Goal: Task Accomplishment & Management: Use online tool/utility

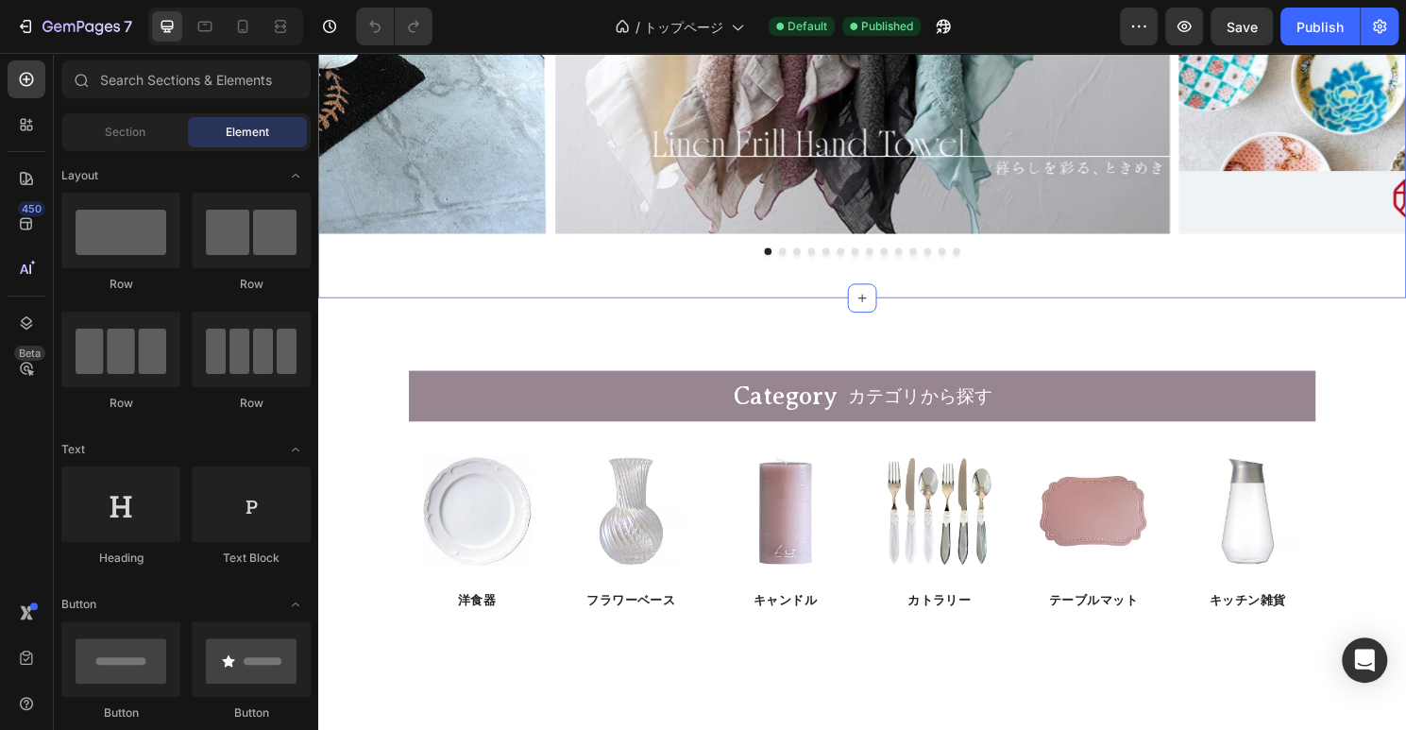
scroll to position [135, 0]
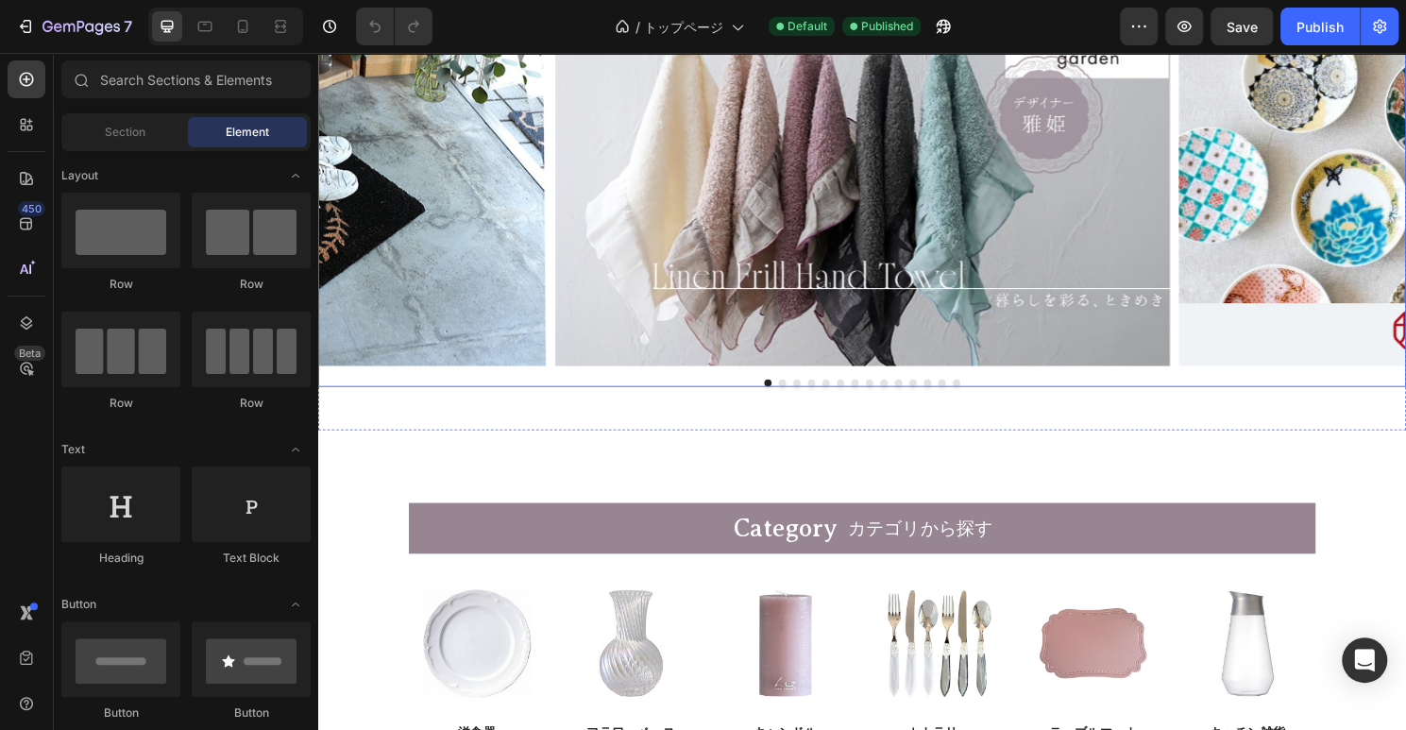
click at [549, 391] on div "Image Image Image Image Image Image Image Image Image Image Image Image Image I…" at bounding box center [884, 194] width 1133 height 414
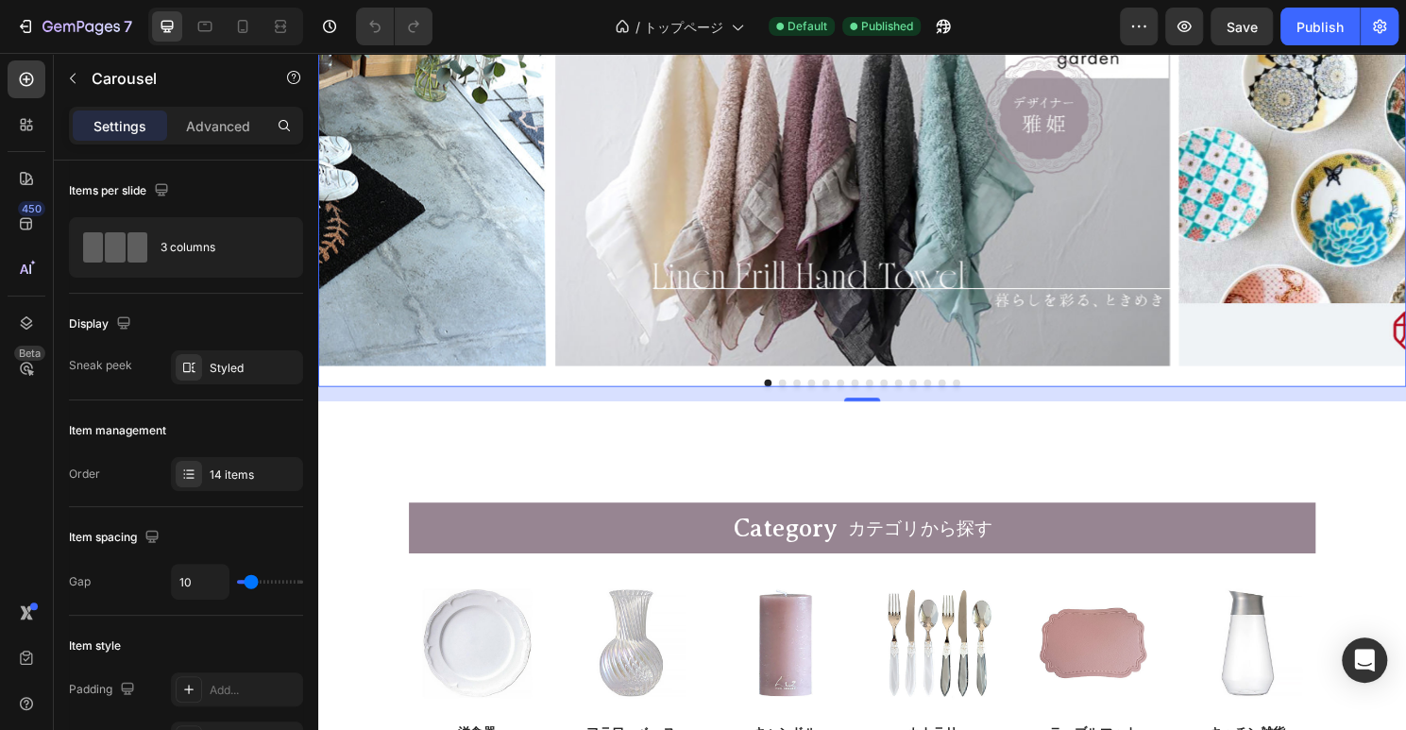
scroll to position [0, 0]
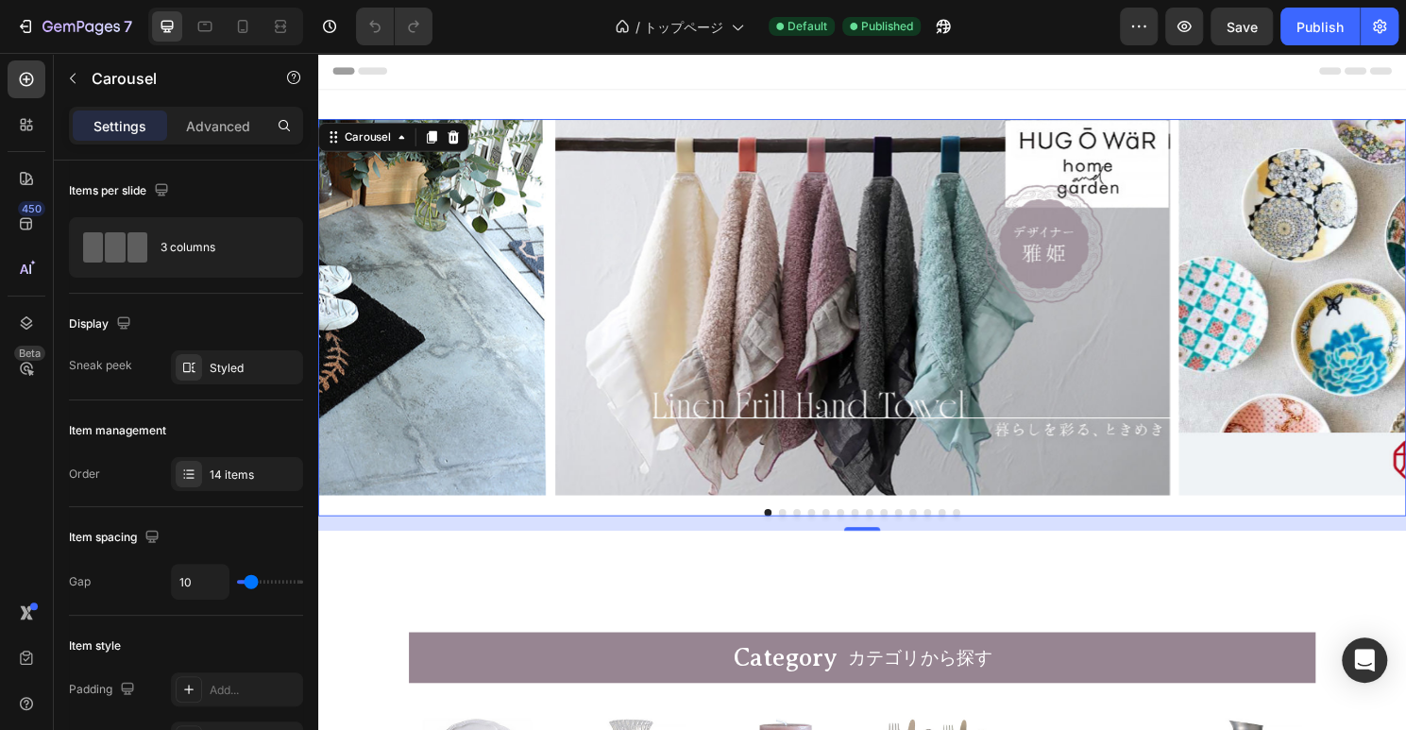
click at [801, 528] on div "Image Image Image Image Image Image Image Image Image Image Image Image Image I…" at bounding box center [884, 329] width 1133 height 414
click at [803, 529] on button "Dot" at bounding box center [802, 532] width 8 height 8
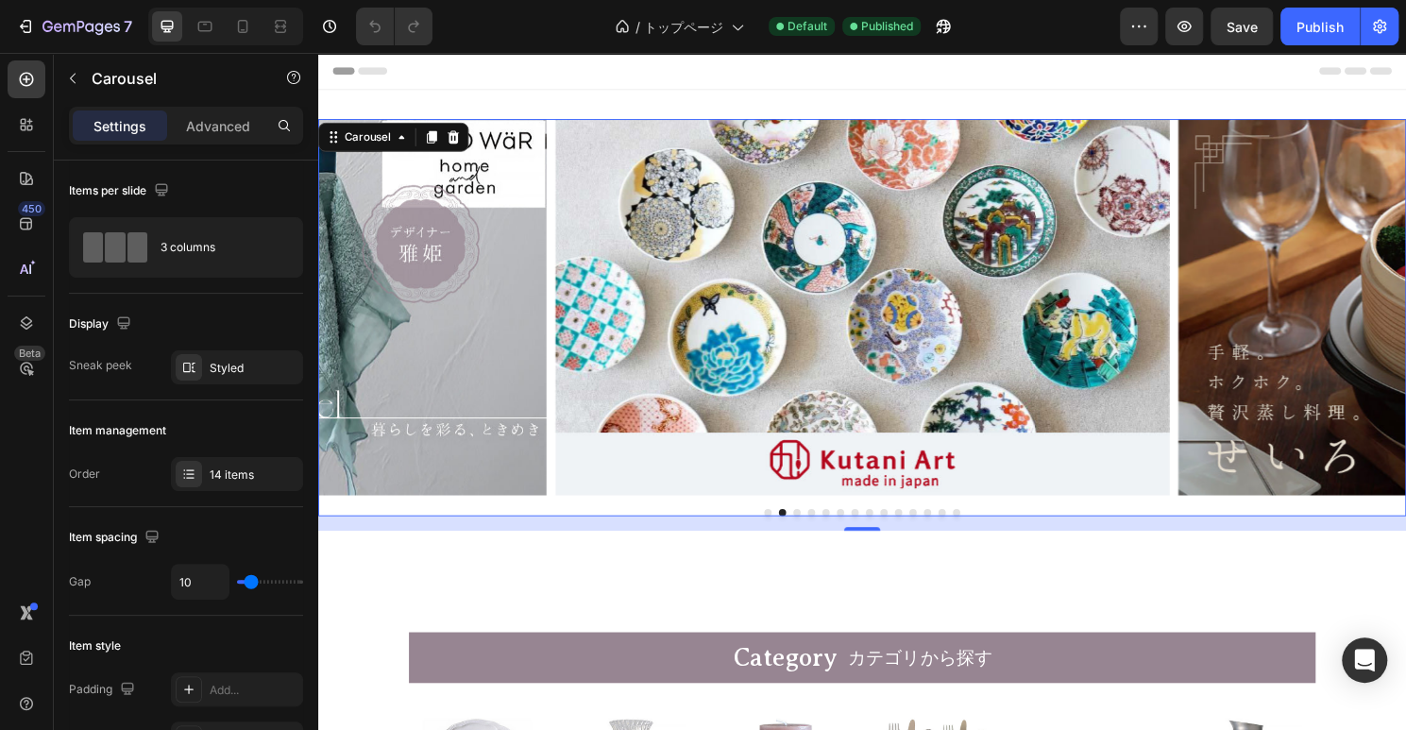
click at [817, 530] on button "Dot" at bounding box center [817, 532] width 8 height 8
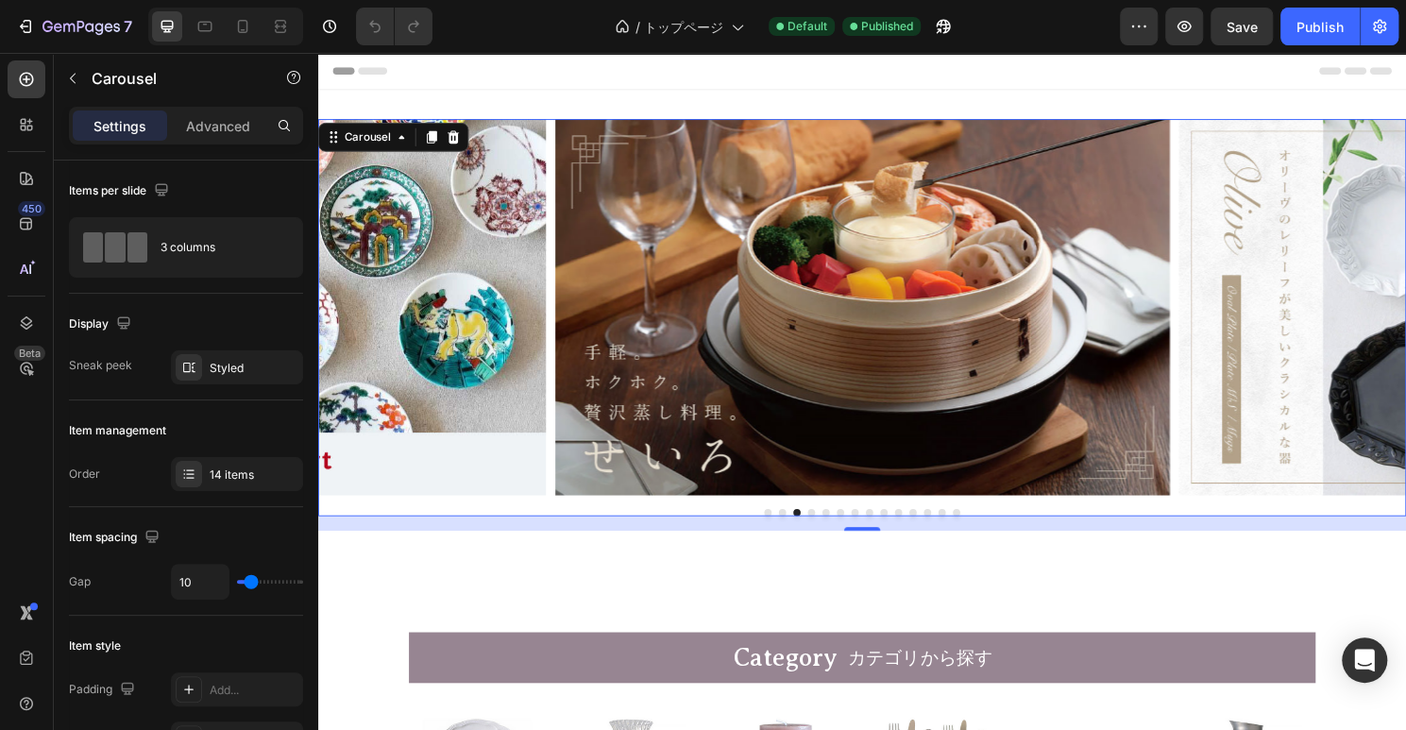
click at [832, 529] on button "Dot" at bounding box center [832, 532] width 8 height 8
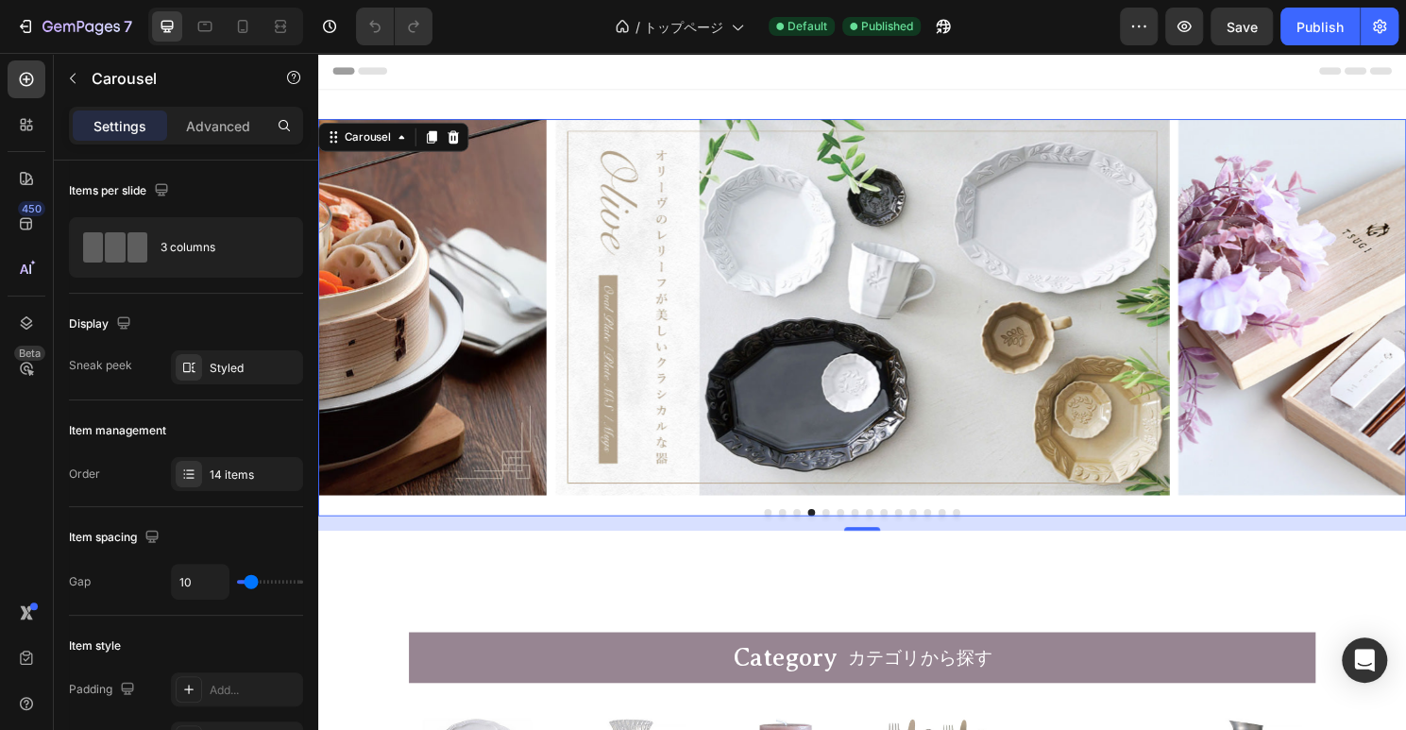
click at [848, 531] on button "Dot" at bounding box center [847, 532] width 8 height 8
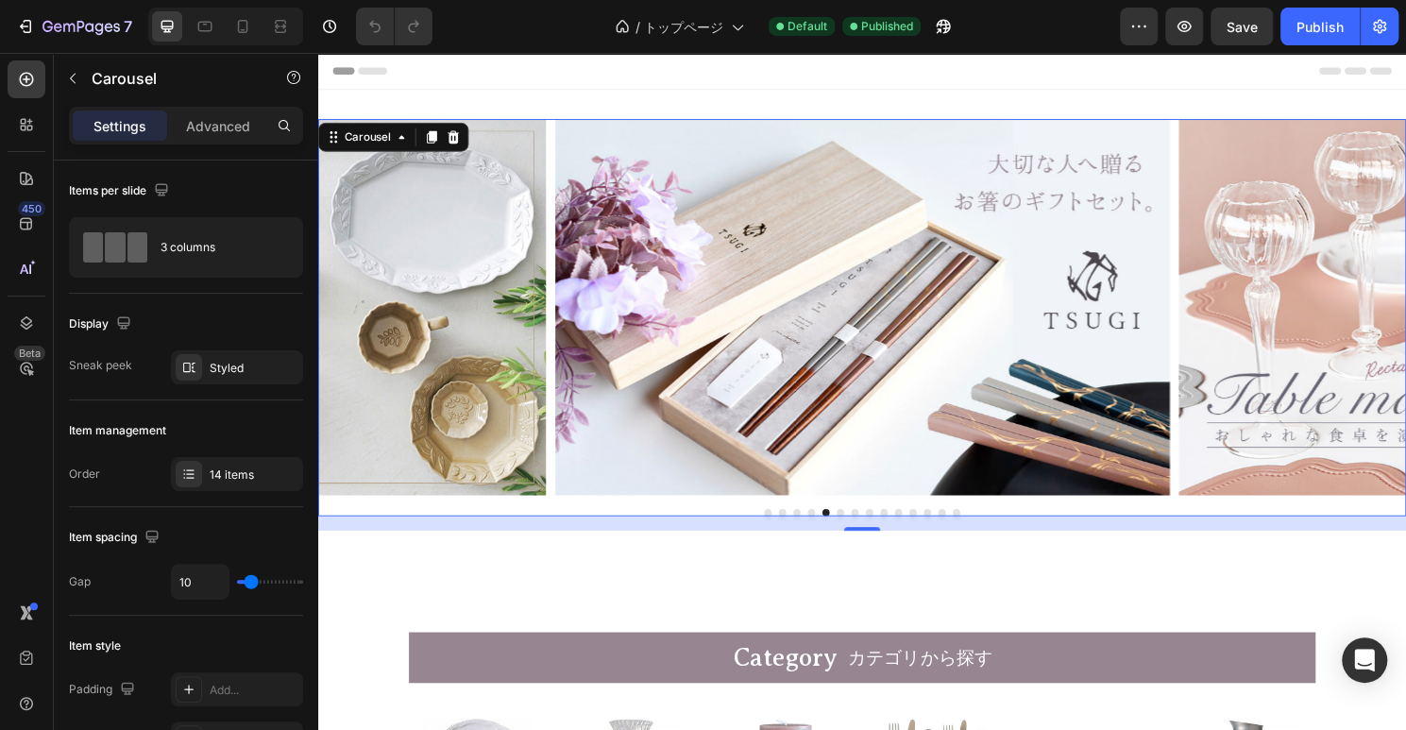
click at [860, 531] on button "Dot" at bounding box center [862, 532] width 8 height 8
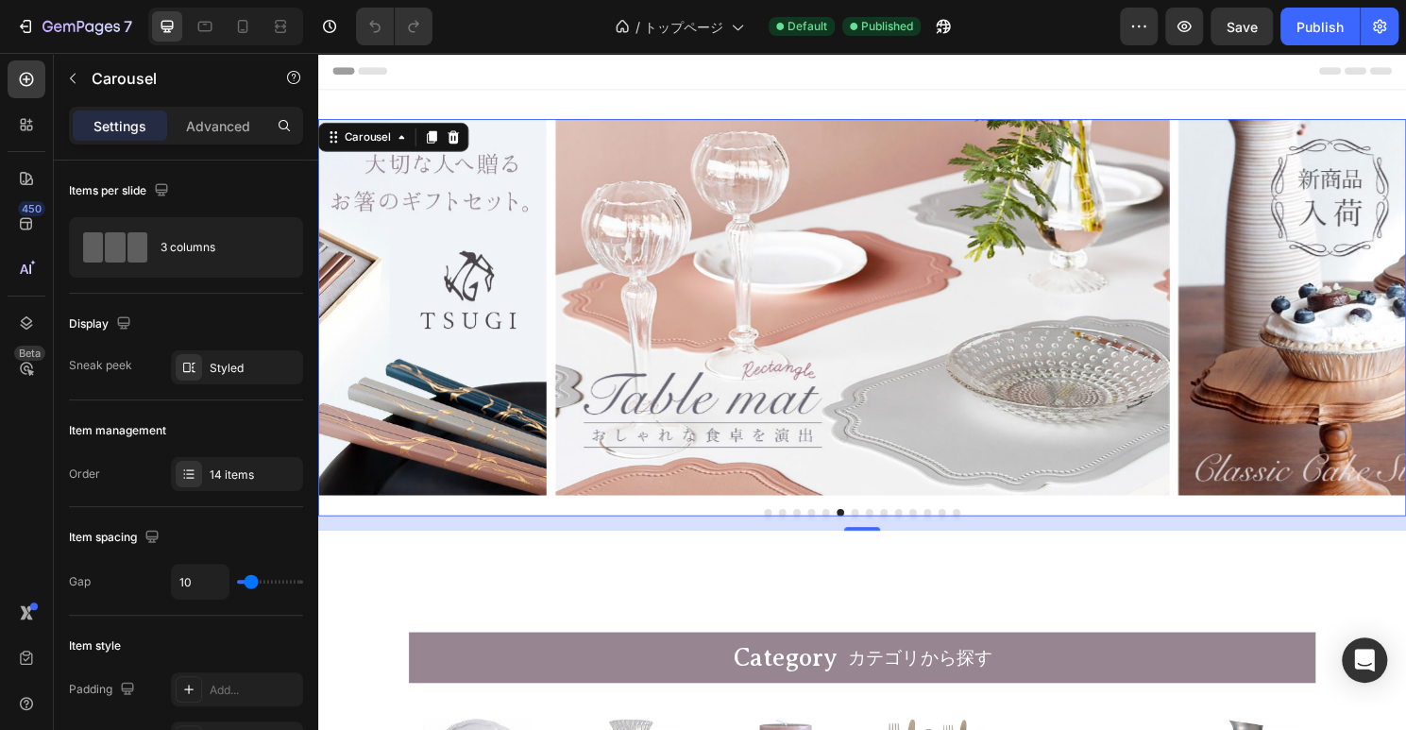
click at [877, 528] on button "Dot" at bounding box center [877, 532] width 8 height 8
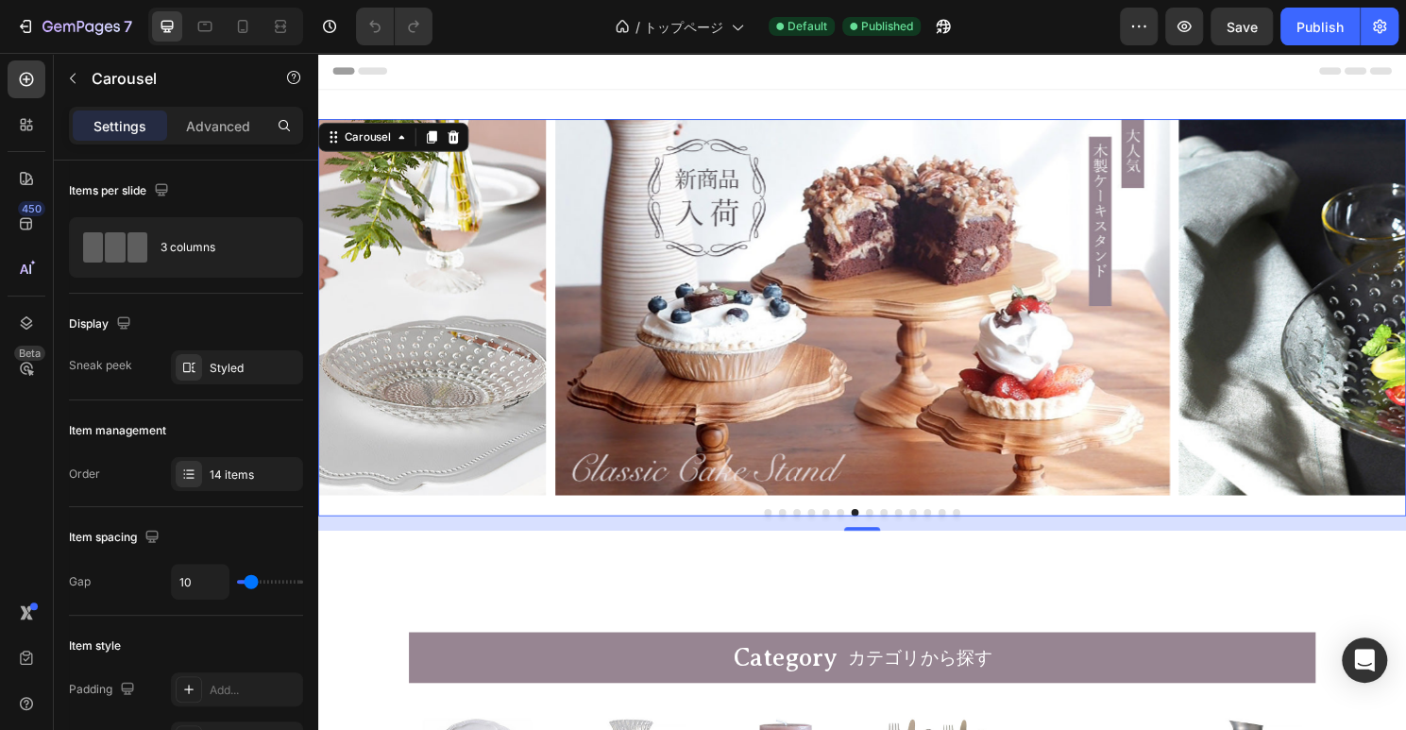
click at [894, 528] on div at bounding box center [884, 532] width 1133 height 8
click at [891, 529] on button "Dot" at bounding box center [893, 532] width 8 height 8
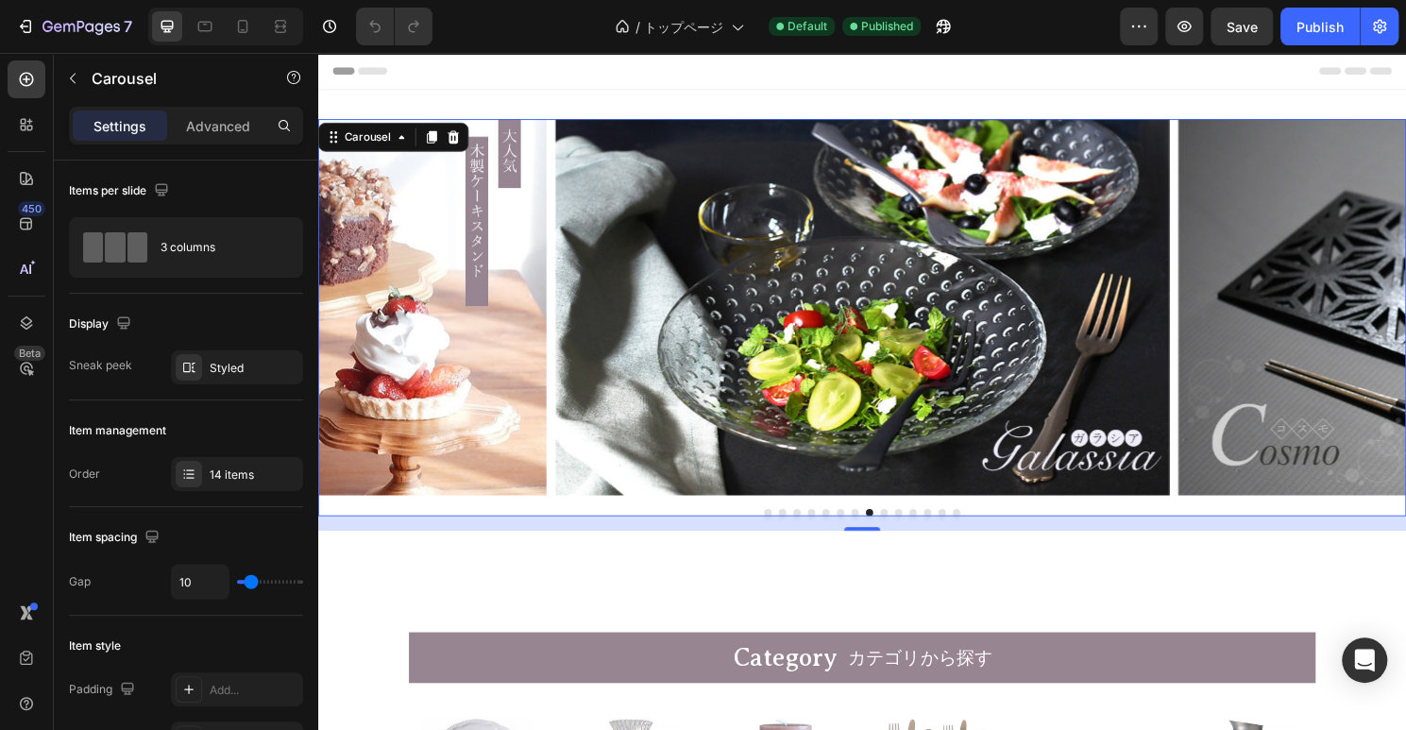
click at [910, 528] on div at bounding box center [884, 532] width 1133 height 8
click at [905, 529] on button "Dot" at bounding box center [908, 532] width 8 height 8
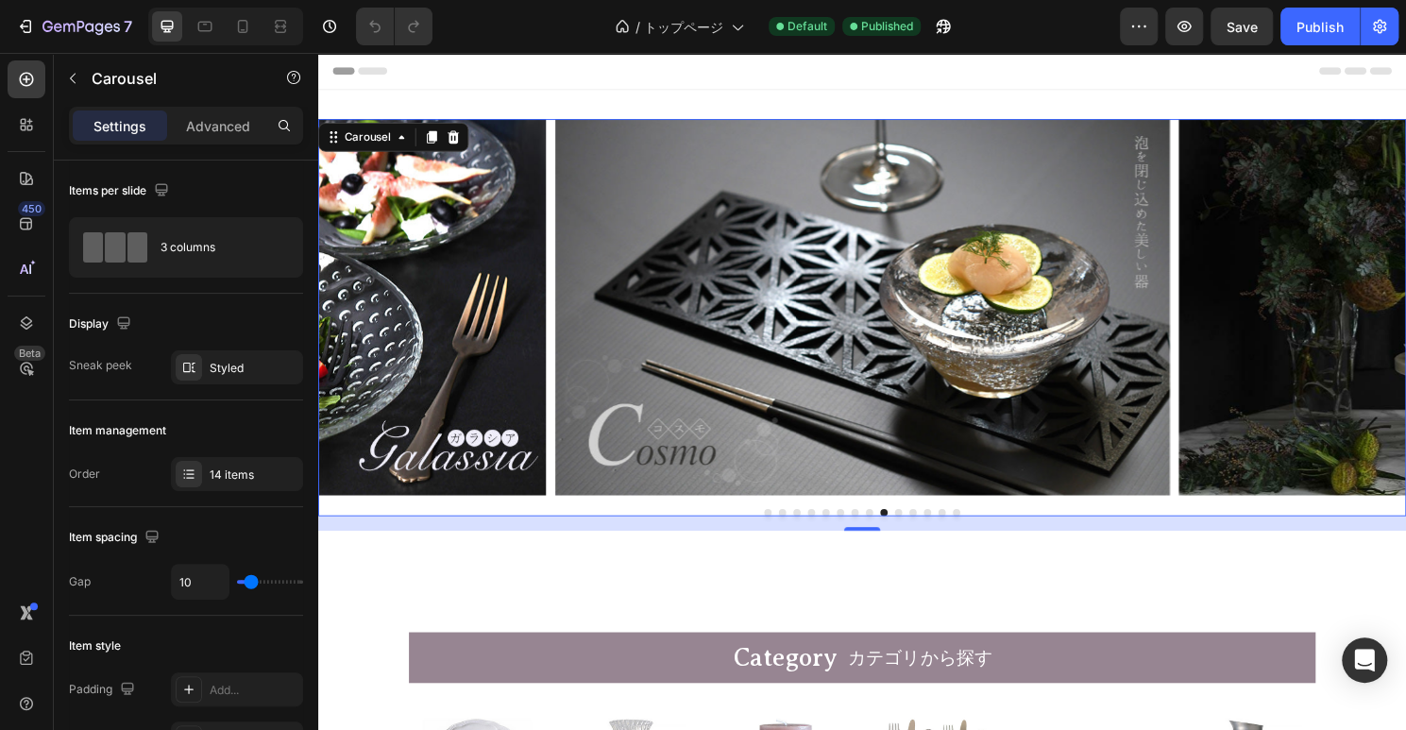
click at [924, 531] on button "Dot" at bounding box center [923, 532] width 8 height 8
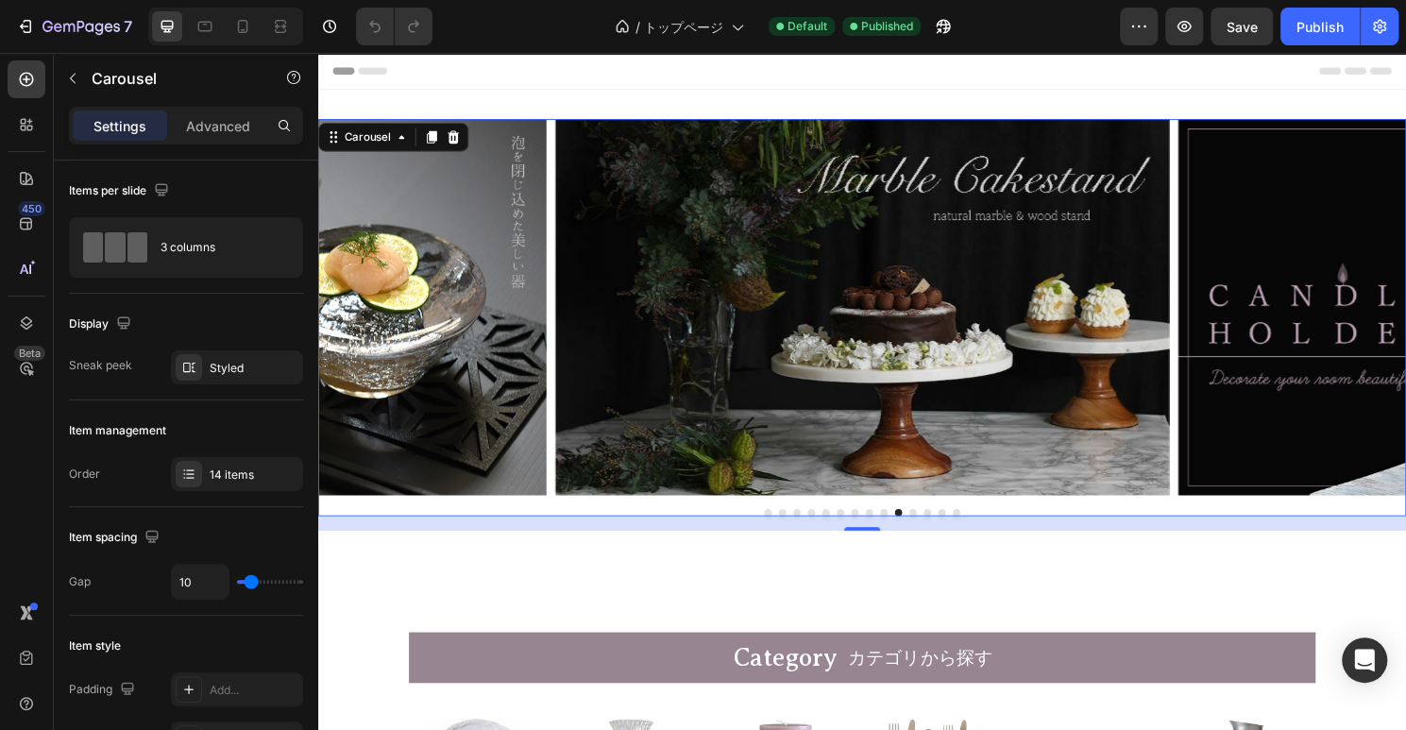
click at [939, 530] on button "Dot" at bounding box center [938, 532] width 8 height 8
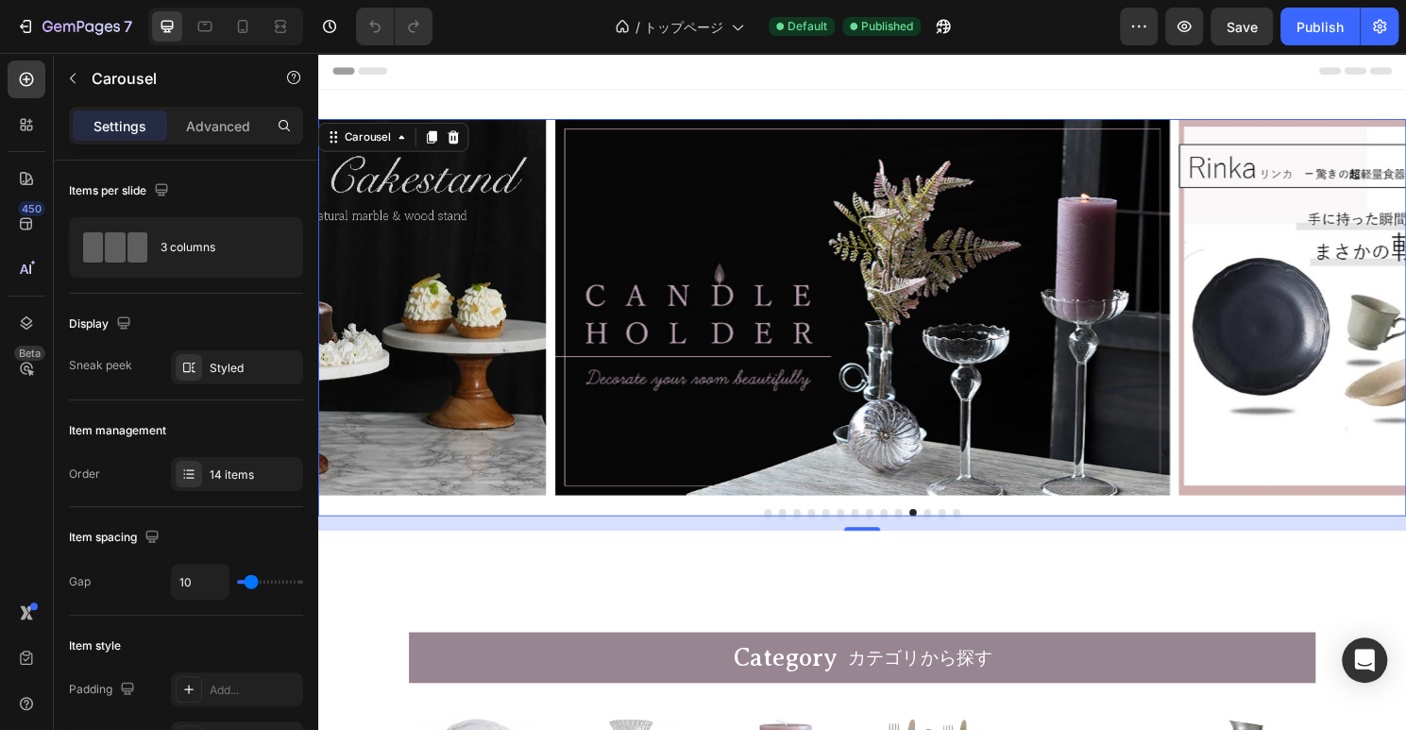
click at [559, 164] on div "Image Image Image Image Image Image Image Image Image Image Image Image Image I…" at bounding box center [884, 318] width 1133 height 392
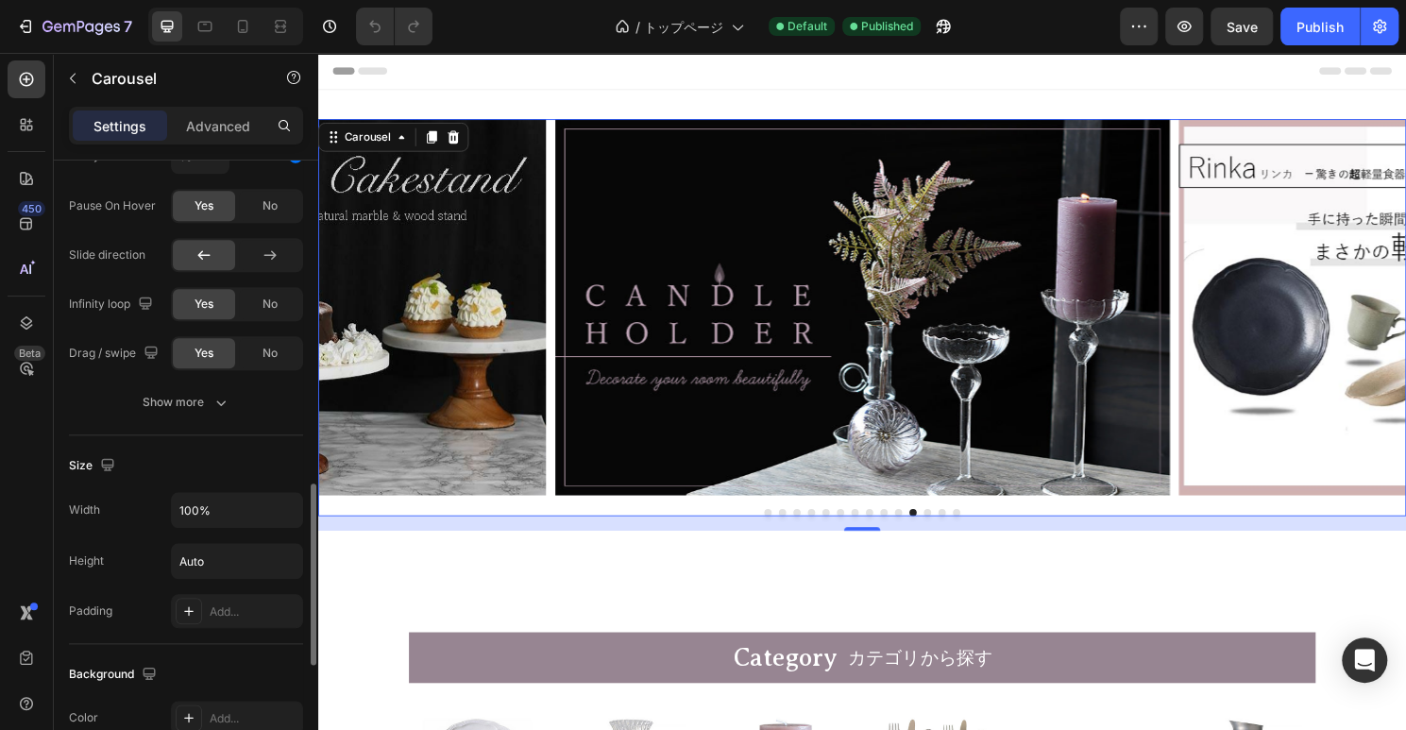
scroll to position [698, 0]
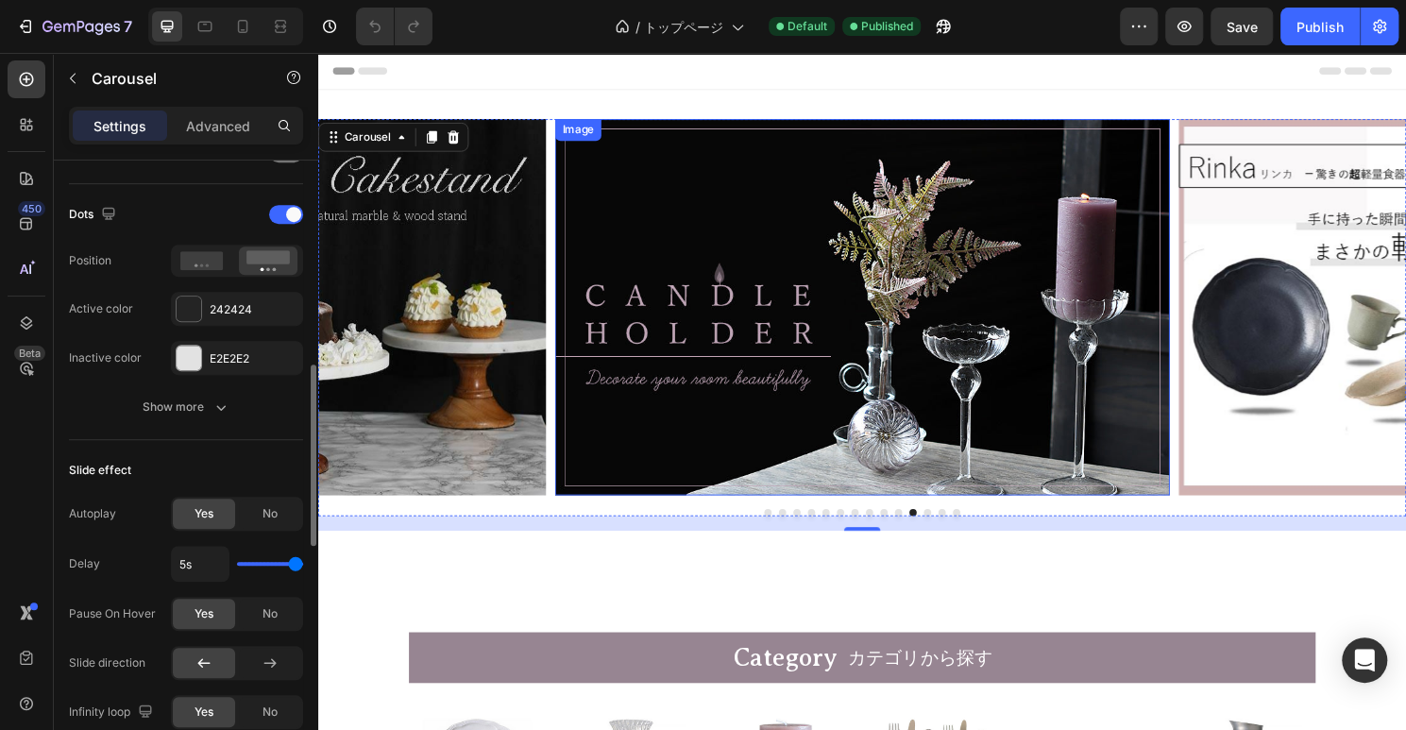
click at [670, 325] on img at bounding box center [885, 318] width 640 height 392
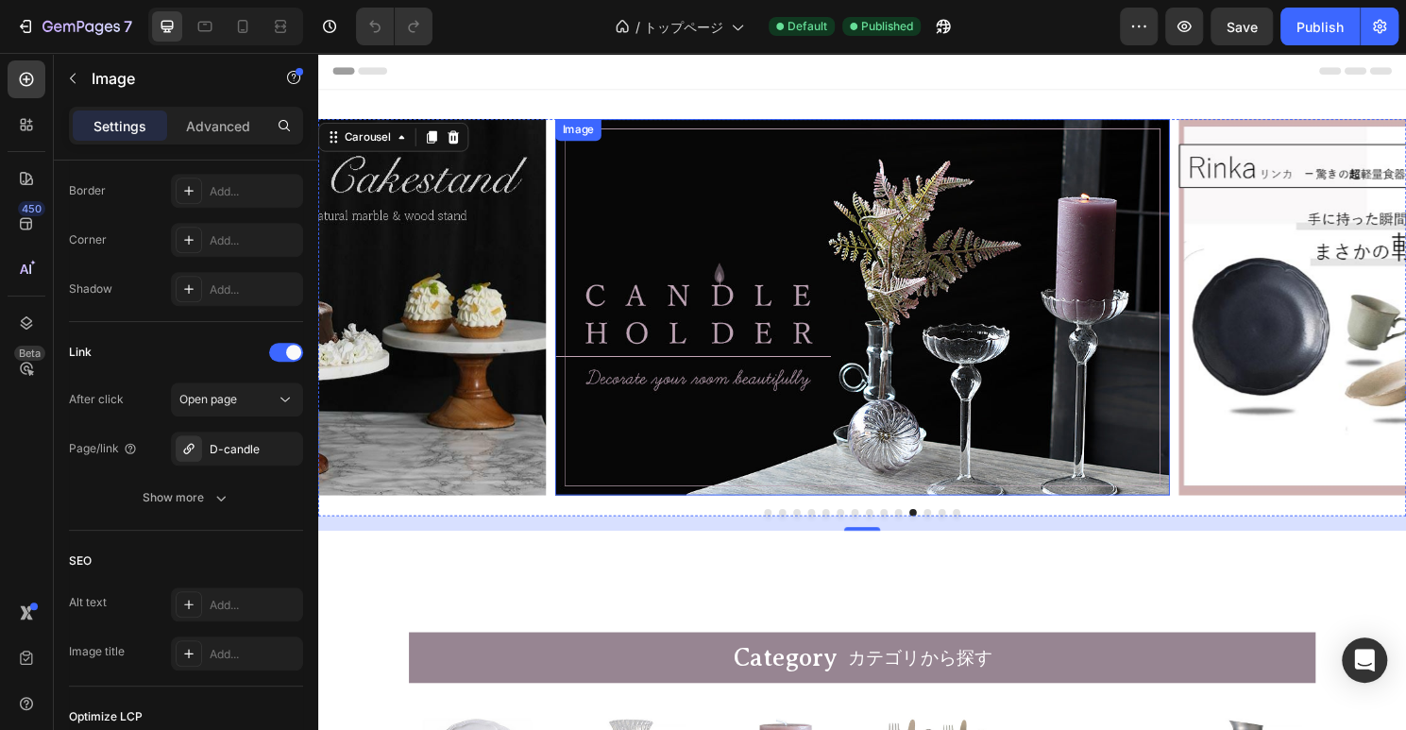
scroll to position [0, 0]
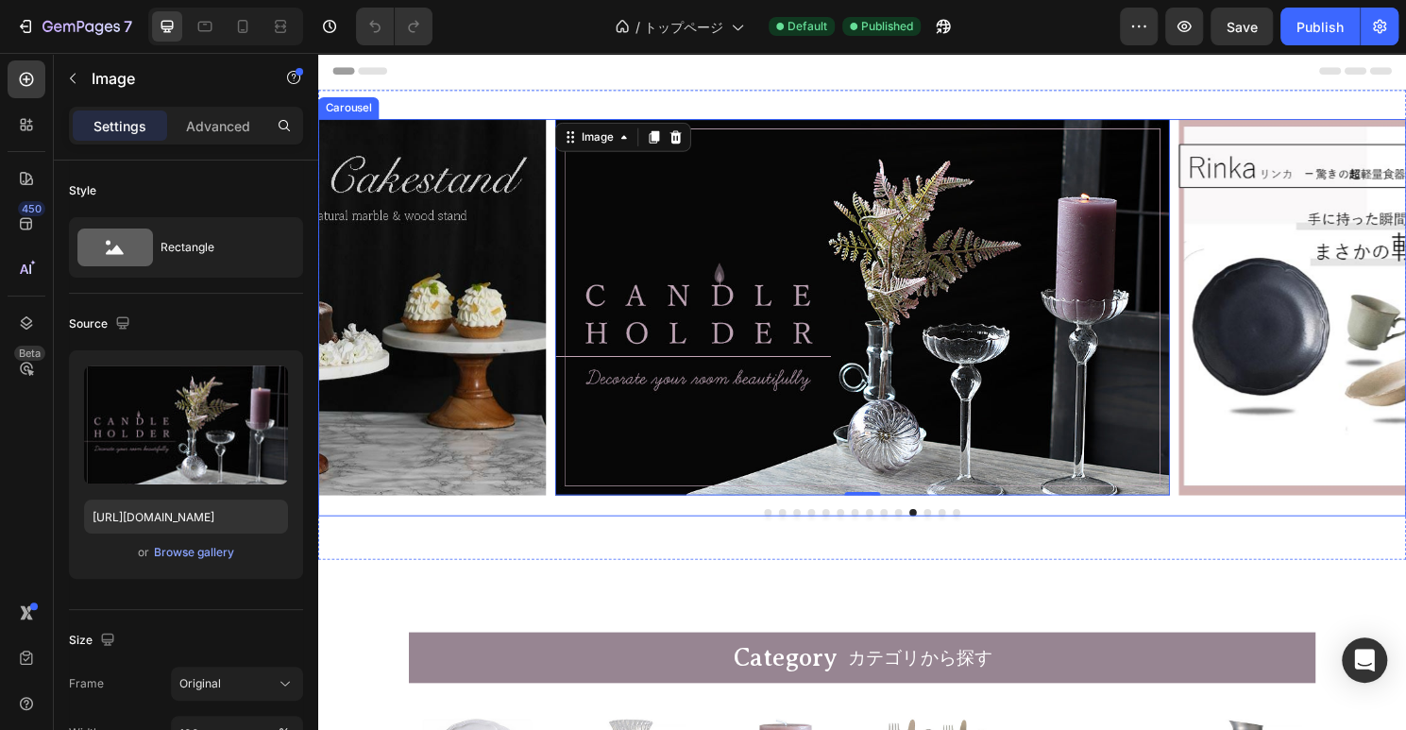
click at [785, 528] on div "Image Image Image Image Image Image Image Image Image Image Image 0 Image Image…" at bounding box center [884, 329] width 1133 height 414
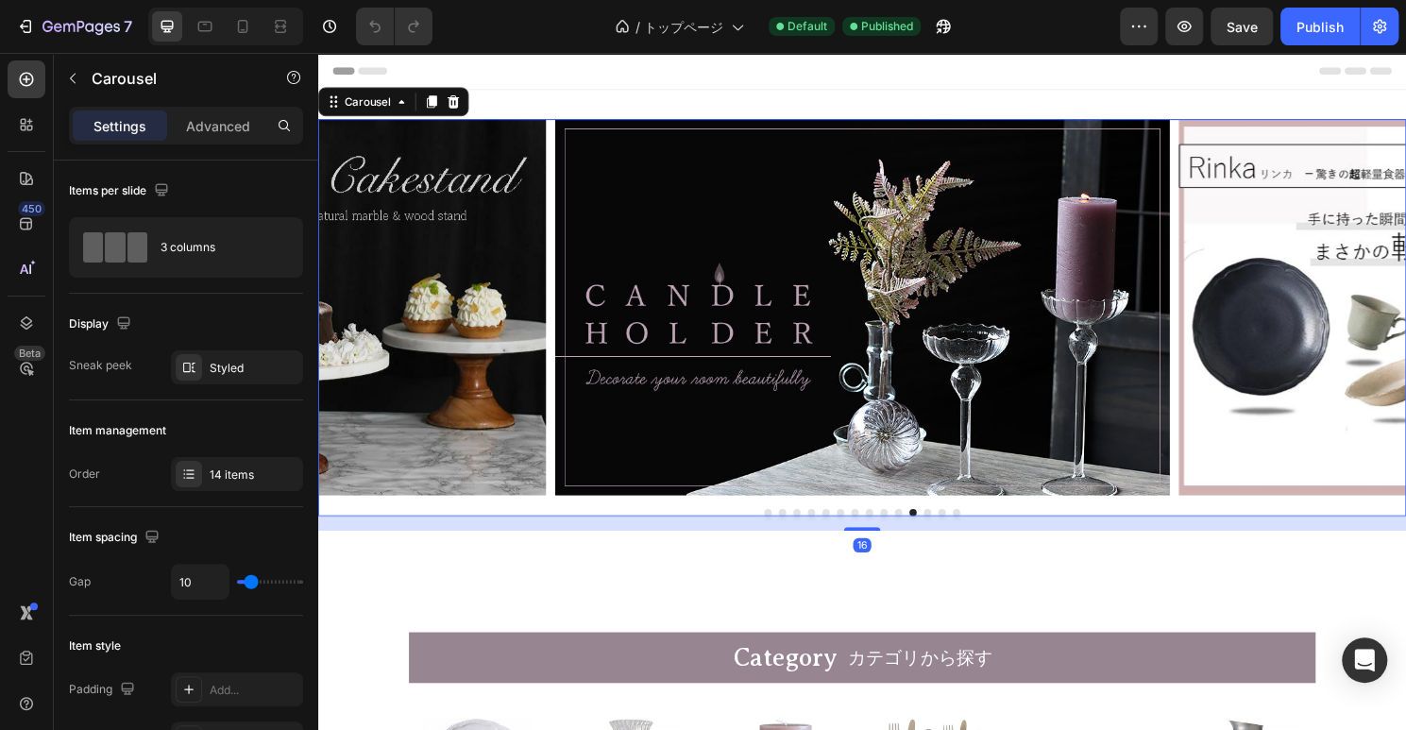
click at [787, 531] on button "Dot" at bounding box center [787, 532] width 8 height 8
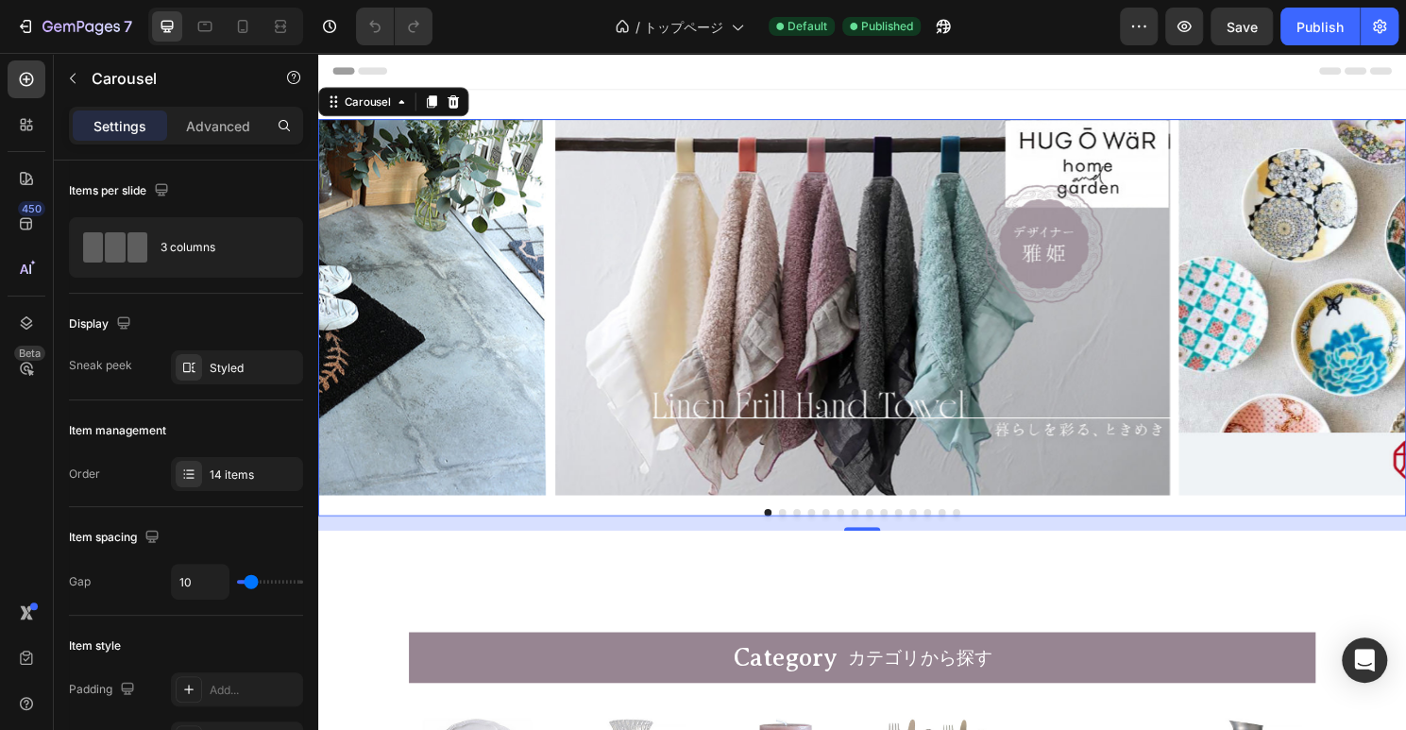
click at [802, 530] on button "Dot" at bounding box center [802, 532] width 8 height 8
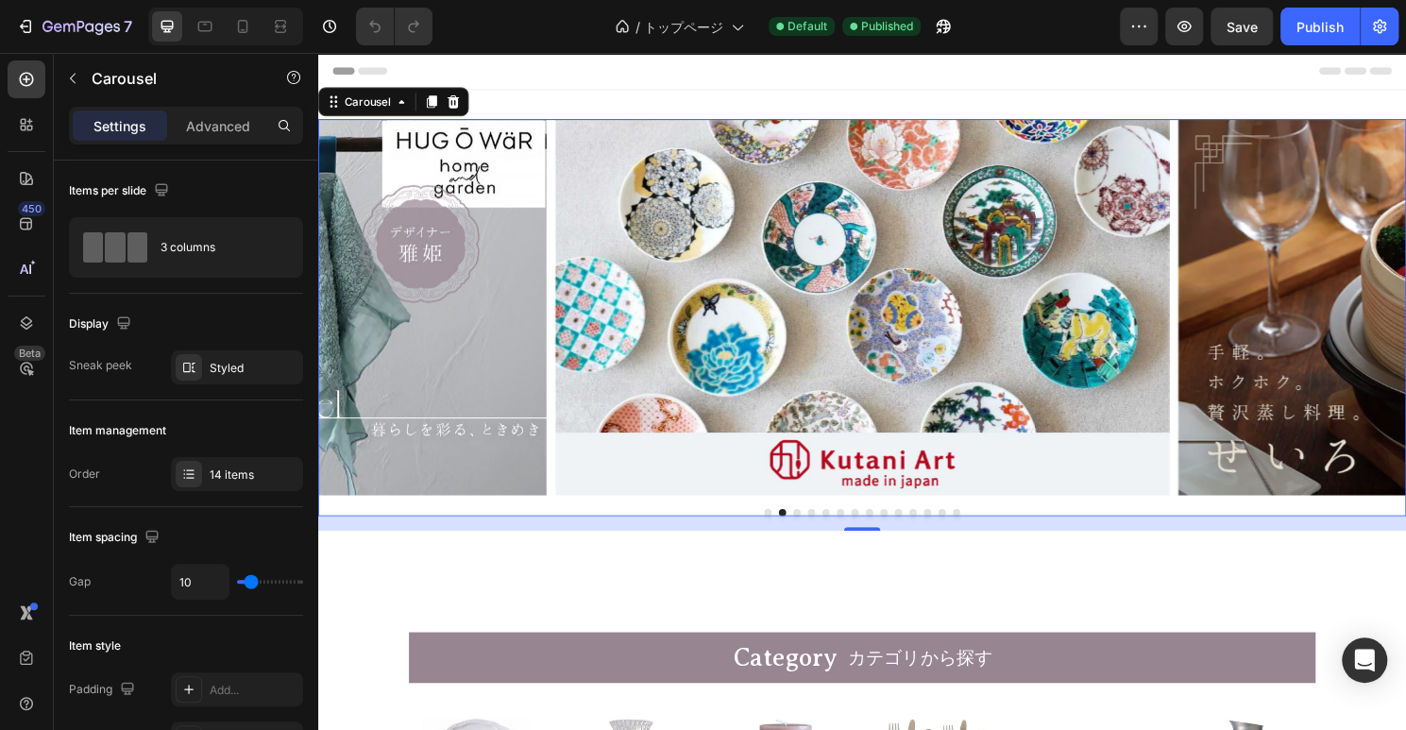
click at [815, 530] on button "Dot" at bounding box center [817, 532] width 8 height 8
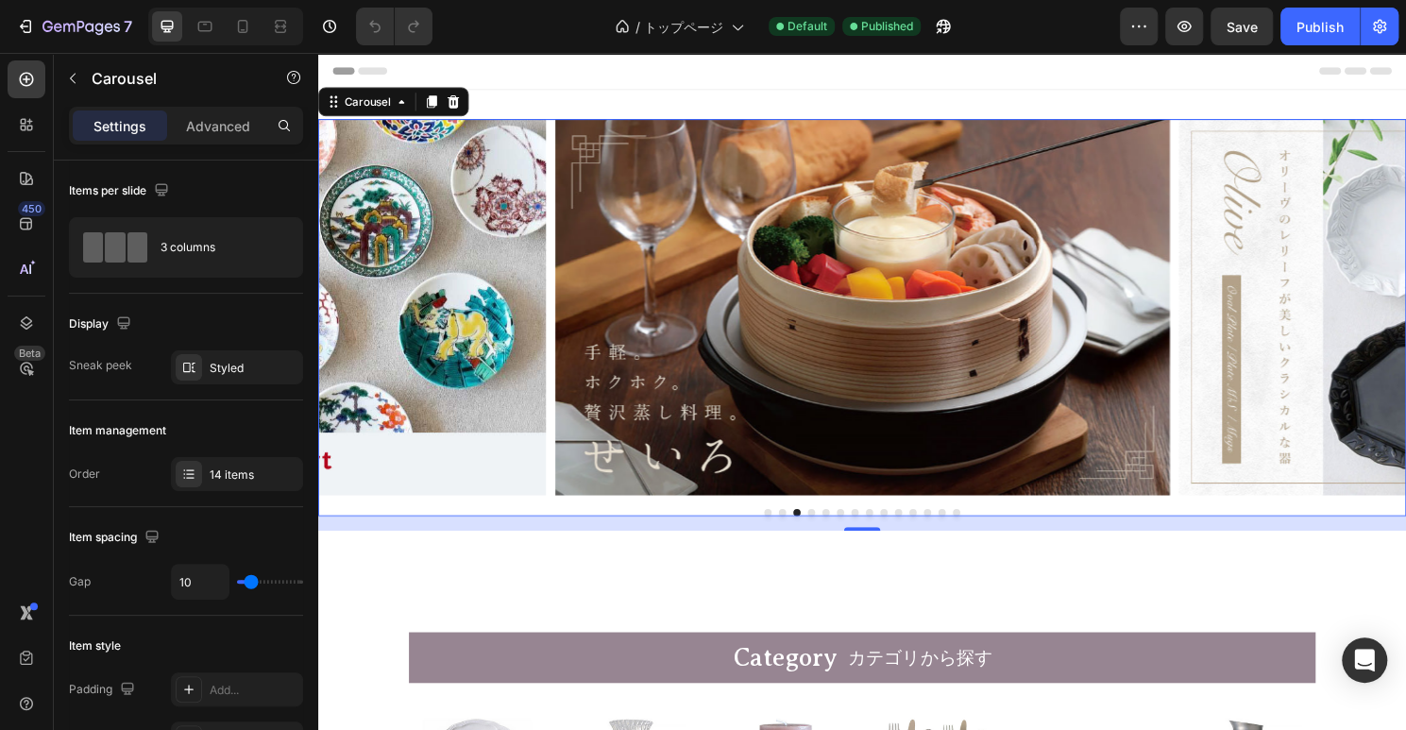
click at [801, 532] on button "Dot" at bounding box center [802, 532] width 8 height 8
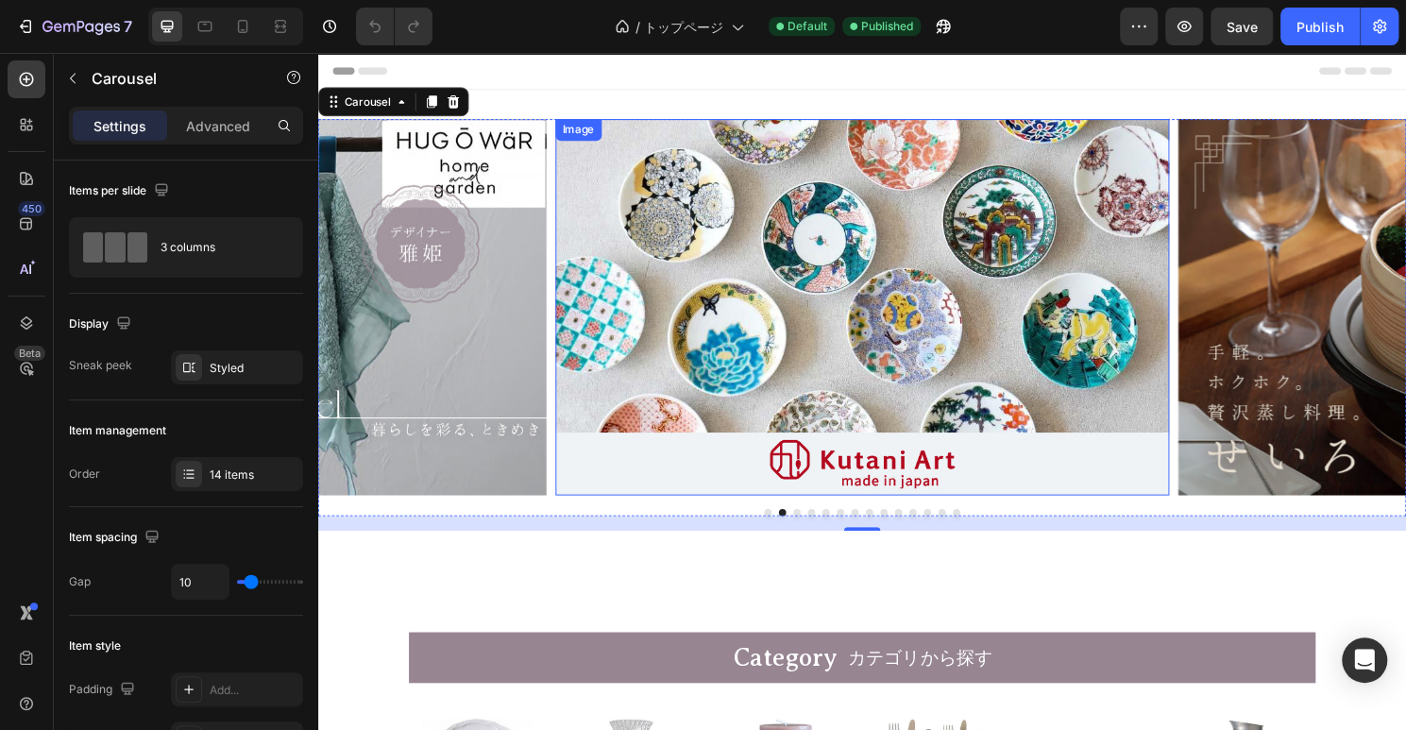
click at [770, 382] on img at bounding box center [885, 318] width 640 height 392
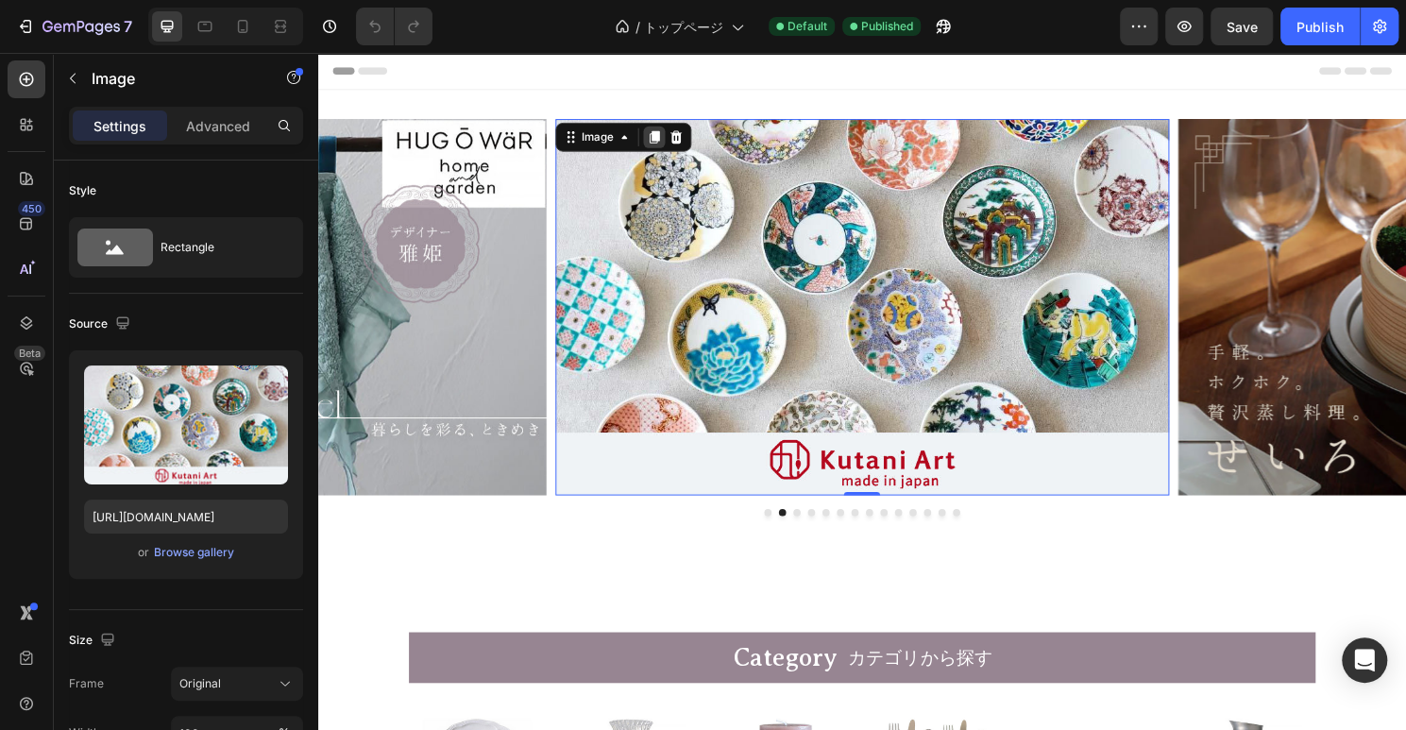
click at [667, 133] on div at bounding box center [667, 140] width 23 height 23
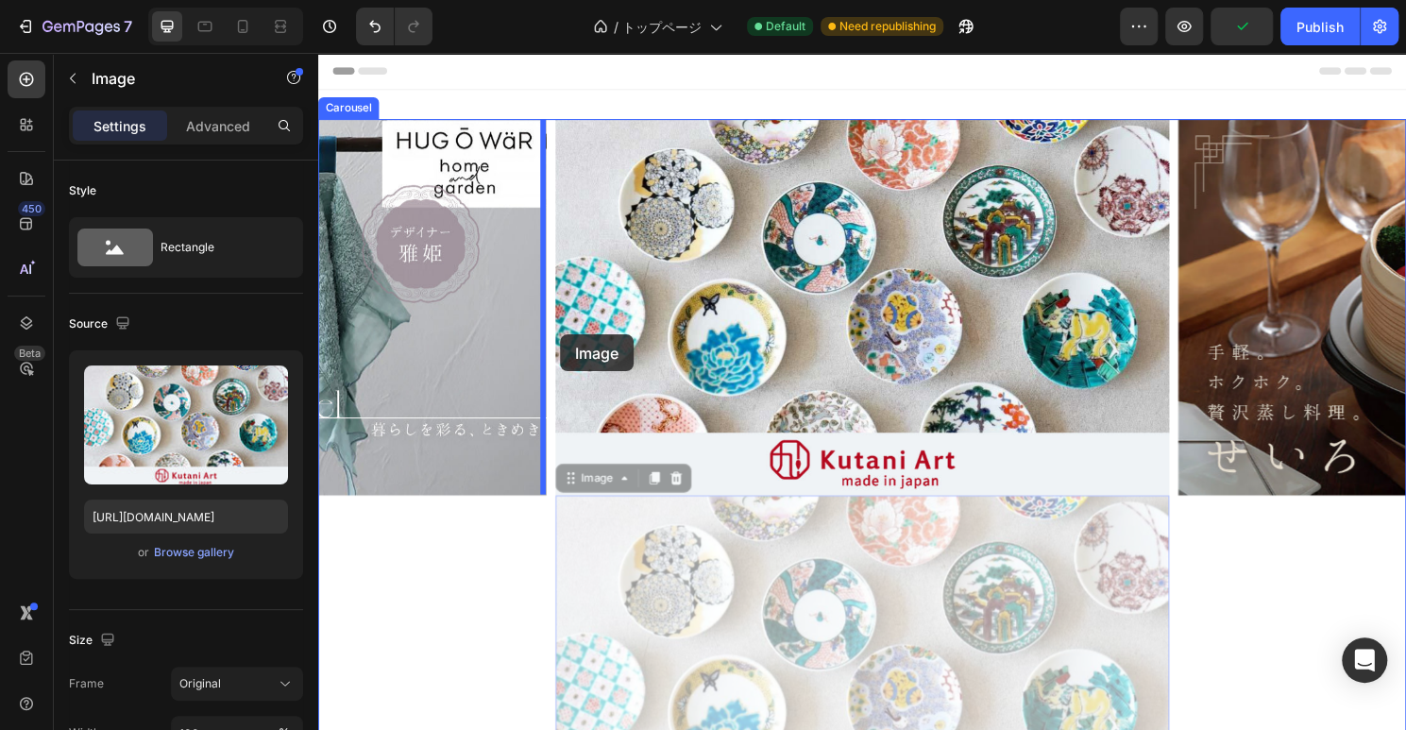
drag, startPoint x: 918, startPoint y: 571, endPoint x: 560, endPoint y: 334, distance: 429.2
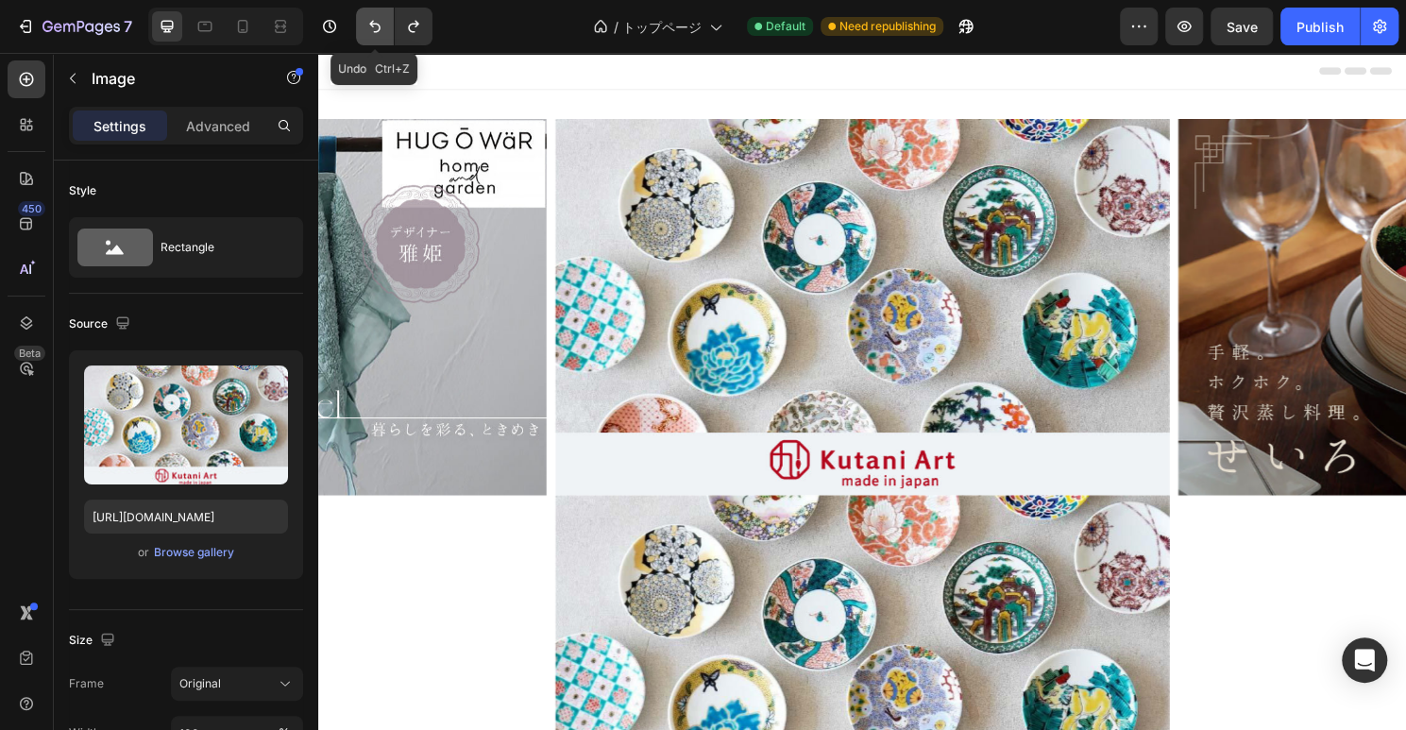
click at [379, 36] on icon "Undo/Redo" at bounding box center [374, 26] width 19 height 19
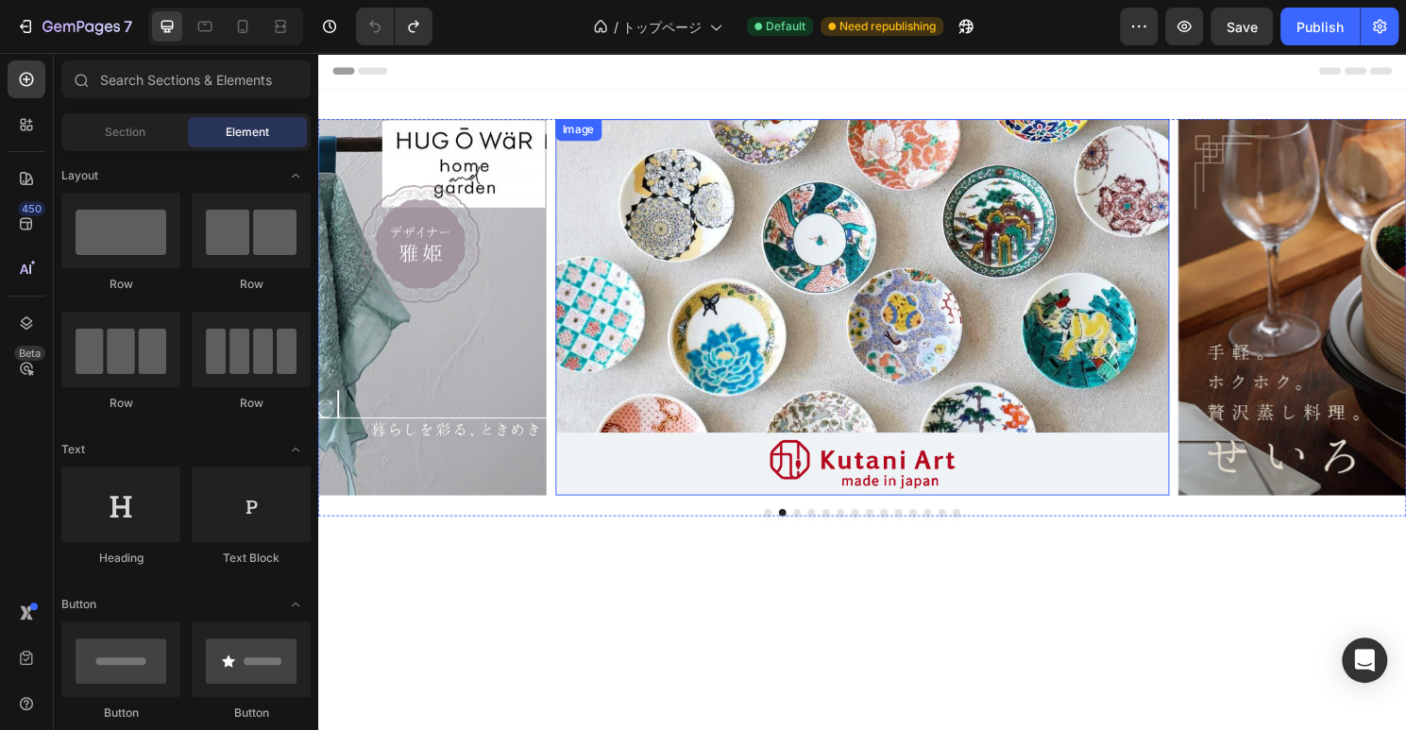
click at [768, 288] on img at bounding box center [885, 318] width 640 height 392
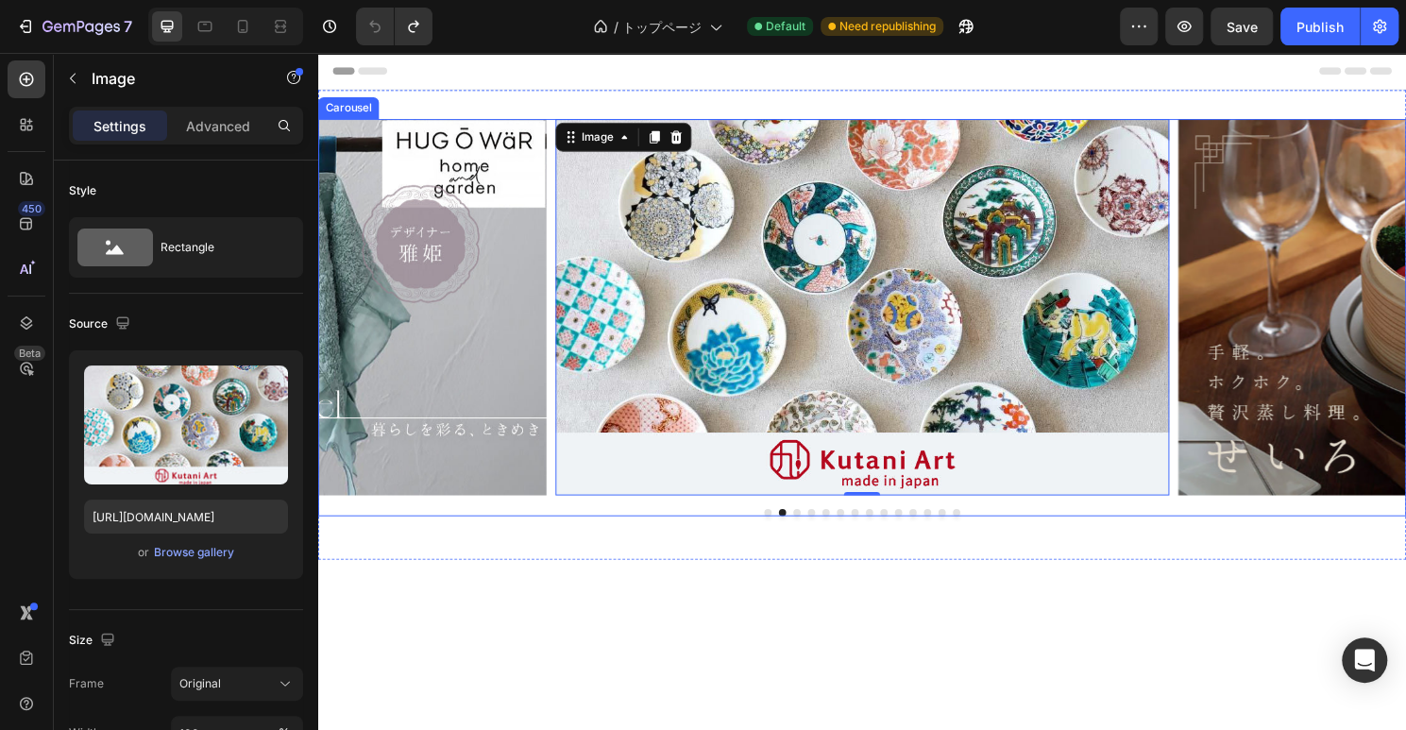
click at [561, 465] on div "Image Image 0 Image Image Image Image Image Image Image Image Image Image Image…" at bounding box center [884, 318] width 1133 height 392
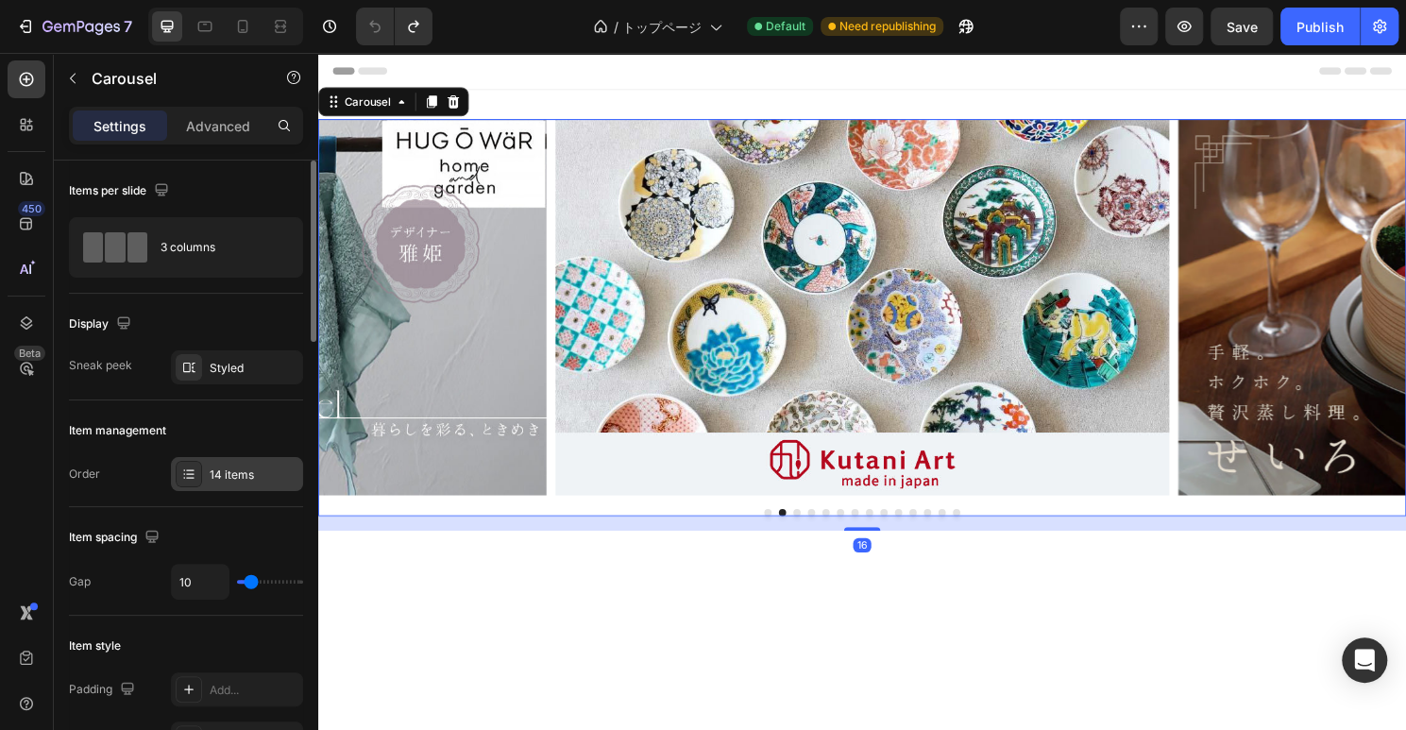
click at [287, 469] on div "14 items" at bounding box center [254, 474] width 89 height 17
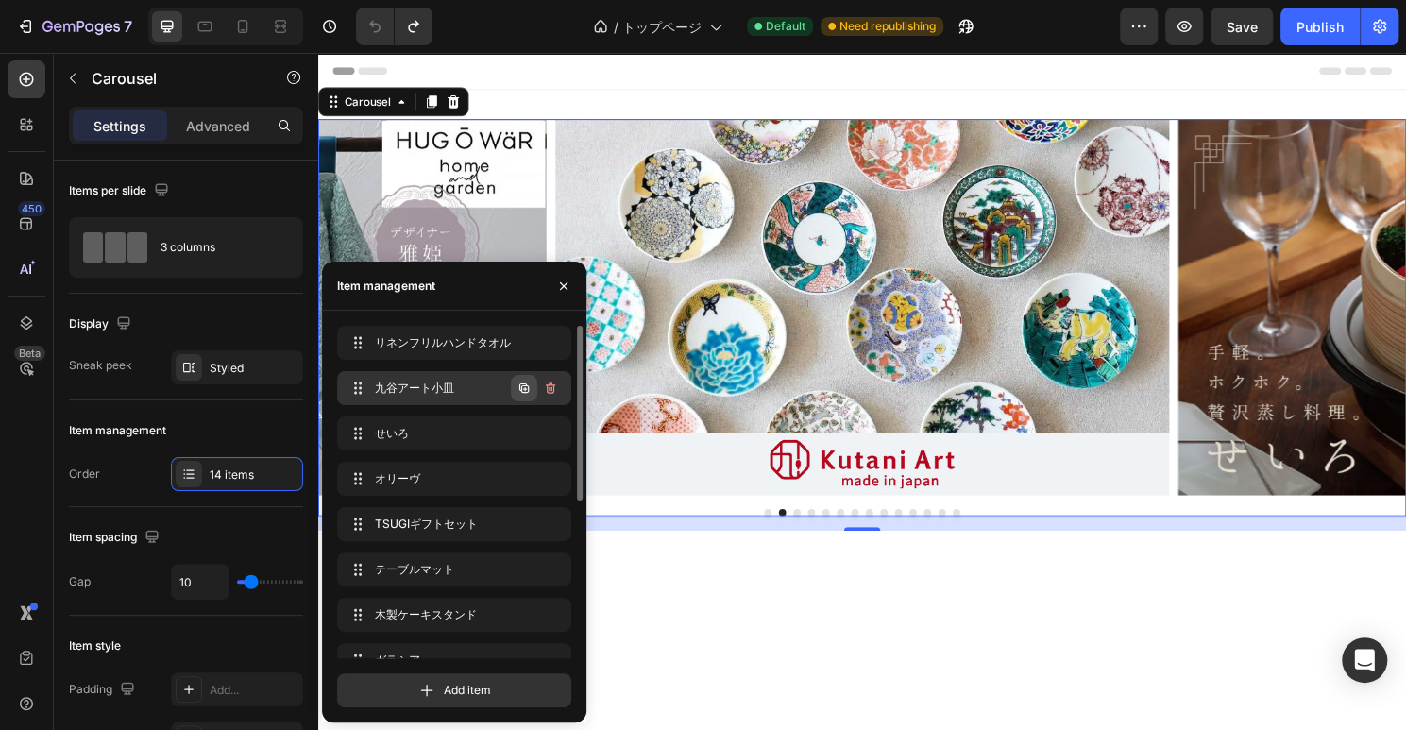
click at [523, 392] on icon "button" at bounding box center [523, 388] width 15 height 15
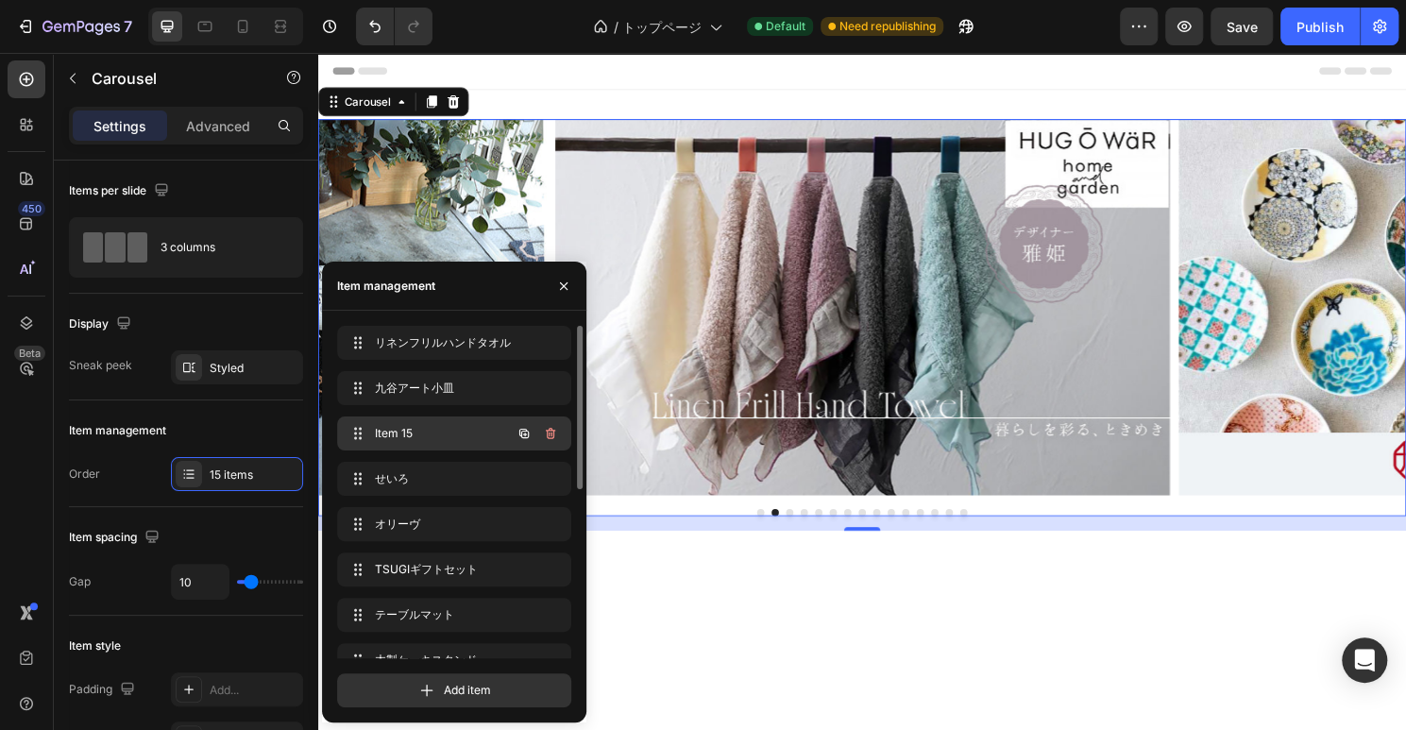
click at [405, 433] on span "Item 15" at bounding box center [428, 433] width 107 height 17
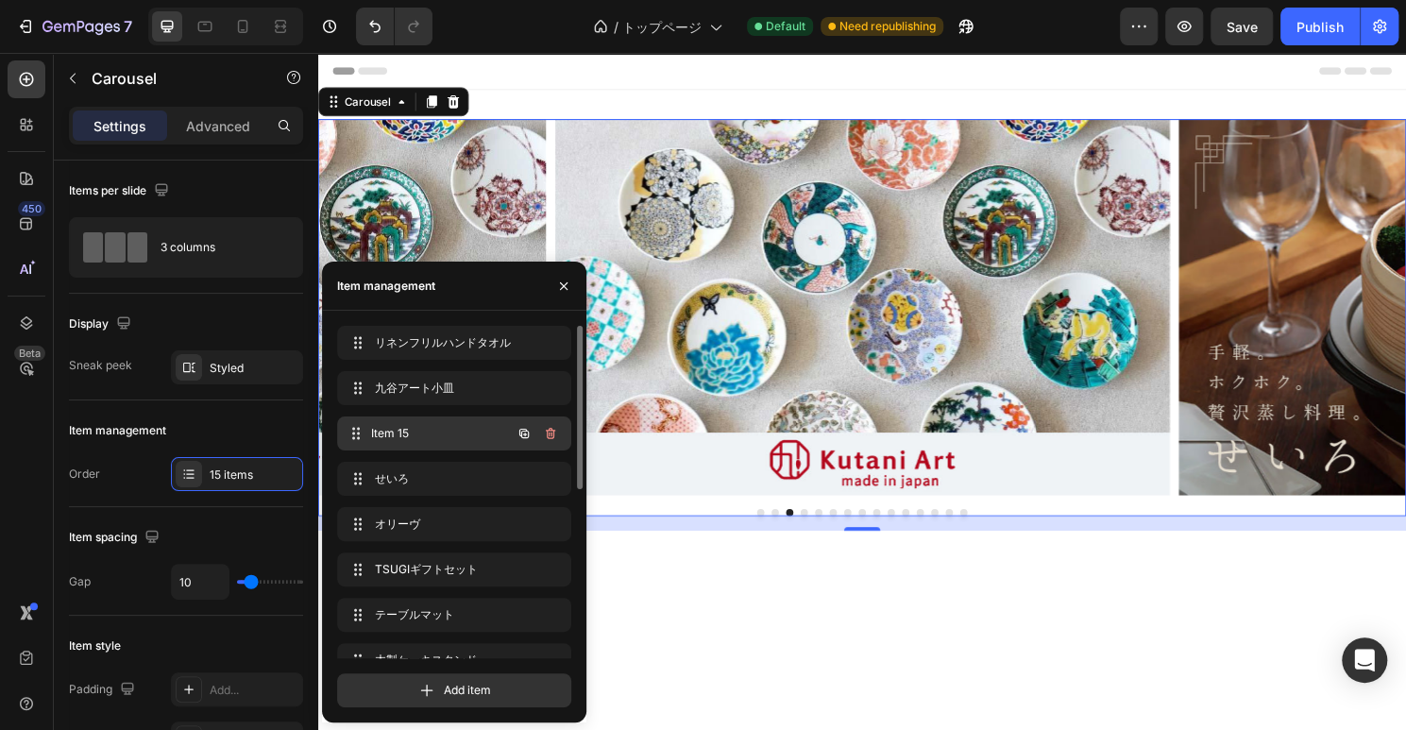
click at [388, 433] on span "Item 15" at bounding box center [441, 433] width 140 height 17
click at [373, 430] on div "Item 15 Item 15" at bounding box center [428, 433] width 166 height 26
click at [382, 433] on span "Item 15" at bounding box center [428, 433] width 107 height 17
click at [360, 432] on icon at bounding box center [355, 433] width 15 height 15
click at [560, 284] on icon "button" at bounding box center [563, 286] width 15 height 15
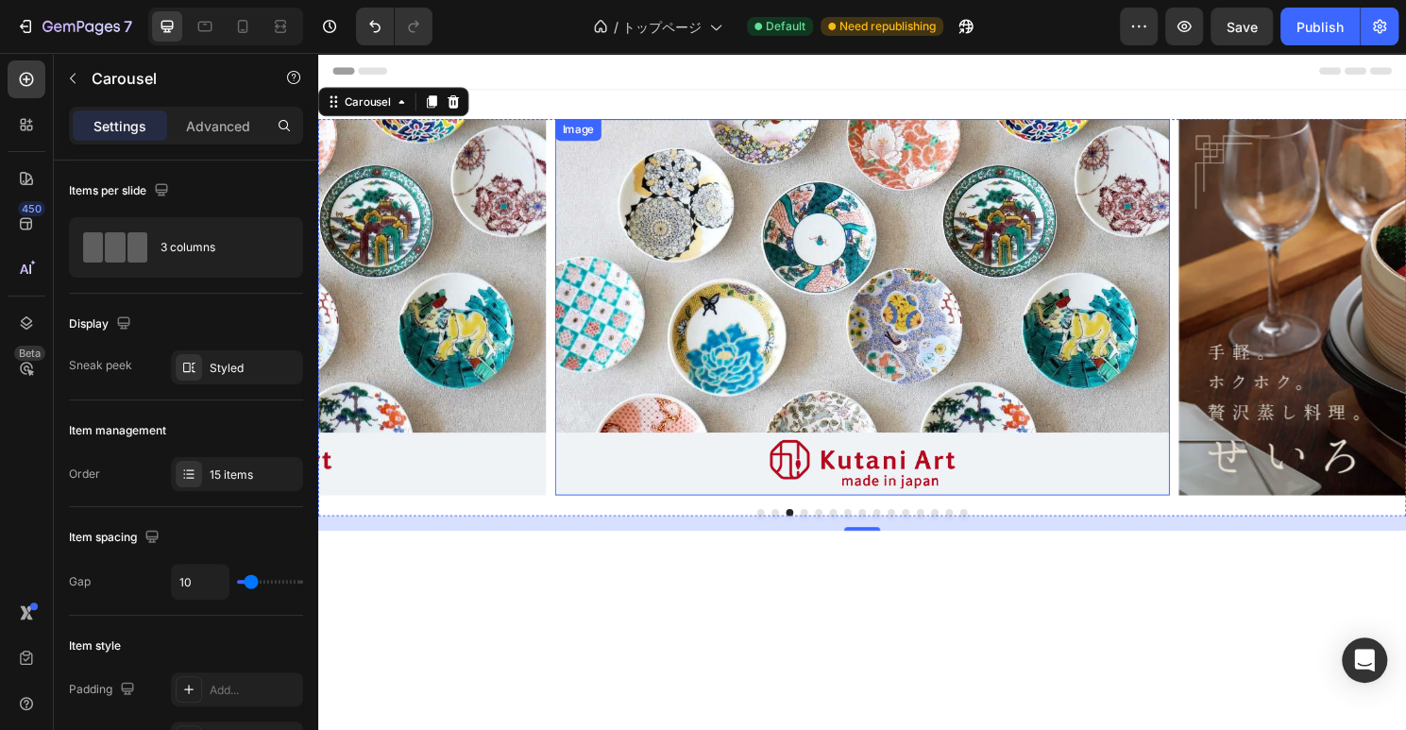
click at [834, 374] on img at bounding box center [885, 318] width 640 height 392
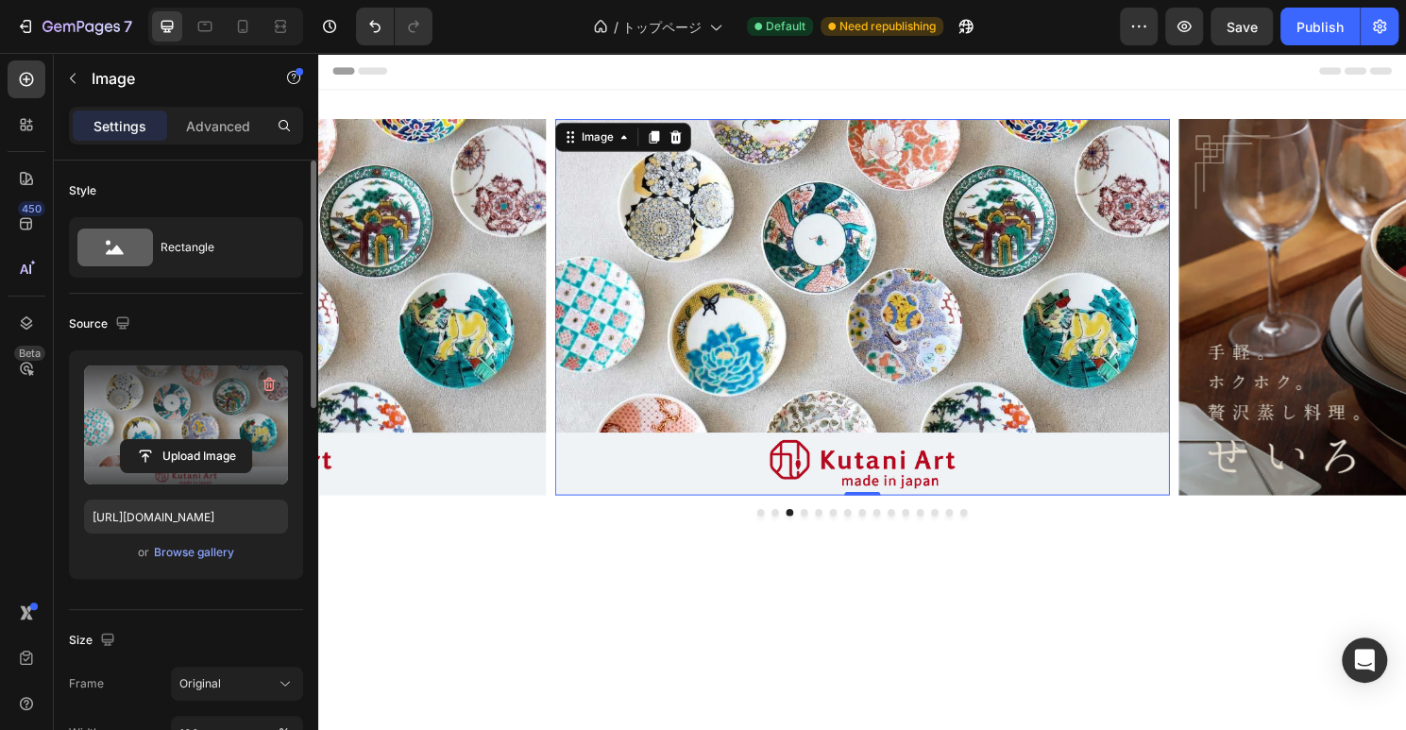
scroll to position [136, 0]
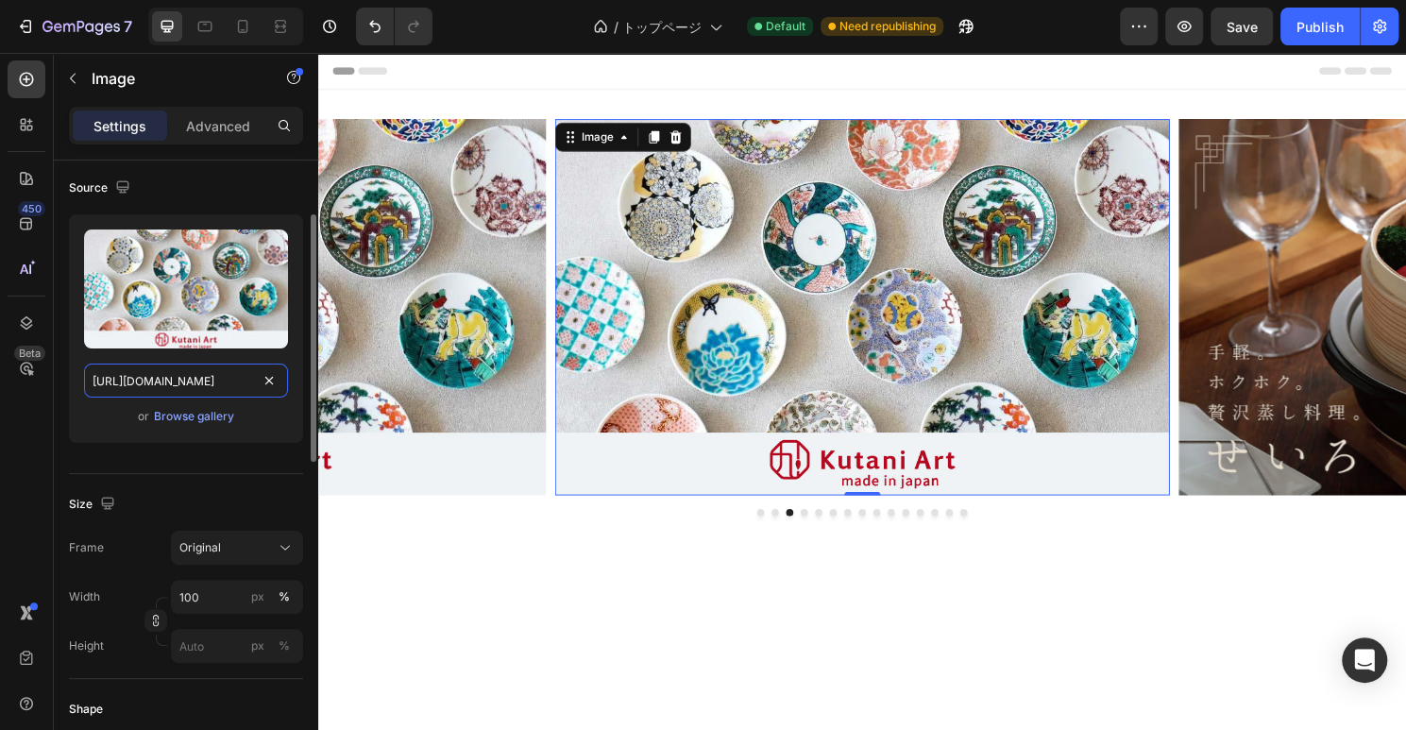
click at [212, 384] on input "[URL][DOMAIN_NAME]" at bounding box center [186, 381] width 204 height 34
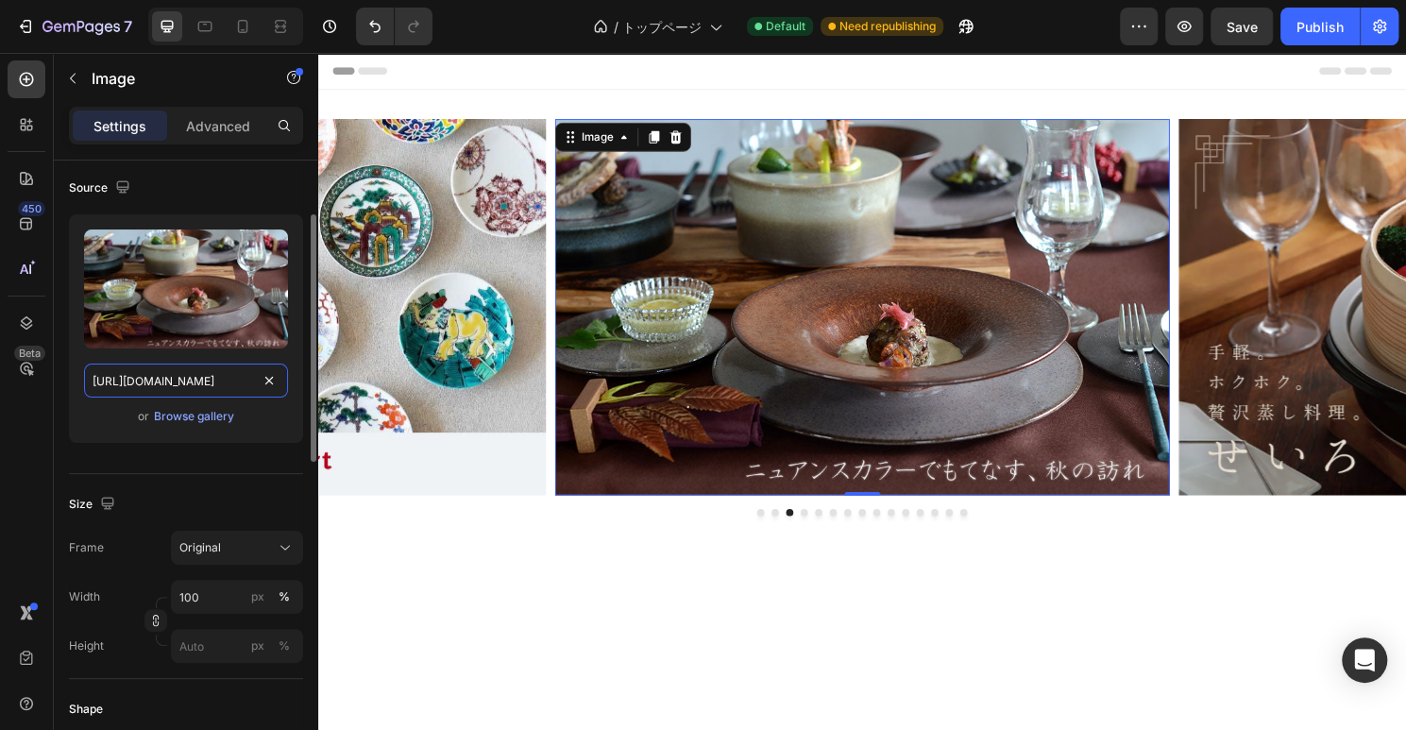
type input "[URL][DOMAIN_NAME]"
click at [270, 465] on div "Source Upload Image [URL][DOMAIN_NAME] or Browse gallery" at bounding box center [186, 316] width 234 height 316
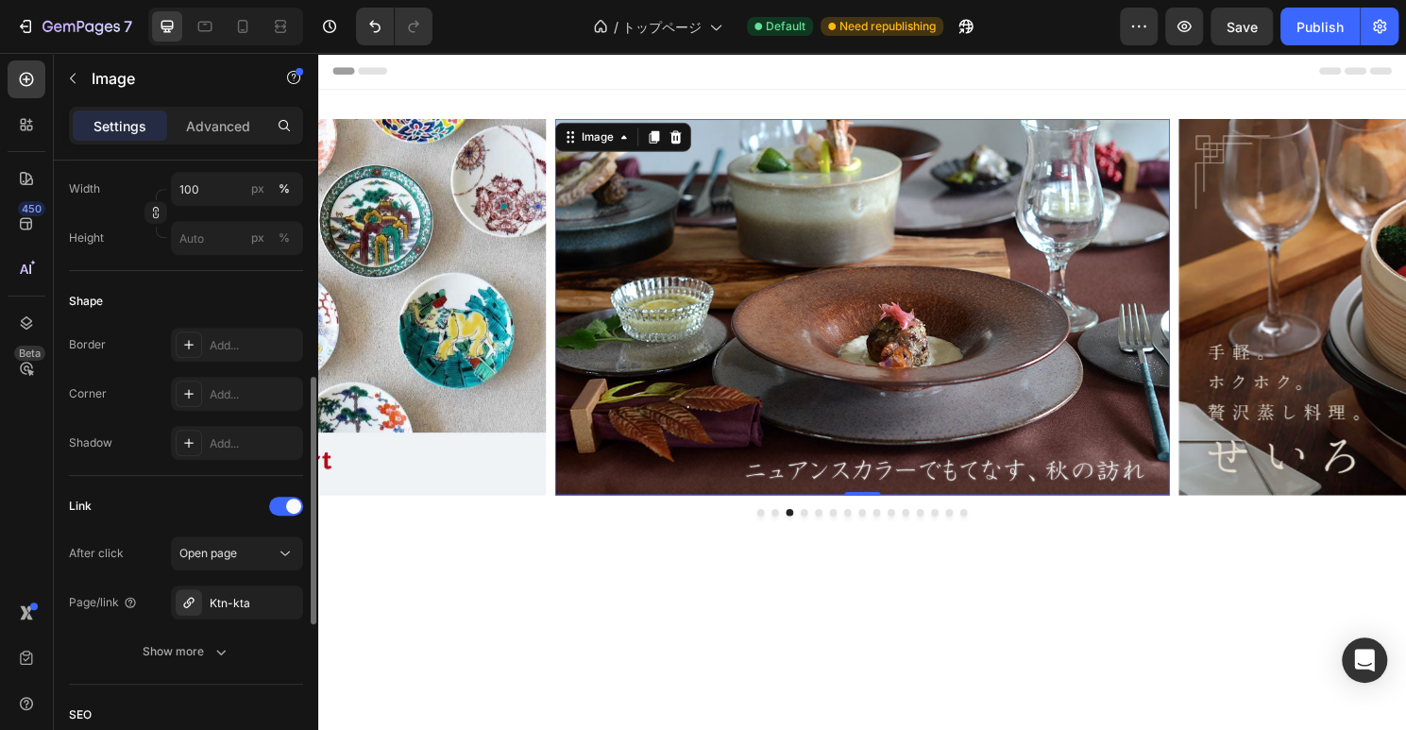
scroll to position [680, 0]
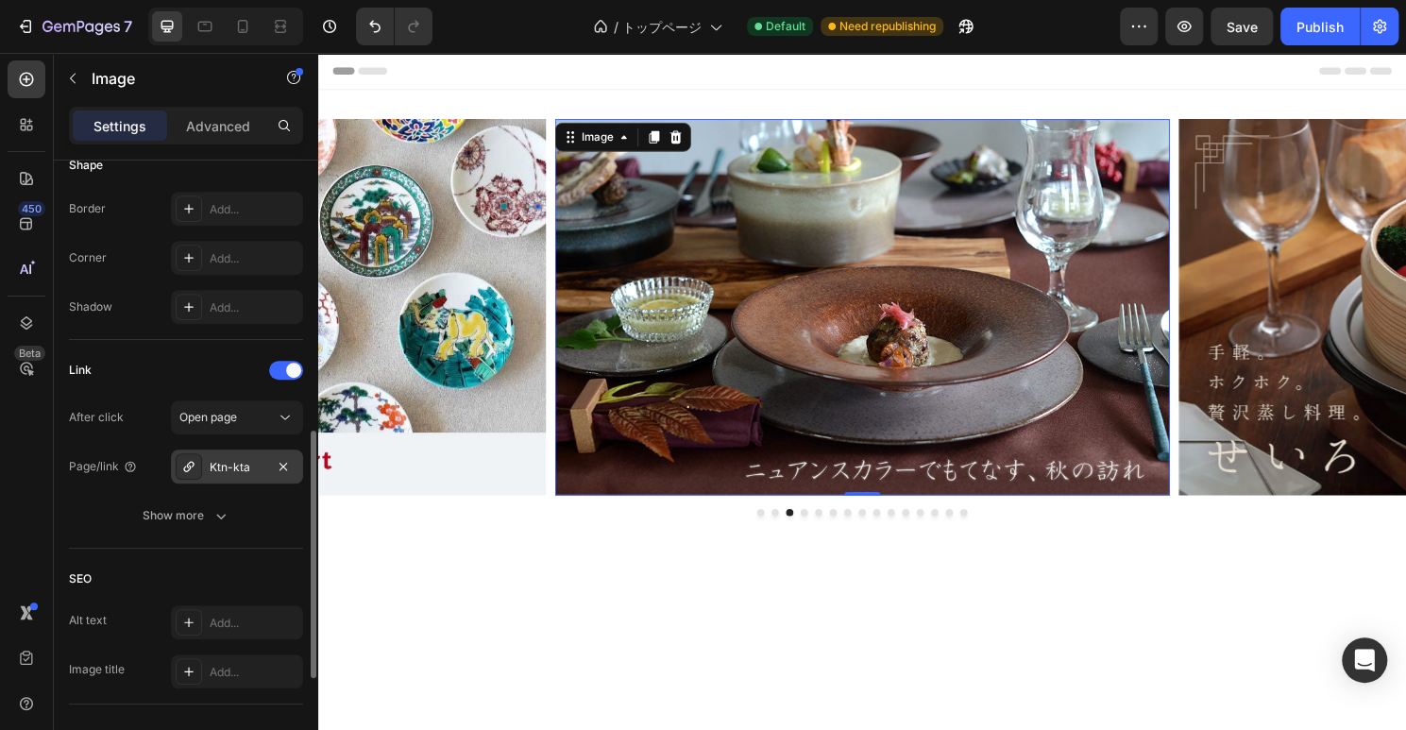
click at [237, 471] on div "Ktn-kta" at bounding box center [237, 467] width 55 height 17
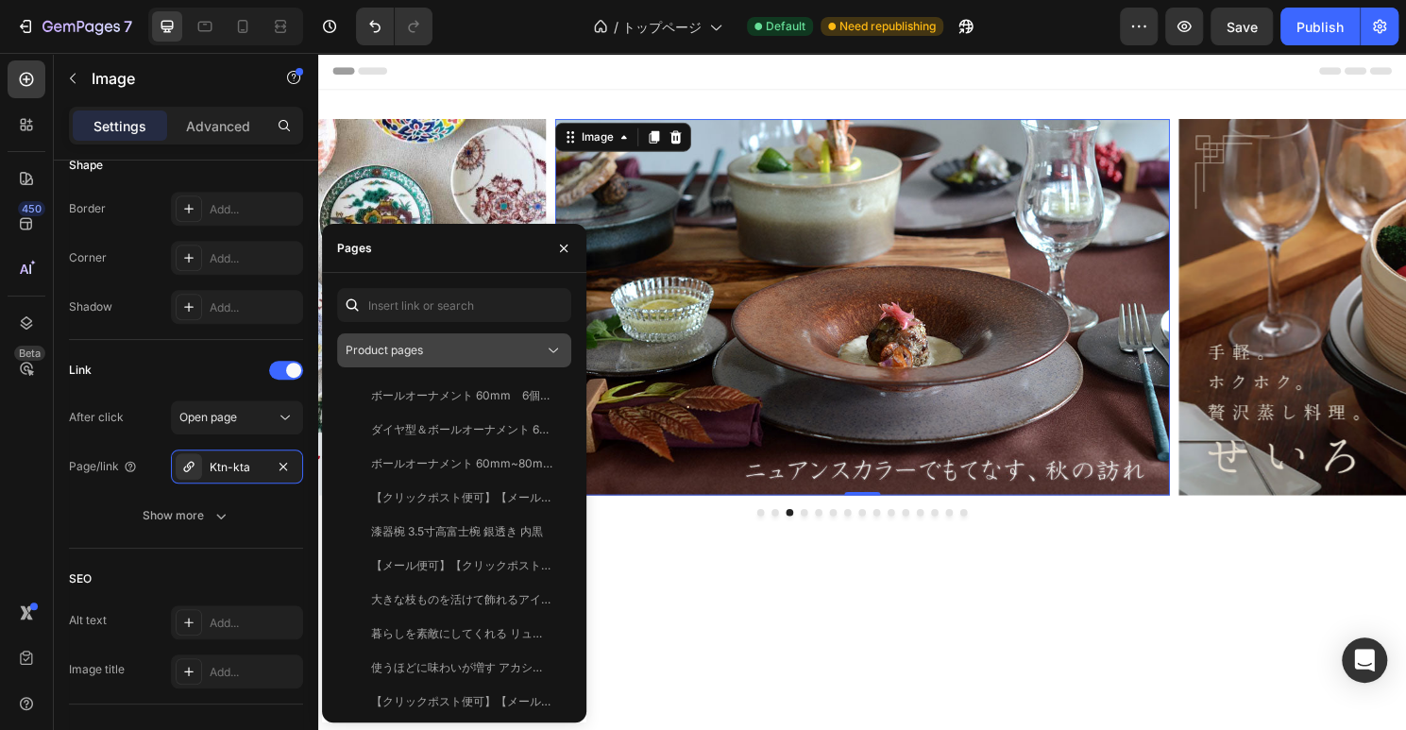
click at [458, 355] on div "Product pages" at bounding box center [445, 350] width 198 height 17
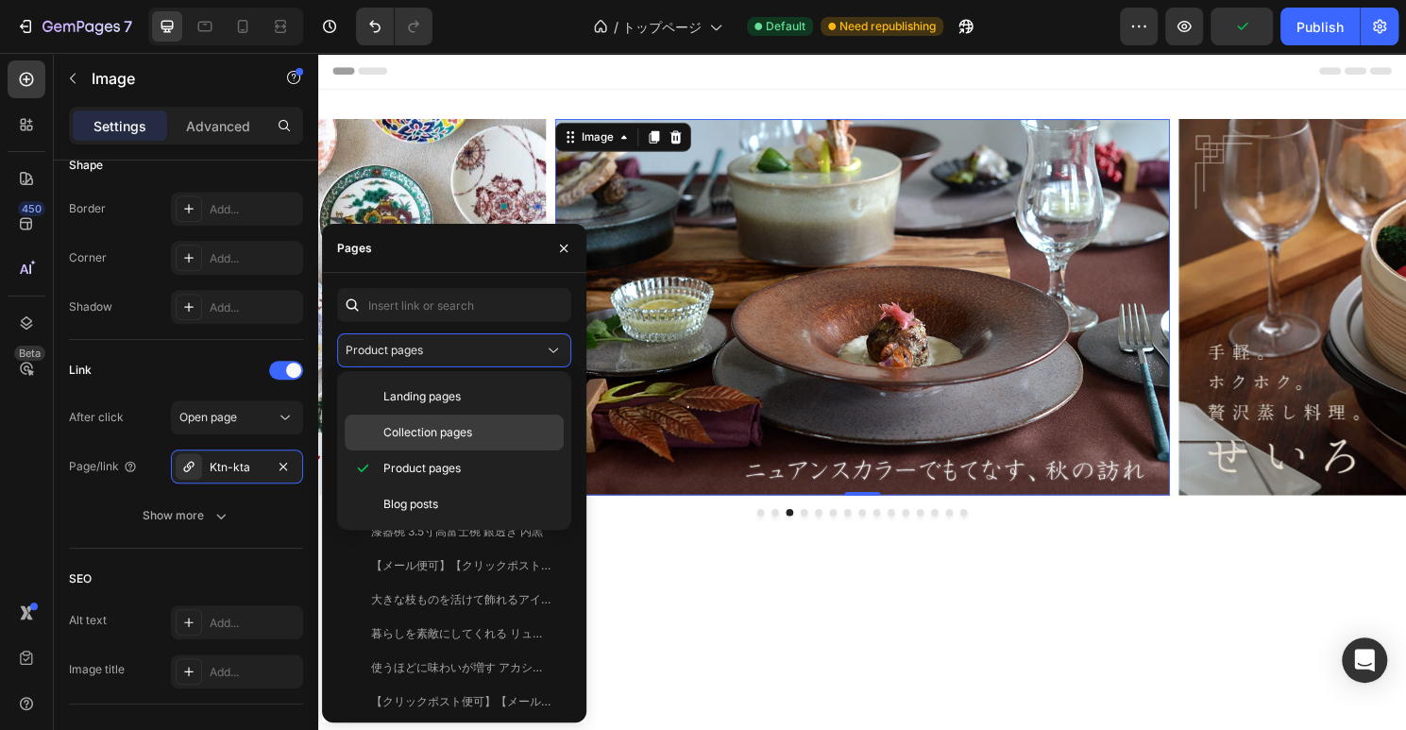
click at [425, 436] on span "Collection pages" at bounding box center [427, 432] width 89 height 17
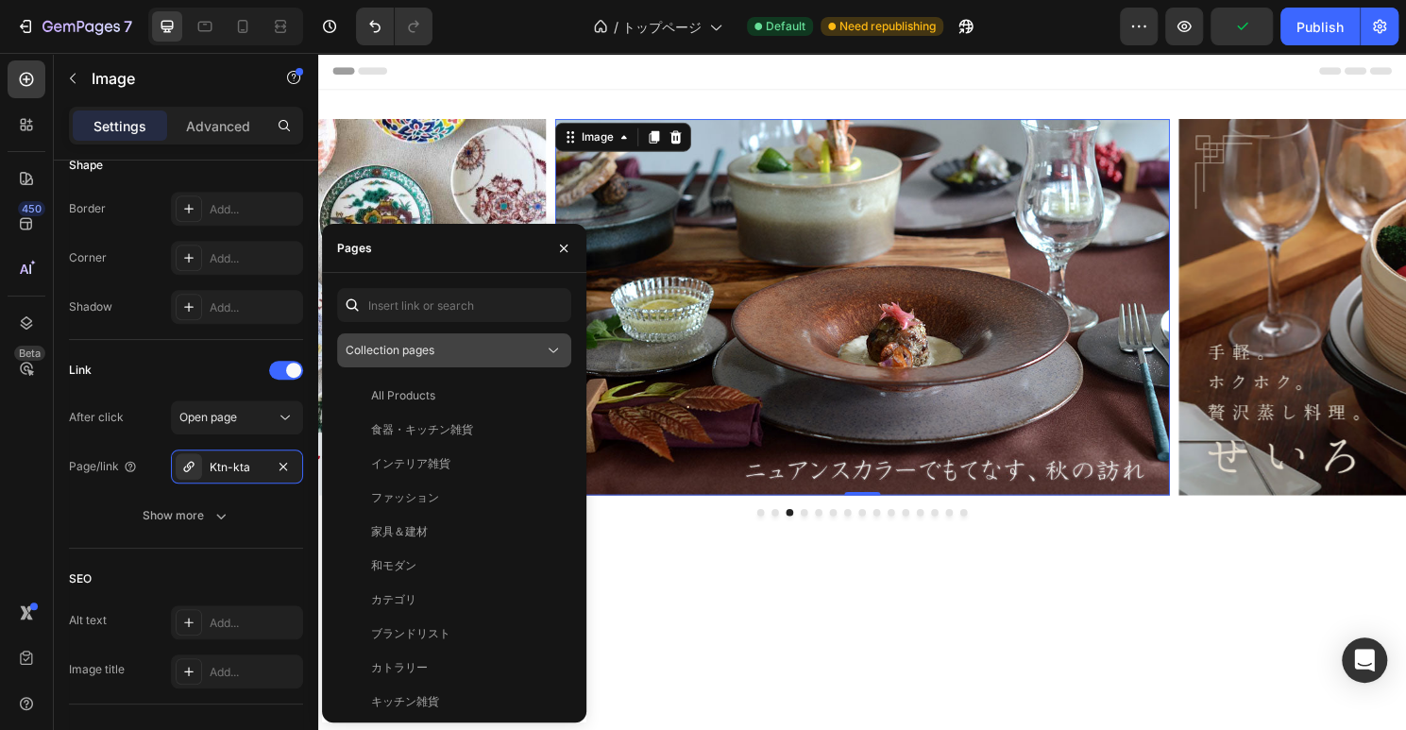
click at [404, 354] on span "Collection pages" at bounding box center [390, 350] width 89 height 14
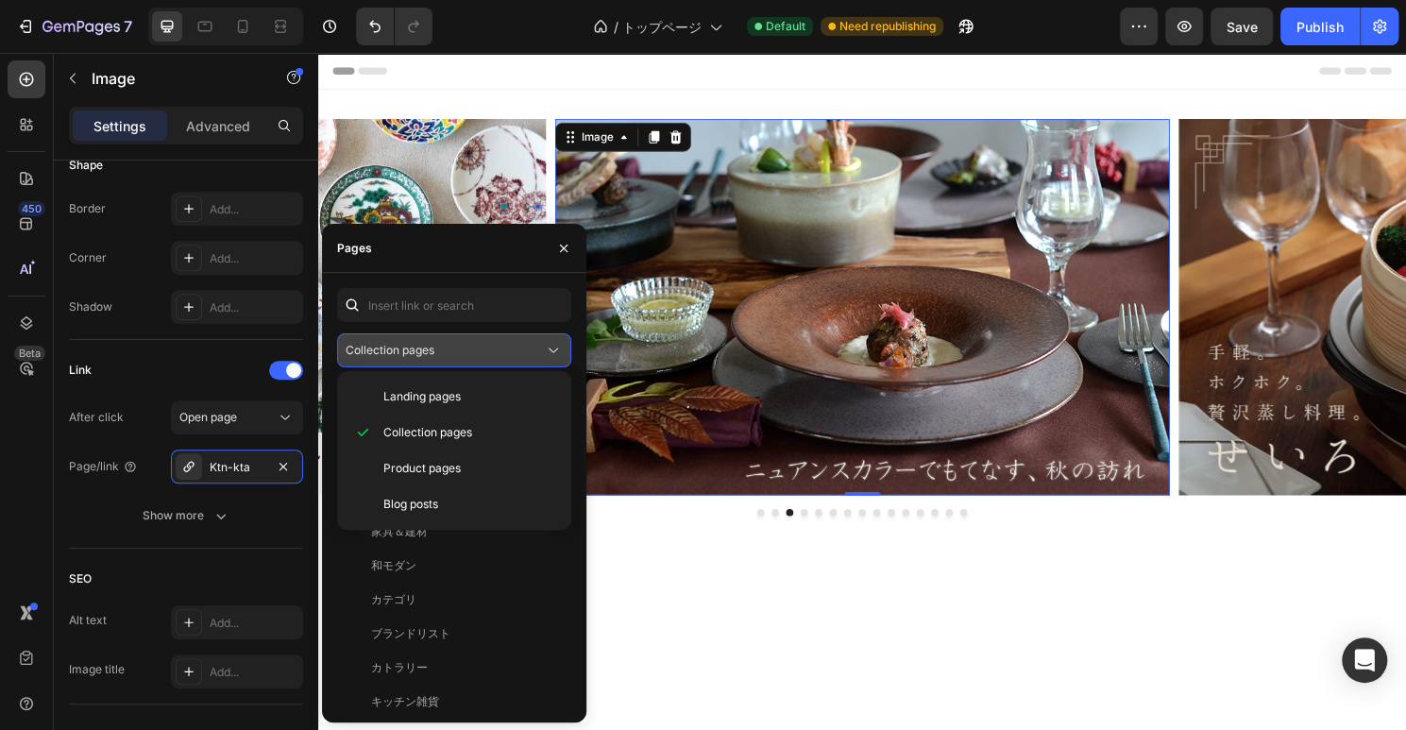
click at [476, 337] on button "Collection pages" at bounding box center [454, 350] width 234 height 34
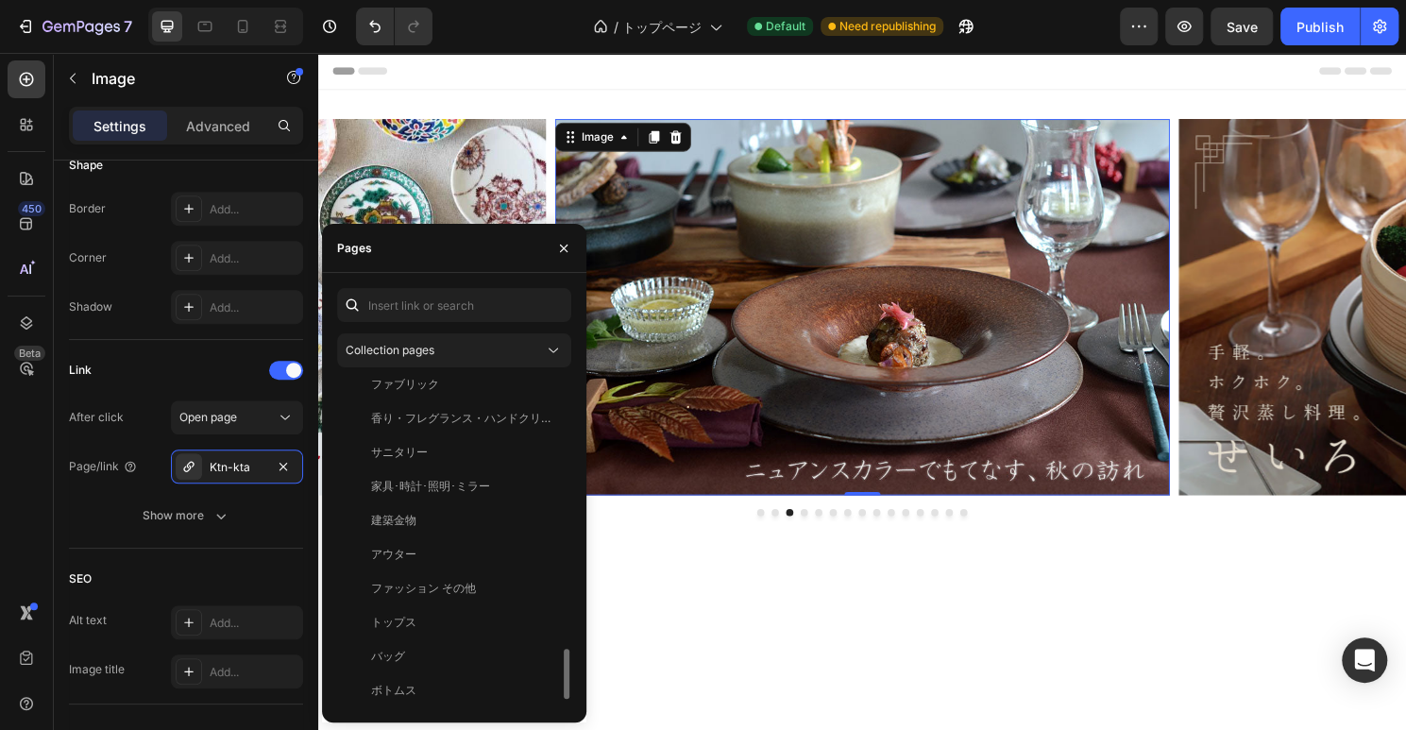
scroll to position [1794, 0]
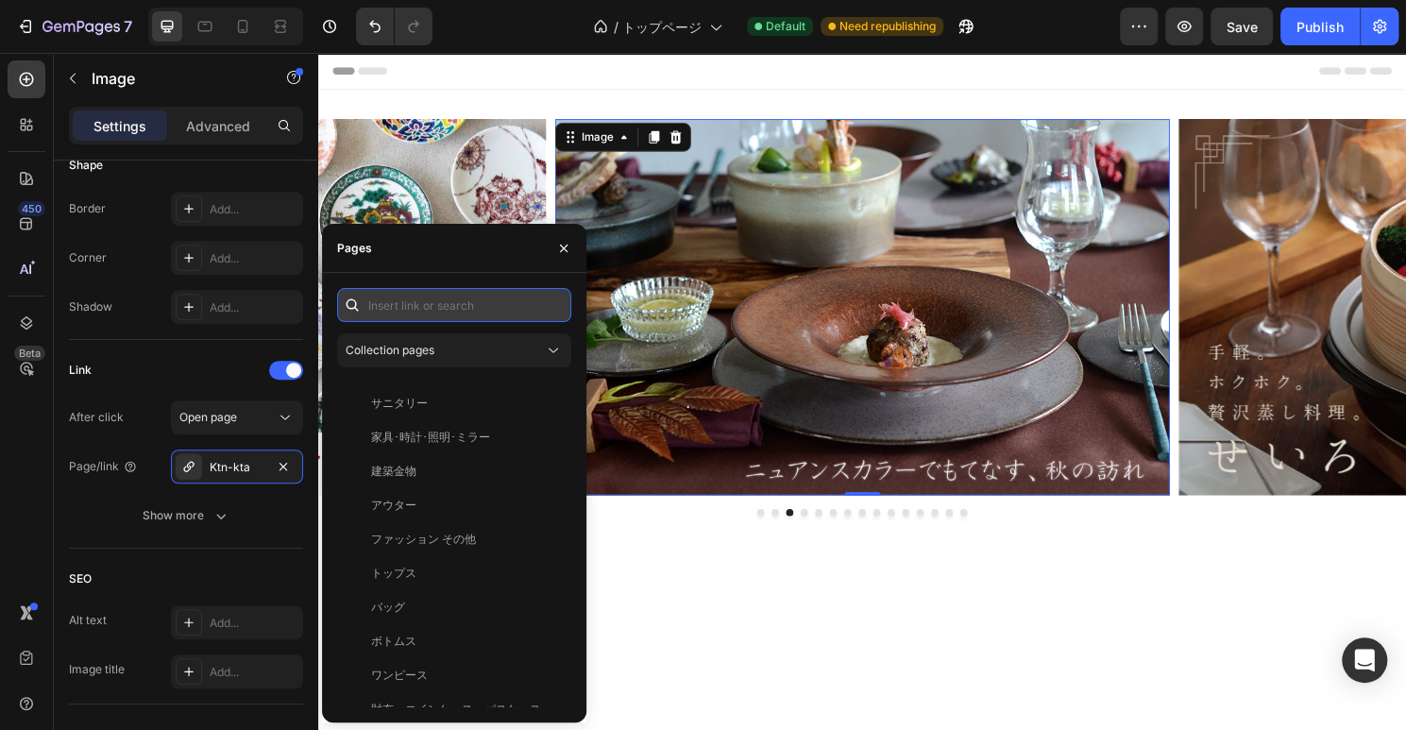
click at [425, 298] on input "text" at bounding box center [454, 305] width 234 height 34
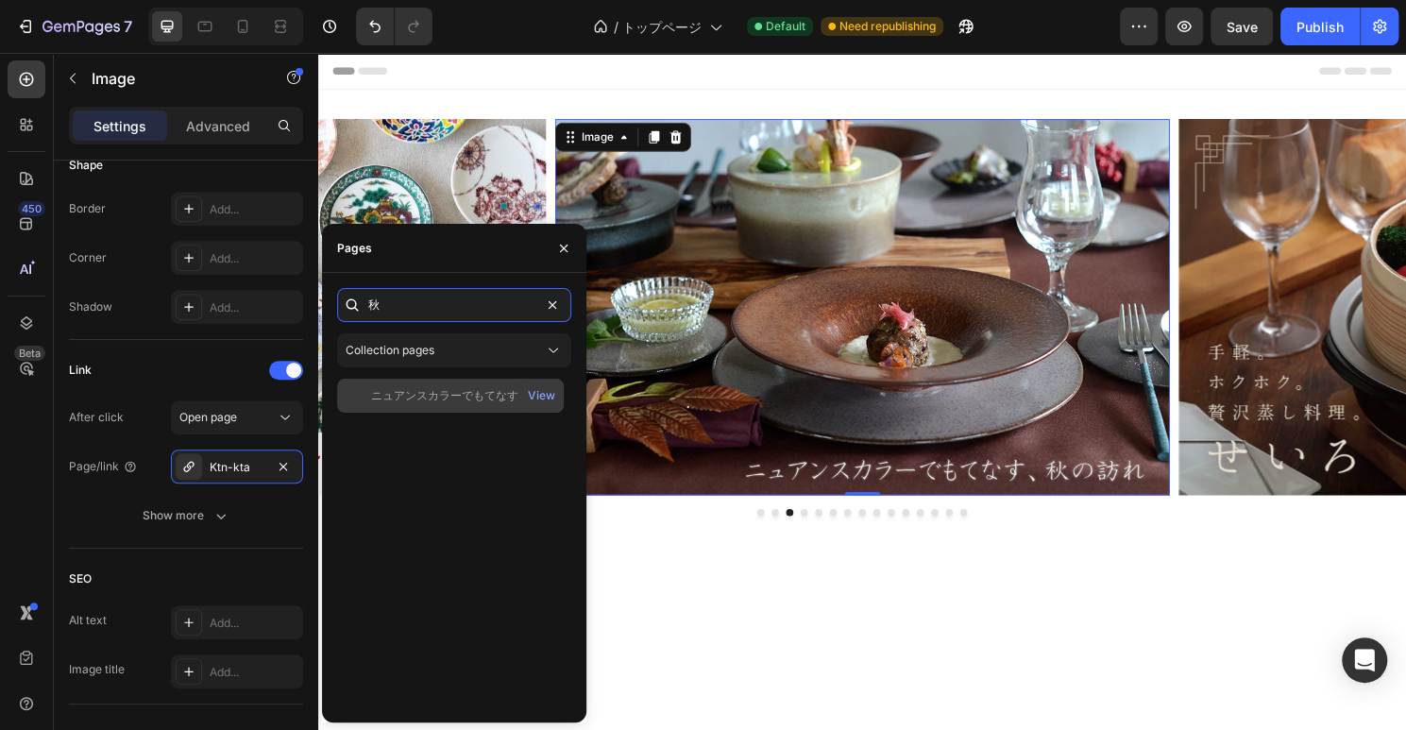
type input "秋"
click at [446, 391] on div "ニュアンスカラーでもてなす、秋の訪れ" at bounding box center [461, 395] width 181 height 17
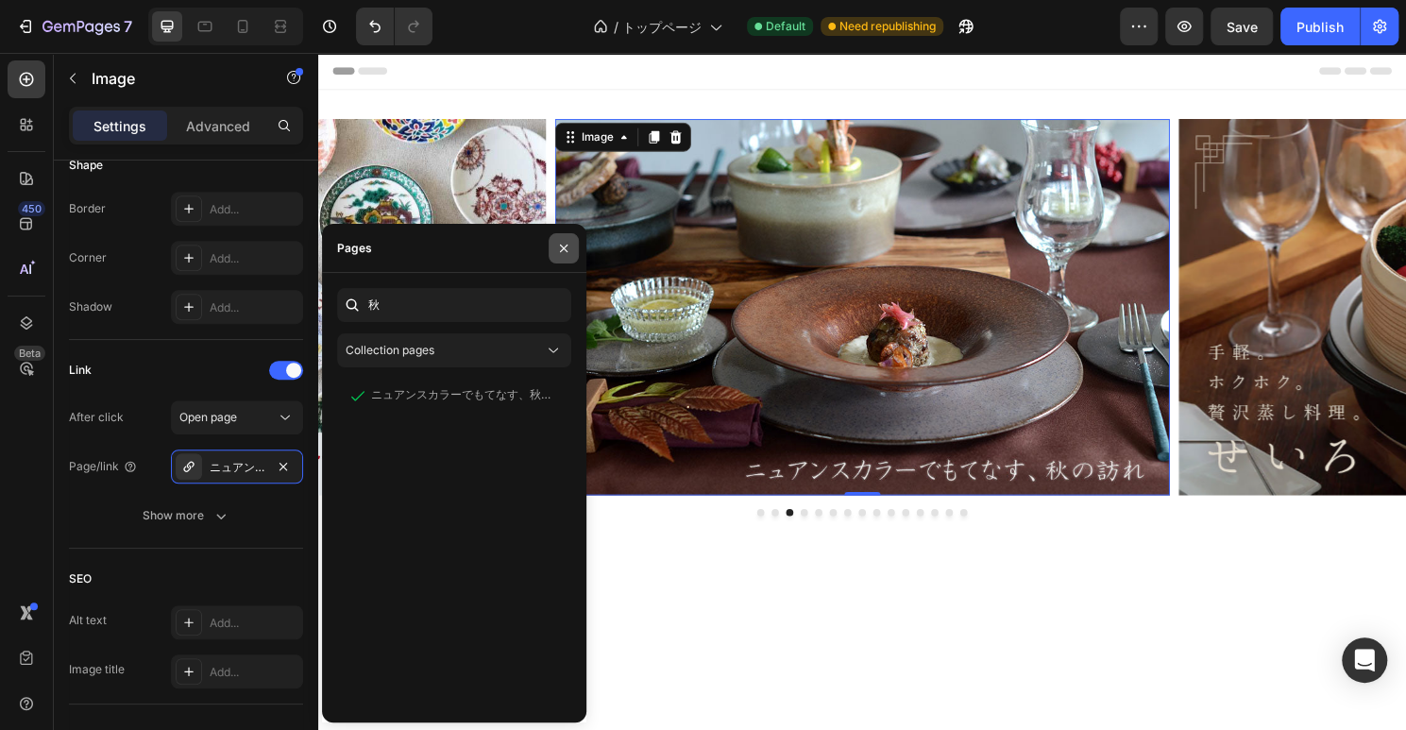
click at [562, 248] on icon "button" at bounding box center [563, 248] width 15 height 15
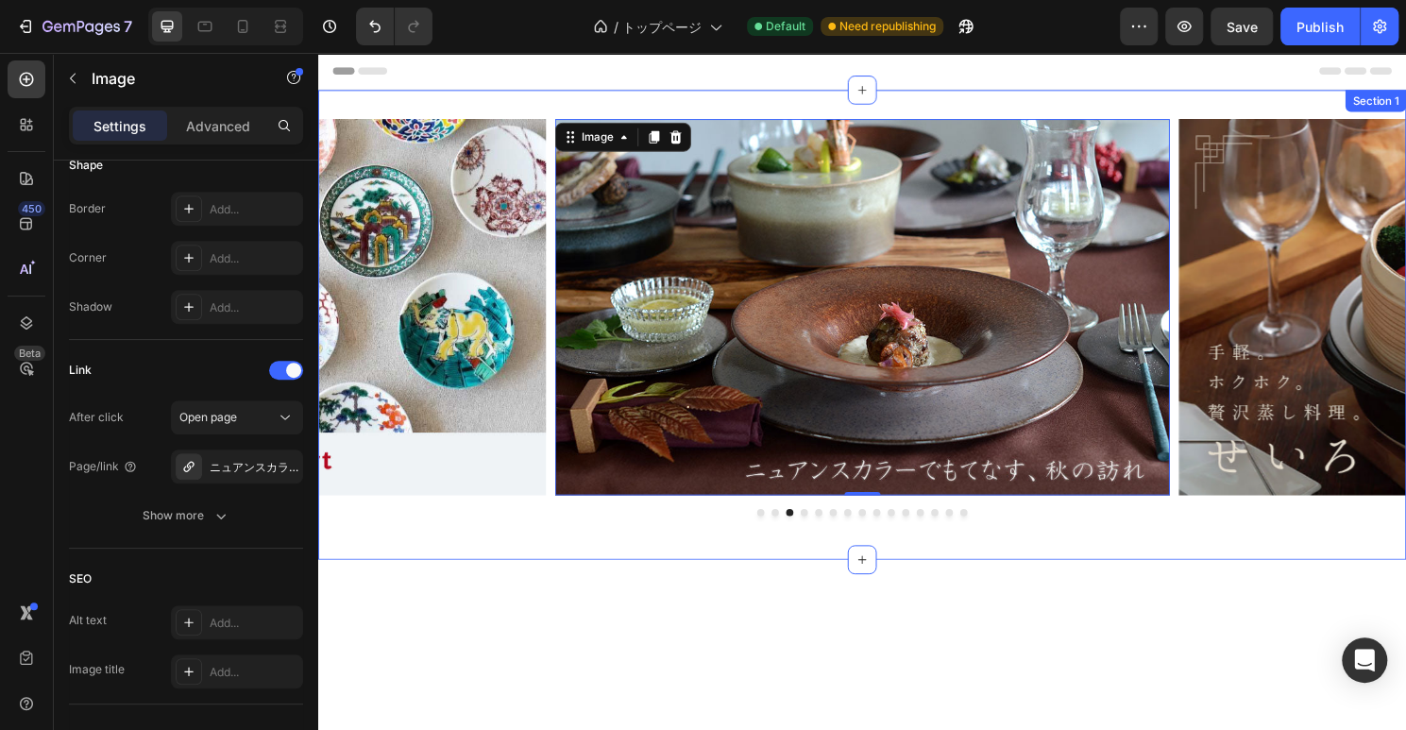
click at [641, 551] on div "Image Image Image 0 Image Image Image Image Image Image Image Image Image Image…" at bounding box center [884, 336] width 1133 height 489
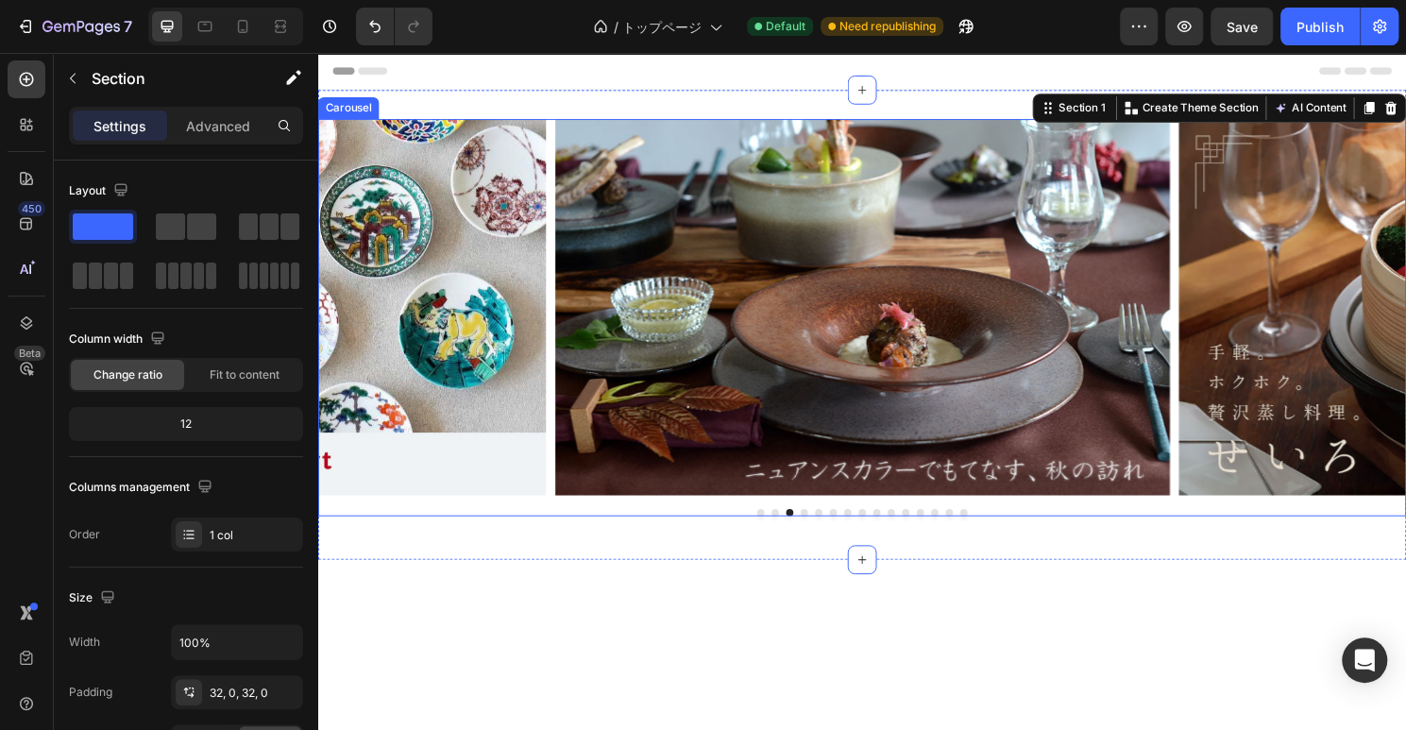
click at [781, 532] on button "Dot" at bounding box center [779, 532] width 8 height 8
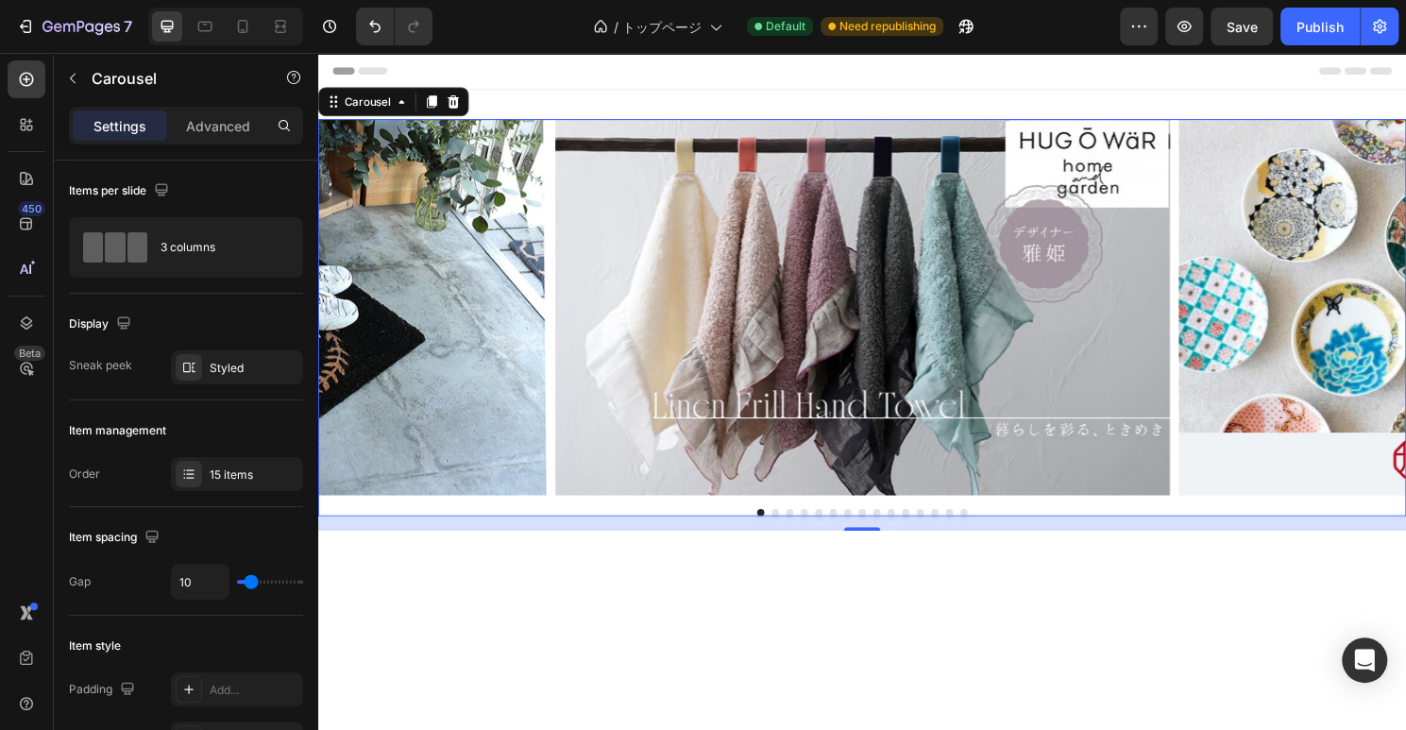
click at [797, 533] on button "Dot" at bounding box center [794, 532] width 8 height 8
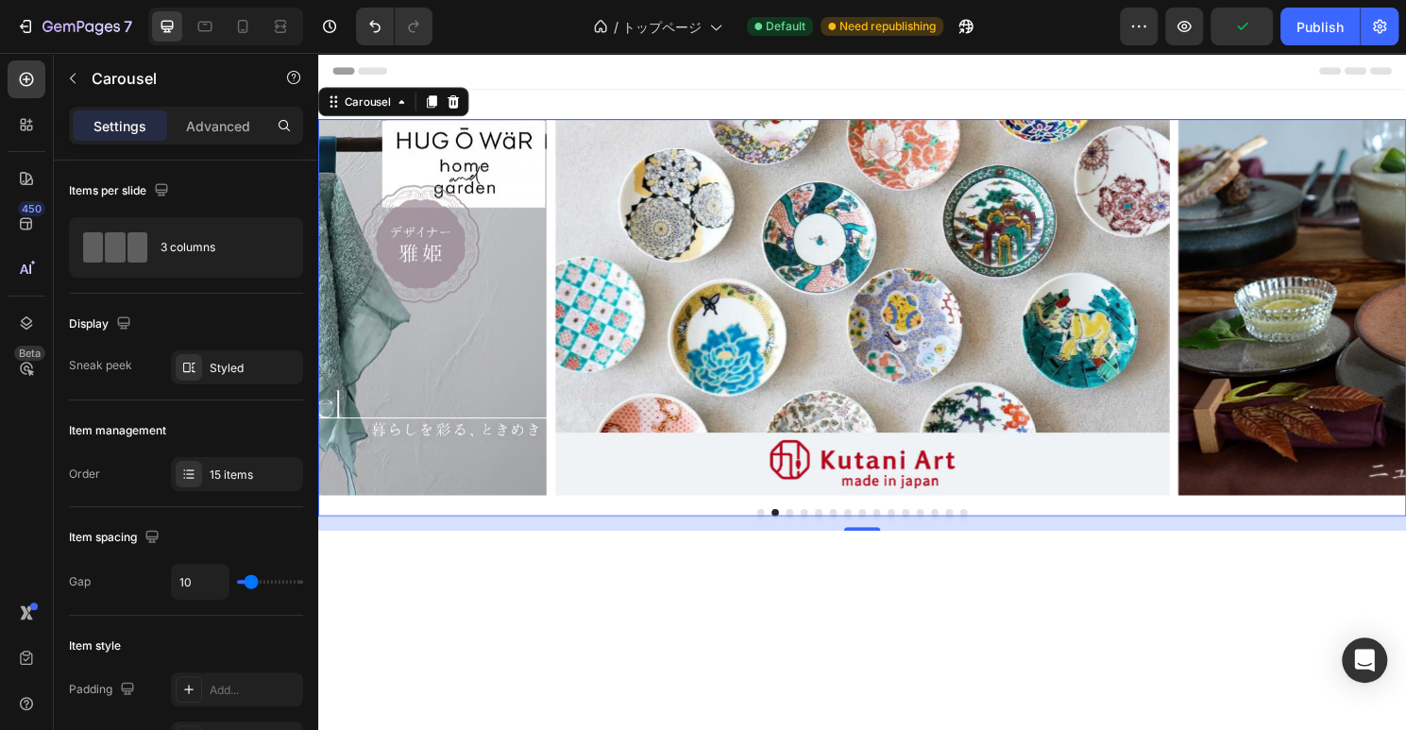
click at [812, 530] on div at bounding box center [884, 532] width 1133 height 8
click at [808, 531] on button "Dot" at bounding box center [809, 532] width 8 height 8
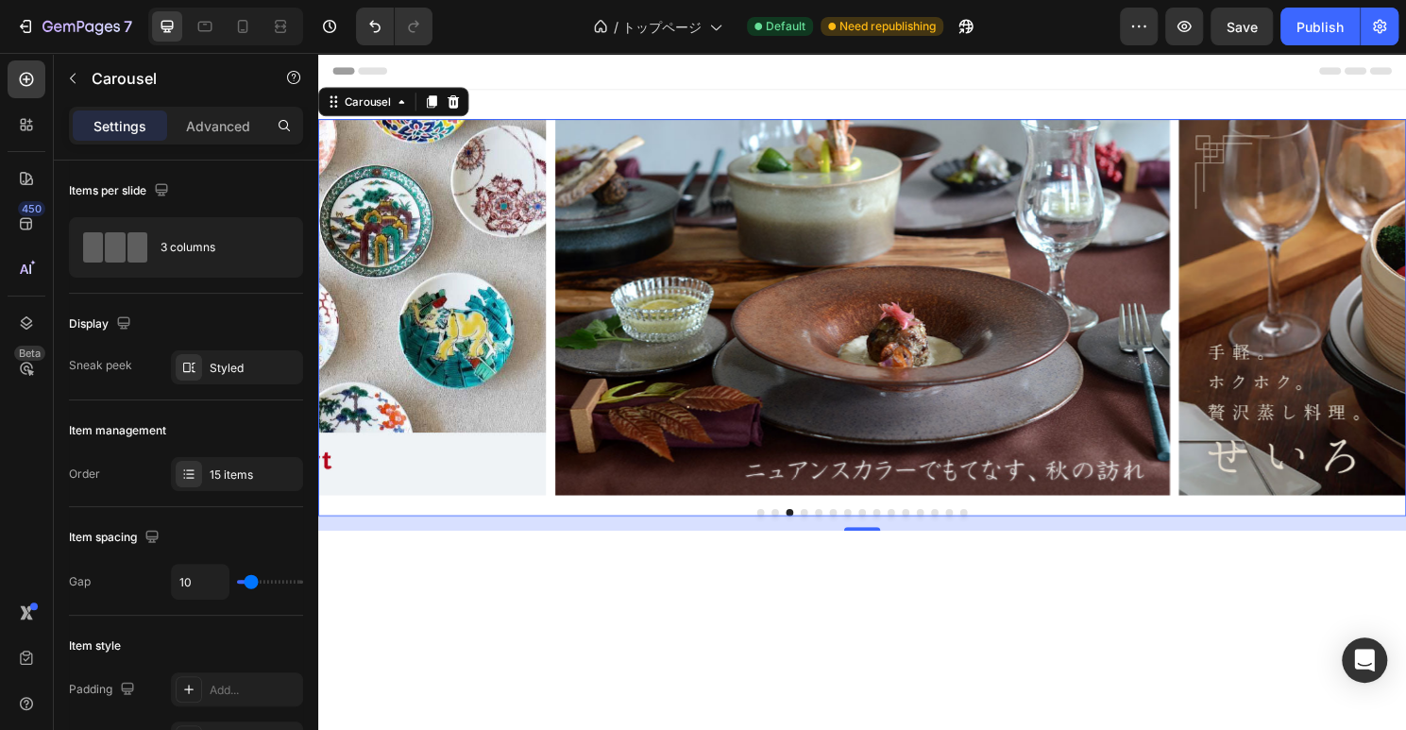
click at [823, 530] on button "Dot" at bounding box center [825, 532] width 8 height 8
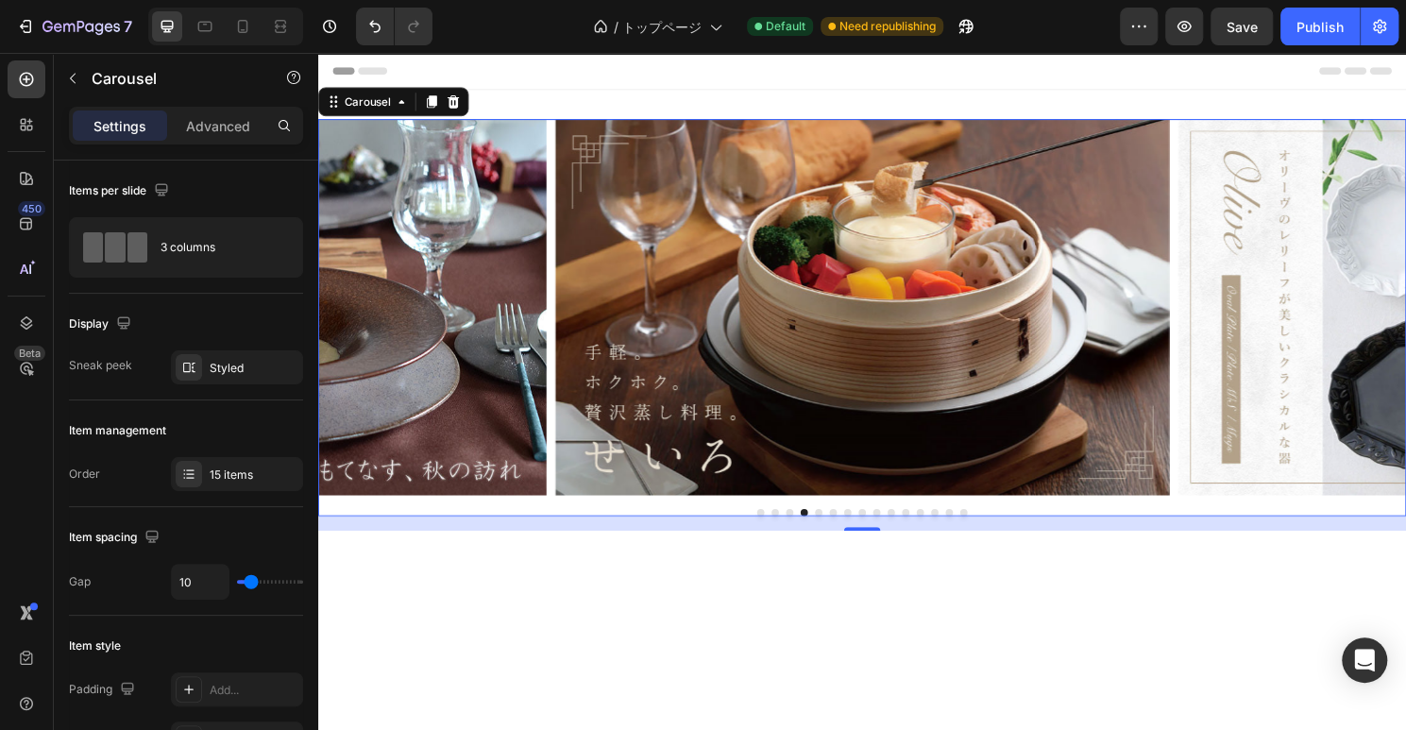
click at [840, 533] on button "Dot" at bounding box center [840, 532] width 8 height 8
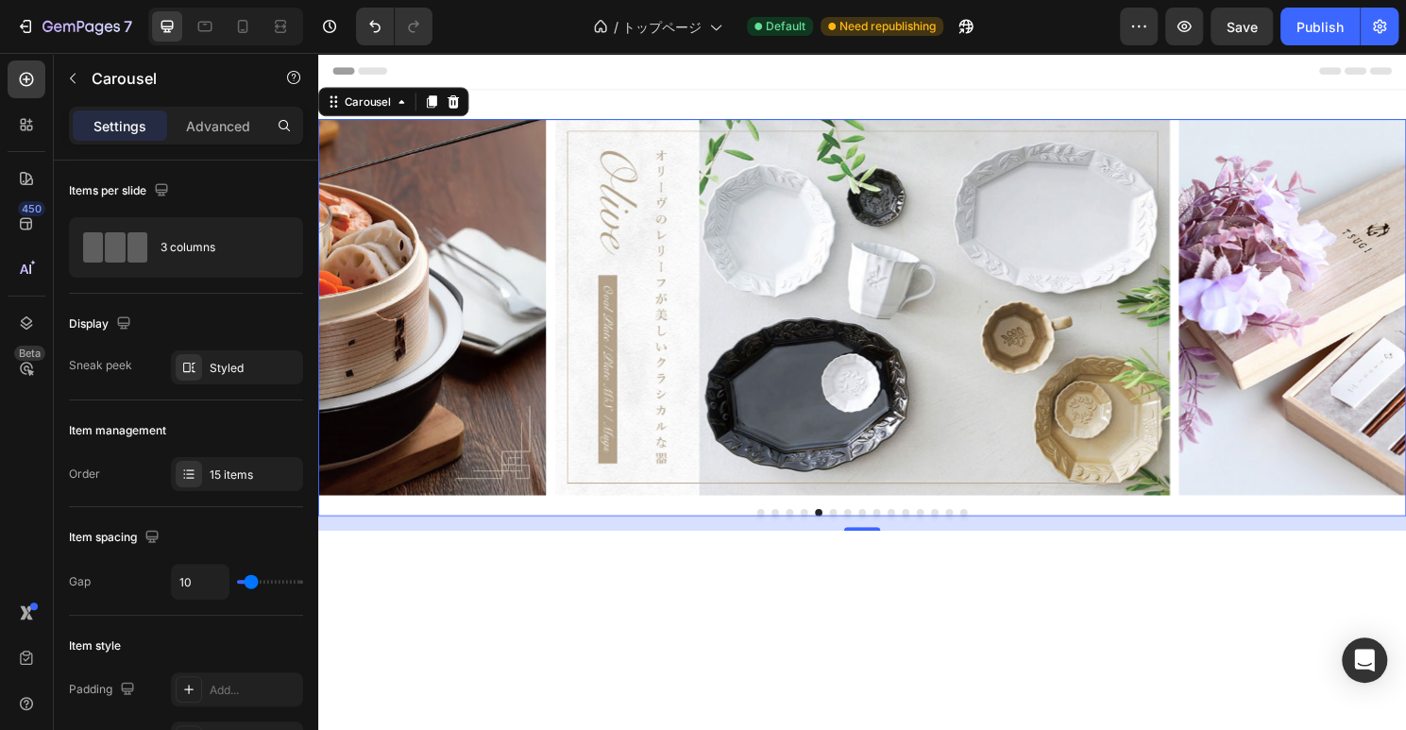
click at [857, 533] on button "Dot" at bounding box center [855, 532] width 8 height 8
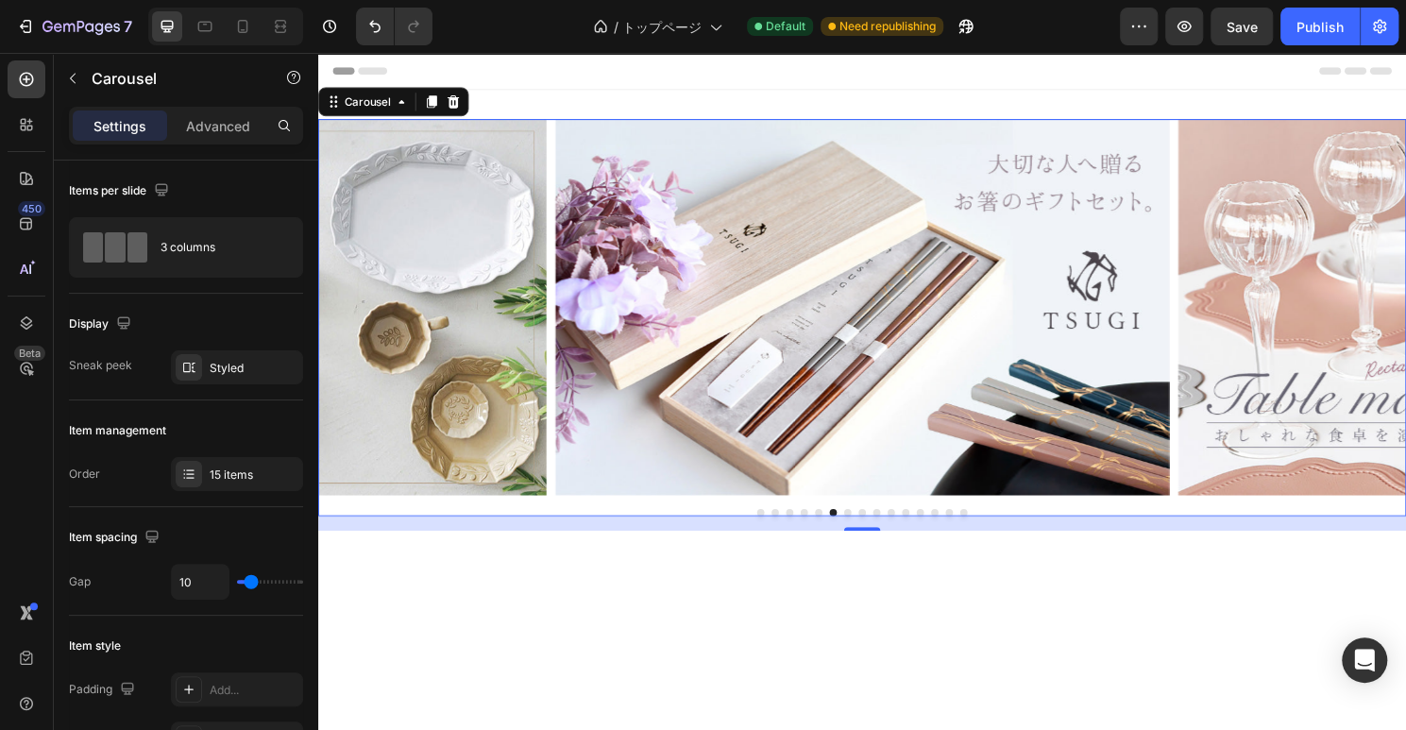
click at [871, 529] on button "Dot" at bounding box center [870, 532] width 8 height 8
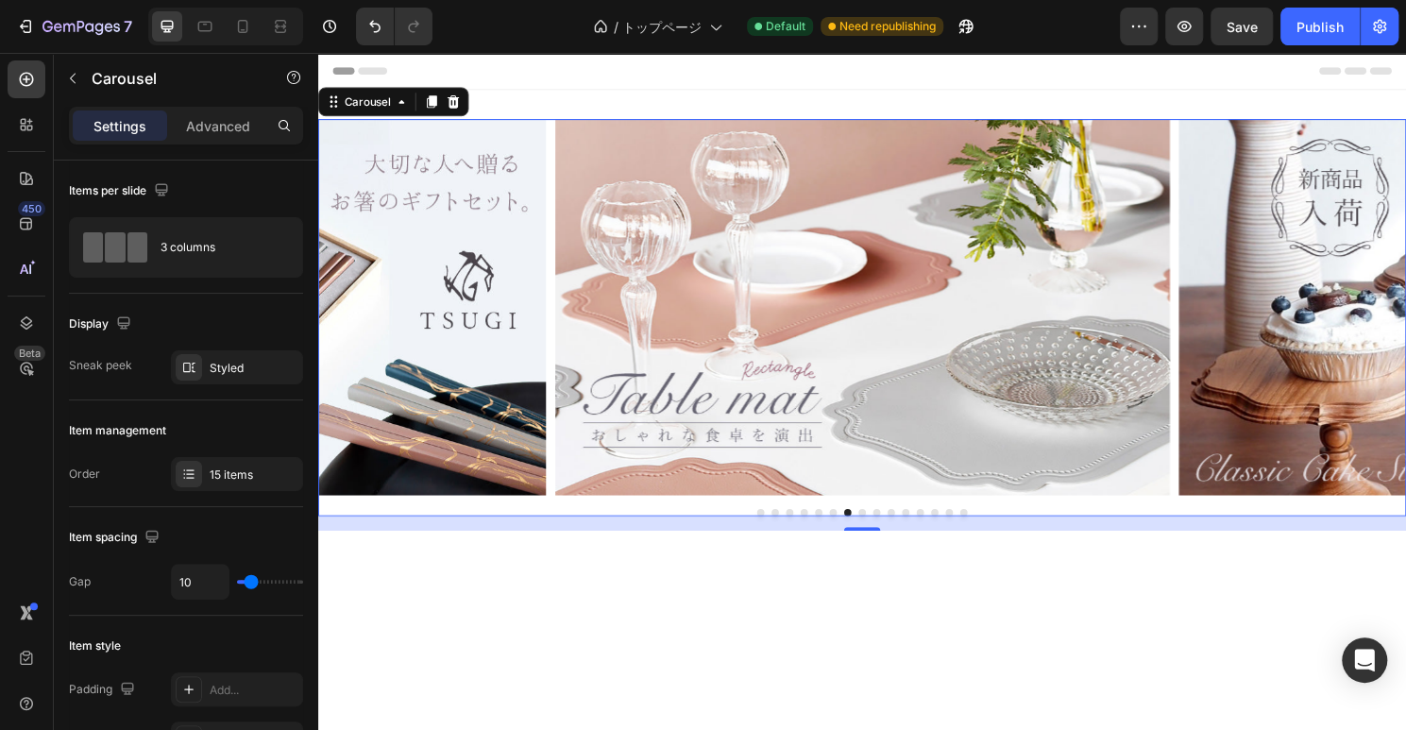
click at [883, 528] on button "Dot" at bounding box center [885, 532] width 8 height 8
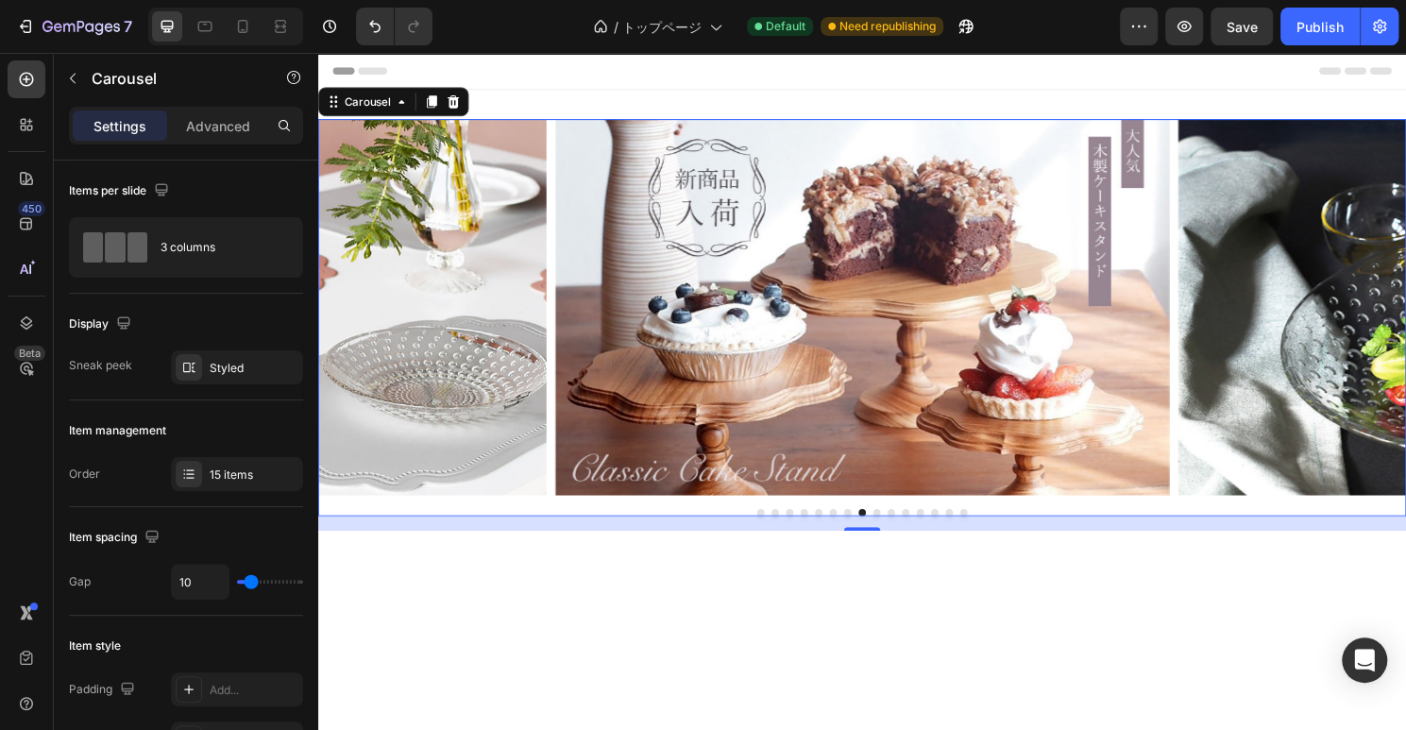
click at [896, 531] on button "Dot" at bounding box center [900, 532] width 8 height 8
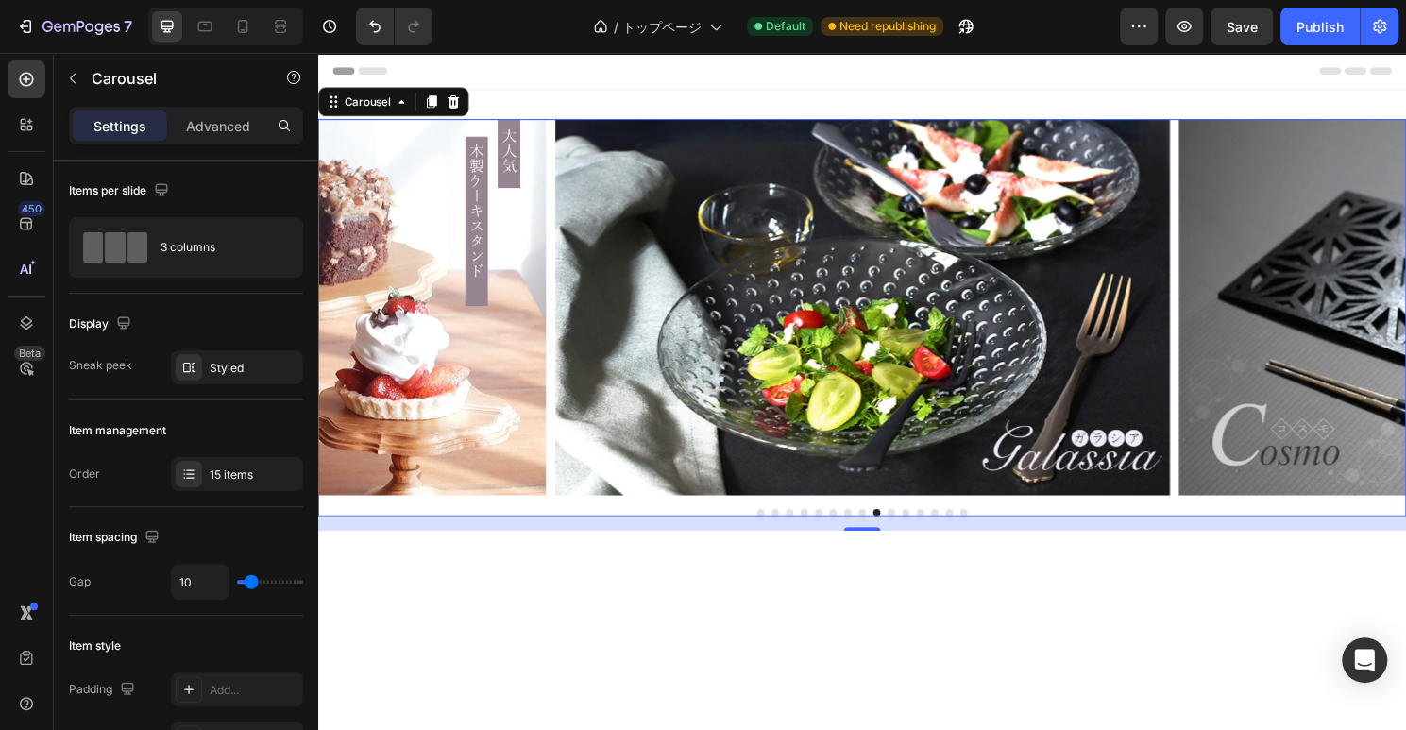
click at [918, 531] on button "Dot" at bounding box center [915, 532] width 8 height 8
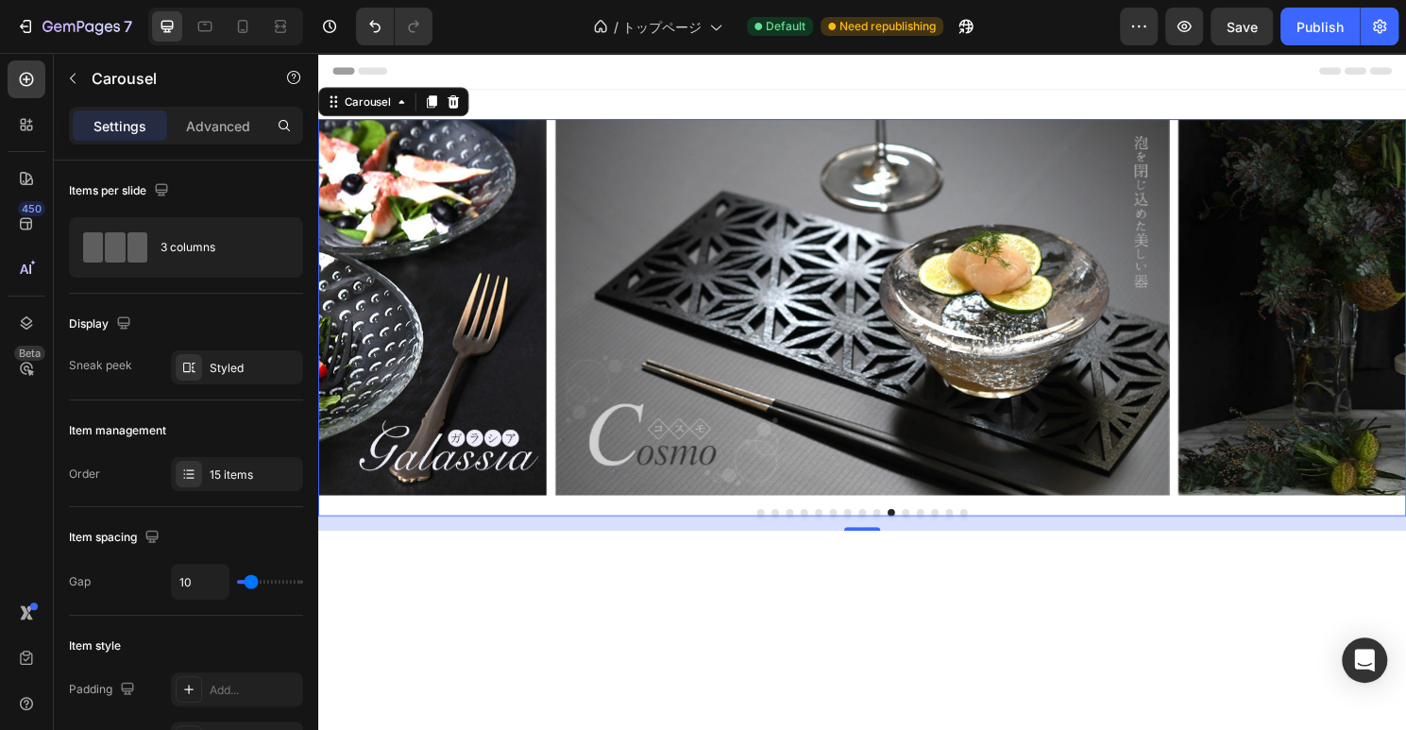
click at [930, 530] on button "Dot" at bounding box center [930, 532] width 8 height 8
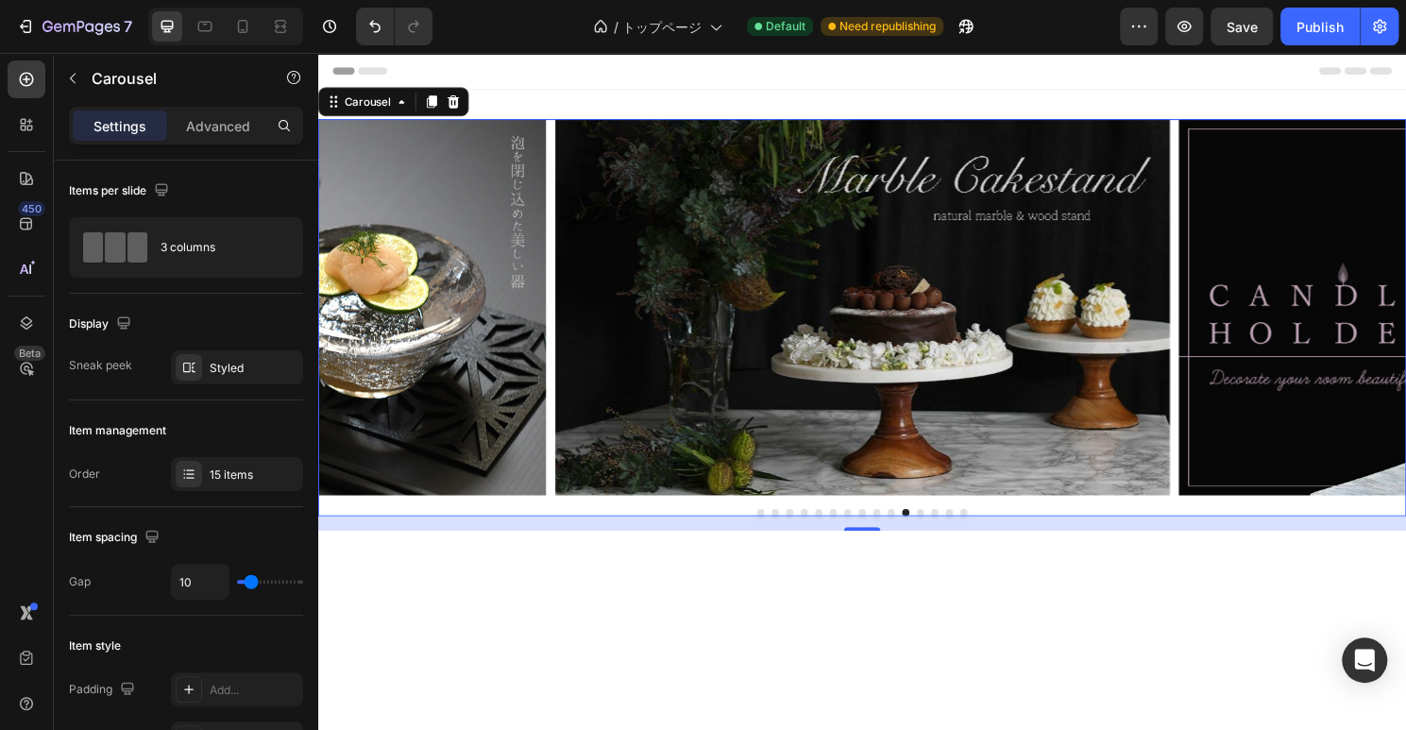
click at [943, 528] on div at bounding box center [884, 532] width 1133 height 8
click at [947, 529] on button "Dot" at bounding box center [945, 532] width 8 height 8
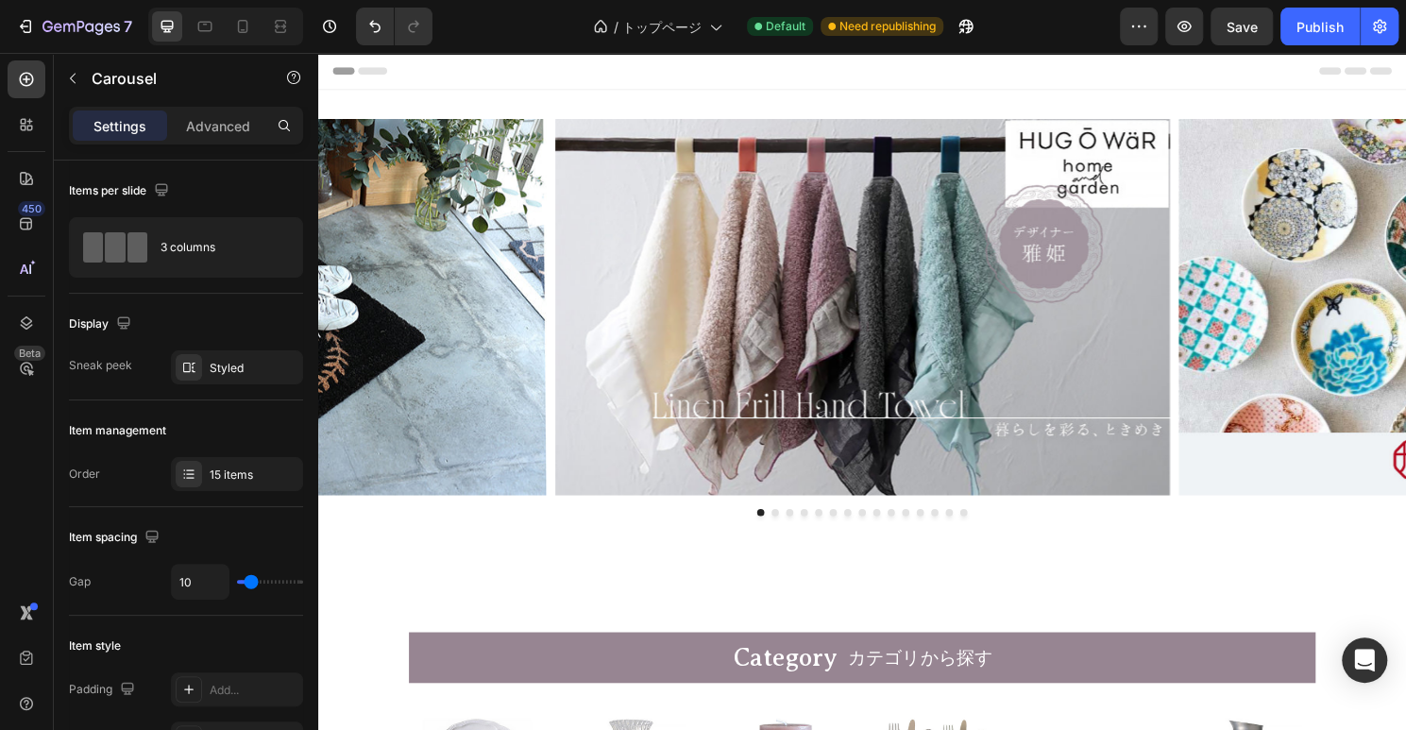
click at [990, 531] on button "Dot" at bounding box center [991, 532] width 8 height 8
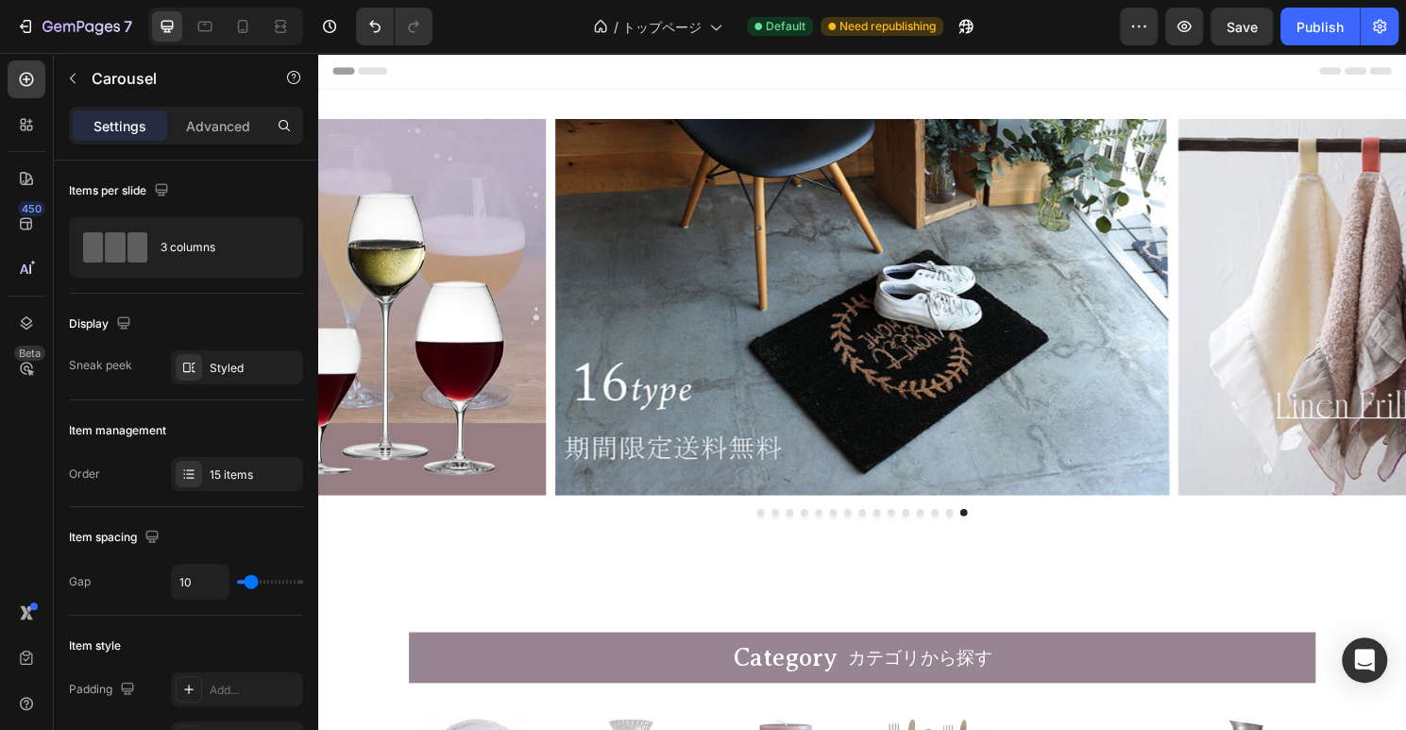
click at [970, 531] on div at bounding box center [884, 532] width 1133 height 8
click at [960, 529] on button "Dot" at bounding box center [960, 532] width 8 height 8
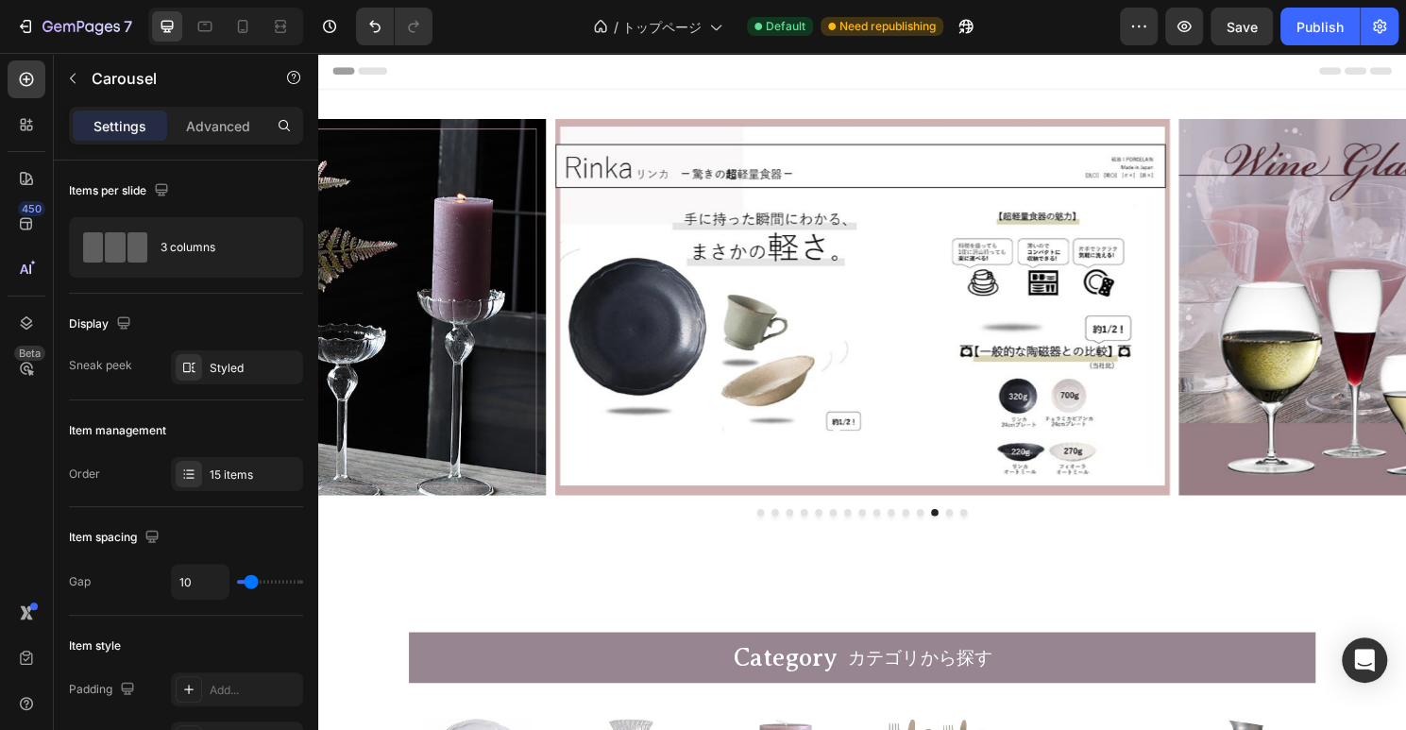
click at [930, 531] on button "Dot" at bounding box center [930, 532] width 8 height 8
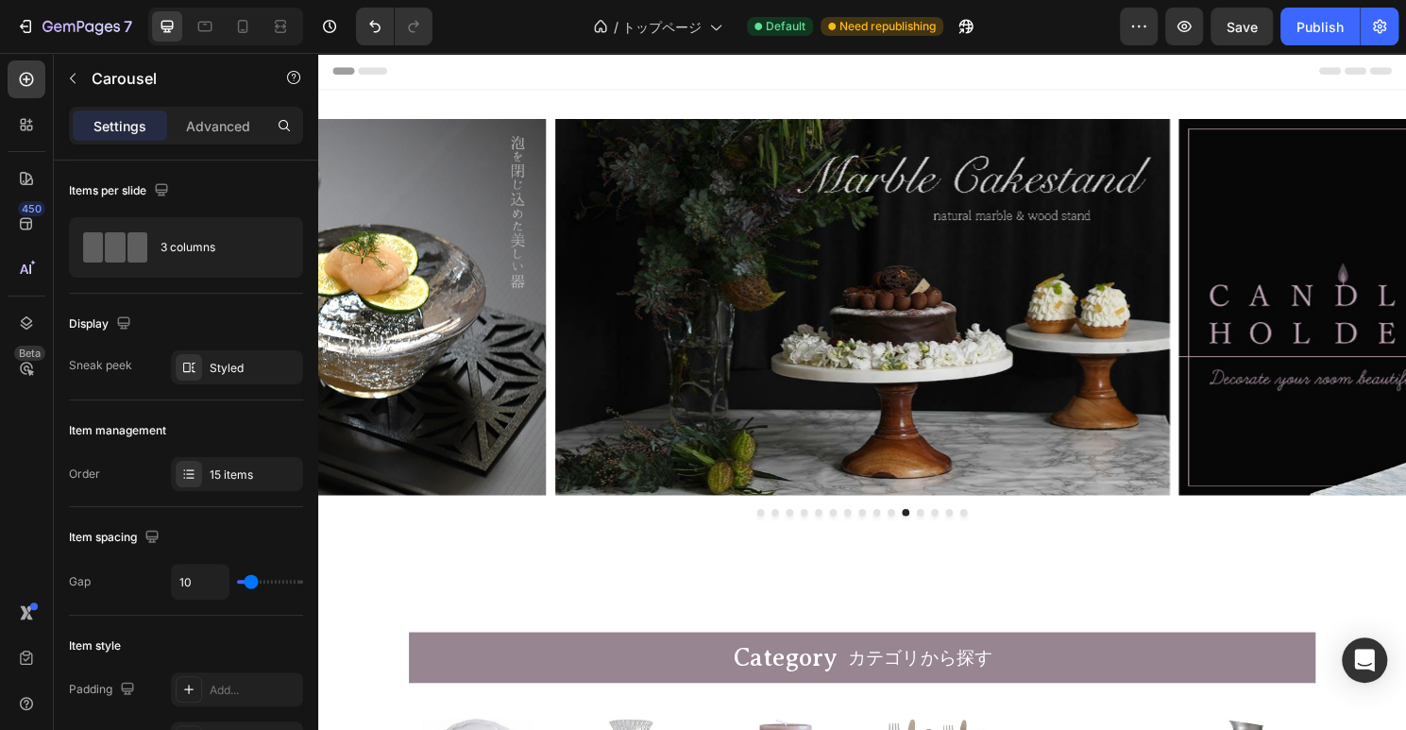
click at [960, 529] on button "Dot" at bounding box center [960, 532] width 8 height 8
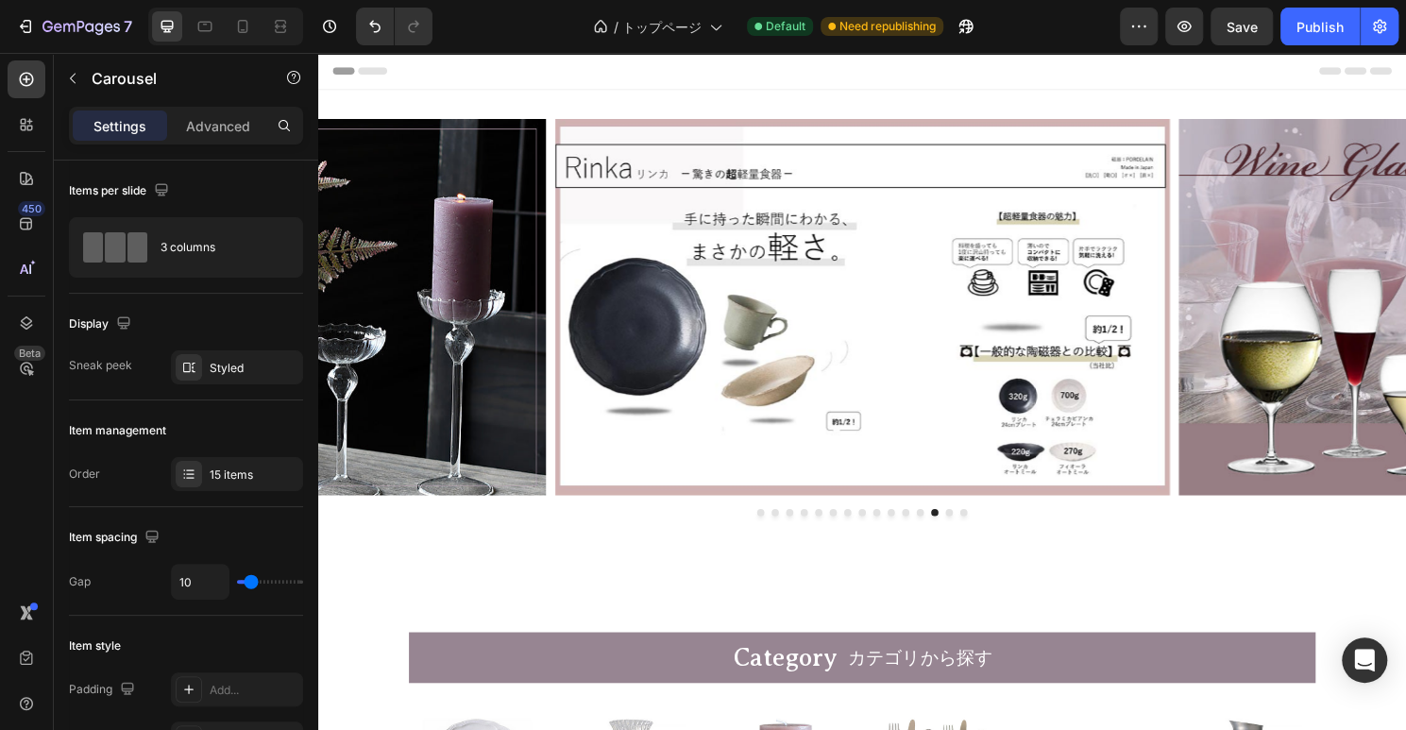
click at [930, 531] on button "Dot" at bounding box center [930, 532] width 8 height 8
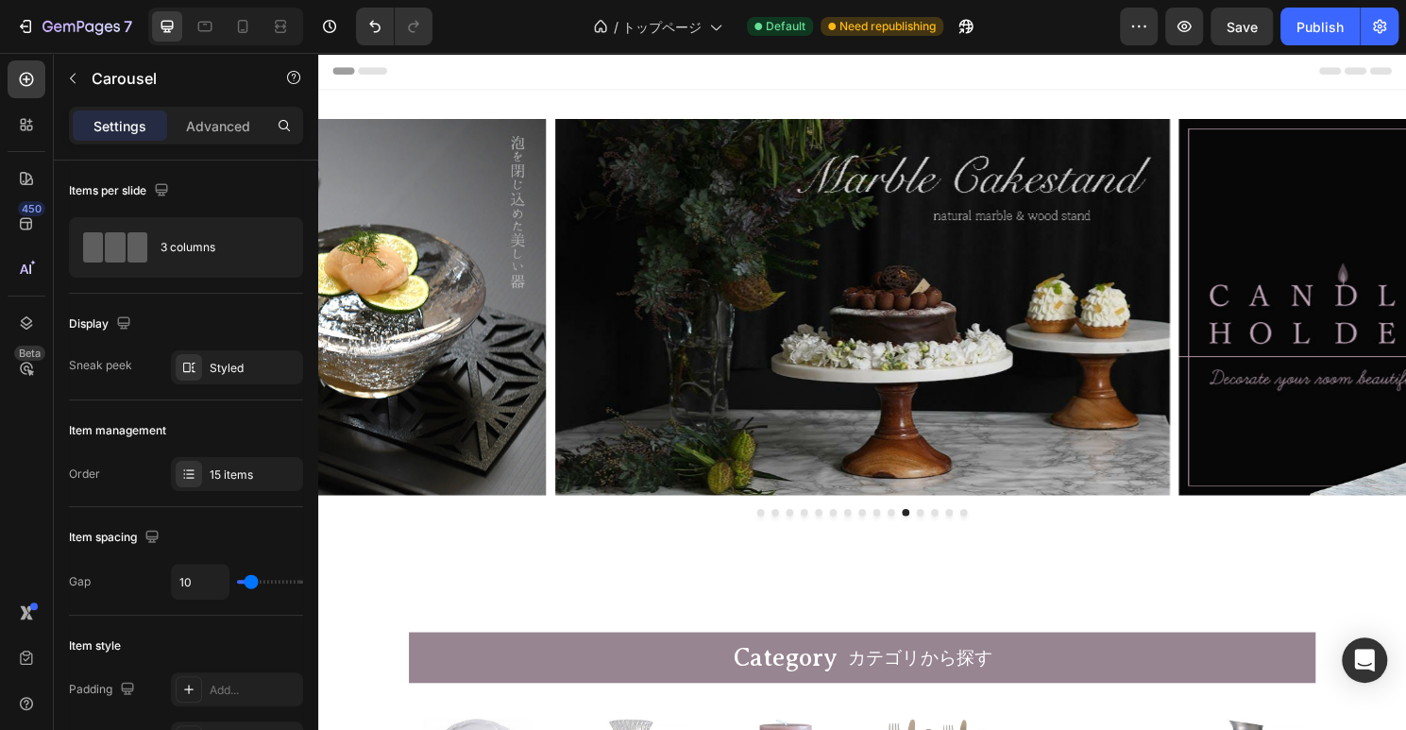
click at [914, 530] on button "Dot" at bounding box center [915, 532] width 8 height 8
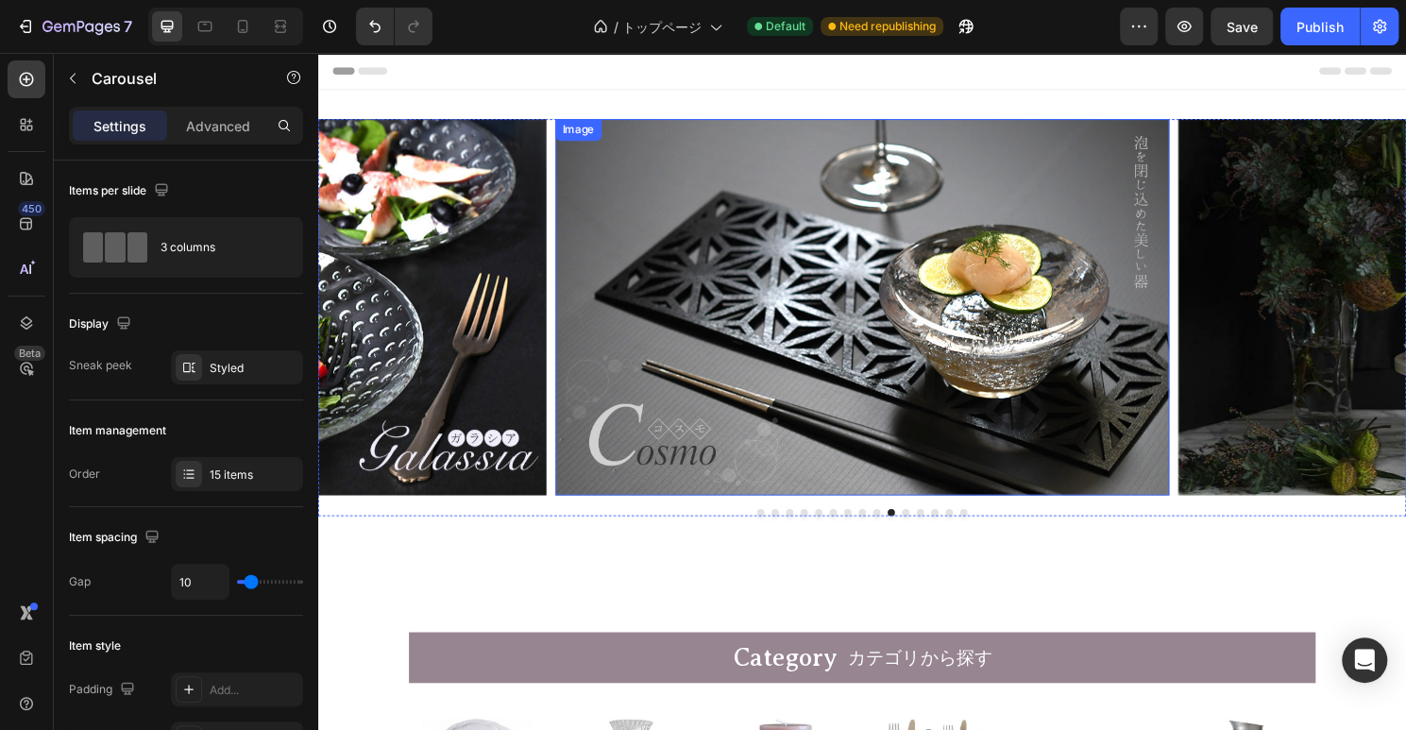
click at [864, 443] on img at bounding box center [885, 318] width 640 height 392
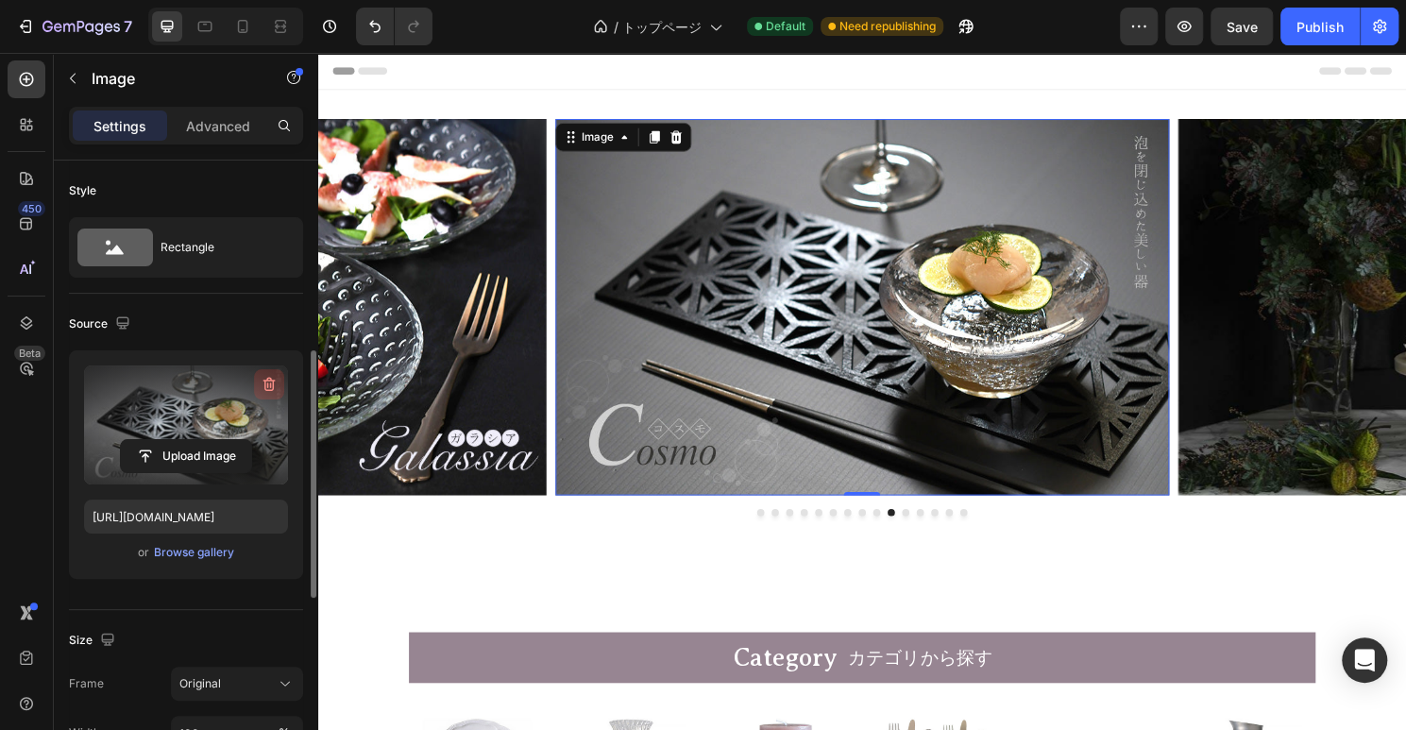
scroll to position [272, 0]
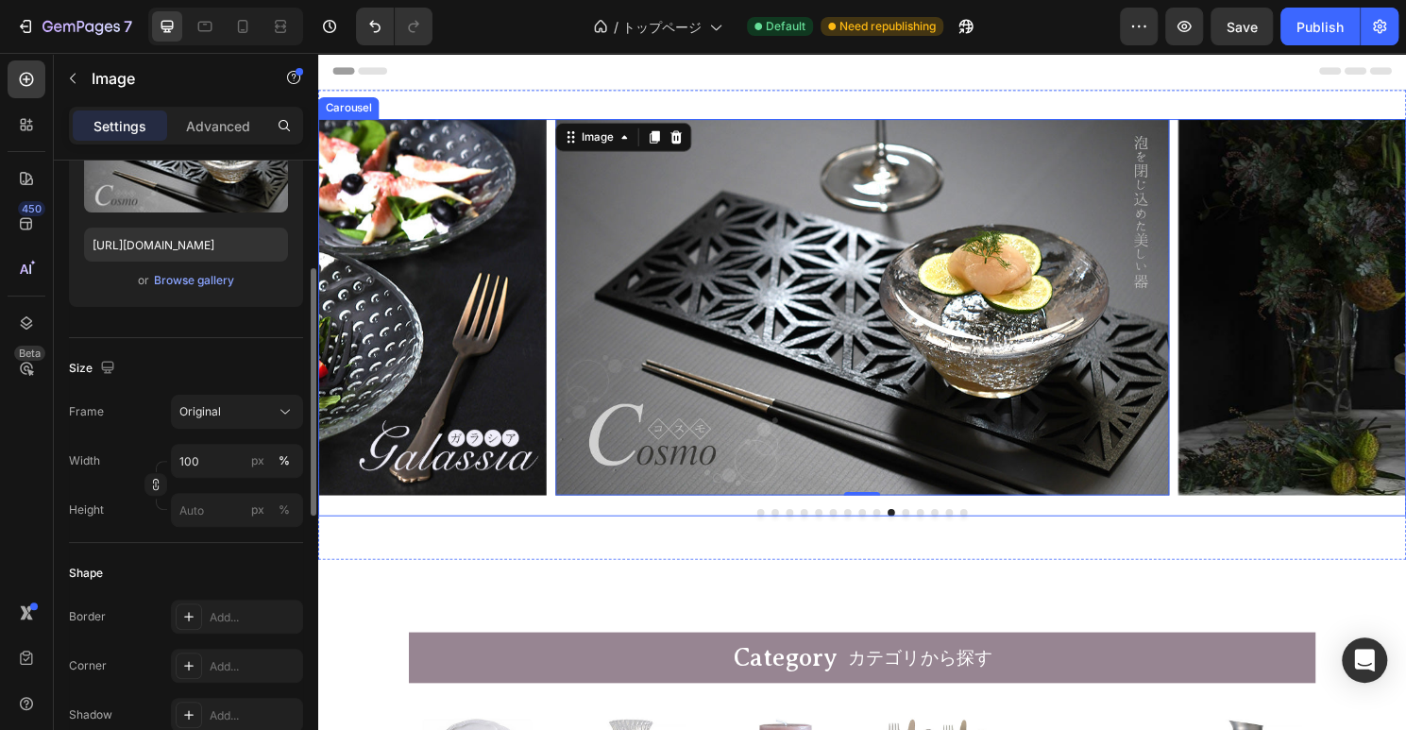
click at [716, 520] on div "Image Image Image Image Image Image Image Image Image Image 0 Image Image Image…" at bounding box center [884, 329] width 1133 height 414
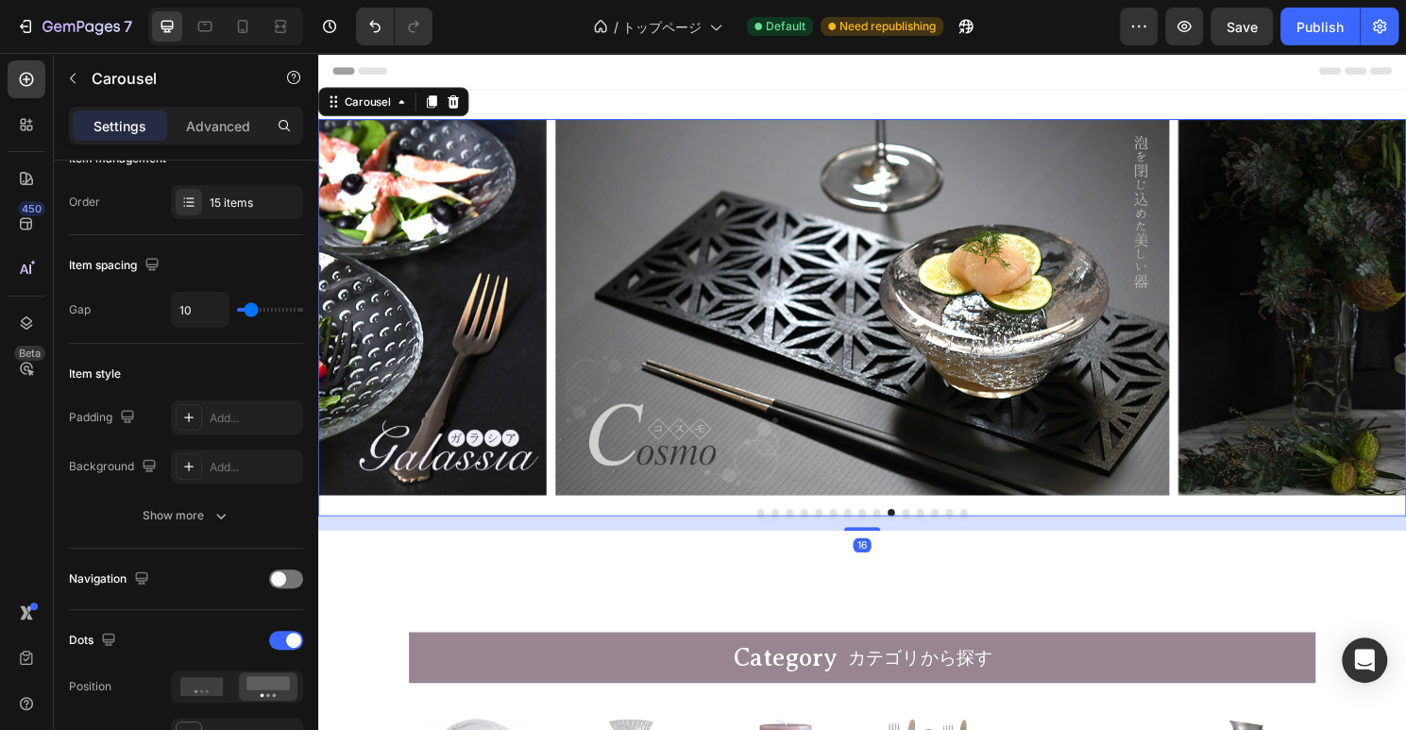
scroll to position [0, 0]
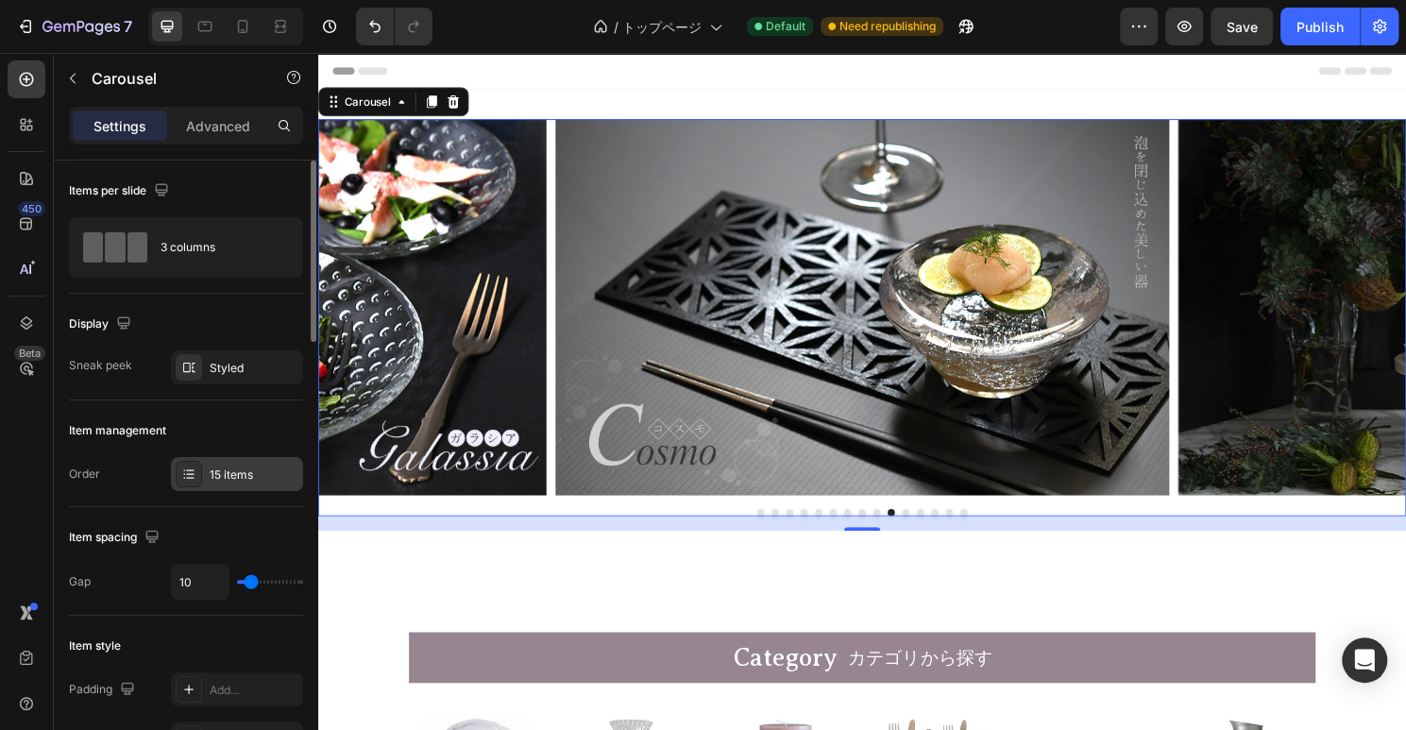
click at [262, 472] on div "15 items" at bounding box center [254, 474] width 89 height 17
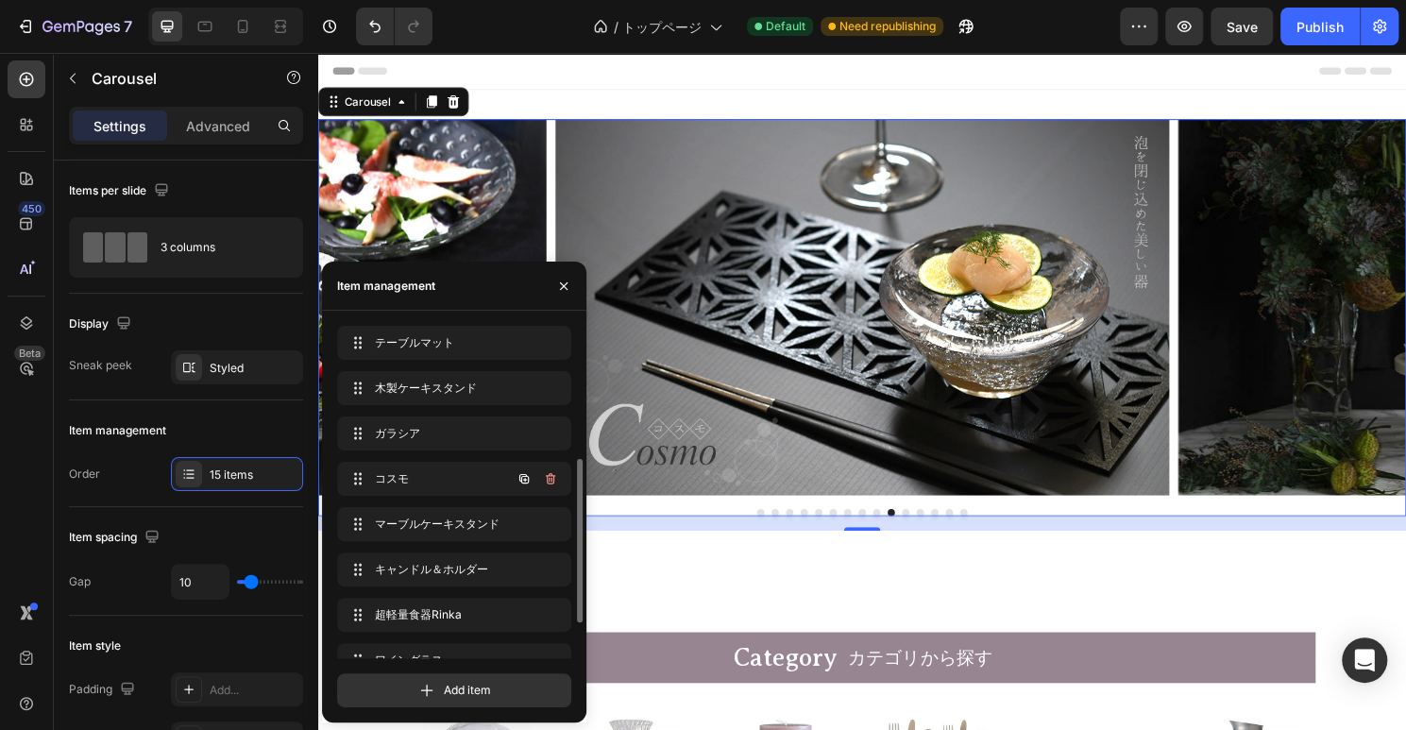
scroll to position [344, 0]
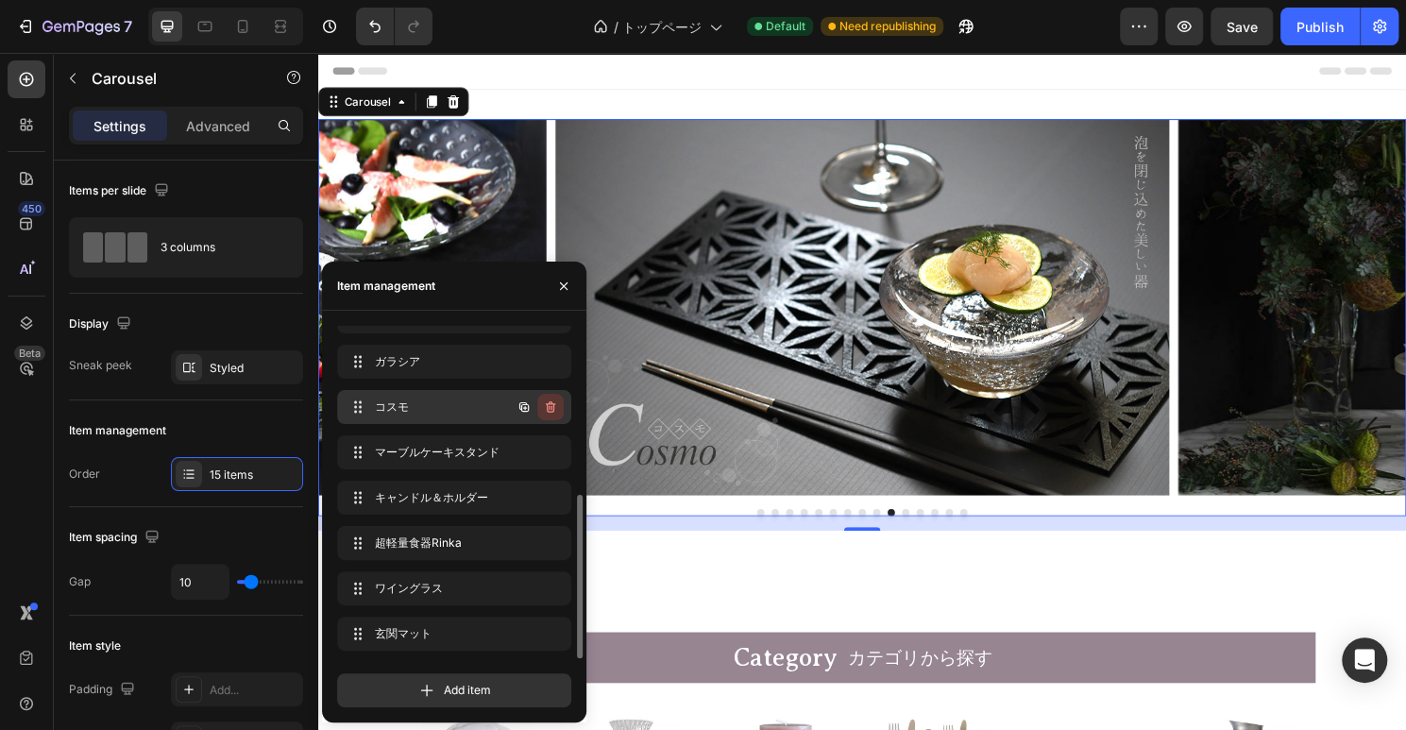
click at [552, 405] on icon "button" at bounding box center [550, 406] width 9 height 11
click at [543, 413] on div "Delete" at bounding box center [537, 406] width 35 height 17
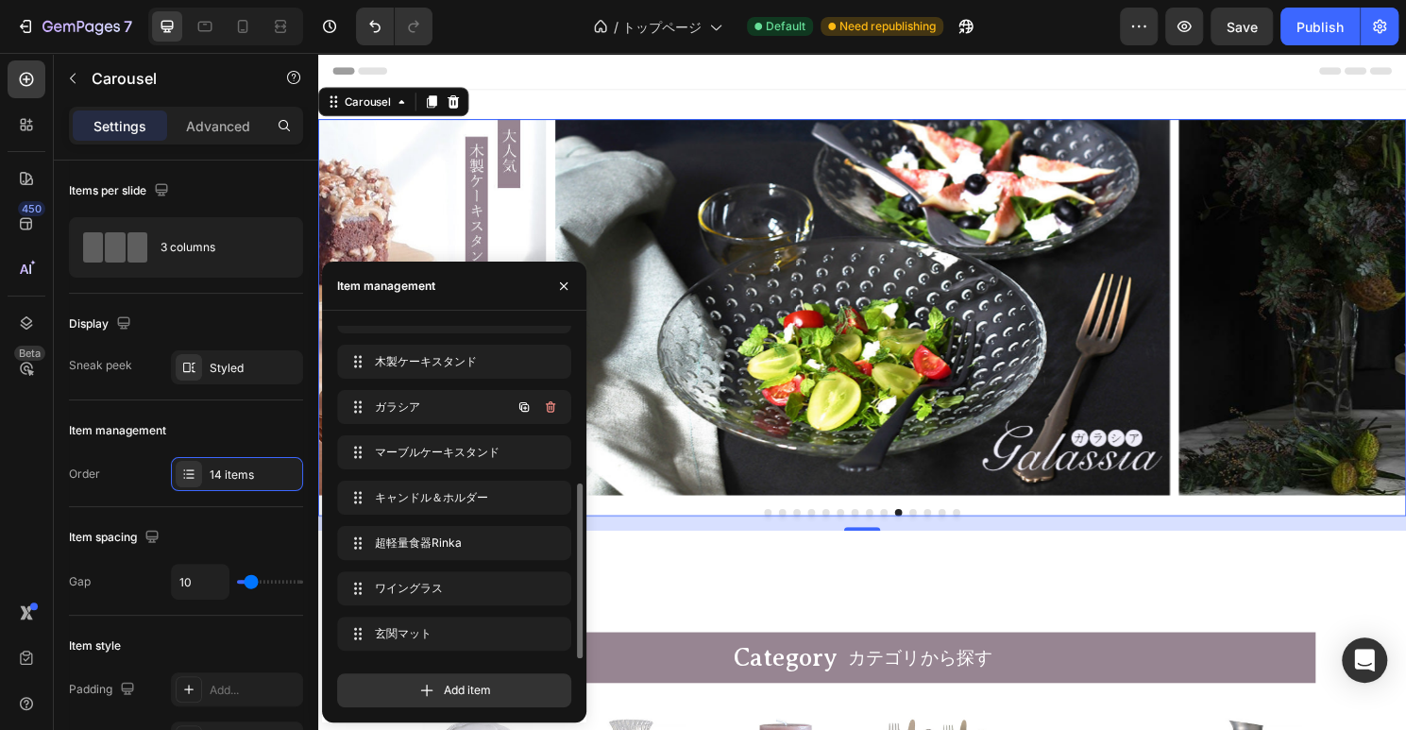
scroll to position [298, 0]
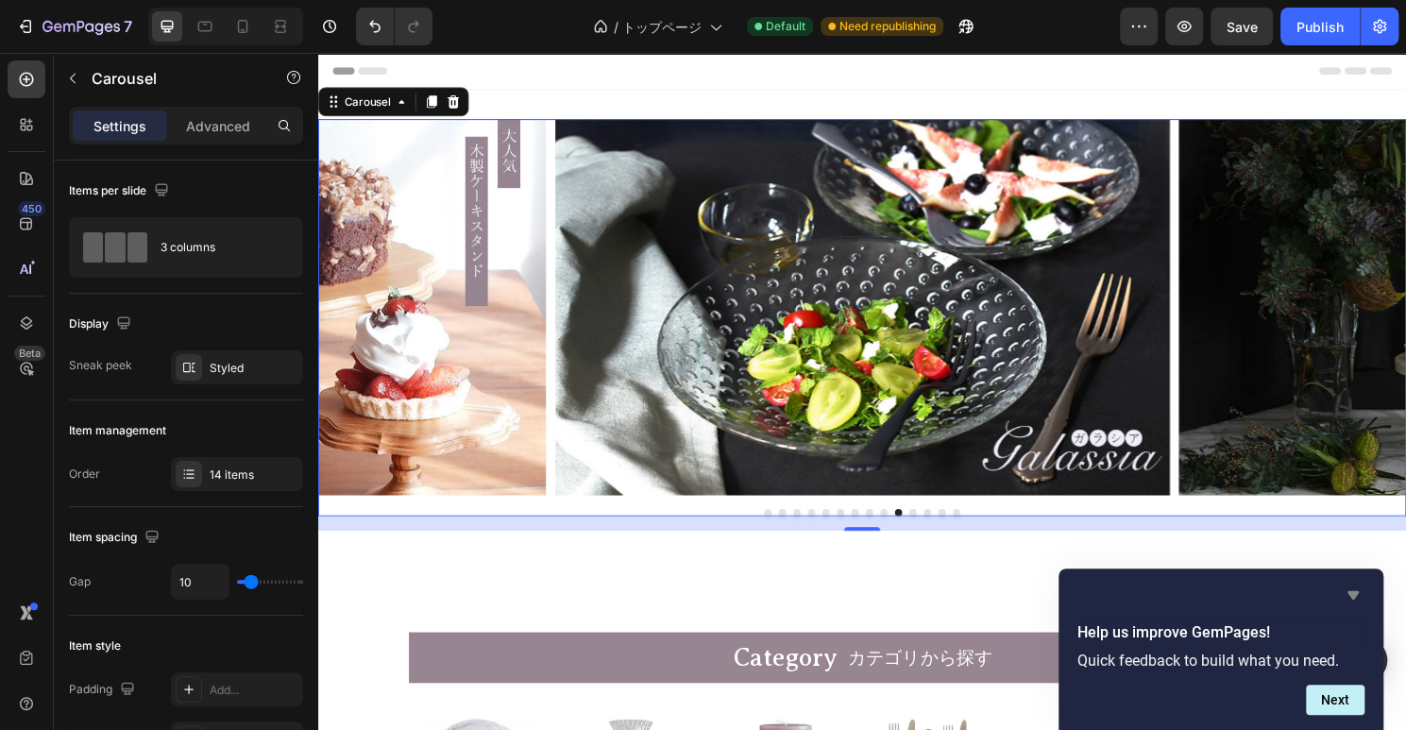
click at [1353, 597] on icon "Hide survey" at bounding box center [1352, 595] width 11 height 8
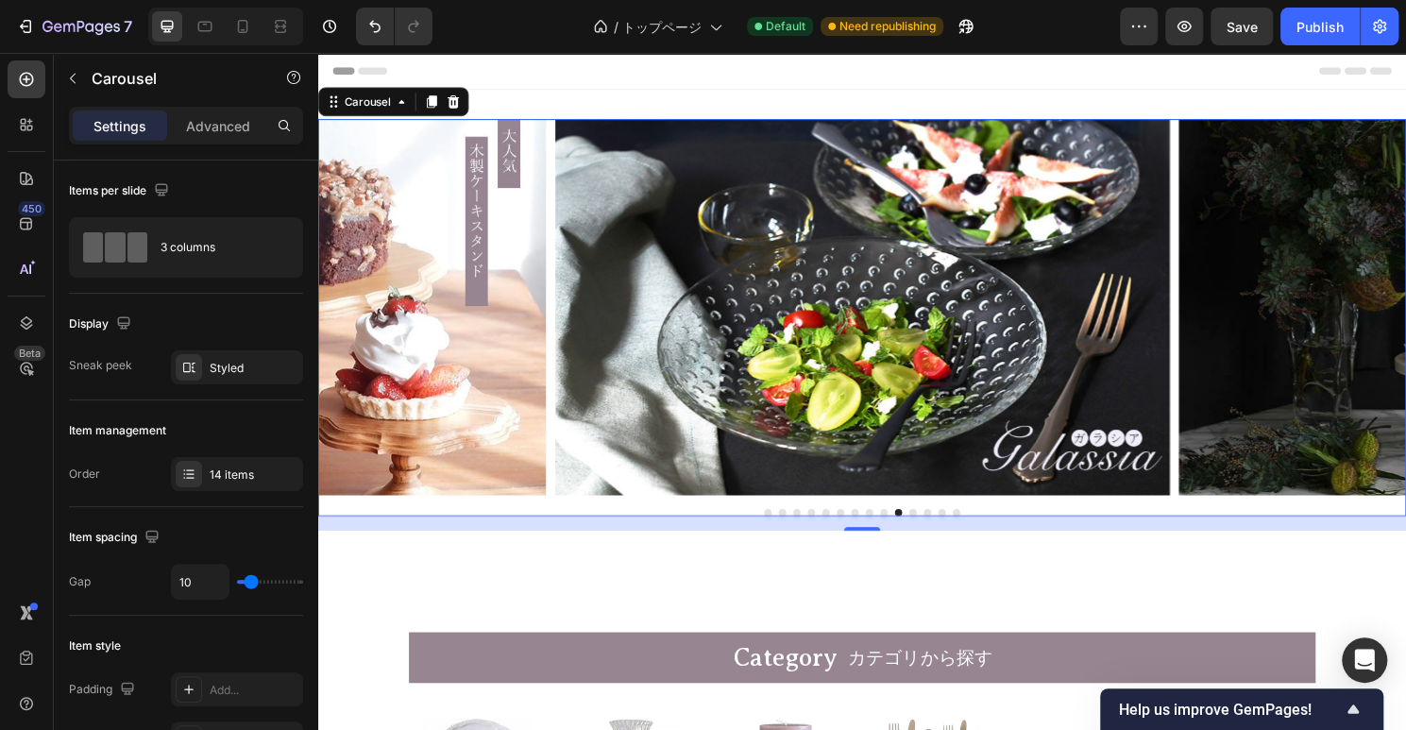
click at [936, 530] on button "Dot" at bounding box center [938, 532] width 8 height 8
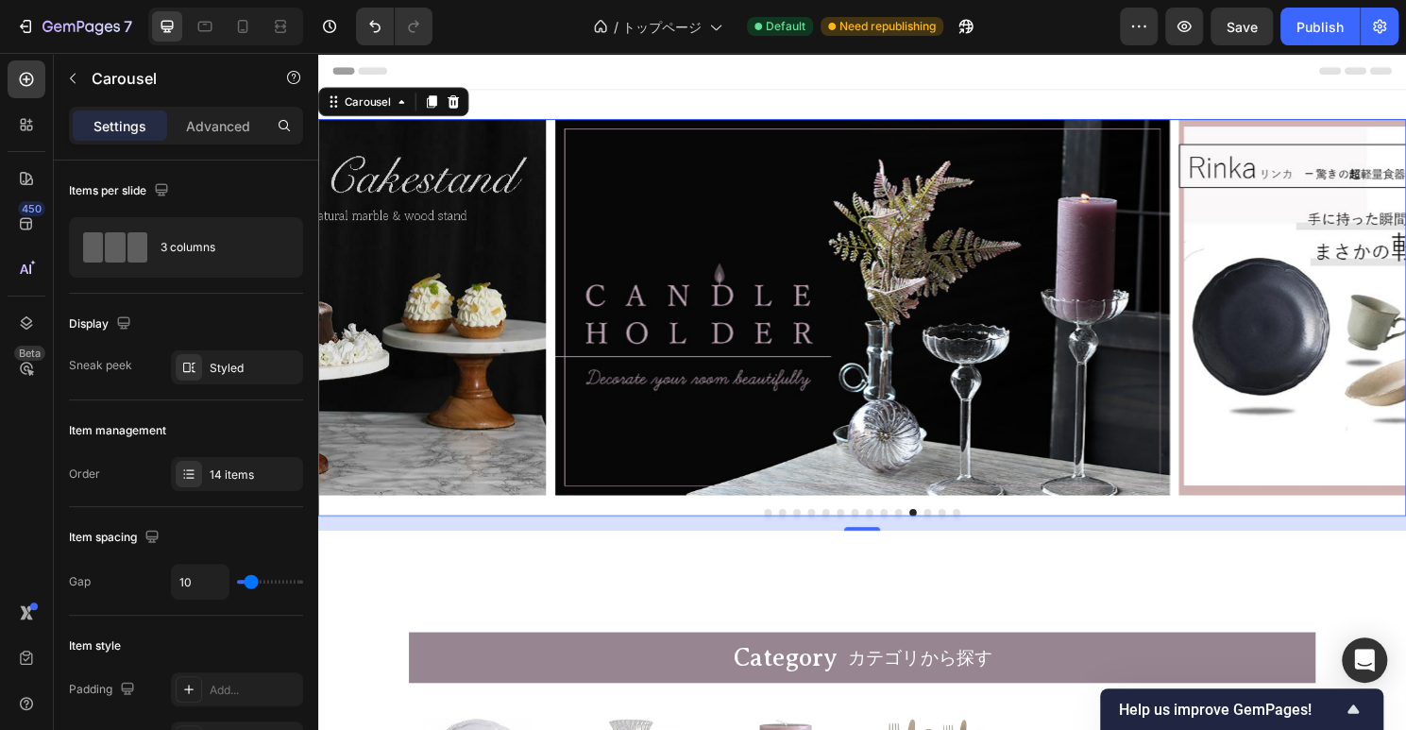
click at [954, 530] on button "Dot" at bounding box center [953, 532] width 8 height 8
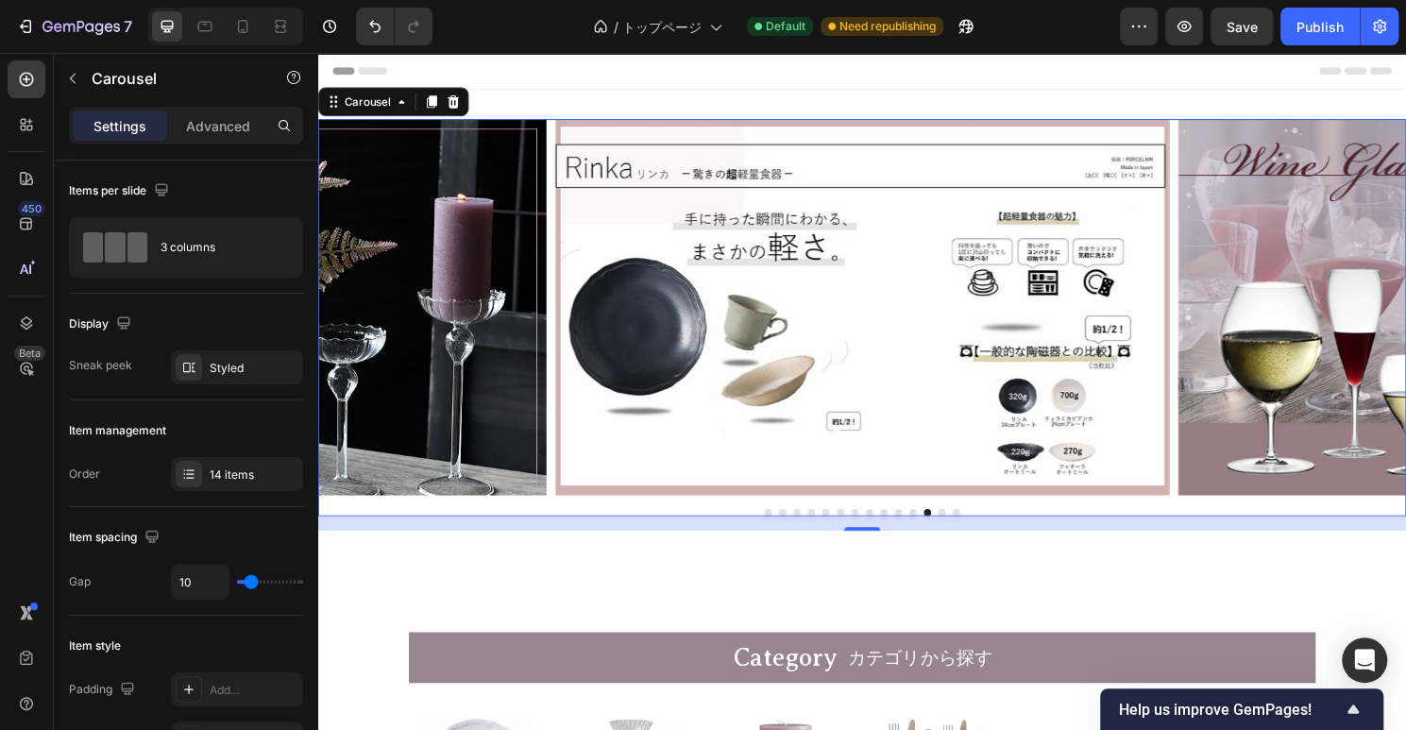
click at [965, 530] on button "Dot" at bounding box center [968, 532] width 8 height 8
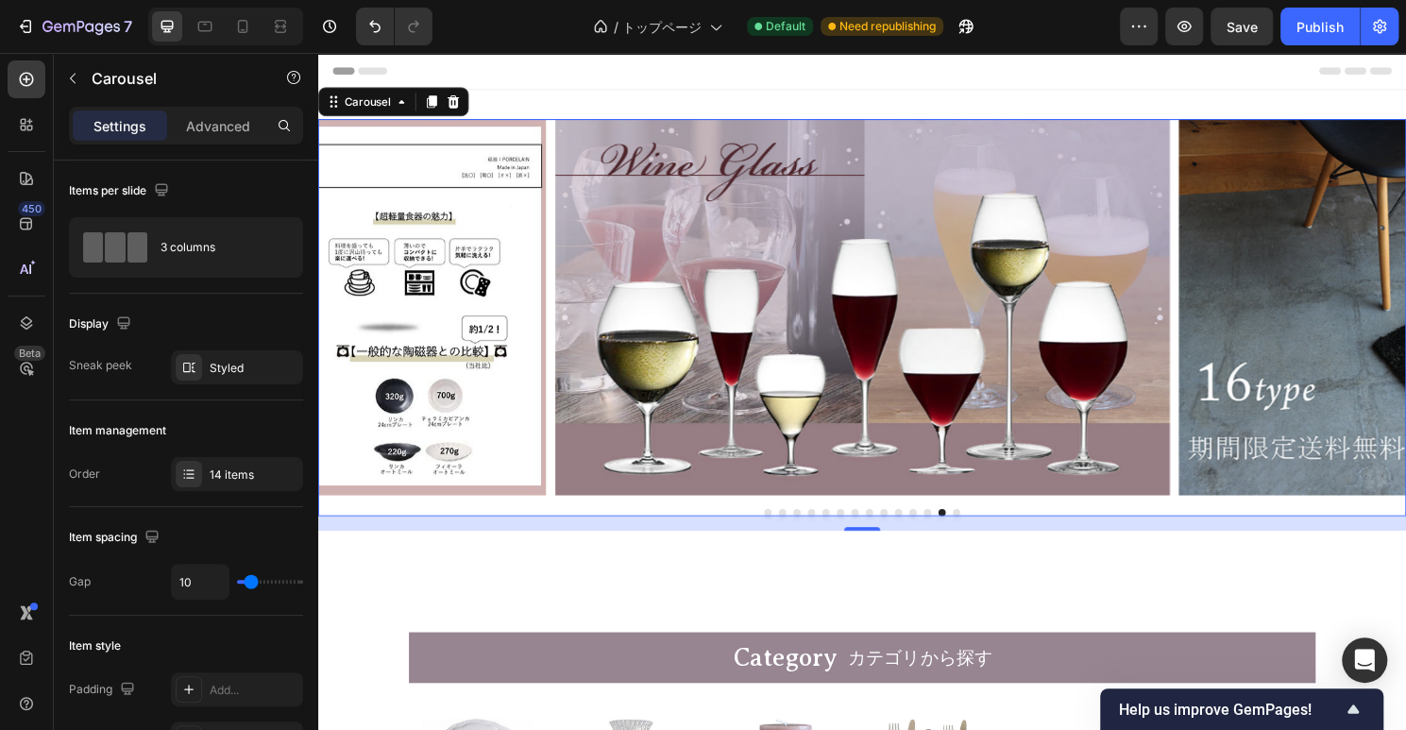
click at [981, 530] on button "Dot" at bounding box center [983, 532] width 8 height 8
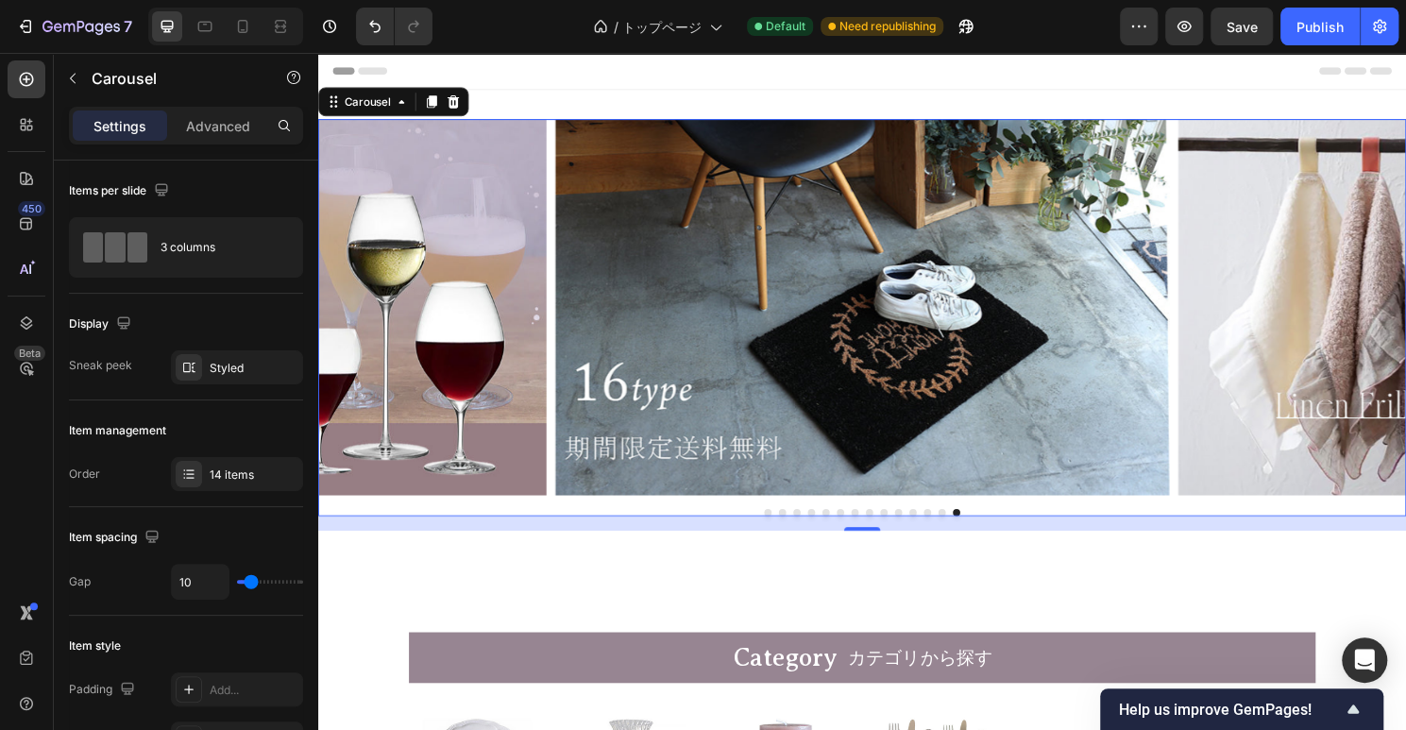
click at [864, 532] on button "Dot" at bounding box center [862, 532] width 8 height 8
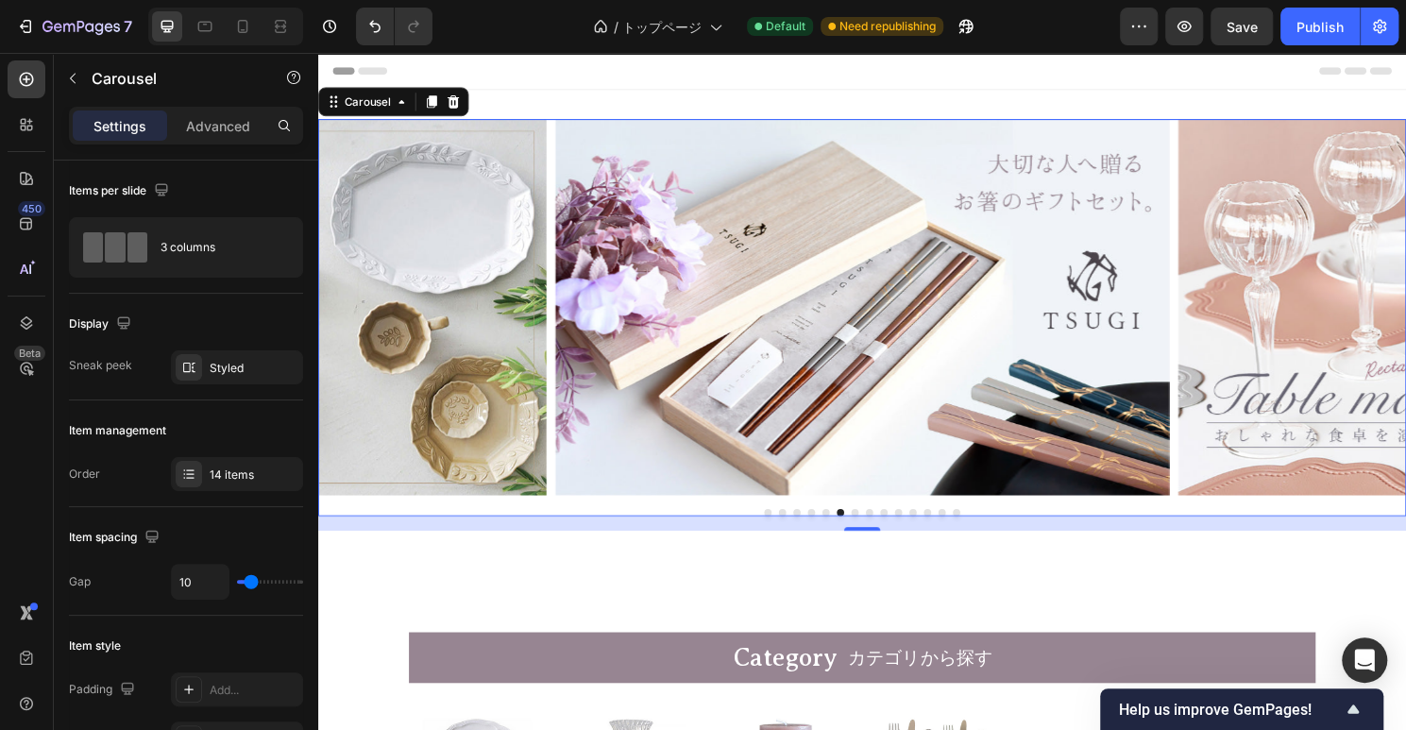
click at [905, 531] on button "Dot" at bounding box center [908, 532] width 8 height 8
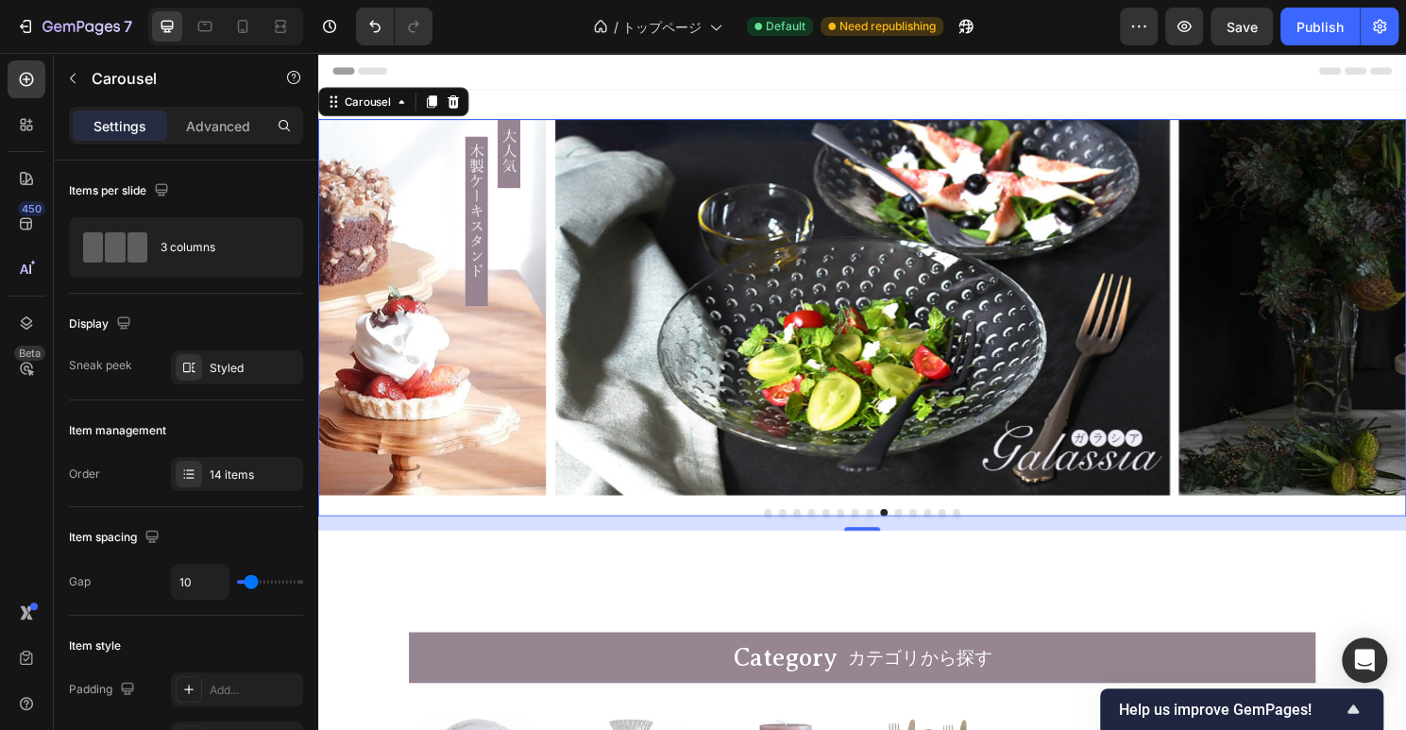
click at [922, 530] on button "Dot" at bounding box center [923, 532] width 8 height 8
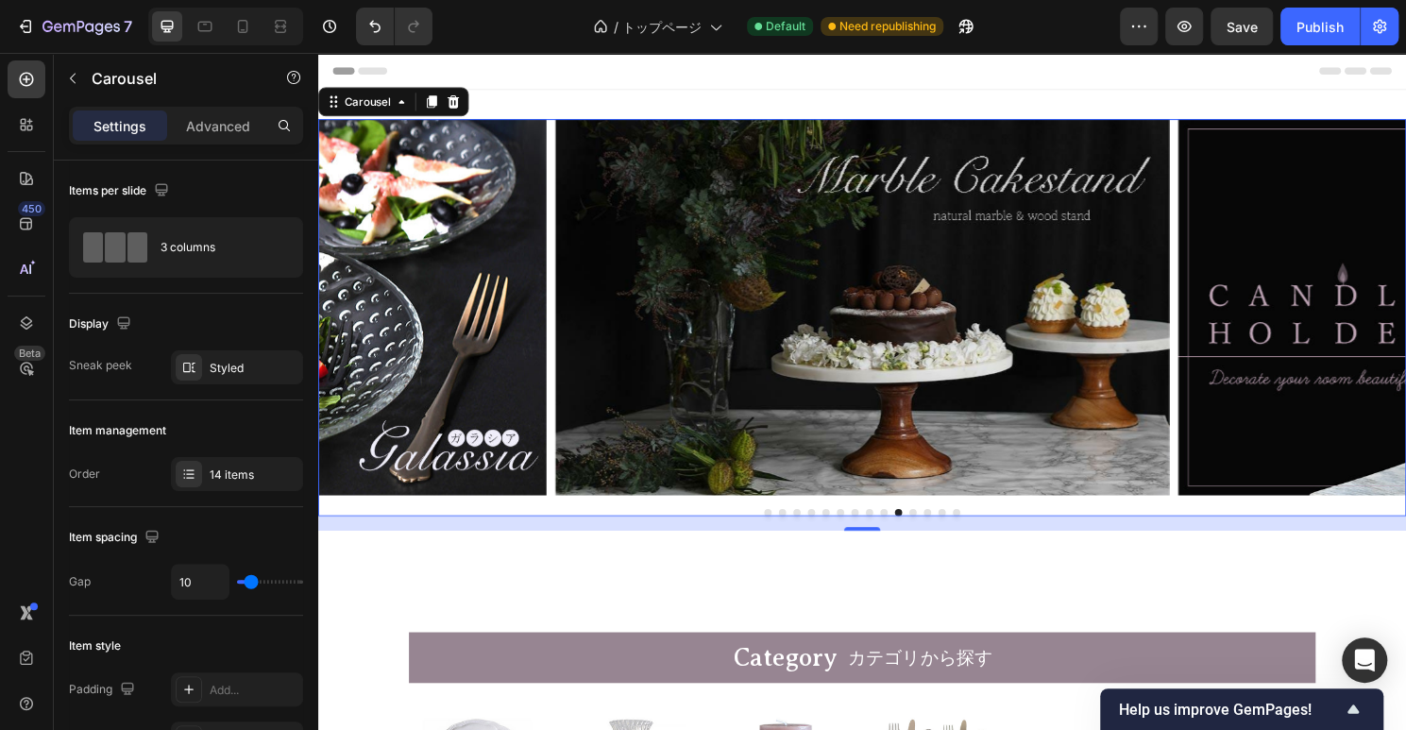
click at [787, 531] on button "Dot" at bounding box center [787, 532] width 8 height 8
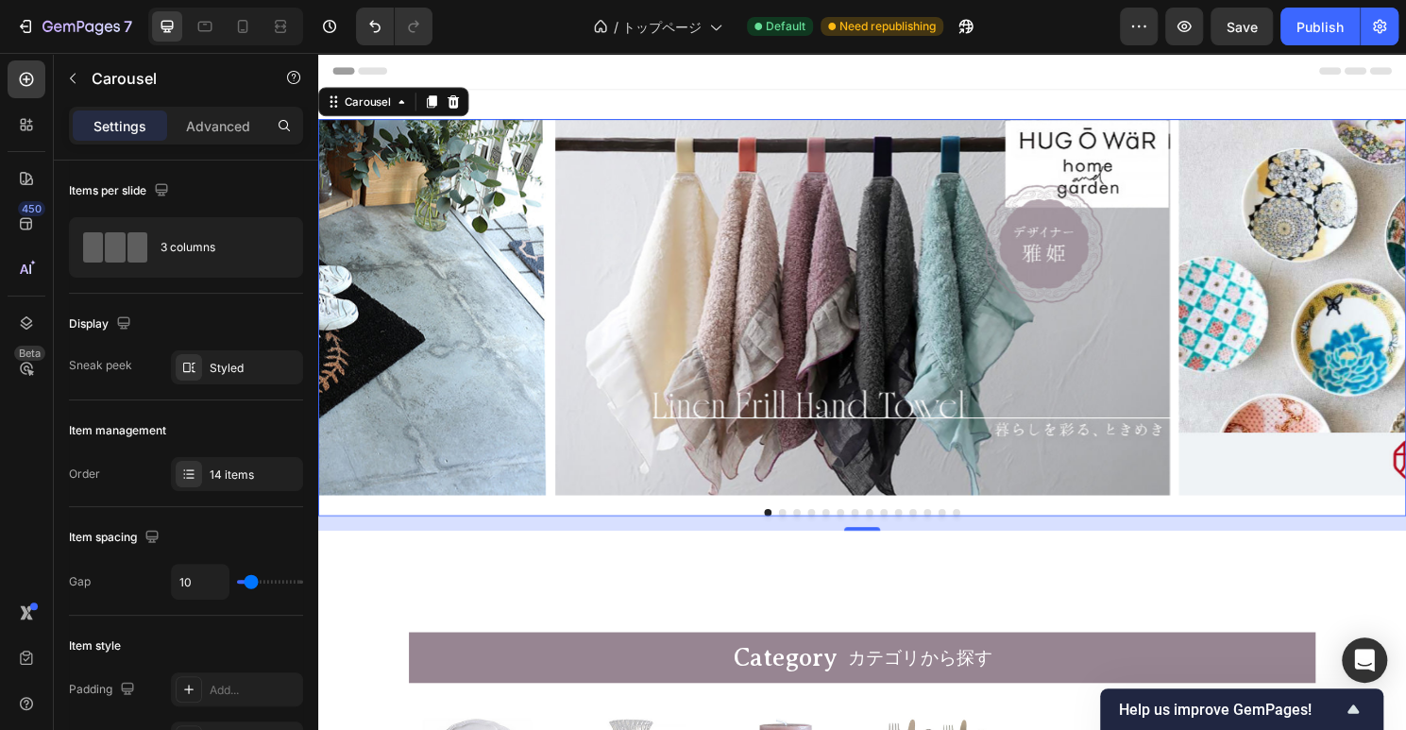
click at [801, 533] on button "Dot" at bounding box center [802, 532] width 8 height 8
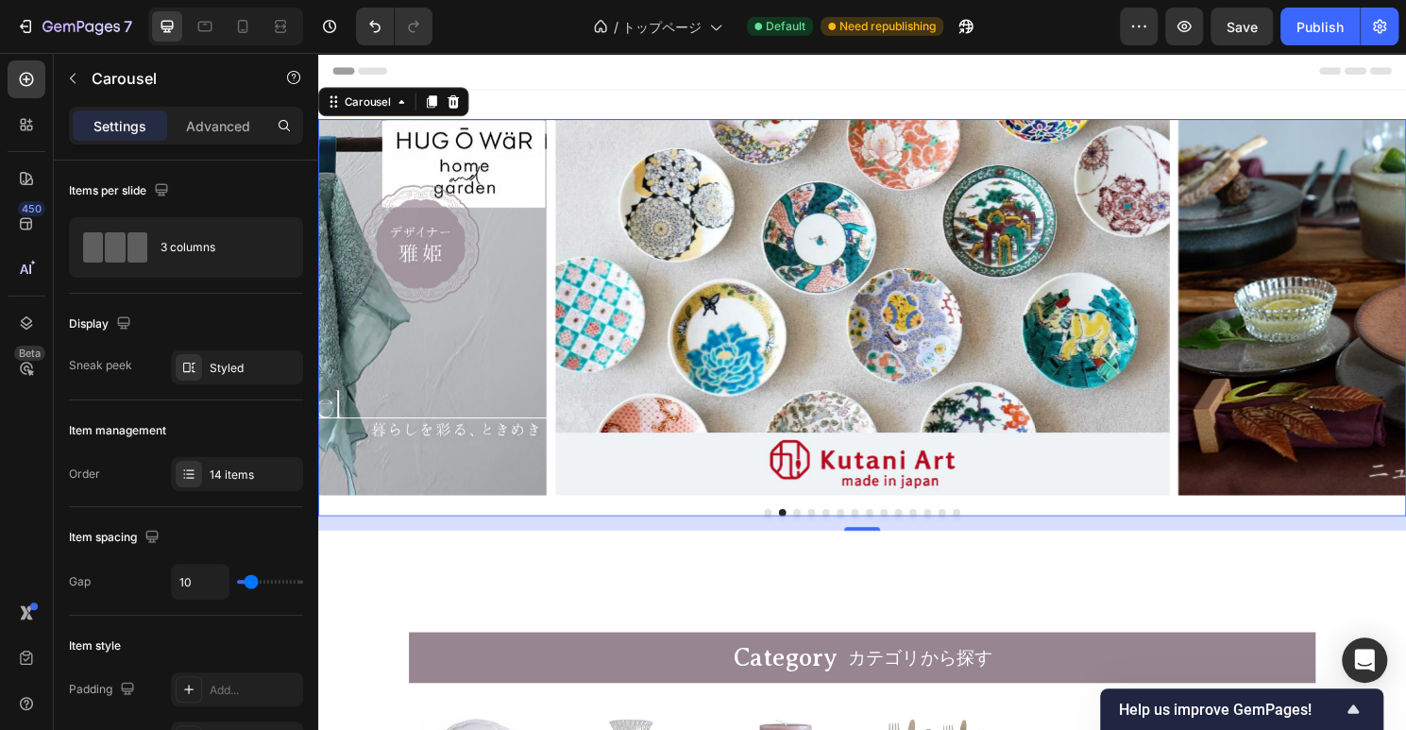
click at [817, 531] on button "Dot" at bounding box center [817, 532] width 8 height 8
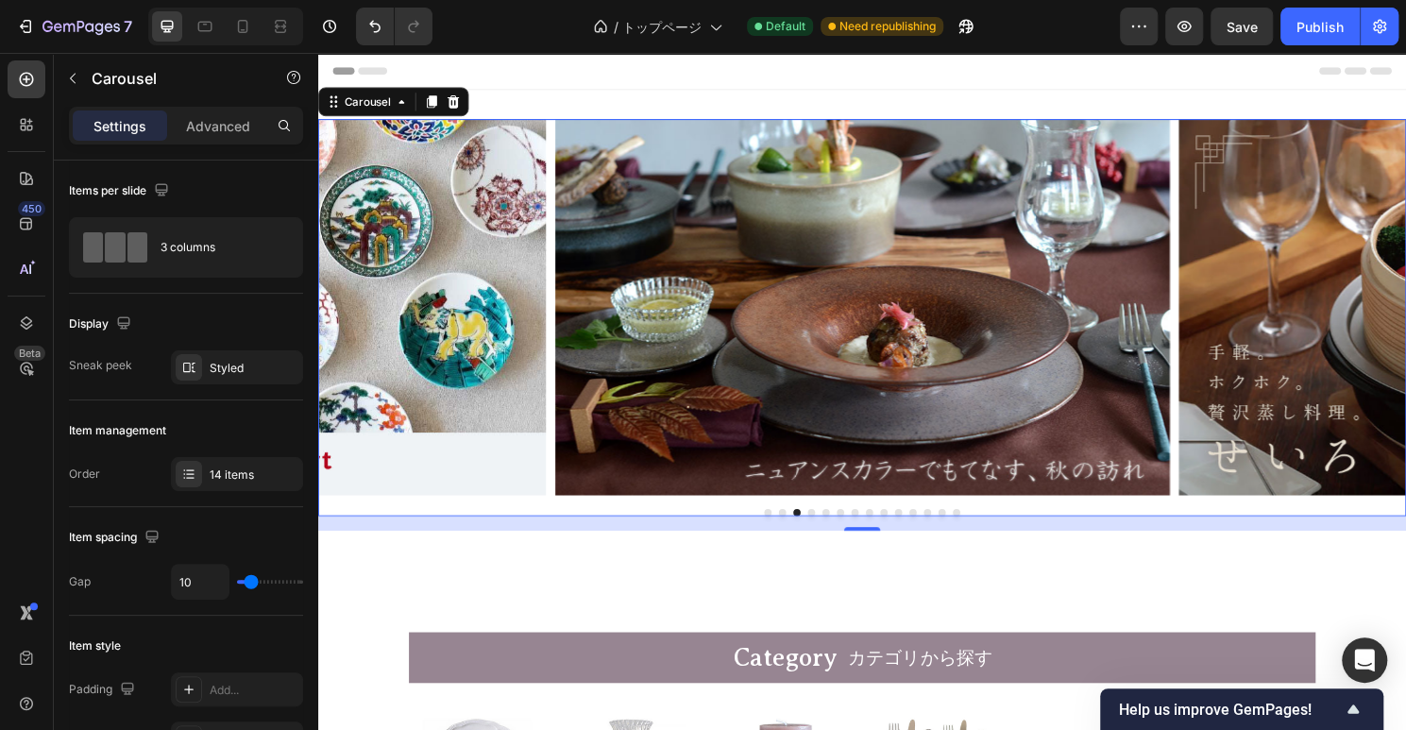
click at [832, 531] on button "Dot" at bounding box center [832, 532] width 8 height 8
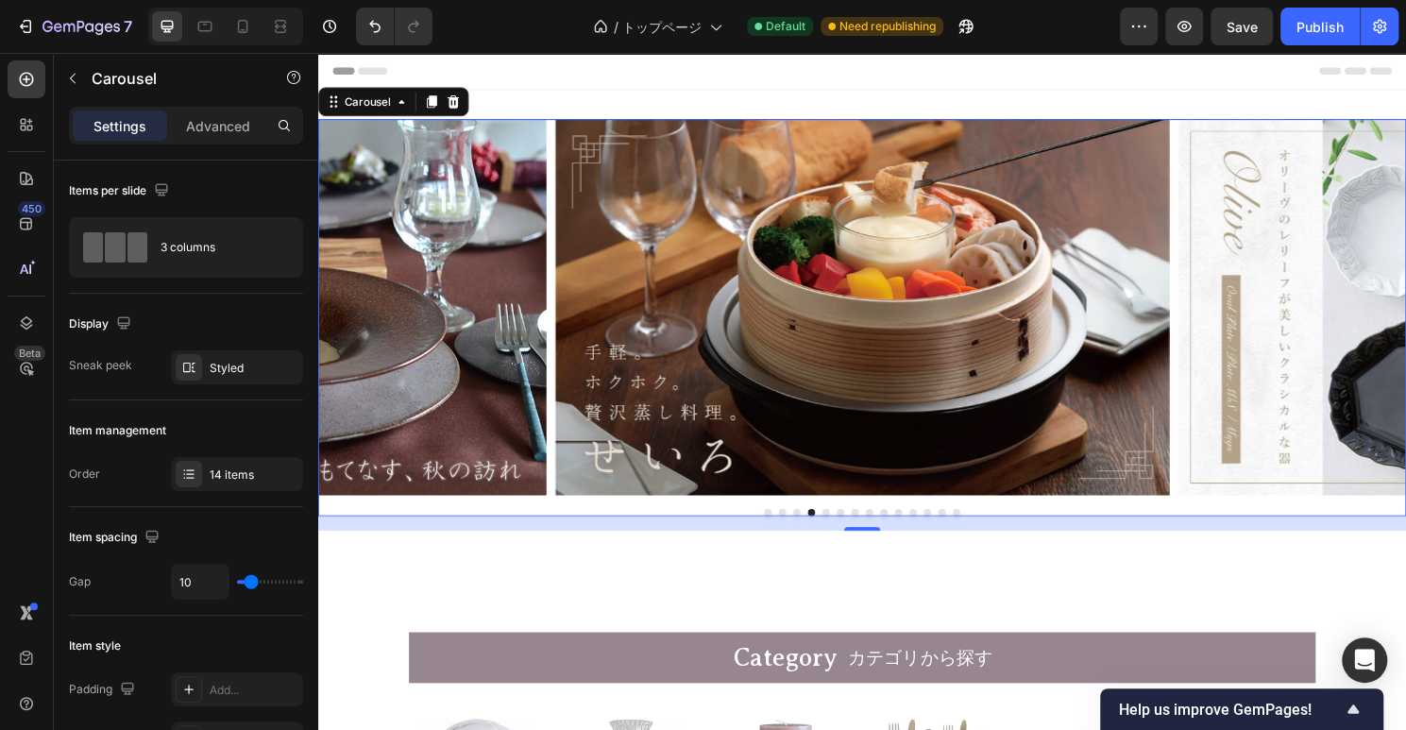
click at [847, 530] on button "Dot" at bounding box center [847, 532] width 8 height 8
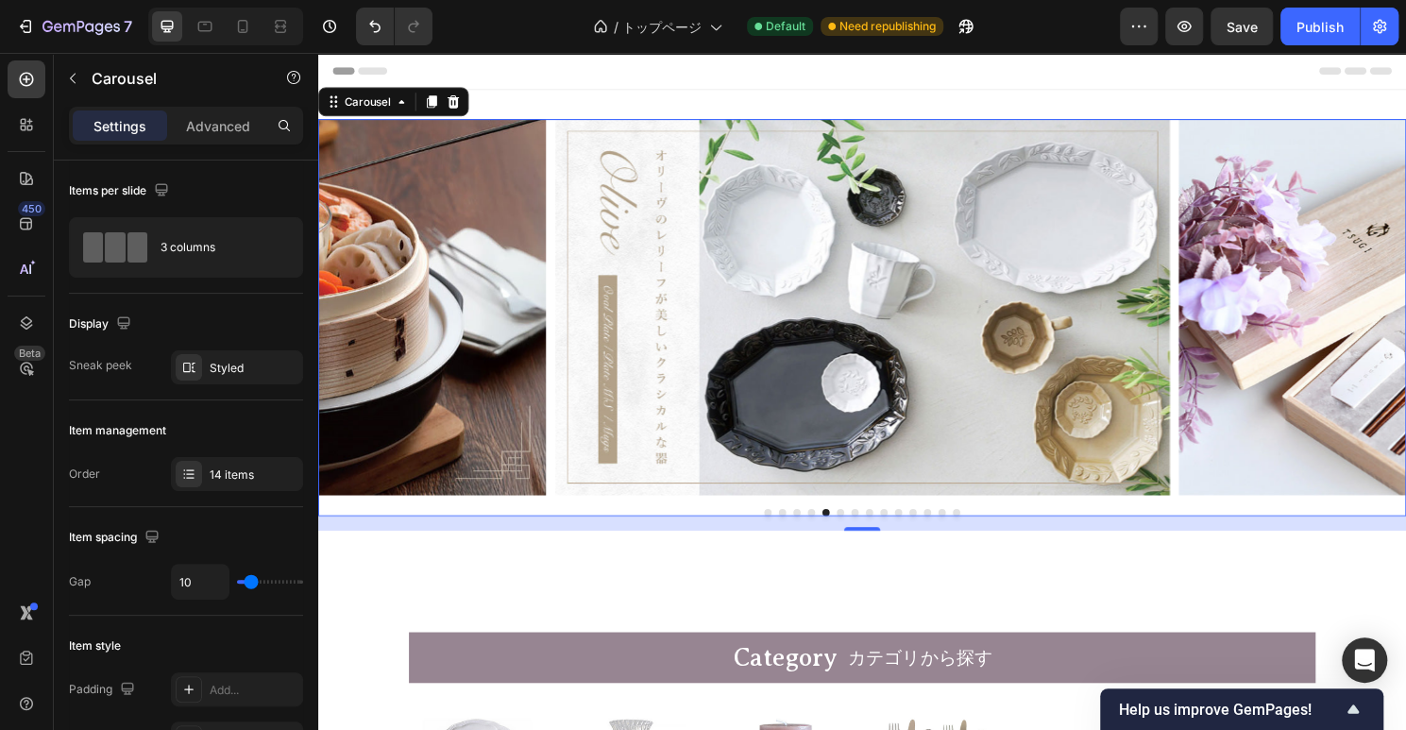
click at [866, 531] on div at bounding box center [884, 532] width 1133 height 8
click at [862, 530] on button "Dot" at bounding box center [862, 532] width 8 height 8
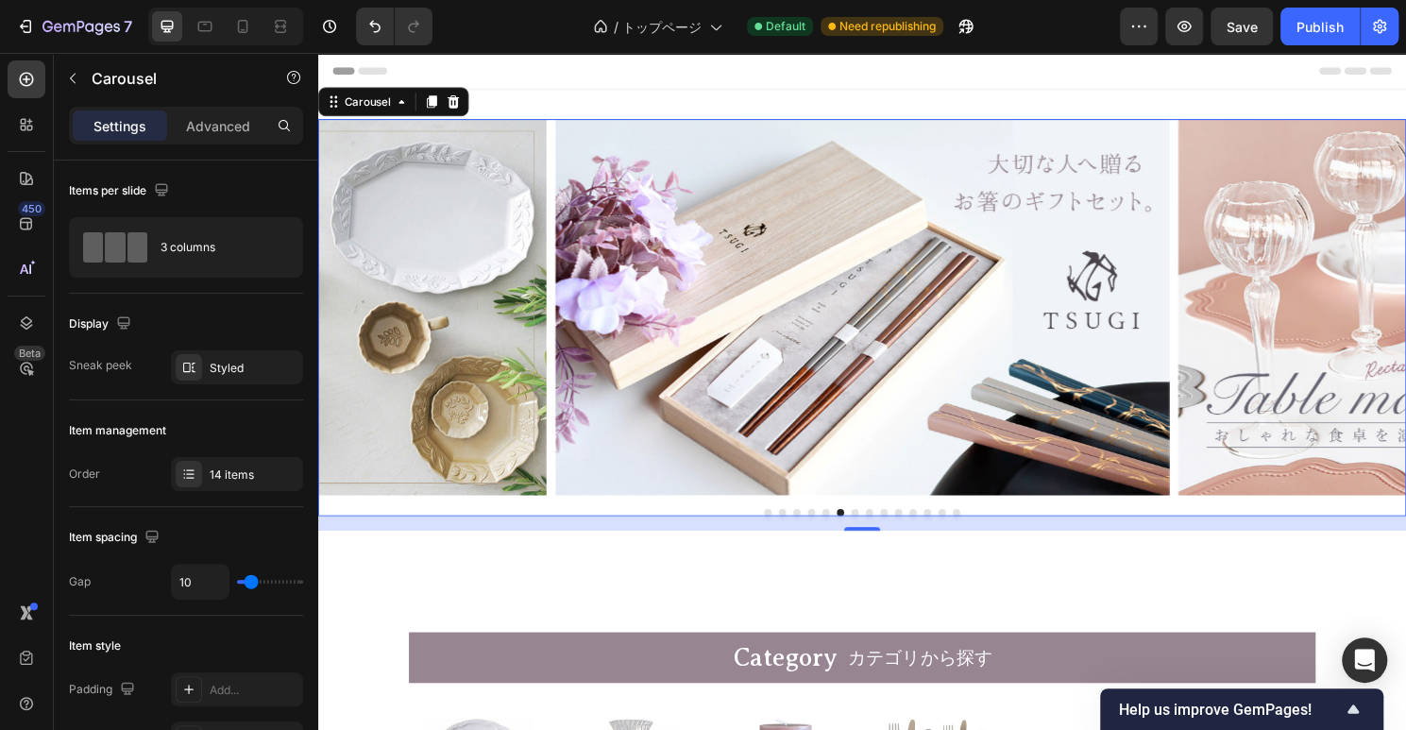
click at [874, 531] on button "Dot" at bounding box center [877, 532] width 8 height 8
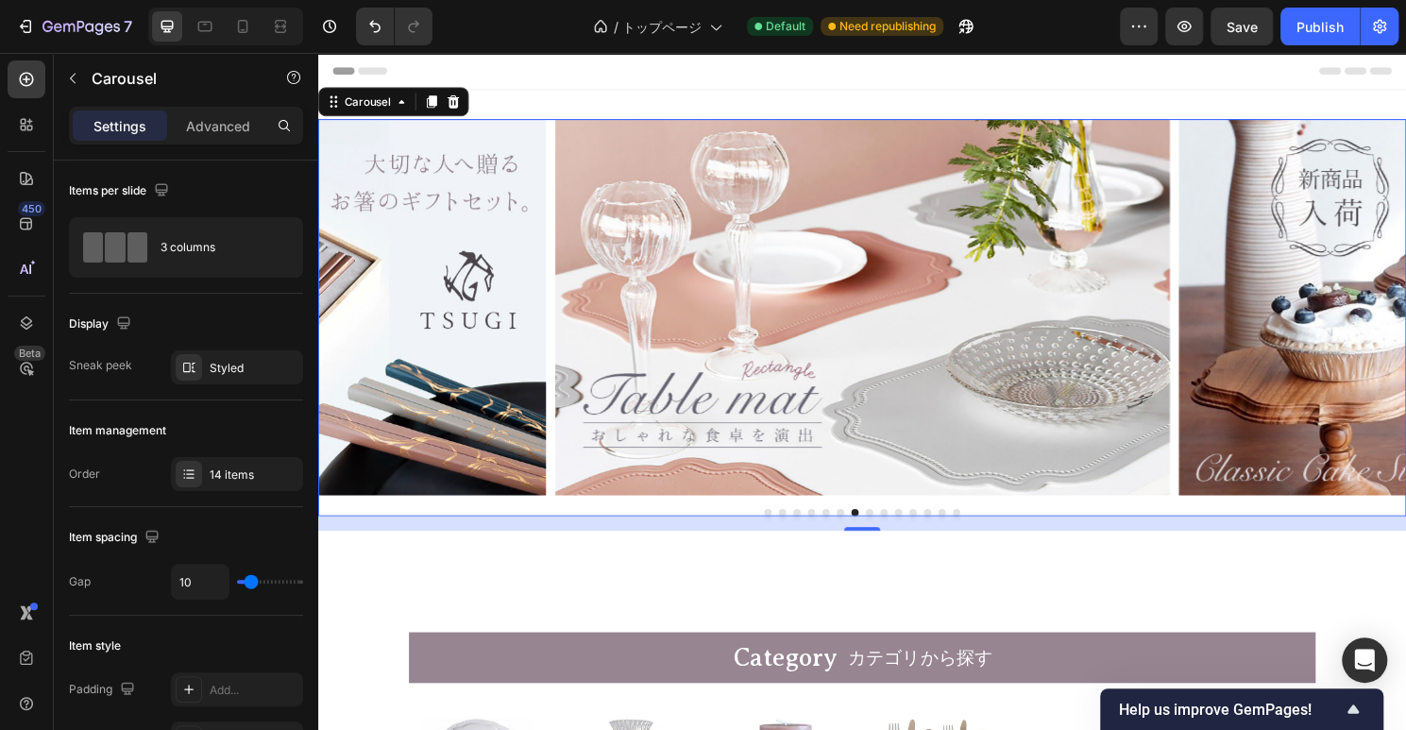
click at [890, 531] on button "Dot" at bounding box center [893, 532] width 8 height 8
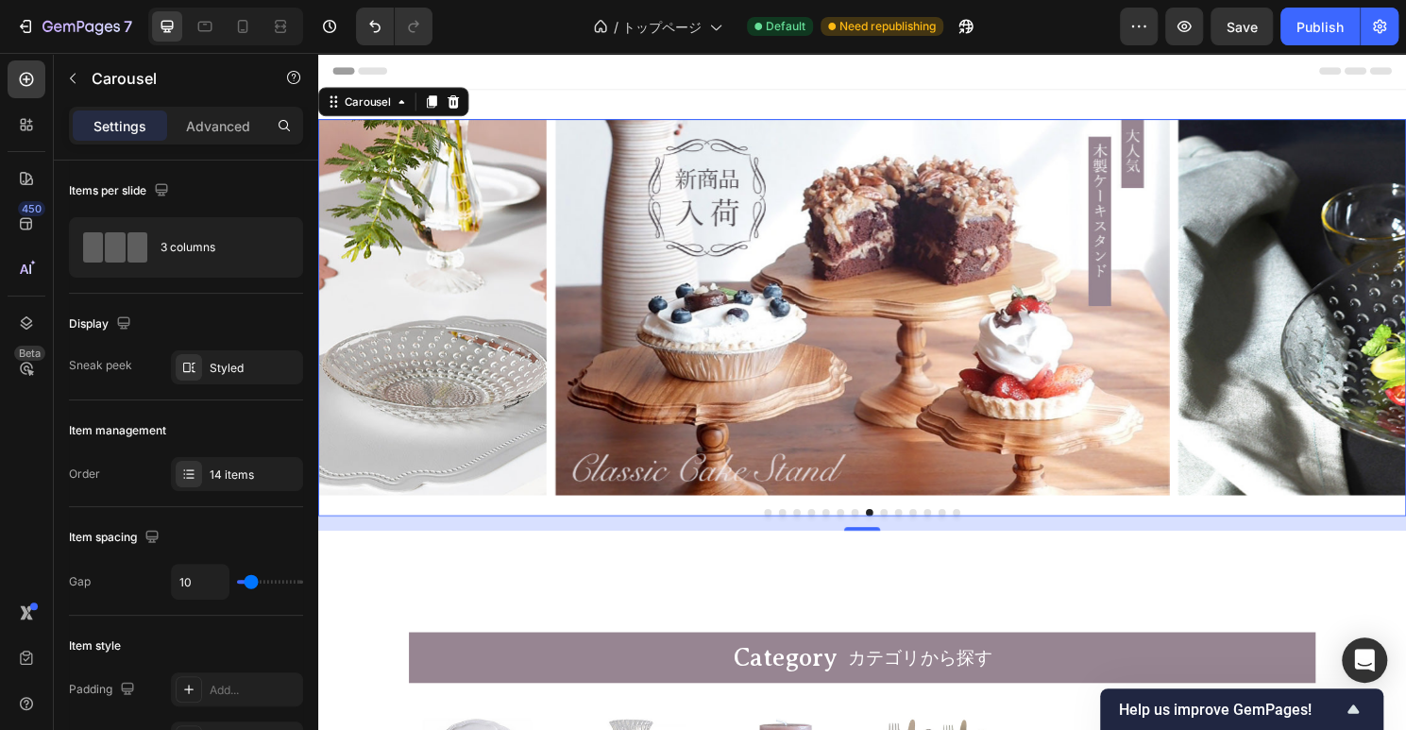
click at [911, 531] on div at bounding box center [884, 532] width 1133 height 8
click at [909, 530] on button "Dot" at bounding box center [908, 532] width 8 height 8
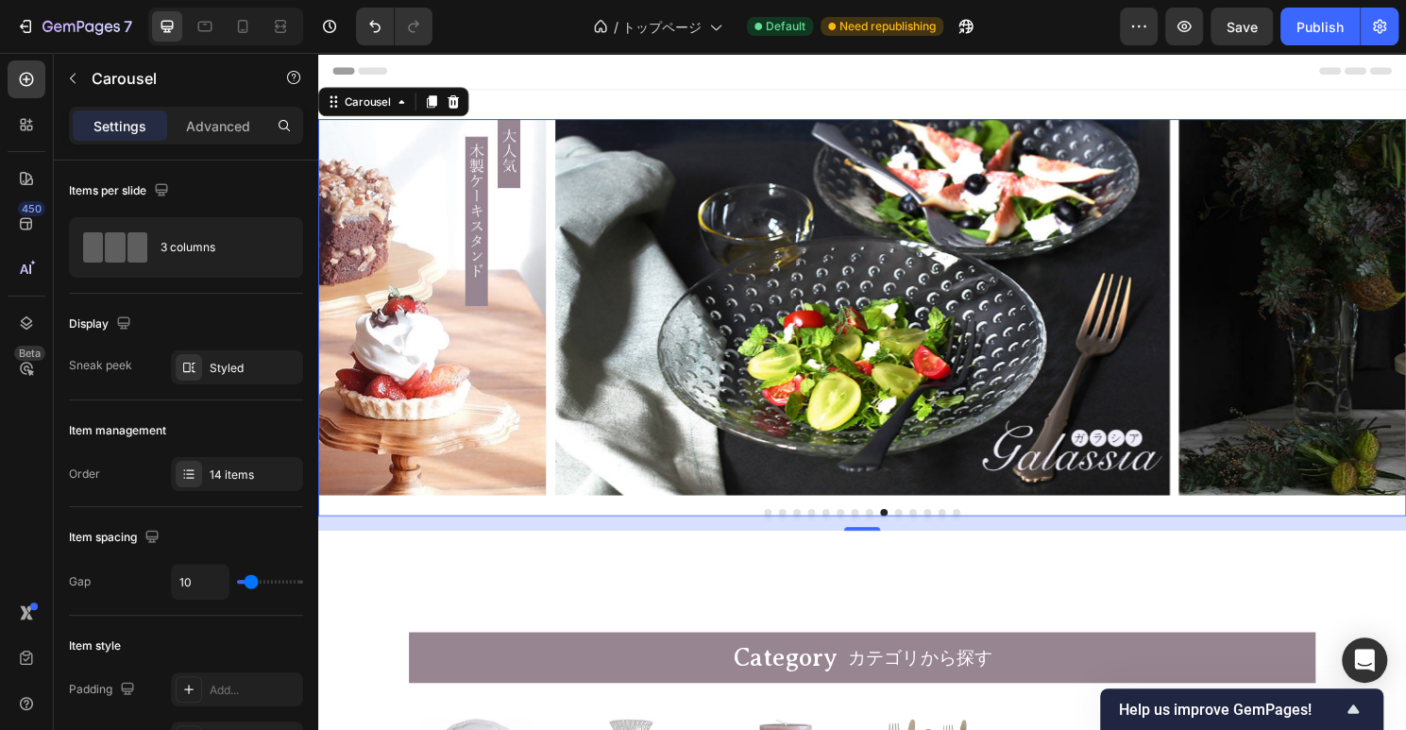
click at [924, 530] on button "Dot" at bounding box center [923, 532] width 8 height 8
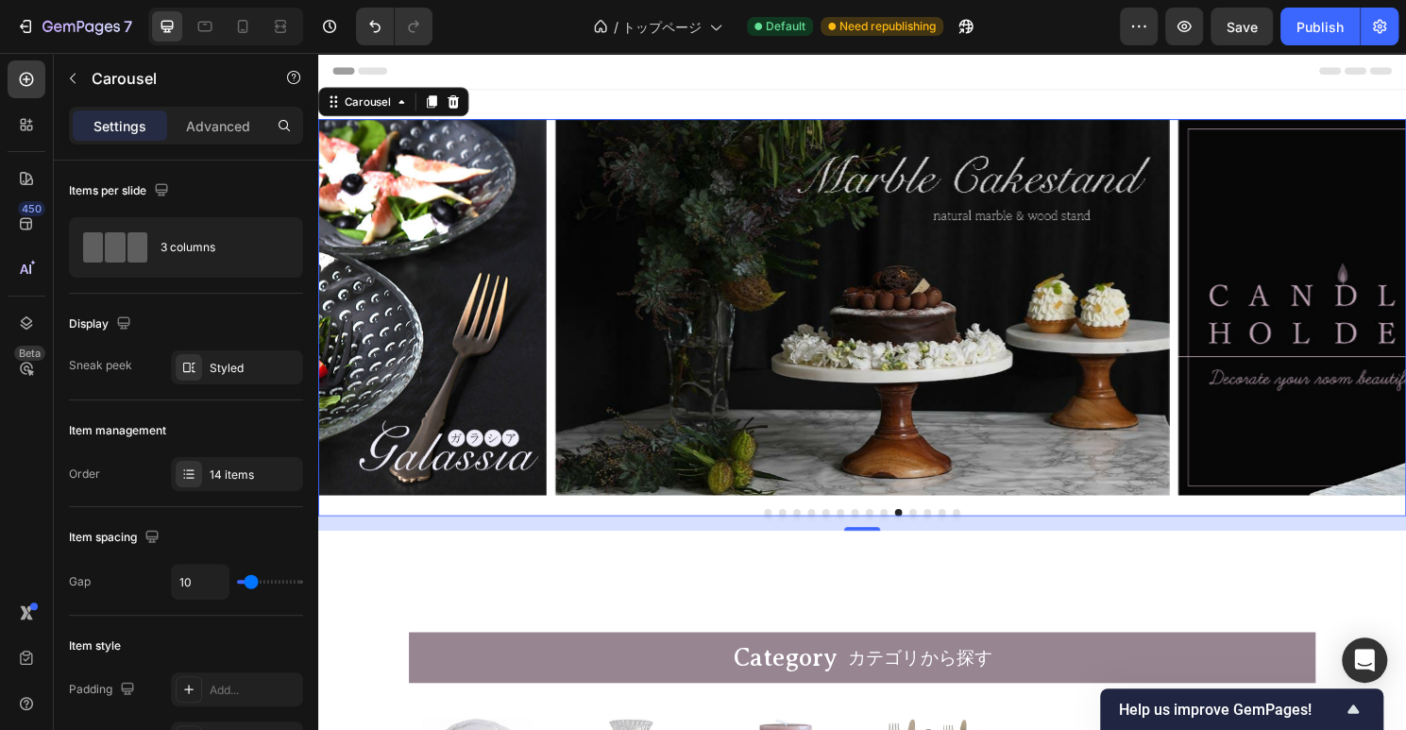
click at [936, 530] on button "Dot" at bounding box center [938, 532] width 8 height 8
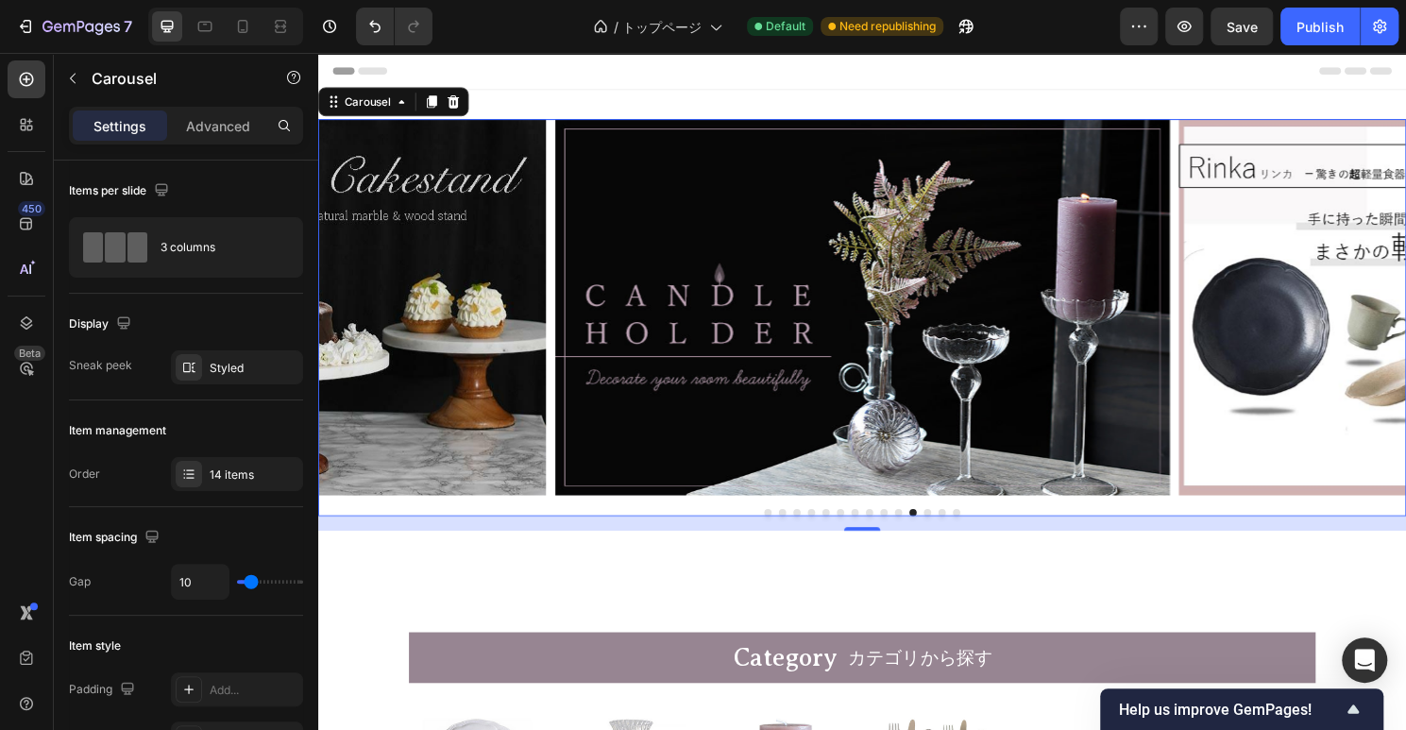
click at [950, 530] on button "Dot" at bounding box center [953, 532] width 8 height 8
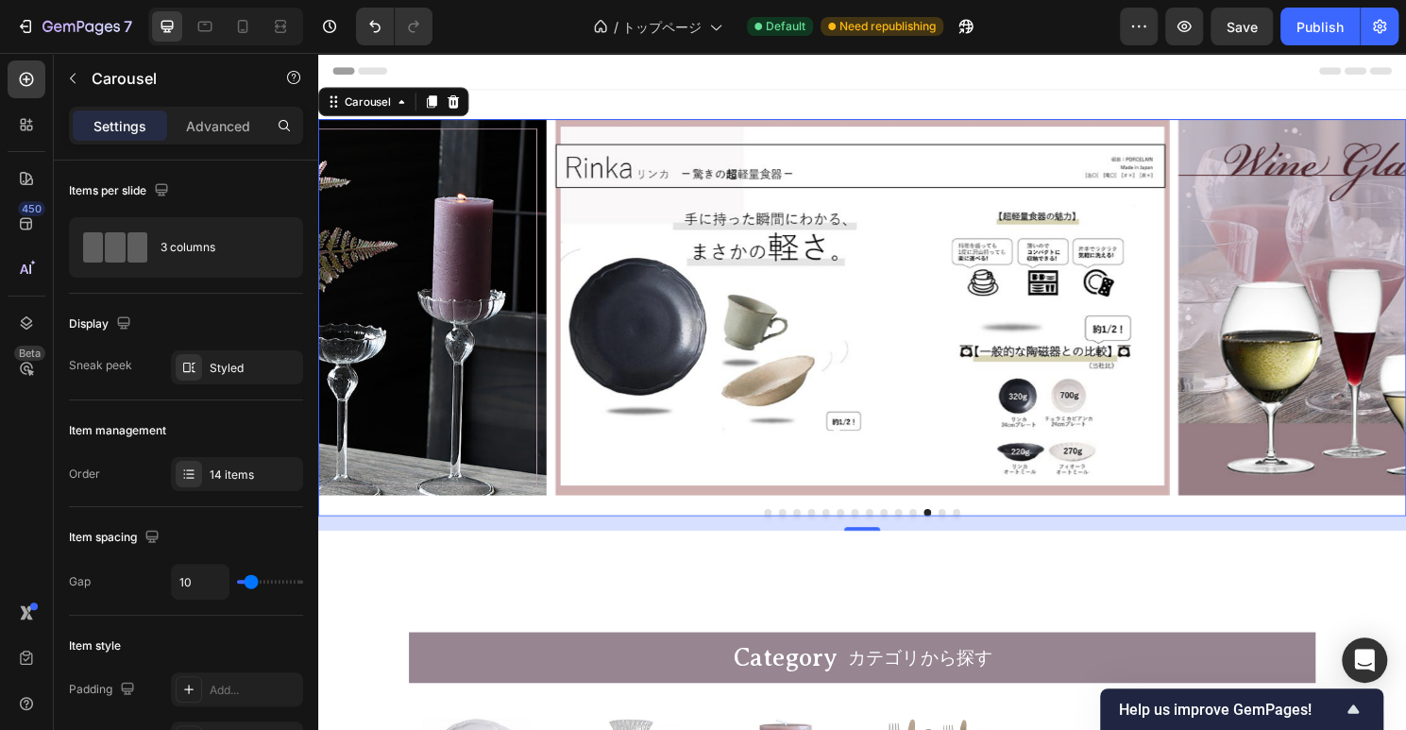
click at [966, 530] on button "Dot" at bounding box center [968, 532] width 8 height 8
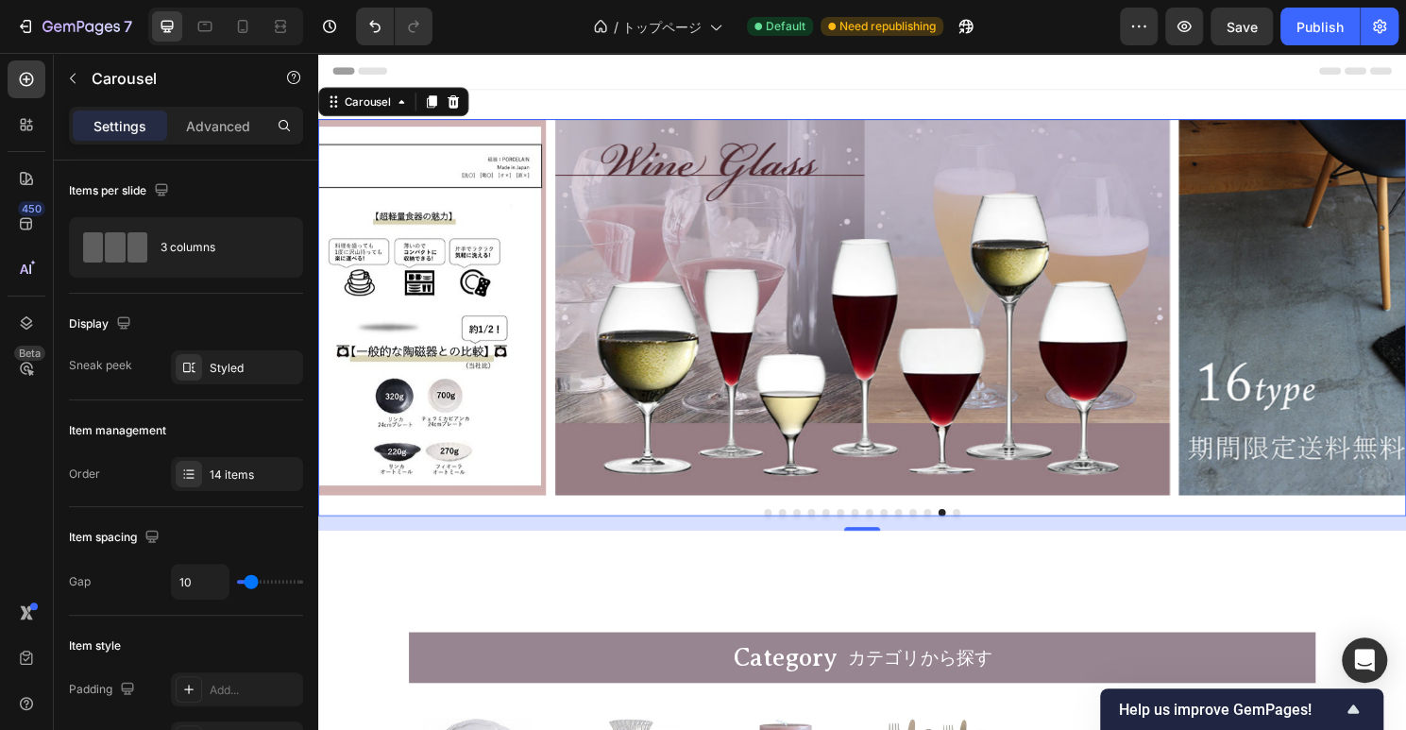
click at [982, 529] on button "Dot" at bounding box center [983, 532] width 8 height 8
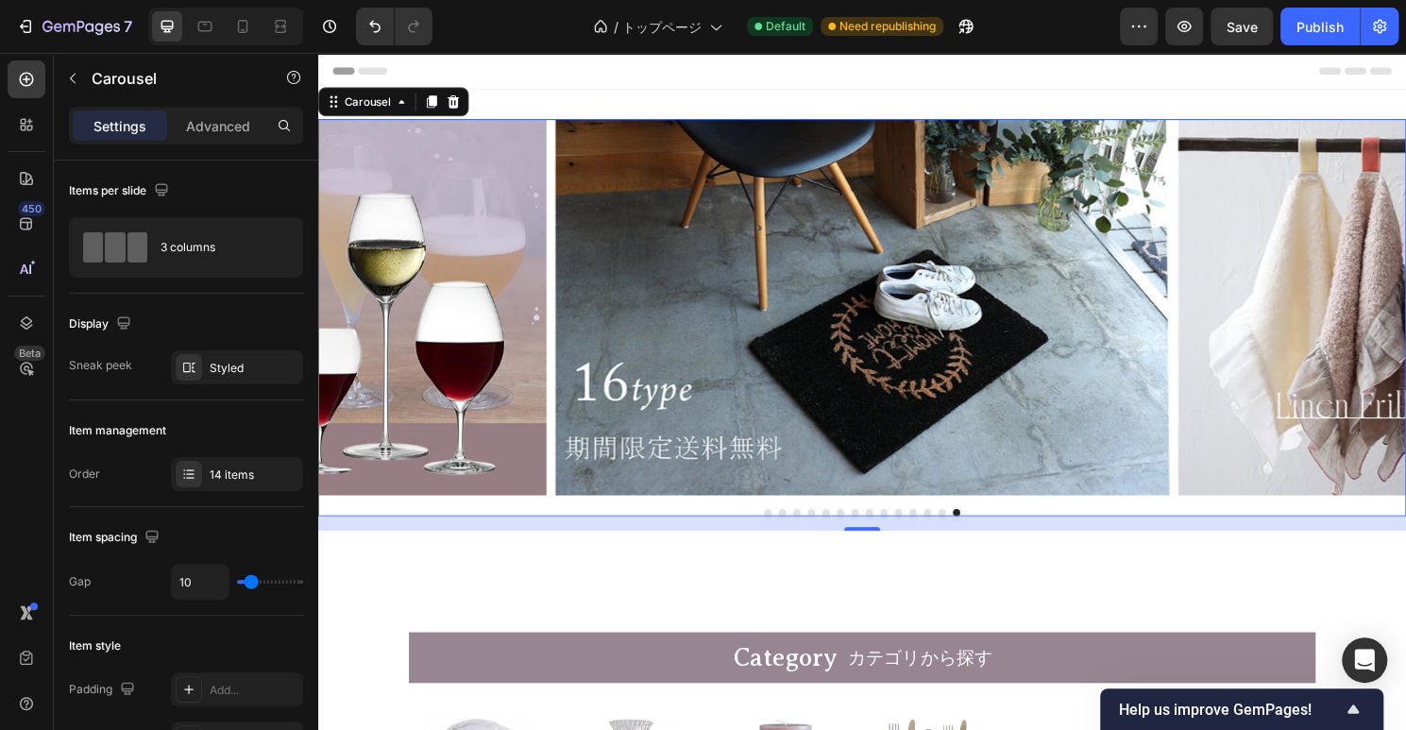
click at [787, 533] on button "Dot" at bounding box center [787, 532] width 8 height 8
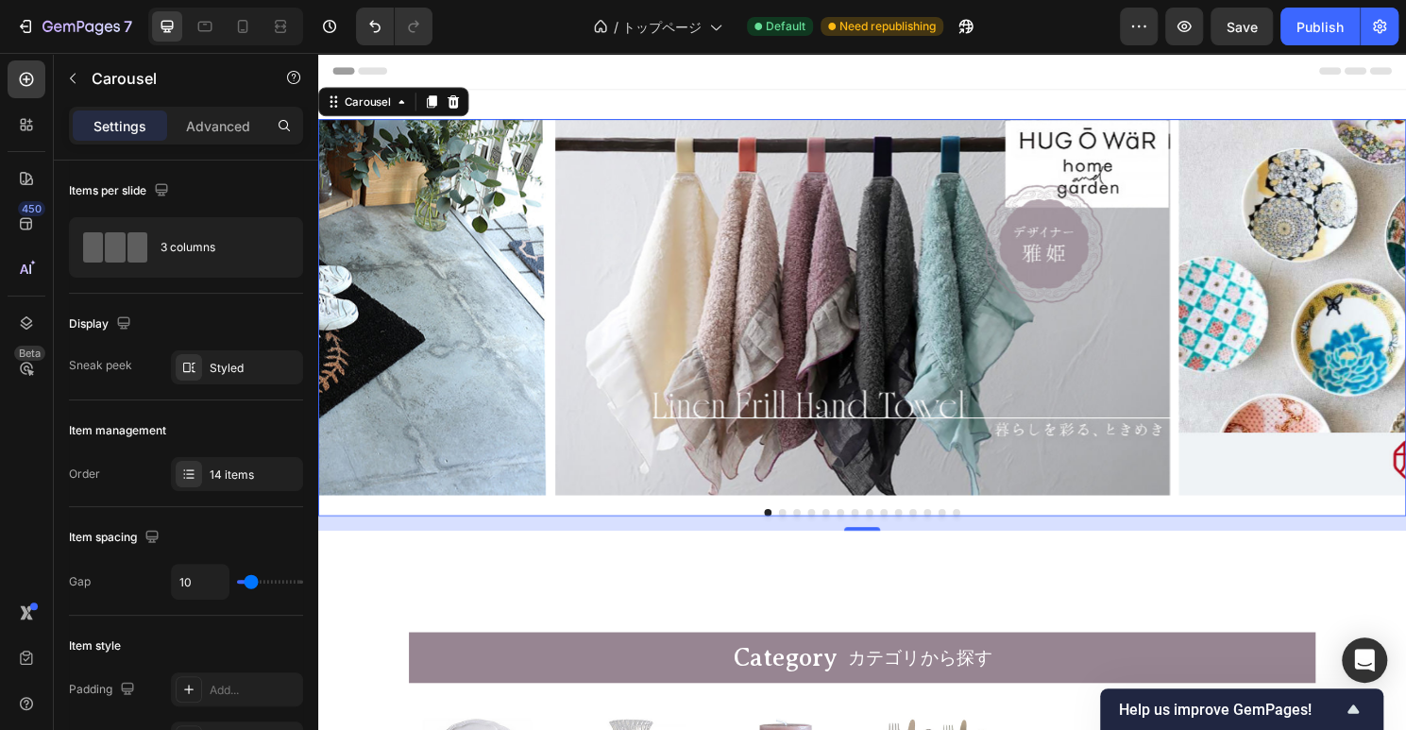
click at [804, 533] on button "Dot" at bounding box center [802, 532] width 8 height 8
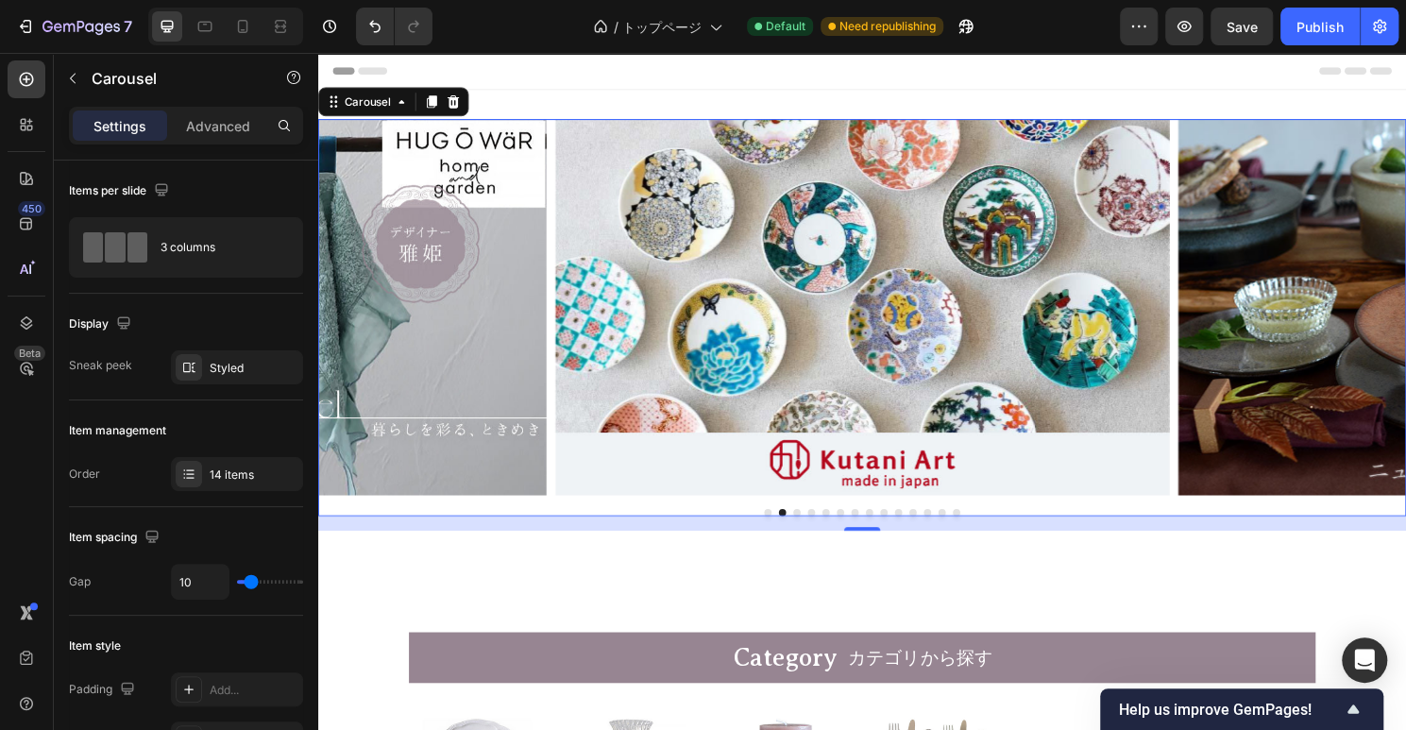
click at [815, 529] on button "Dot" at bounding box center [817, 532] width 8 height 8
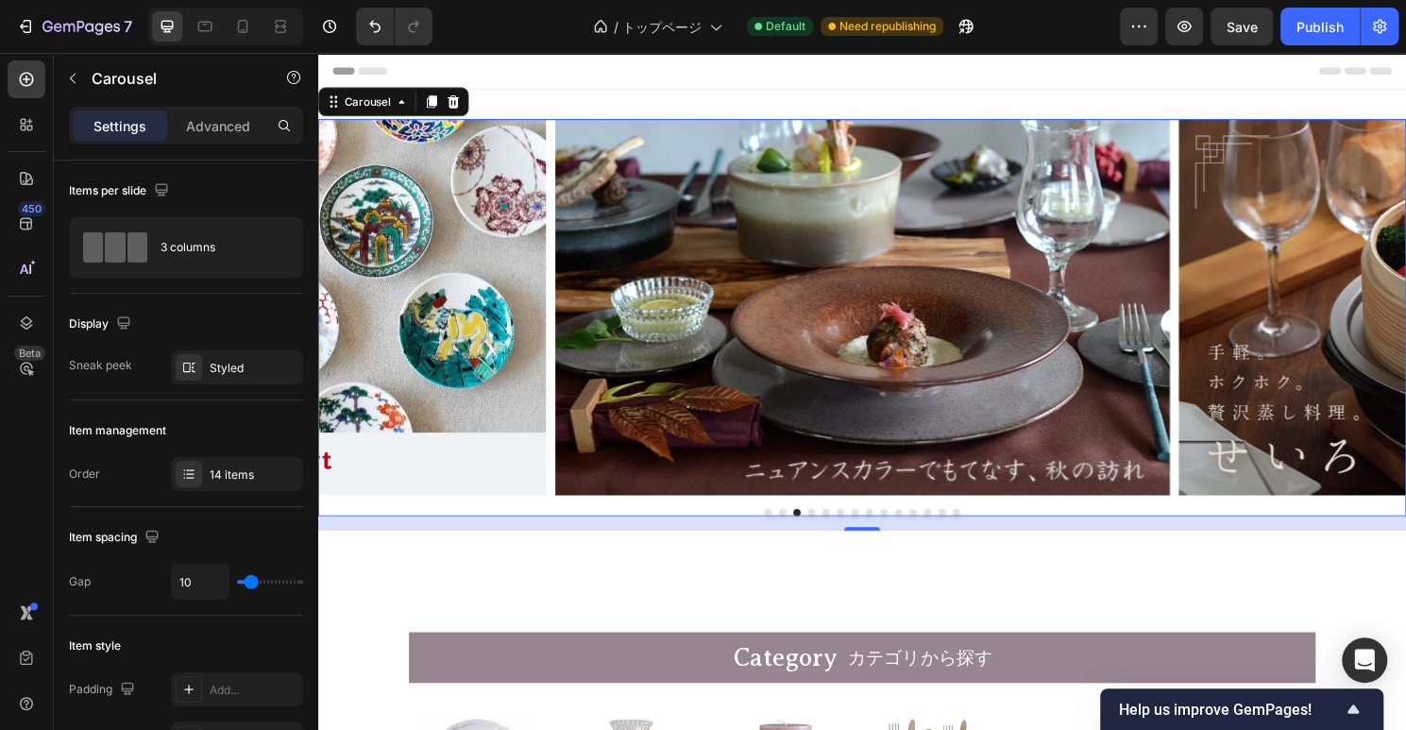
click at [833, 532] on button "Dot" at bounding box center [832, 532] width 8 height 8
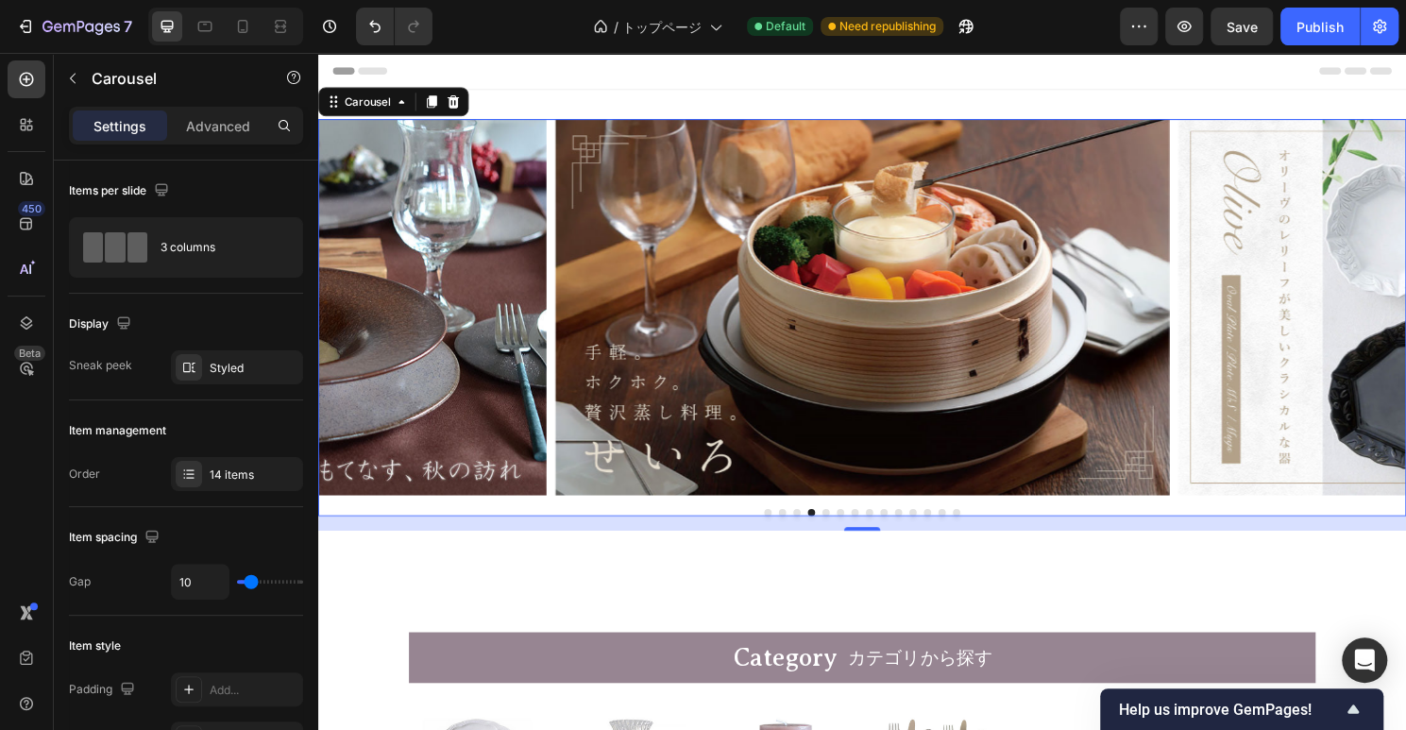
click at [843, 533] on button "Dot" at bounding box center [847, 532] width 8 height 8
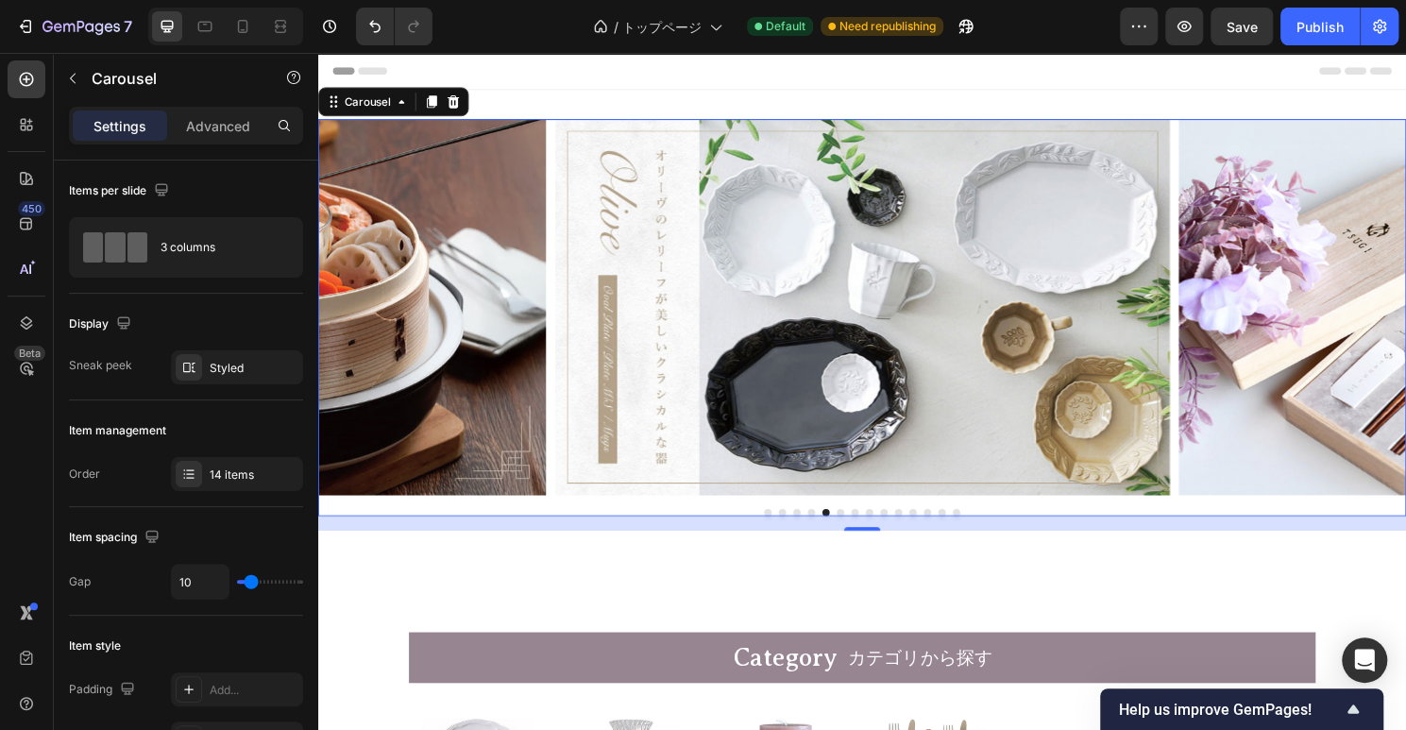
click at [864, 533] on button "Dot" at bounding box center [862, 532] width 8 height 8
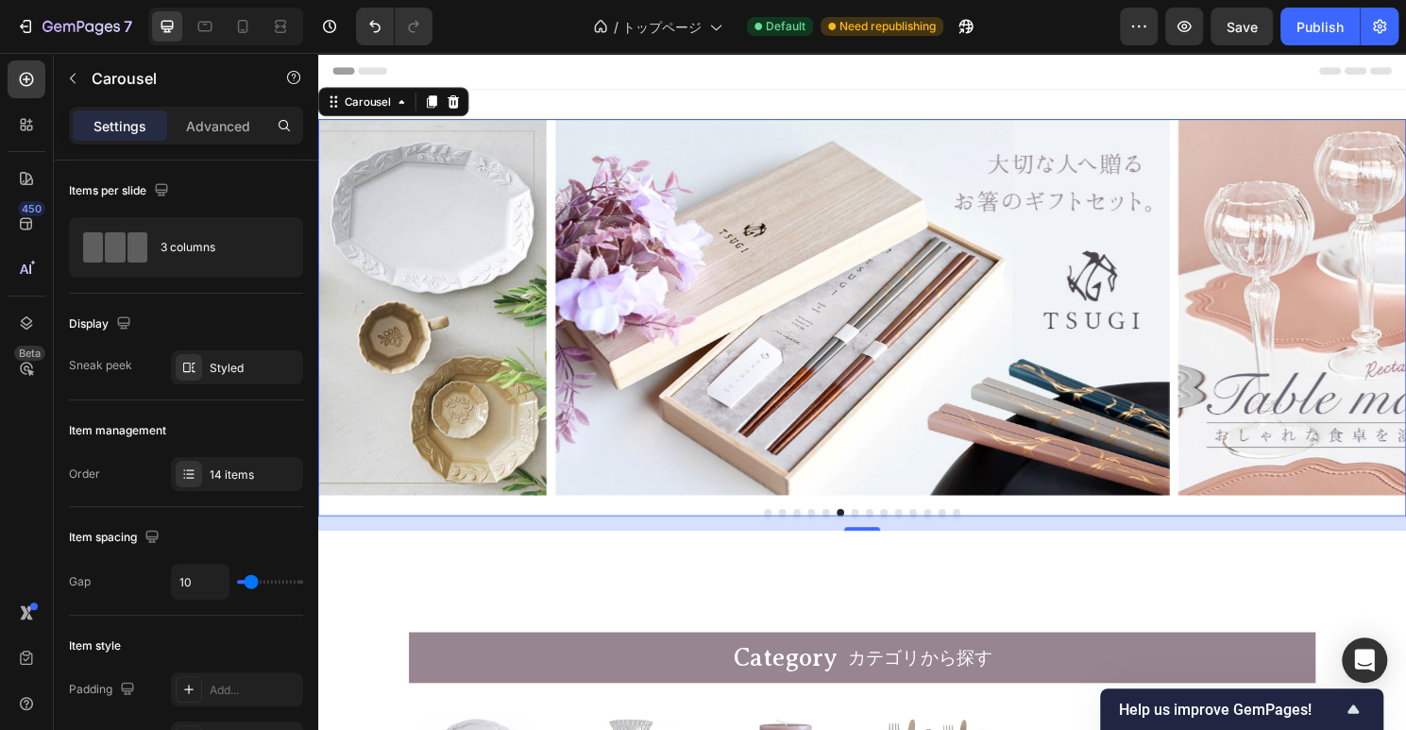
click at [982, 531] on button "Dot" at bounding box center [983, 532] width 8 height 8
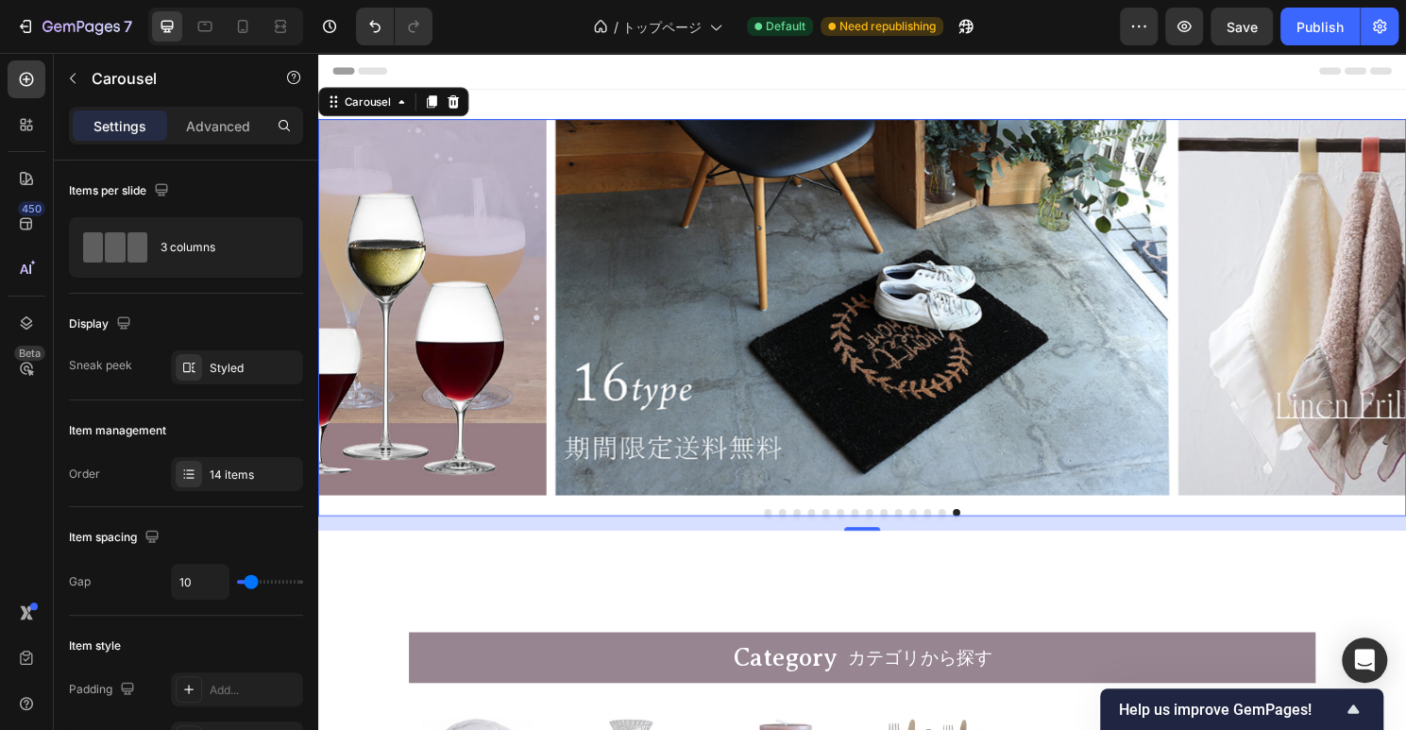
click at [789, 531] on button "Dot" at bounding box center [787, 532] width 8 height 8
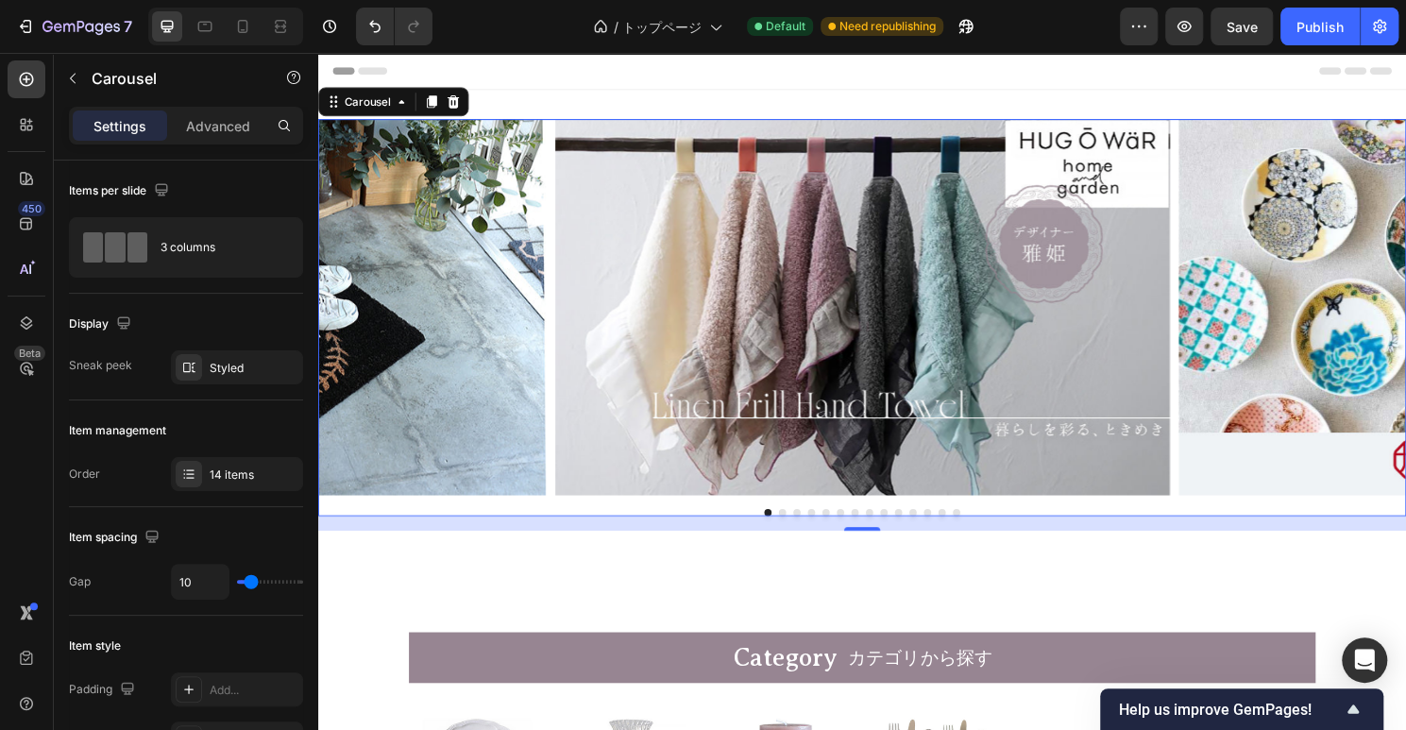
click at [799, 532] on button "Dot" at bounding box center [802, 532] width 8 height 8
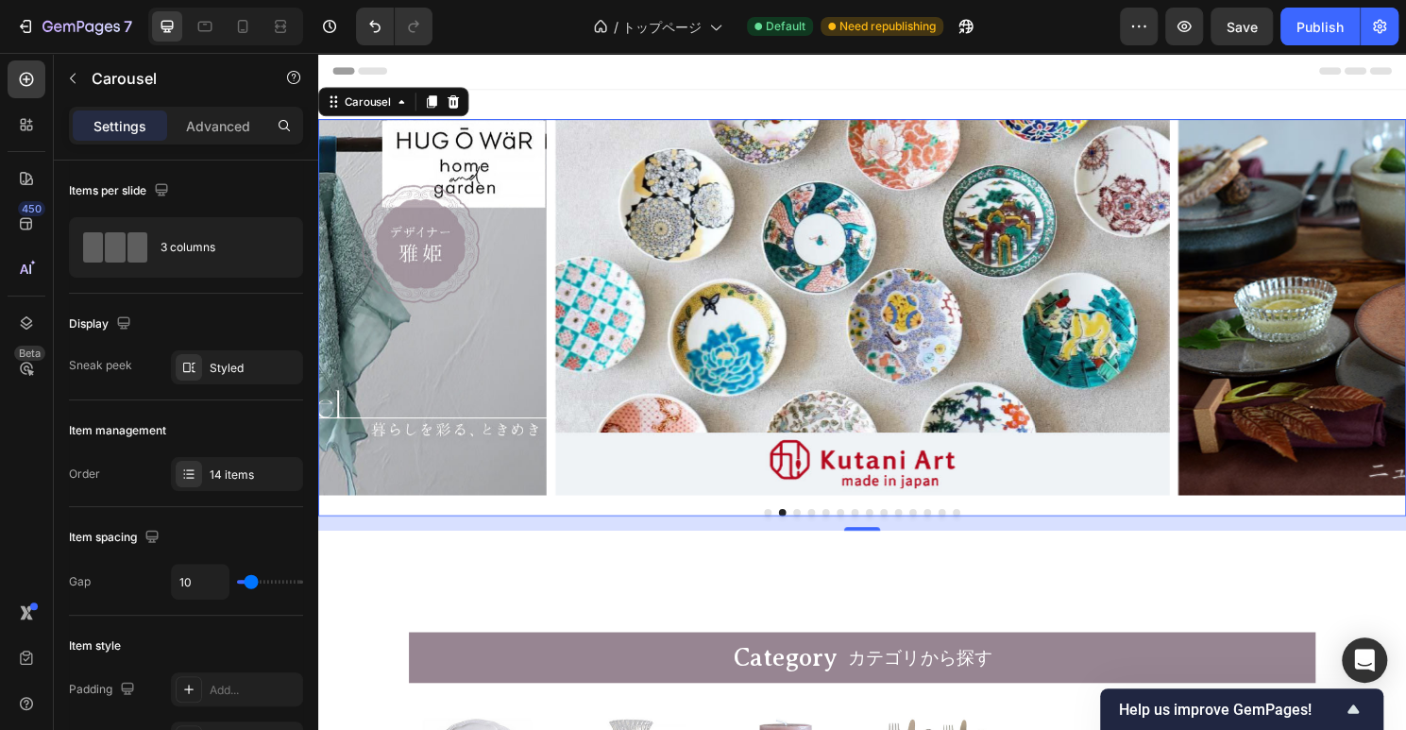
click at [817, 532] on button "Dot" at bounding box center [817, 532] width 8 height 8
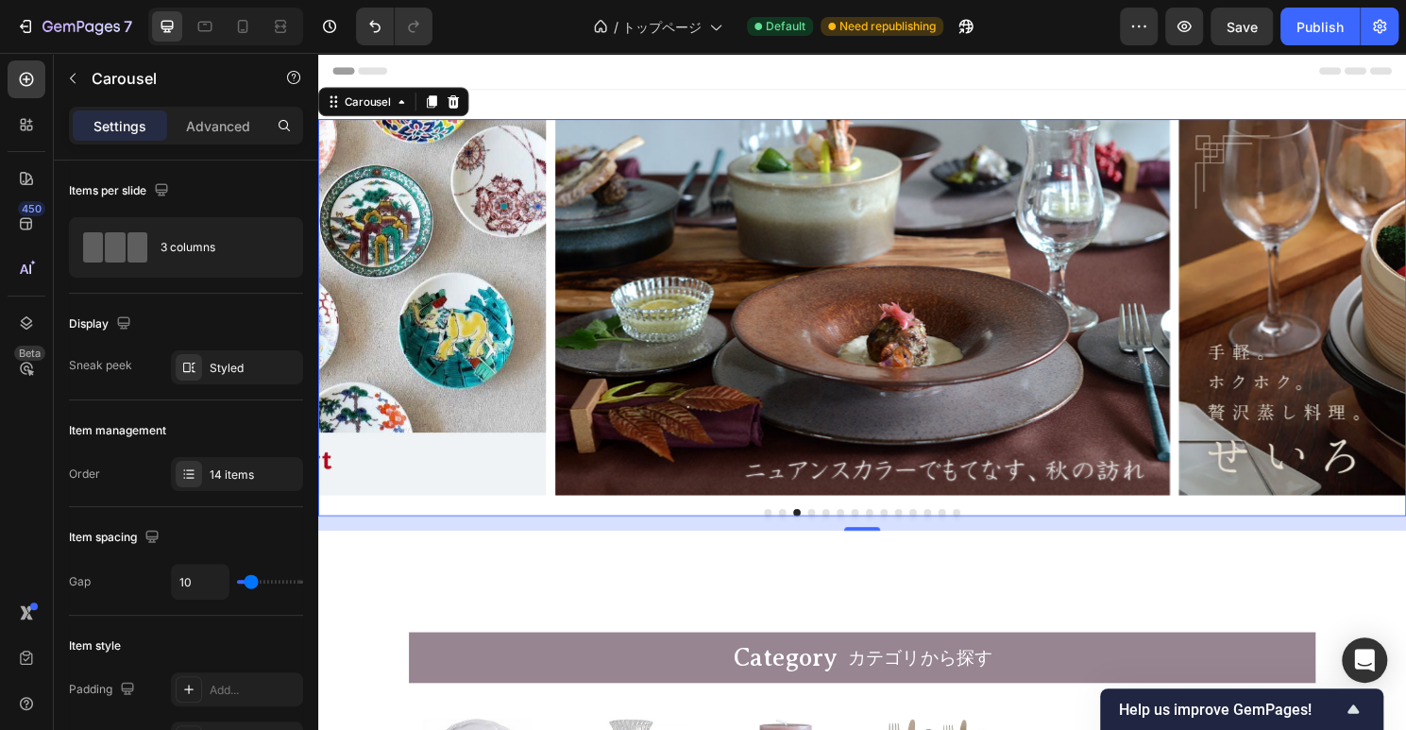
click at [830, 532] on button "Dot" at bounding box center [832, 532] width 8 height 8
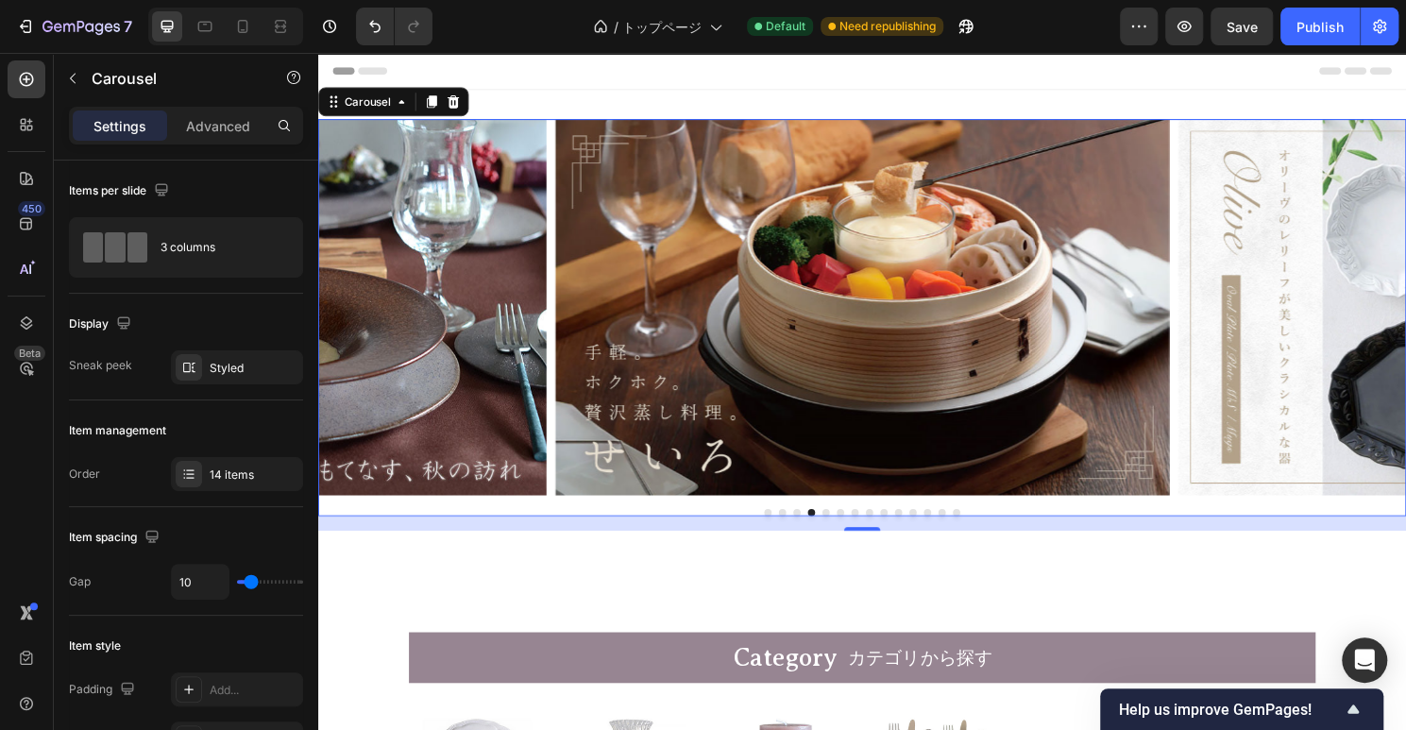
click at [843, 531] on button "Dot" at bounding box center [847, 532] width 8 height 8
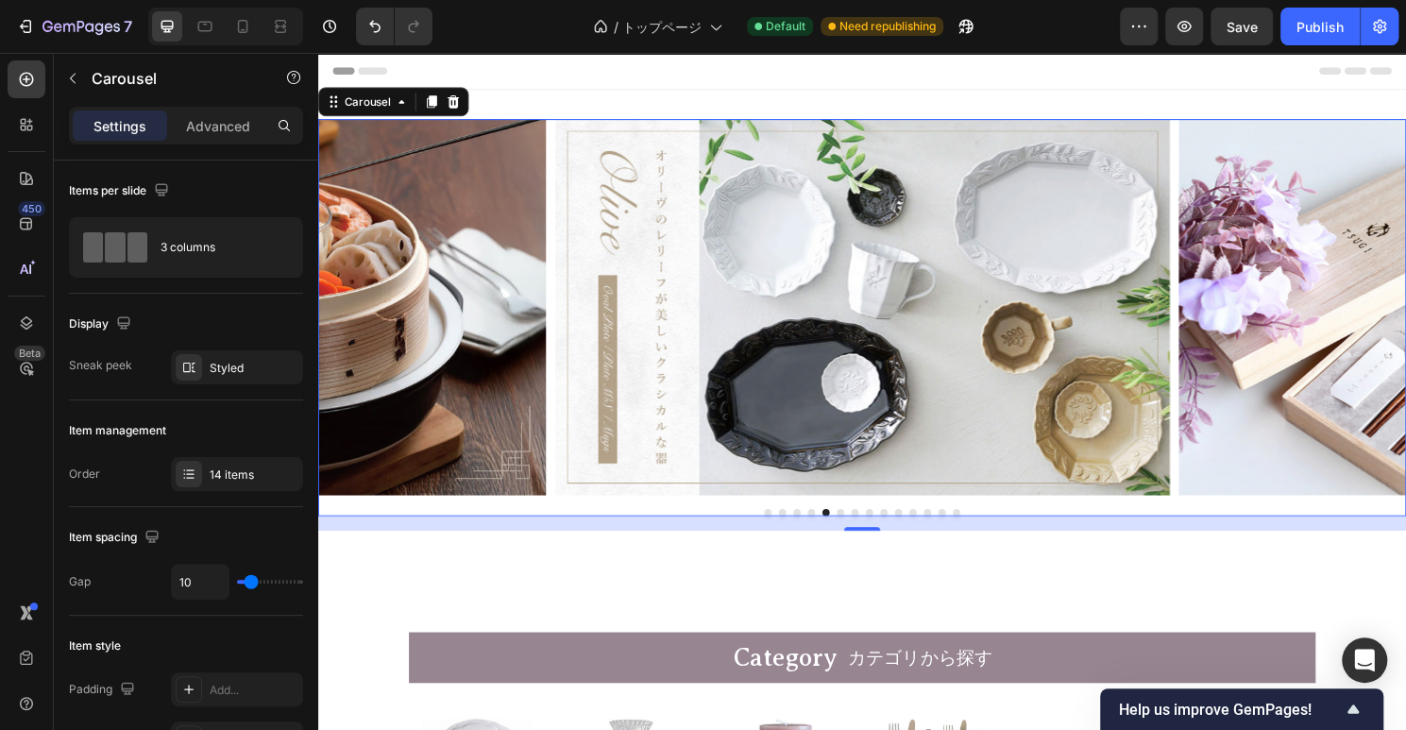
click at [863, 533] on button "Dot" at bounding box center [862, 532] width 8 height 8
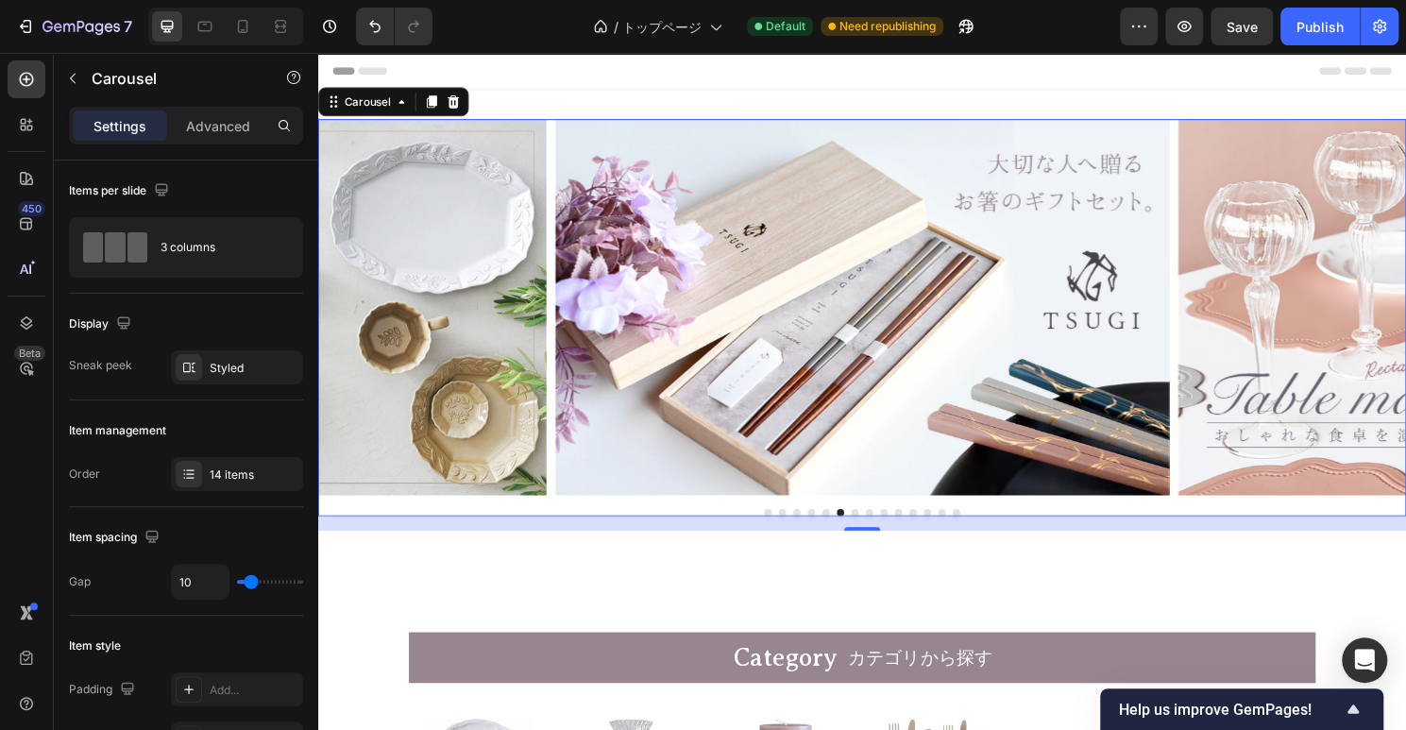
click at [879, 530] on button "Dot" at bounding box center [877, 532] width 8 height 8
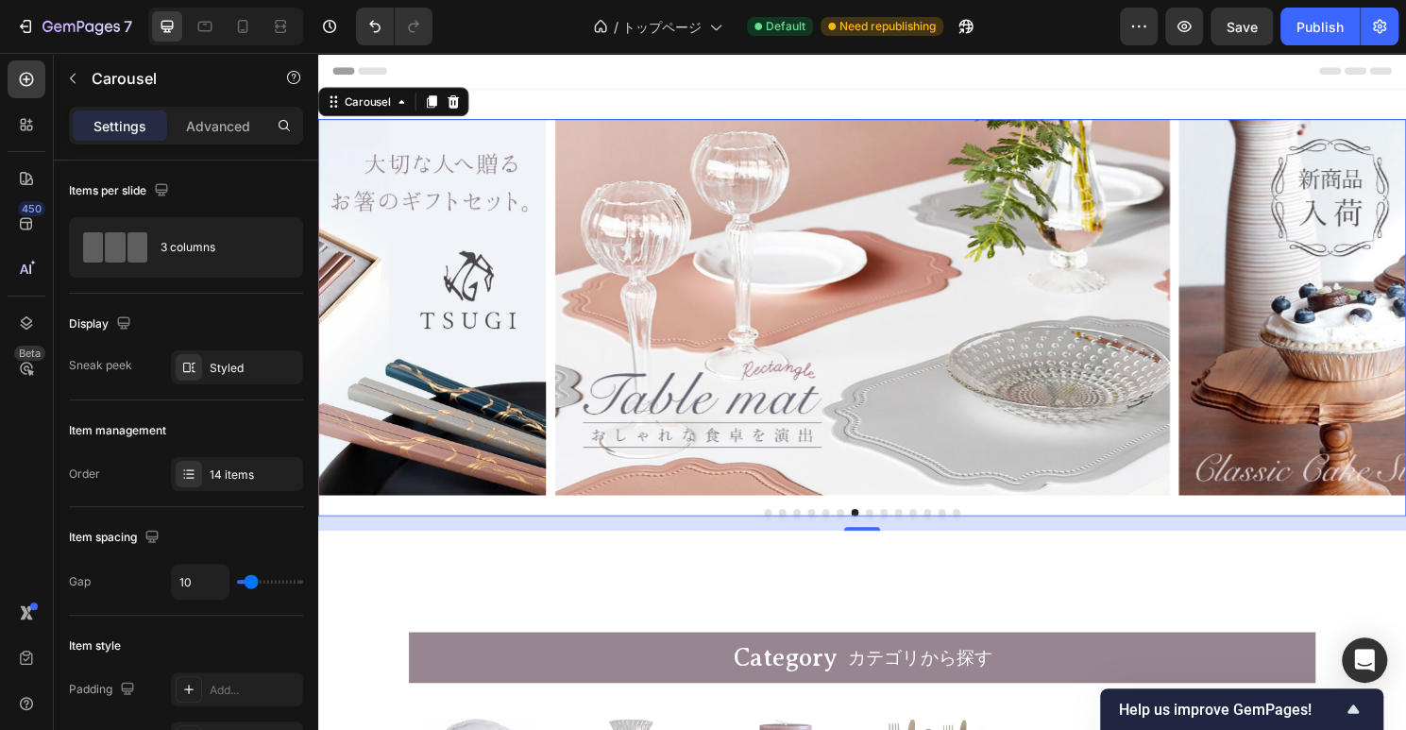
click at [894, 531] on button "Dot" at bounding box center [893, 532] width 8 height 8
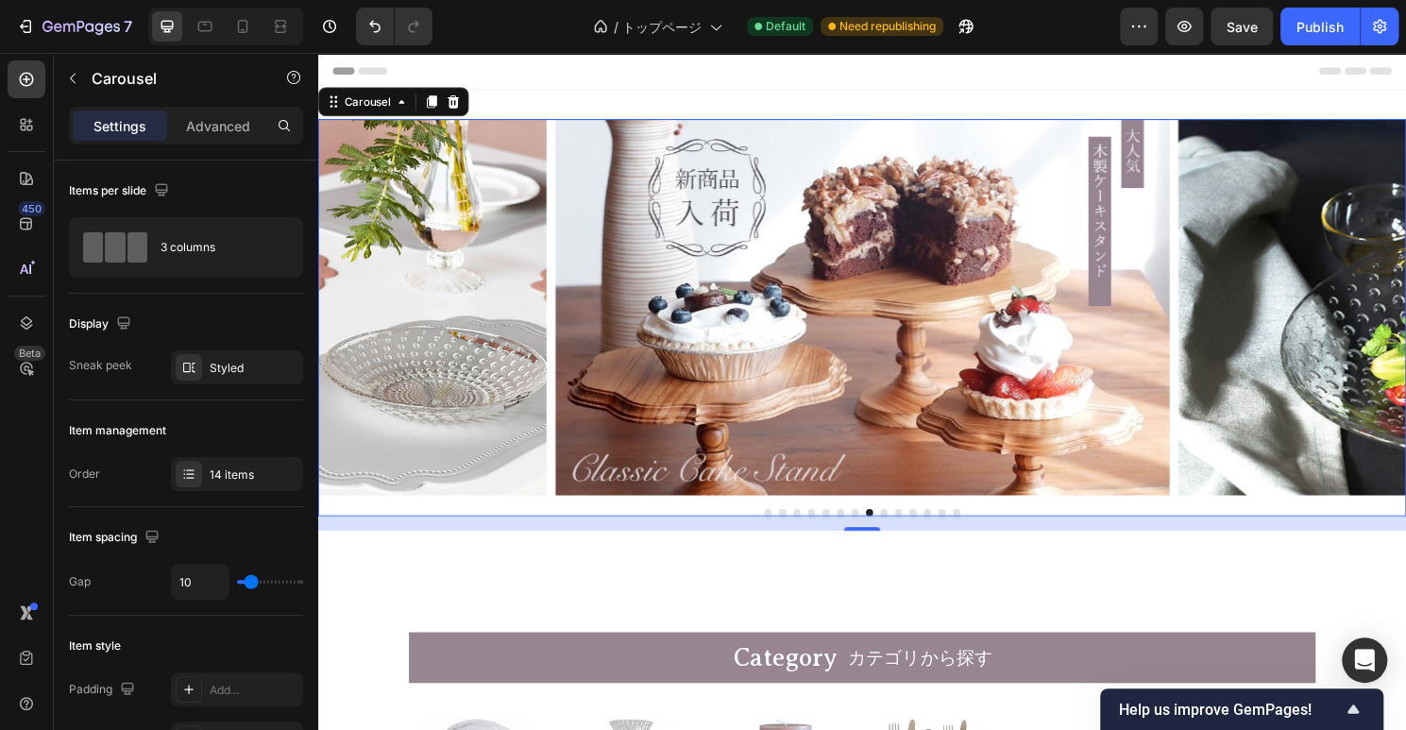
click at [787, 531] on button "Dot" at bounding box center [787, 532] width 8 height 8
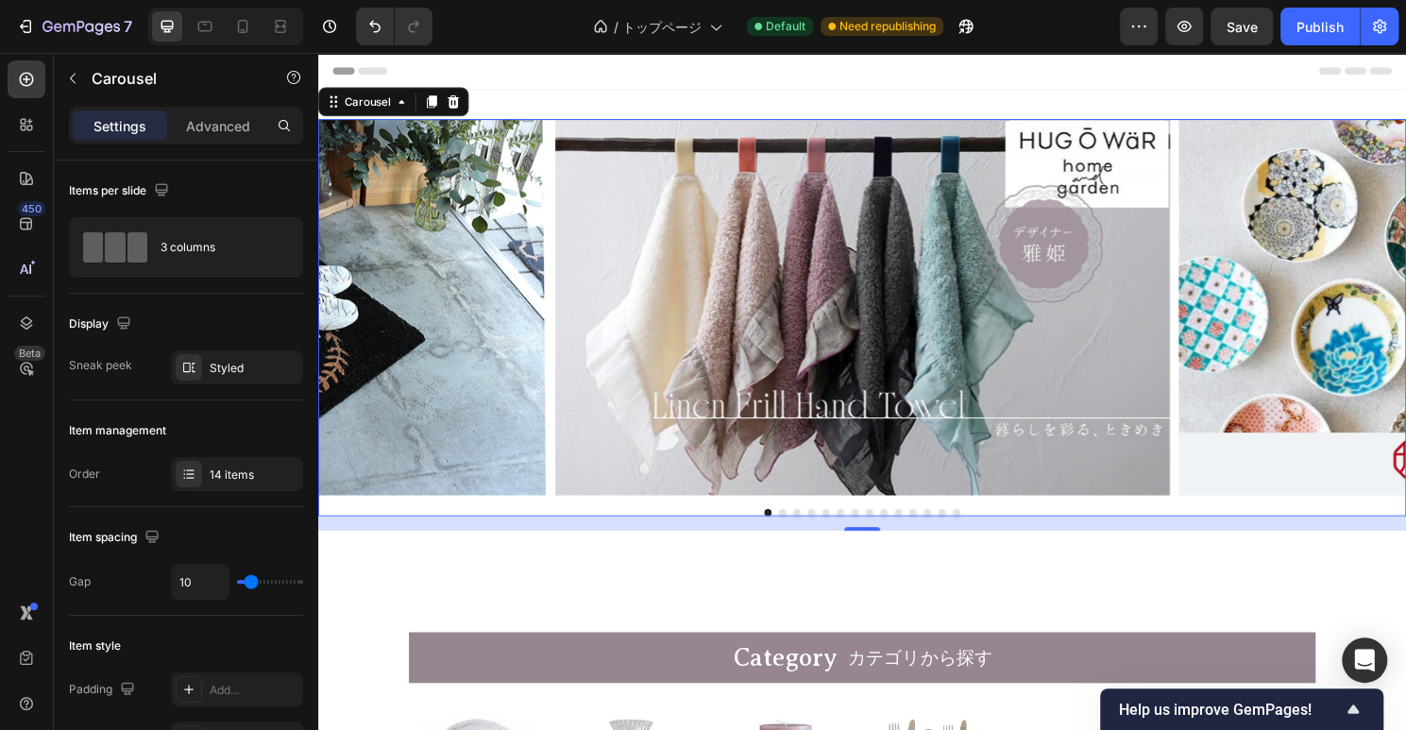
click at [804, 531] on button "Dot" at bounding box center [802, 532] width 8 height 8
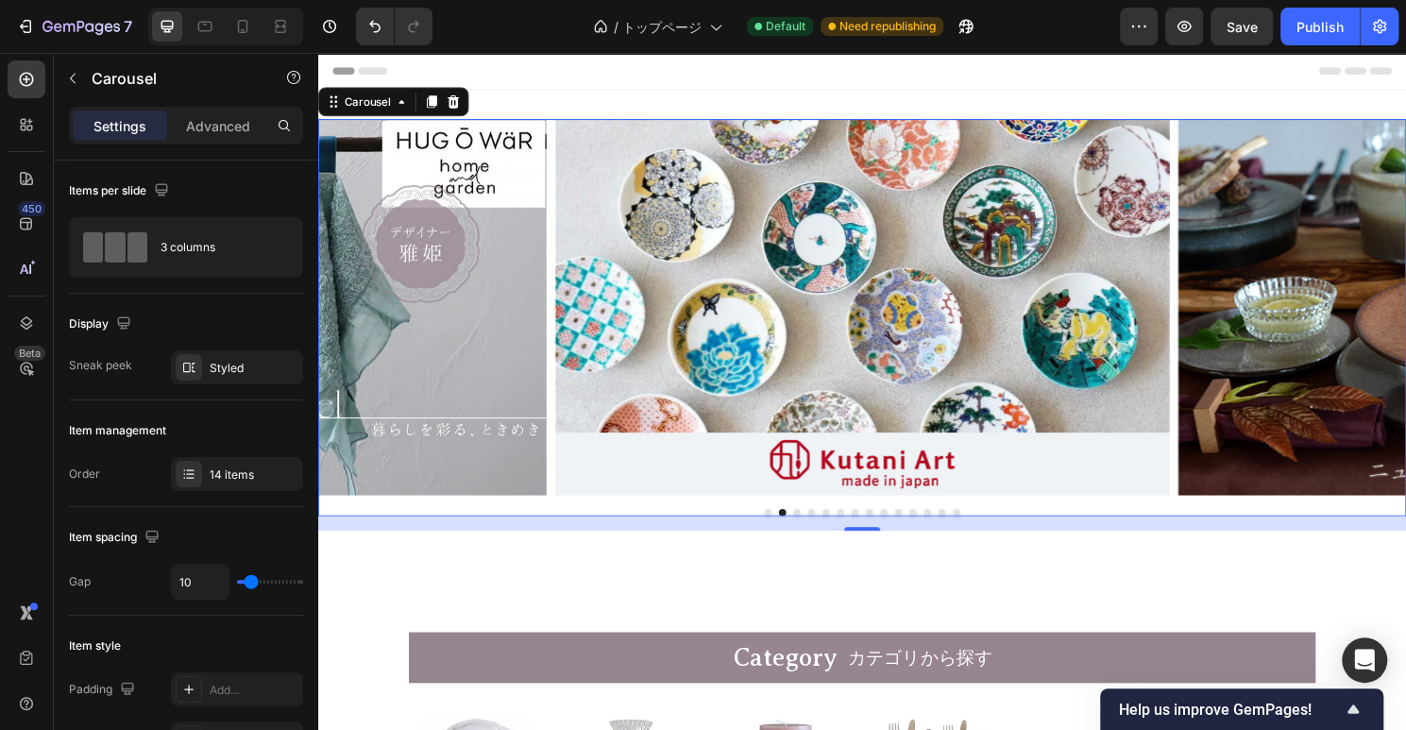
click at [819, 531] on button "Dot" at bounding box center [817, 532] width 8 height 8
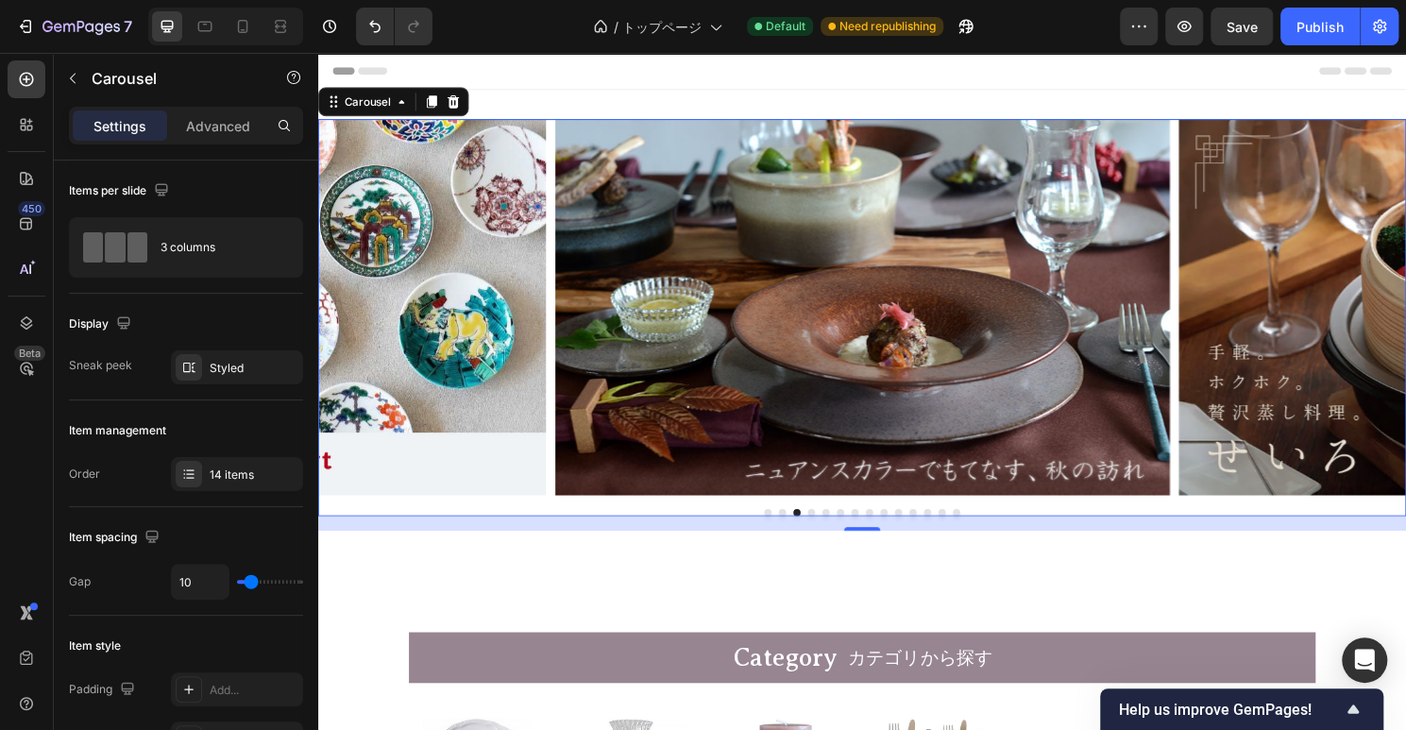
click at [834, 530] on button "Dot" at bounding box center [832, 532] width 8 height 8
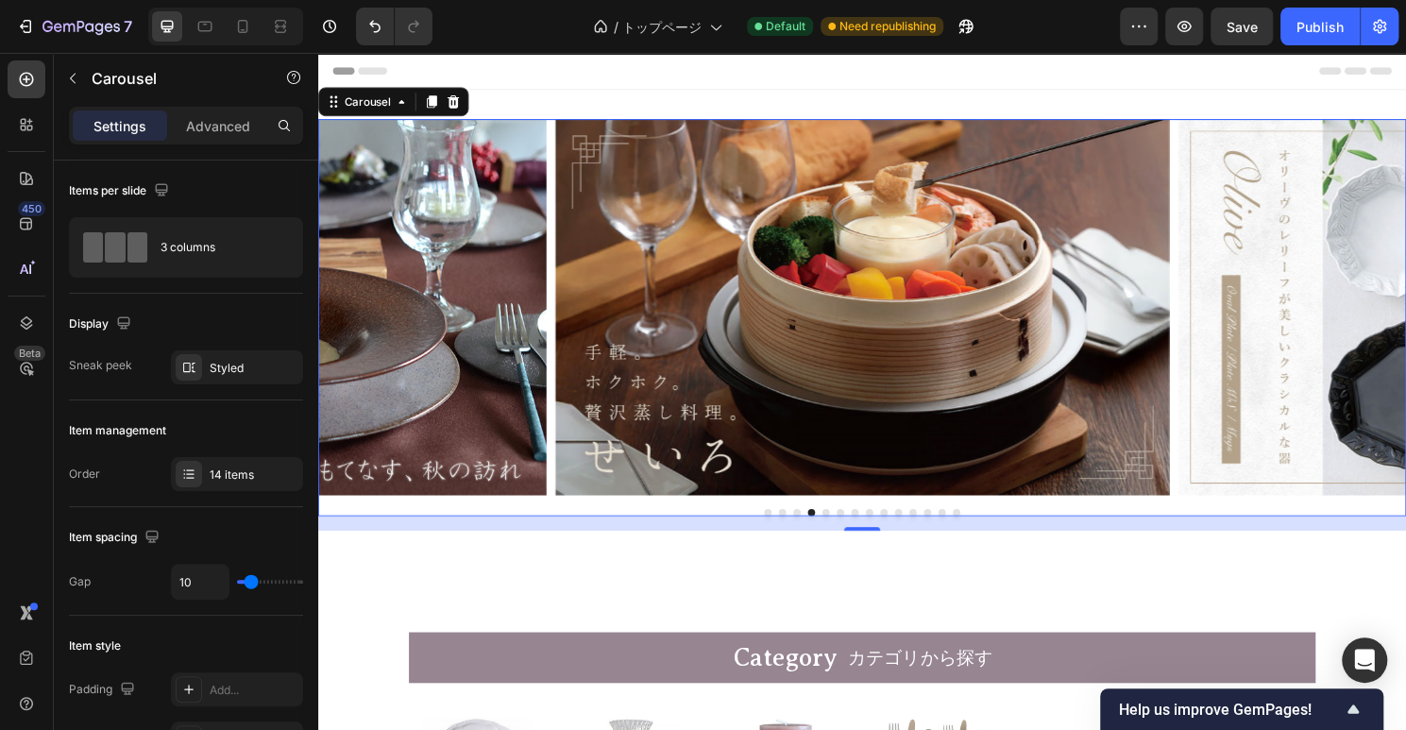
click at [847, 530] on button "Dot" at bounding box center [847, 532] width 8 height 8
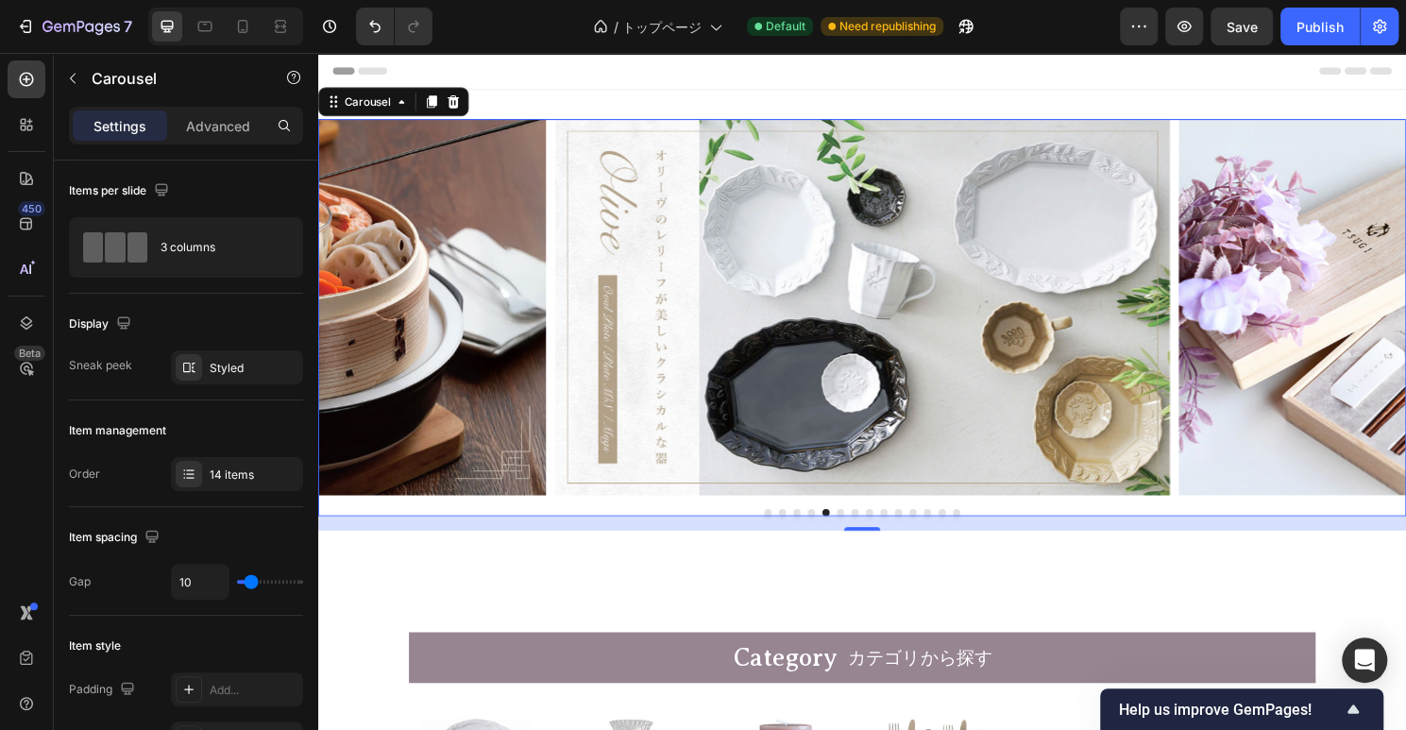
click at [863, 530] on button "Dot" at bounding box center [862, 532] width 8 height 8
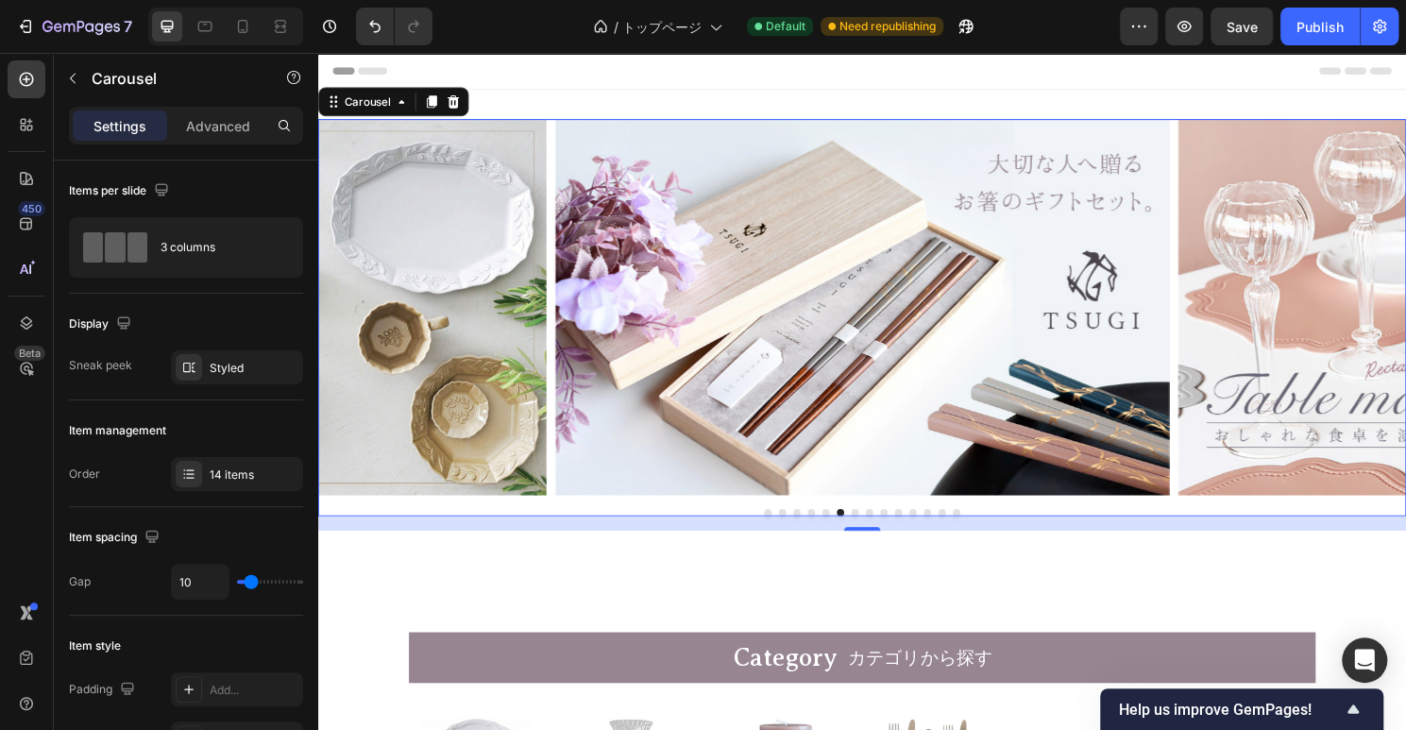
click at [877, 530] on button "Dot" at bounding box center [877, 532] width 8 height 8
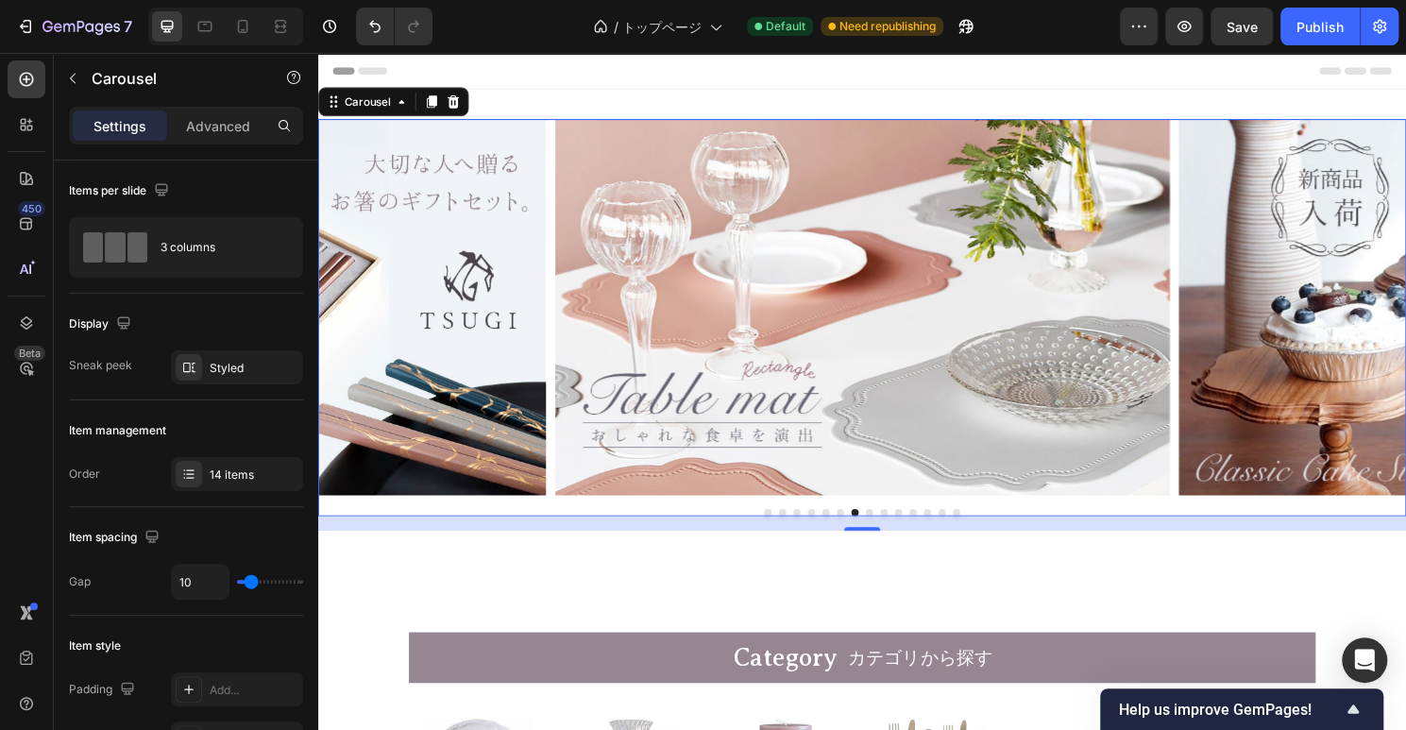
click at [894, 531] on button "Dot" at bounding box center [893, 532] width 8 height 8
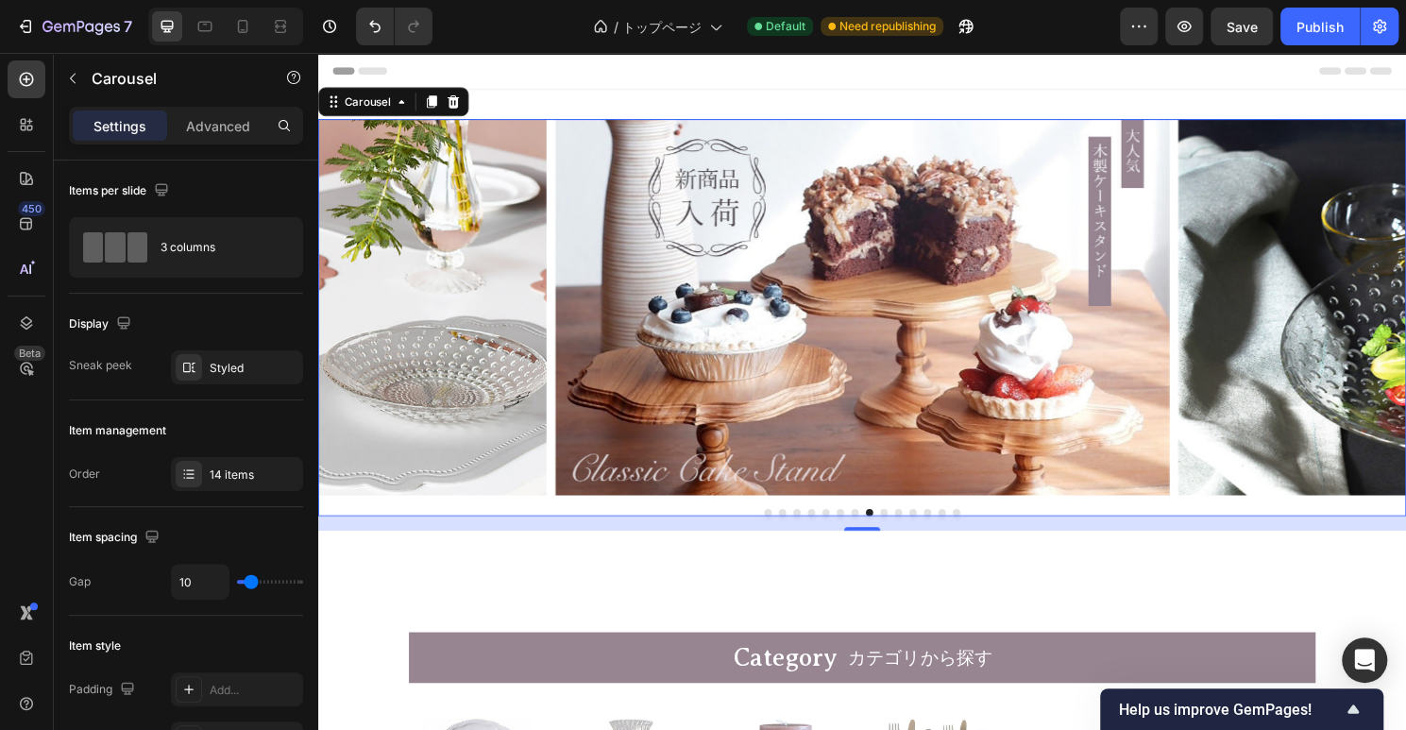
click at [906, 531] on button "Dot" at bounding box center [908, 532] width 8 height 8
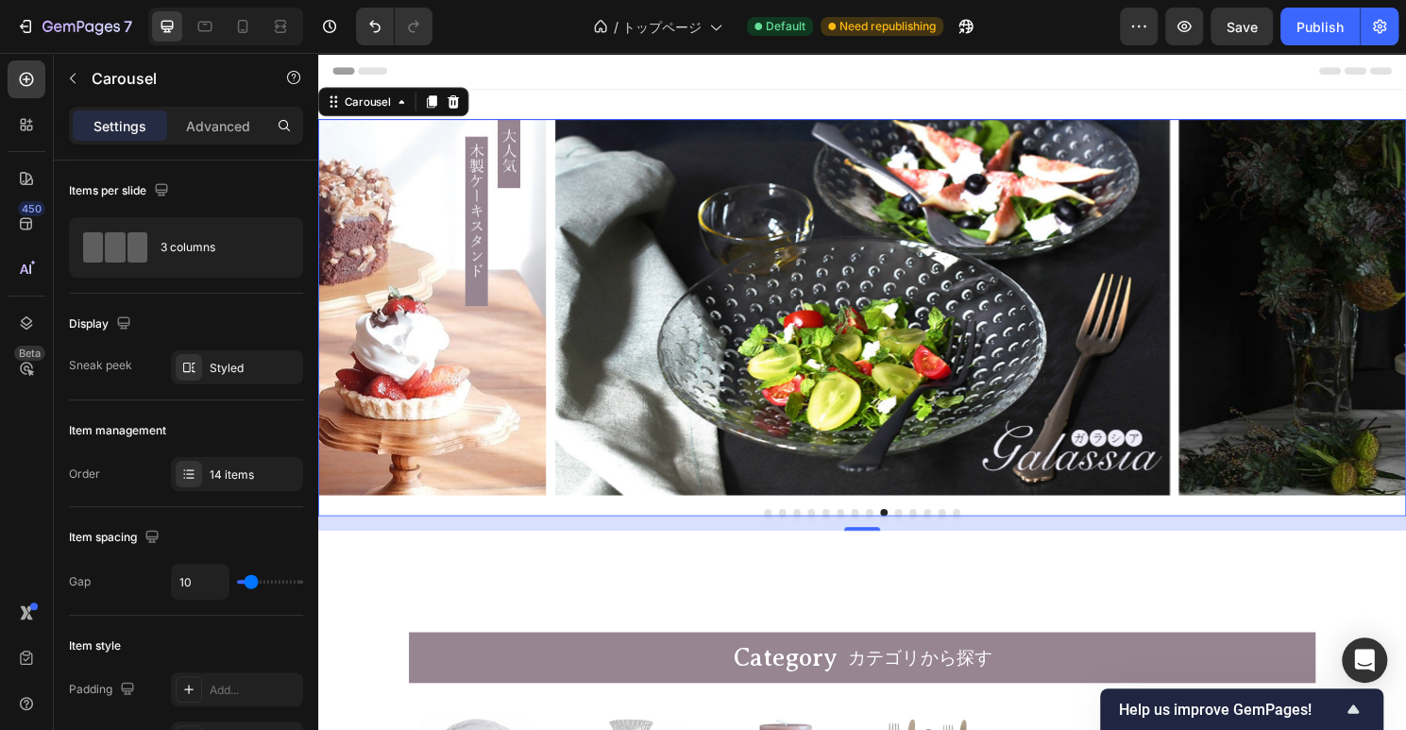
click at [919, 528] on div at bounding box center [884, 532] width 1133 height 8
click at [921, 529] on button "Dot" at bounding box center [923, 532] width 8 height 8
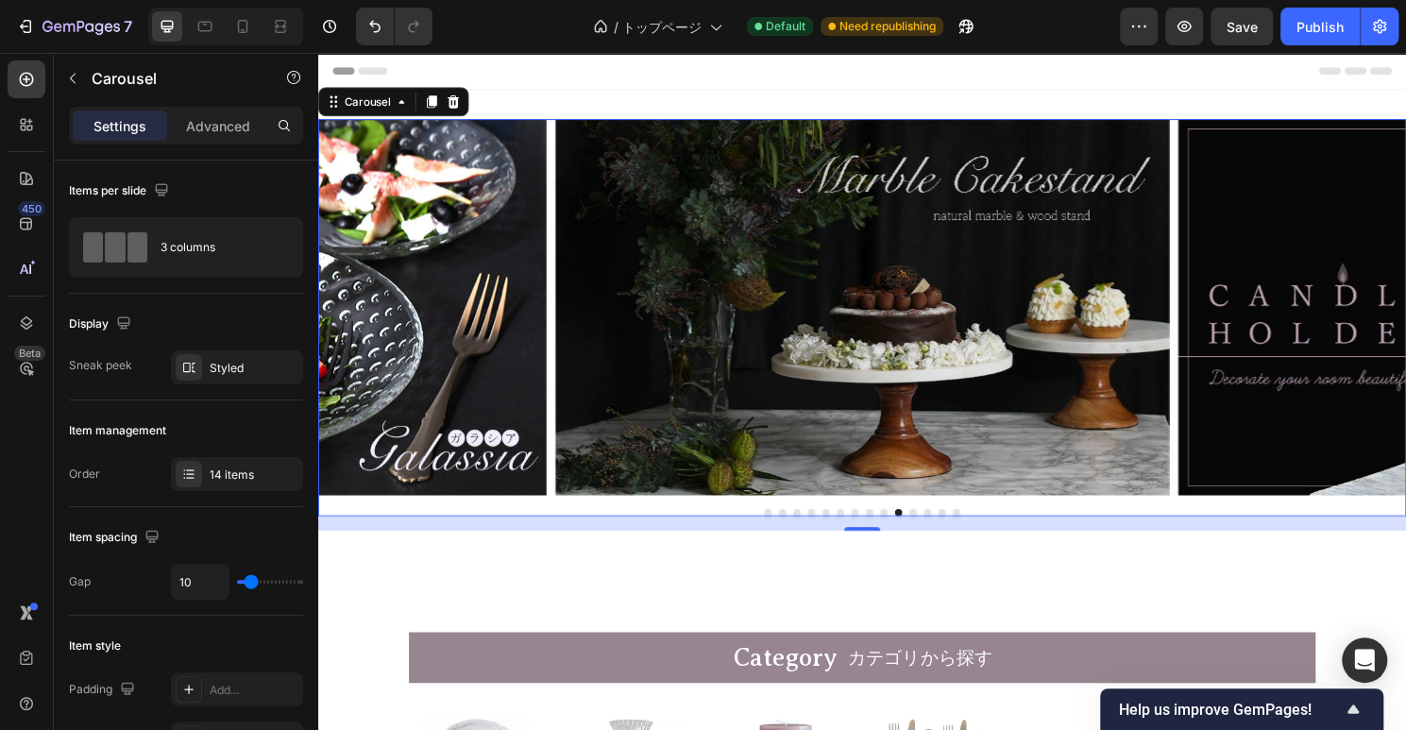
click at [937, 533] on button "Dot" at bounding box center [938, 532] width 8 height 8
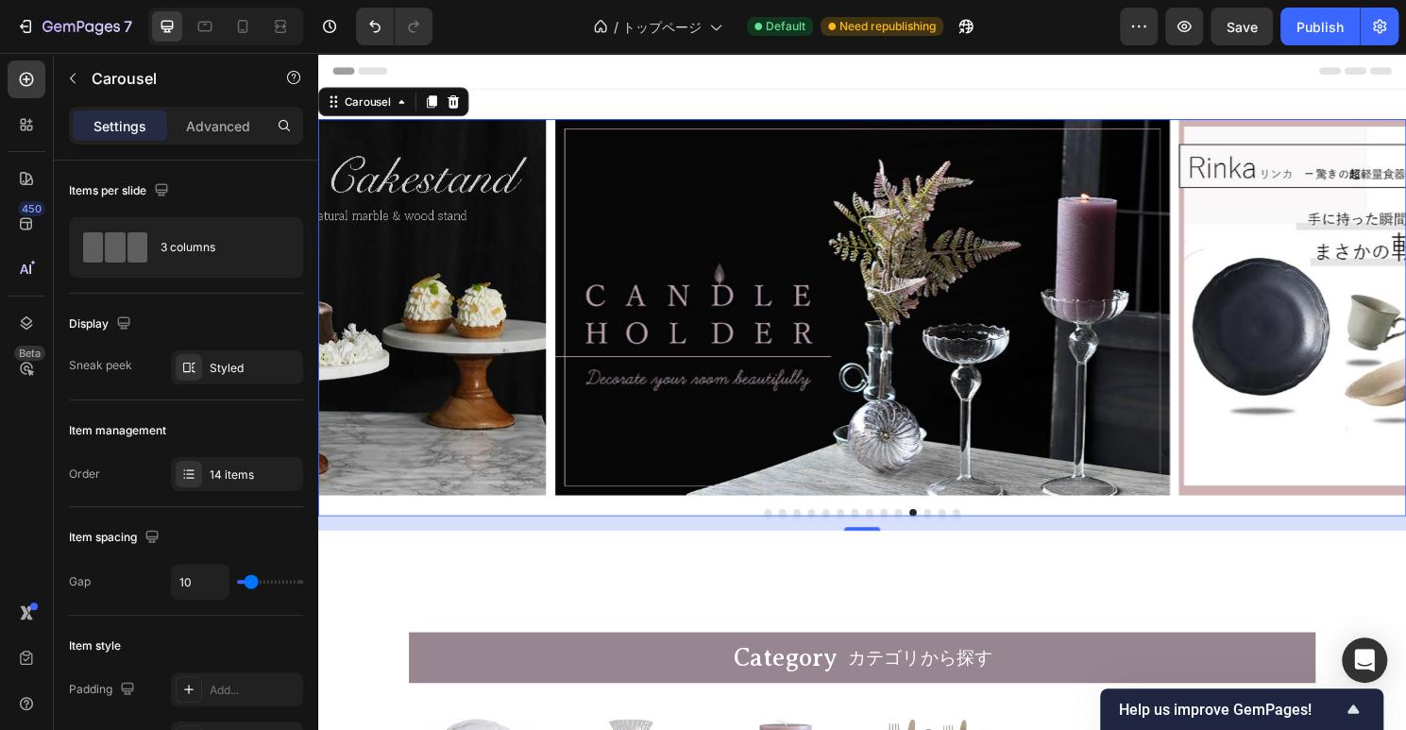
click at [951, 530] on button "Dot" at bounding box center [953, 532] width 8 height 8
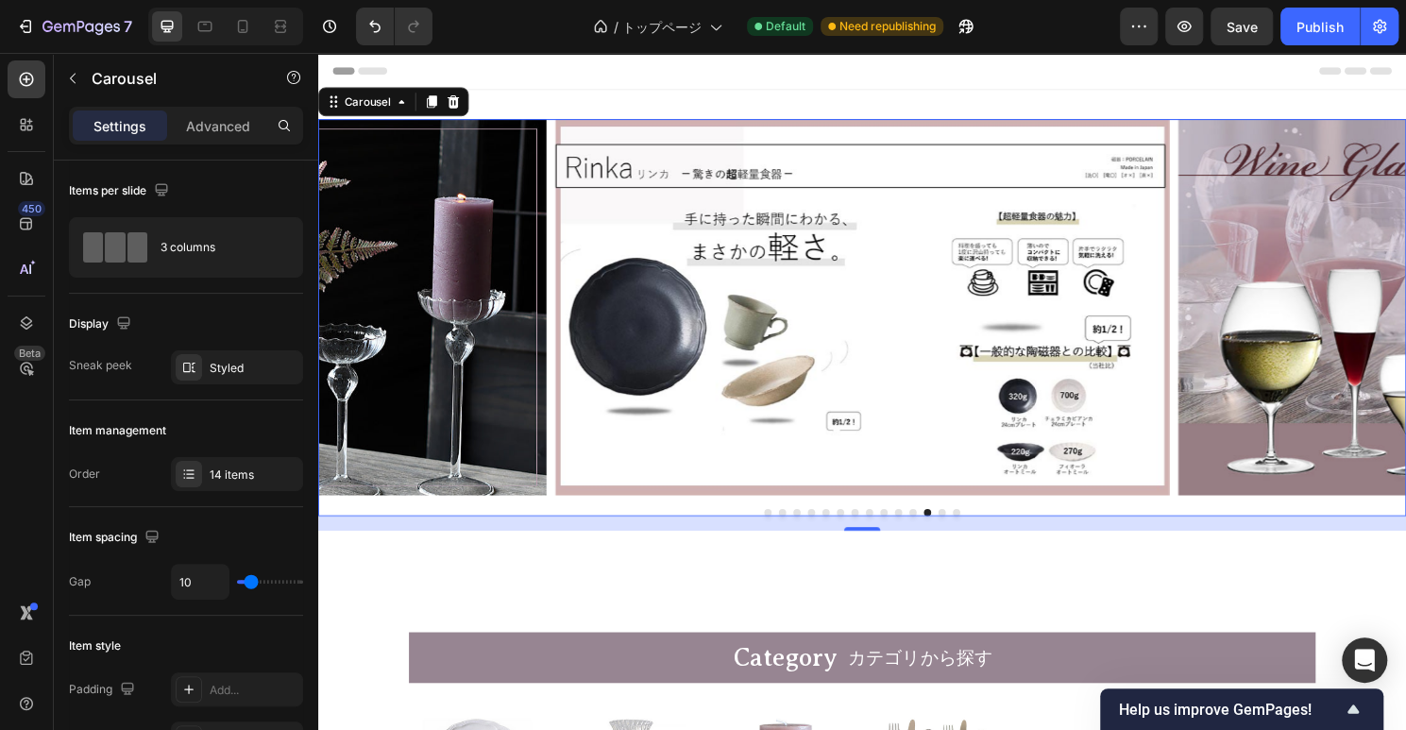
click at [968, 532] on button "Dot" at bounding box center [968, 532] width 8 height 8
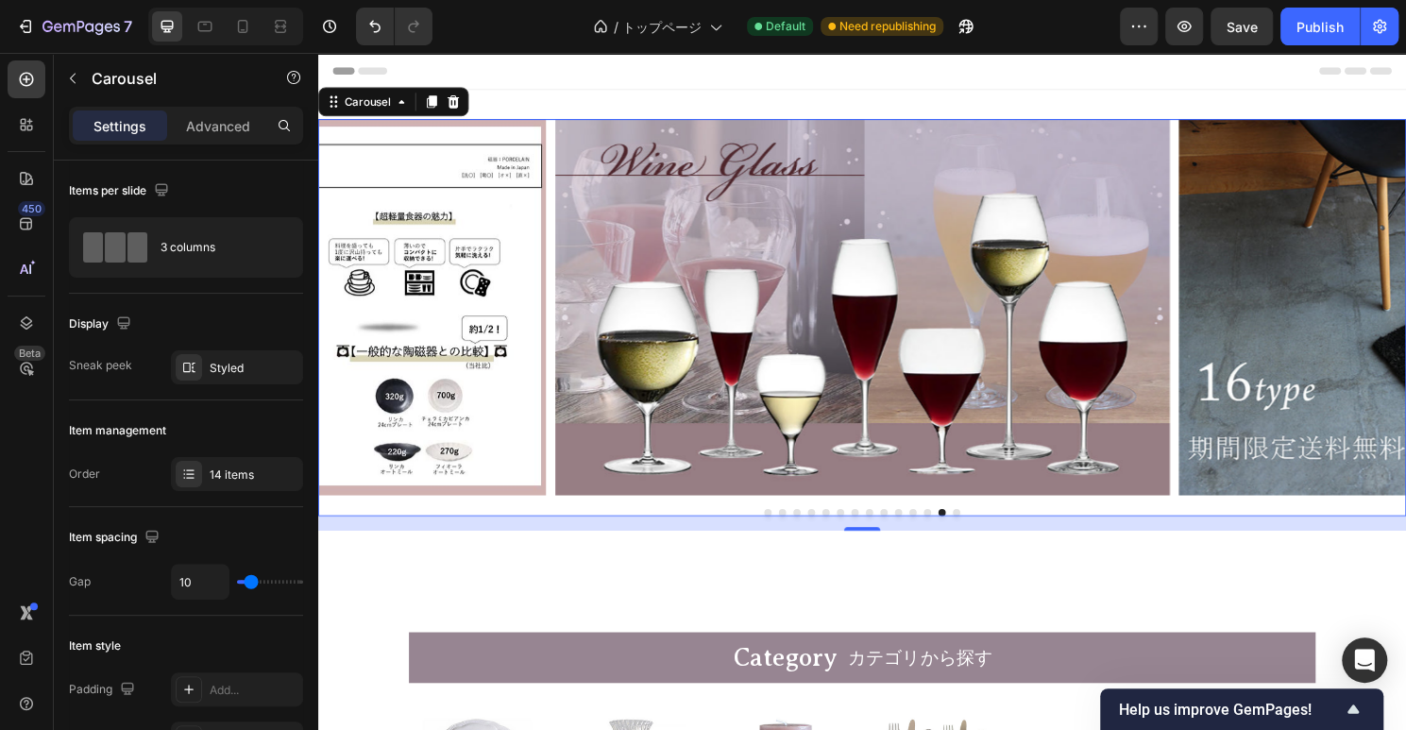
click at [986, 533] on button "Dot" at bounding box center [983, 532] width 8 height 8
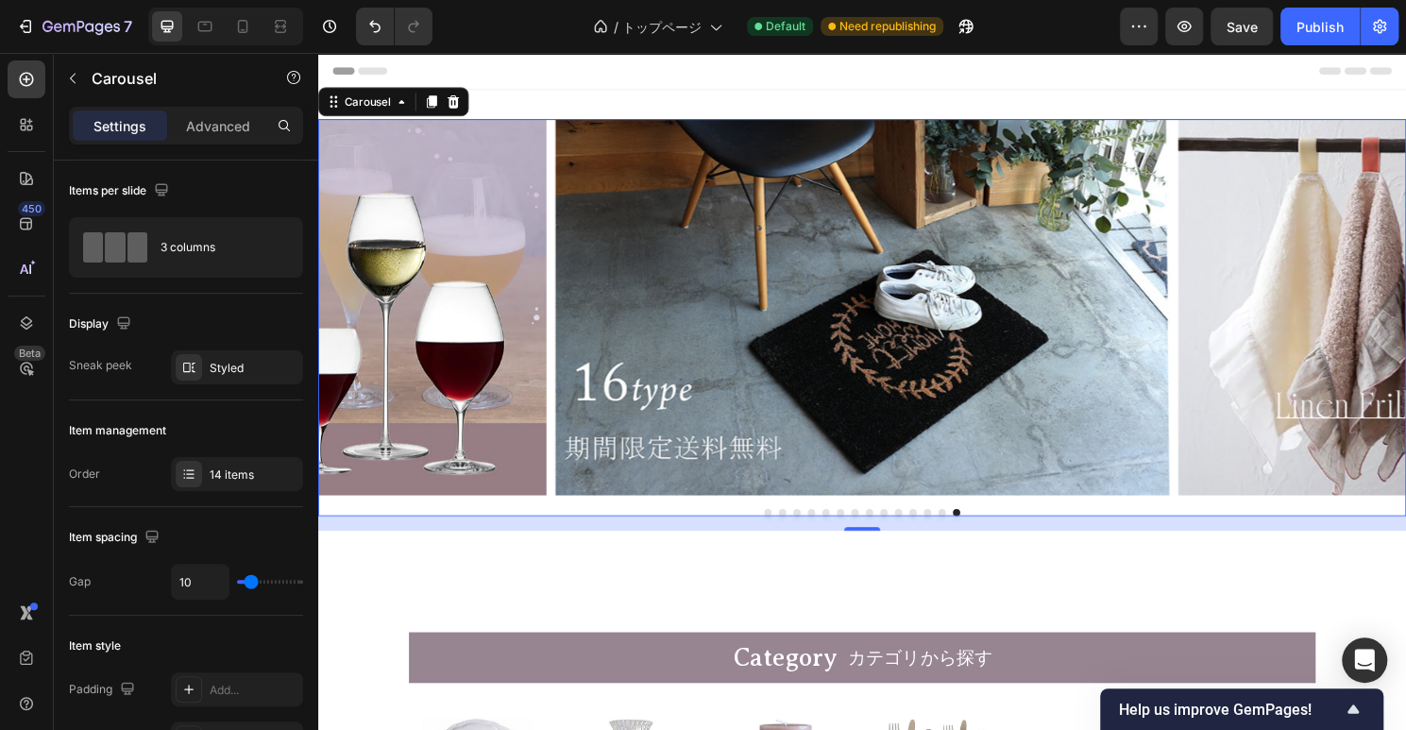
click at [789, 532] on button "Dot" at bounding box center [787, 532] width 8 height 8
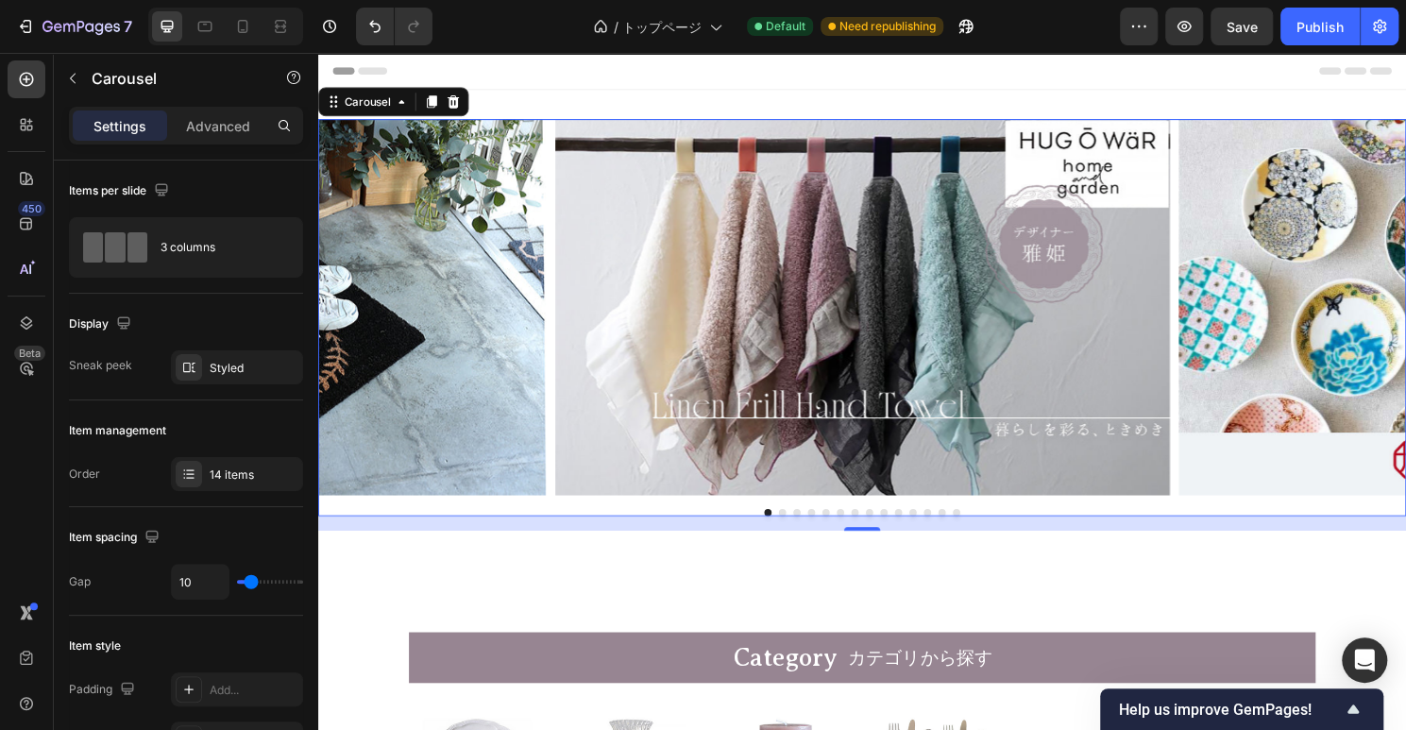
click at [800, 531] on button "Dot" at bounding box center [802, 532] width 8 height 8
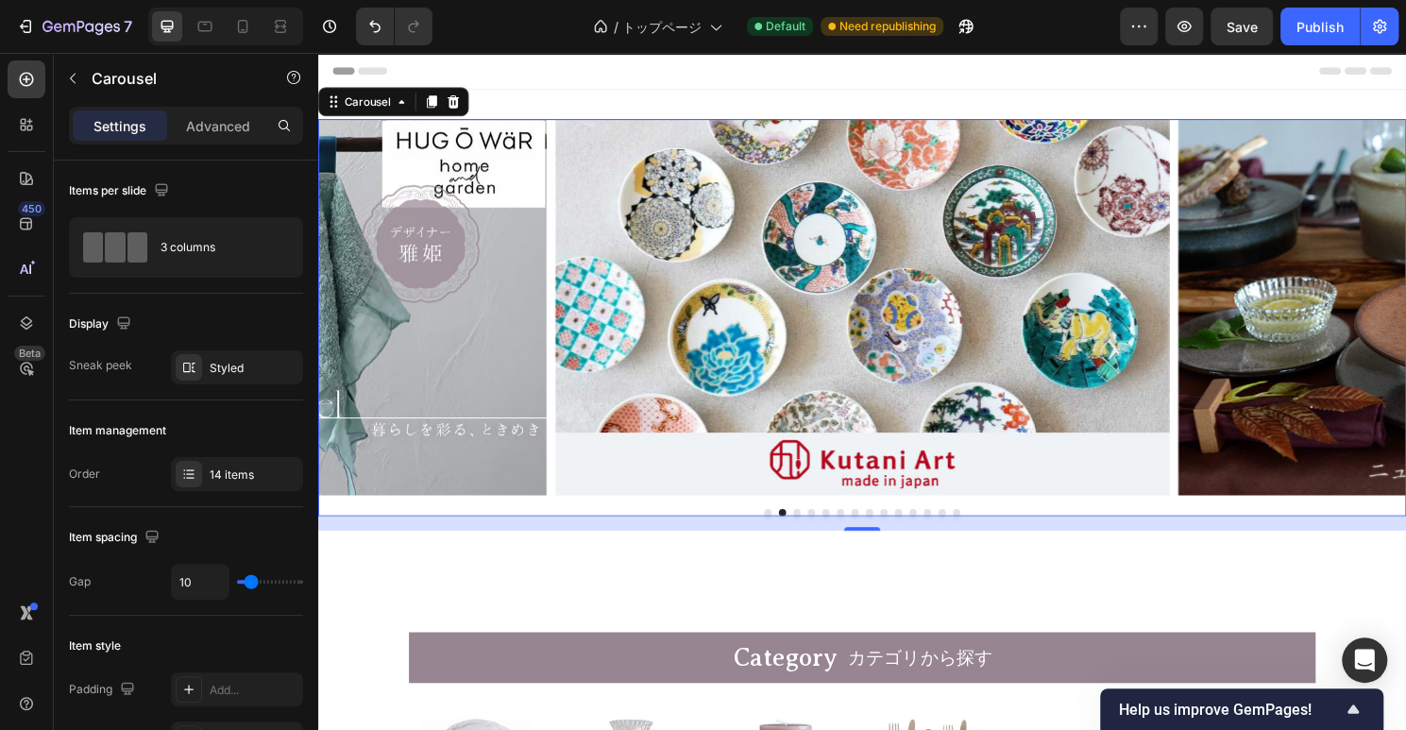
click at [815, 531] on button "Dot" at bounding box center [817, 532] width 8 height 8
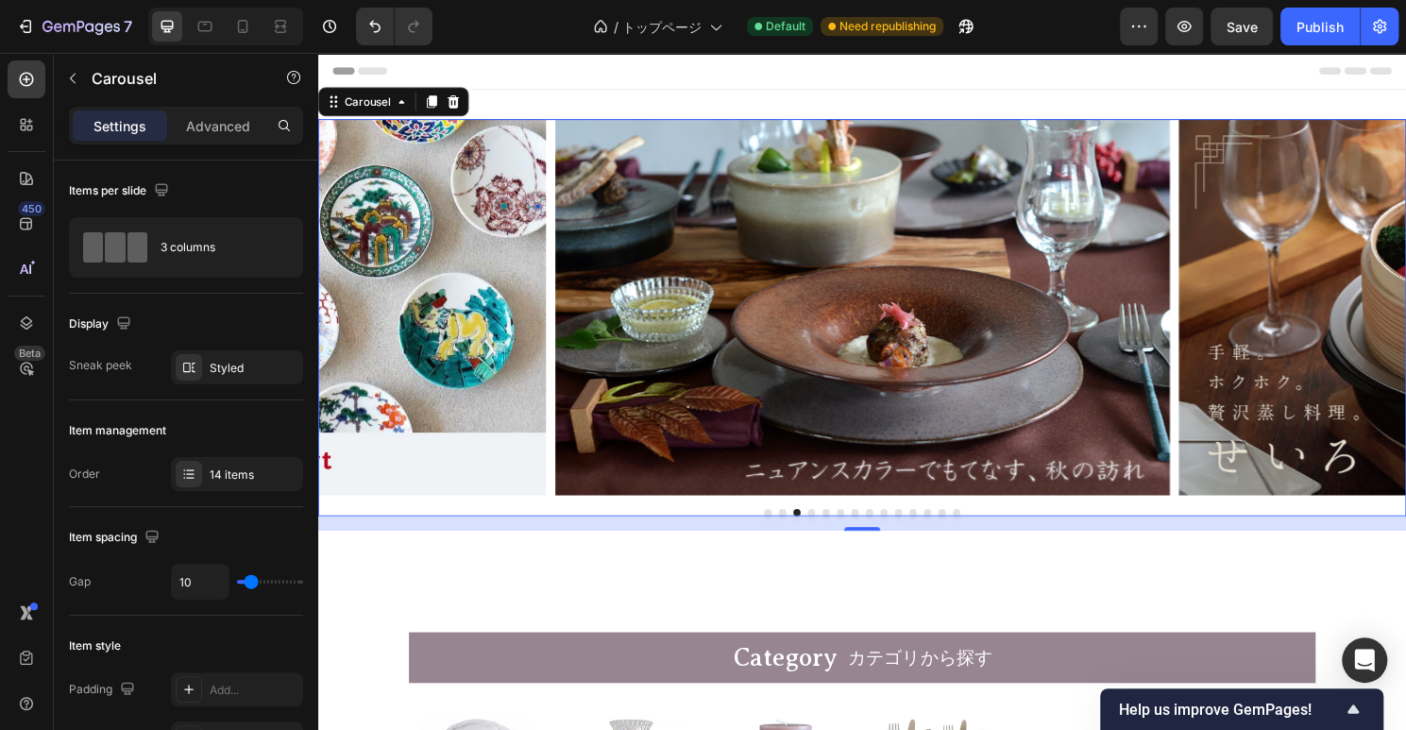
click at [784, 531] on button "Dot" at bounding box center [787, 532] width 8 height 8
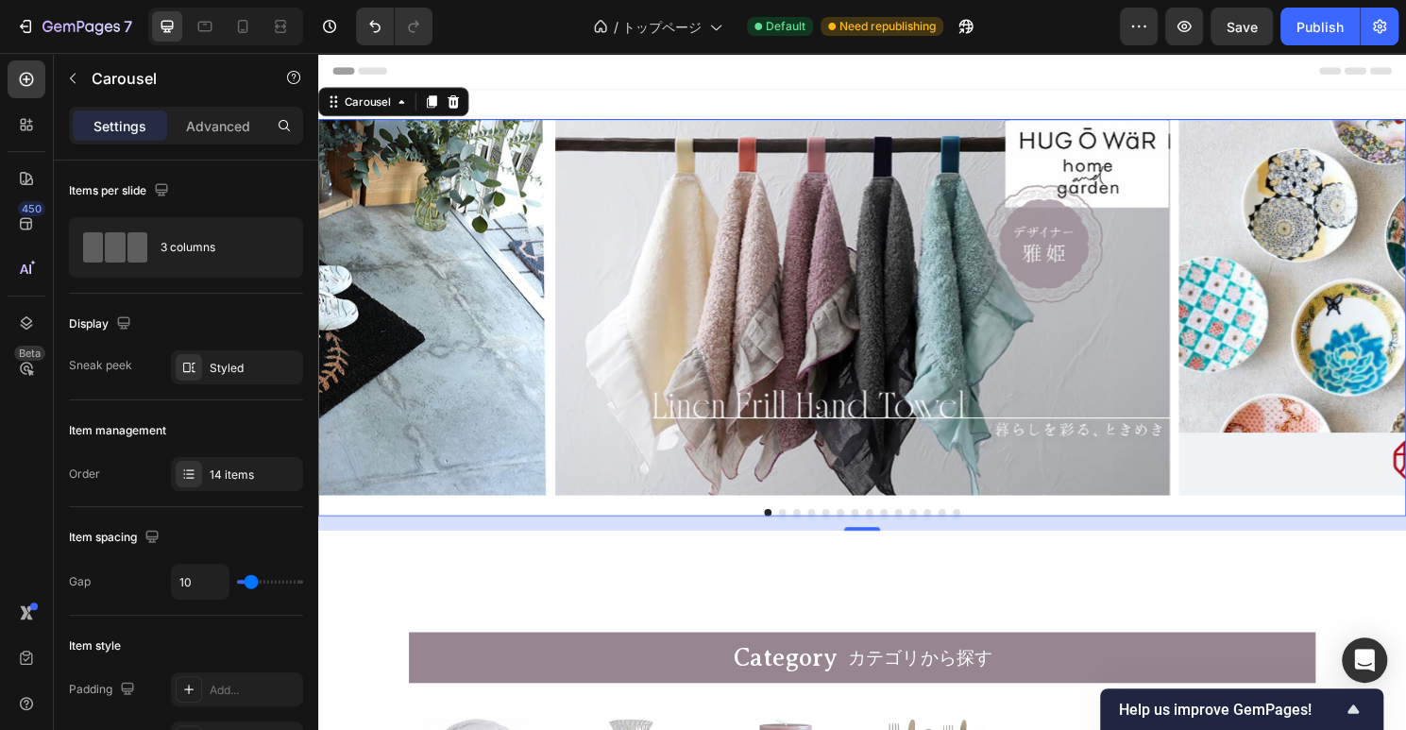
click at [803, 531] on button "Dot" at bounding box center [802, 532] width 8 height 8
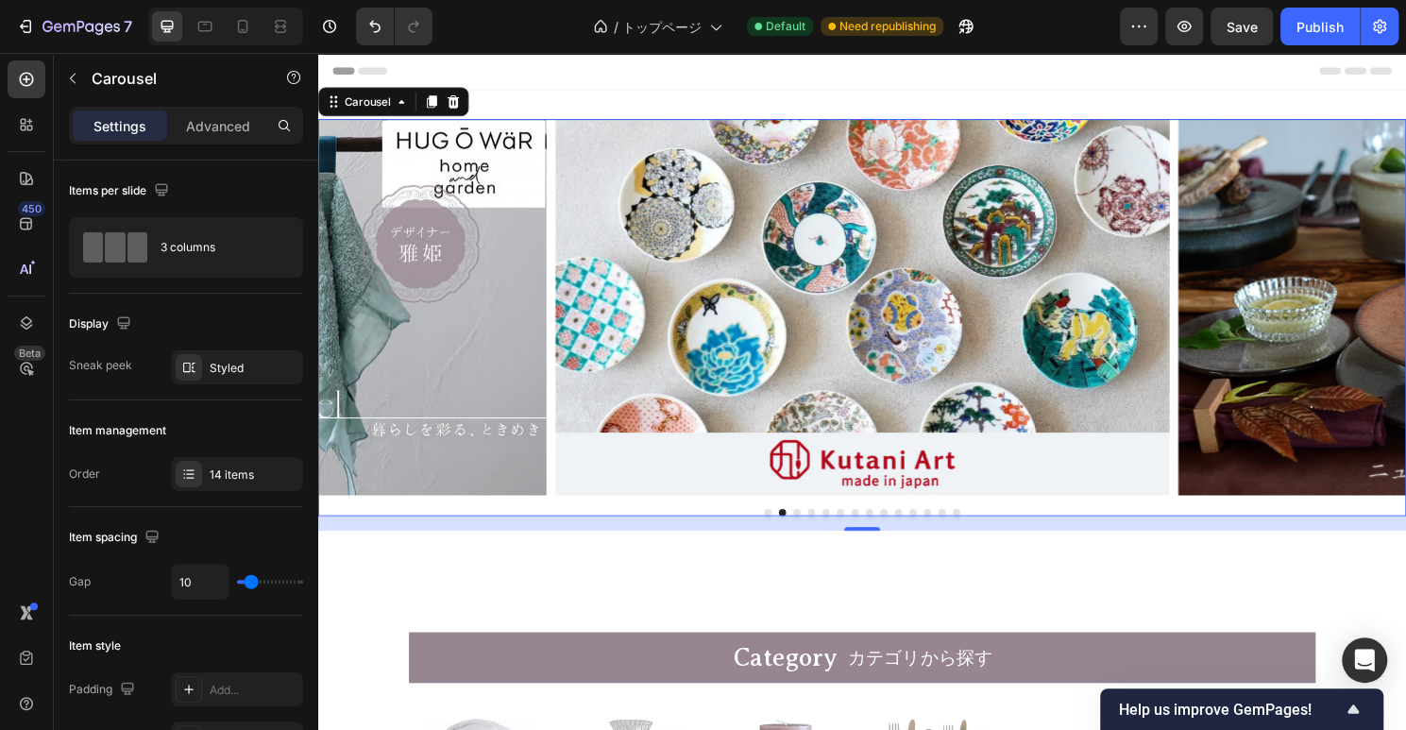
click at [787, 529] on button "Dot" at bounding box center [787, 532] width 8 height 8
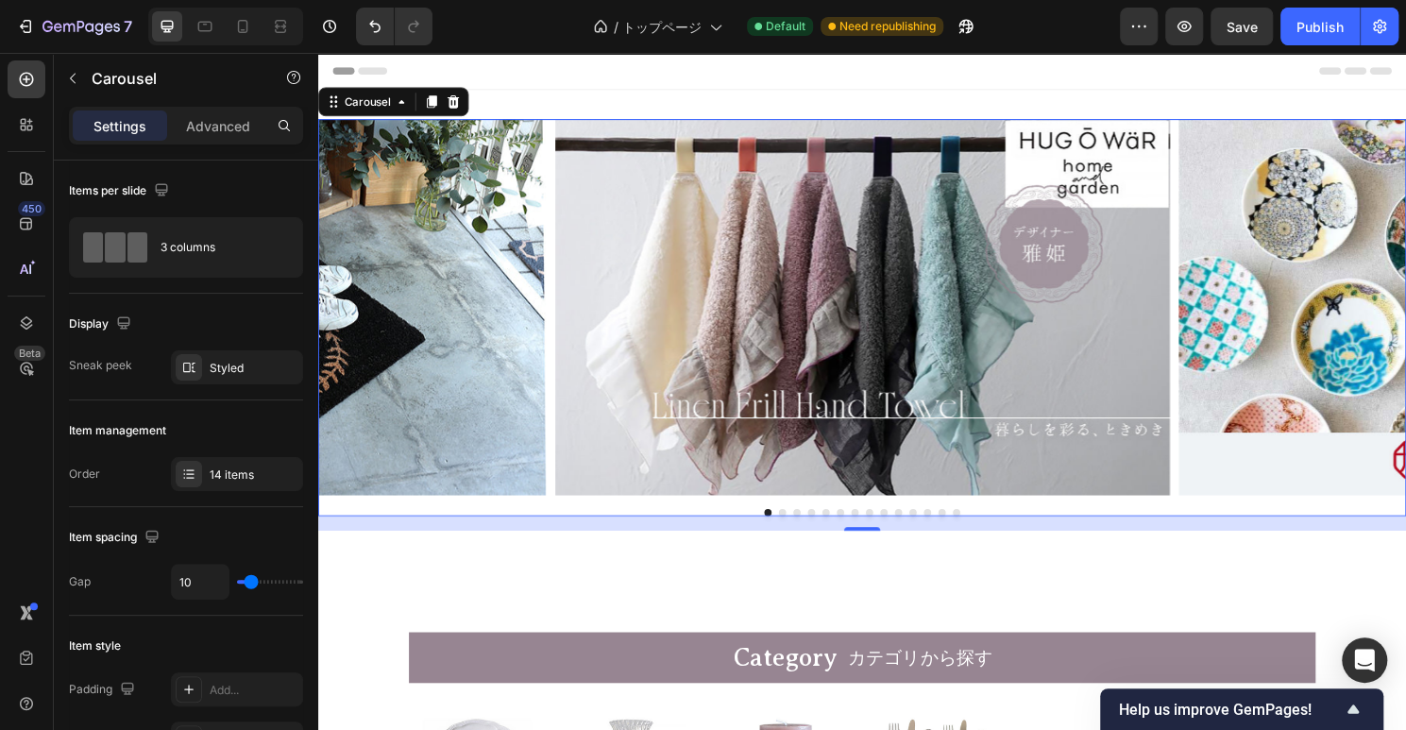
click at [801, 532] on button "Dot" at bounding box center [802, 532] width 8 height 8
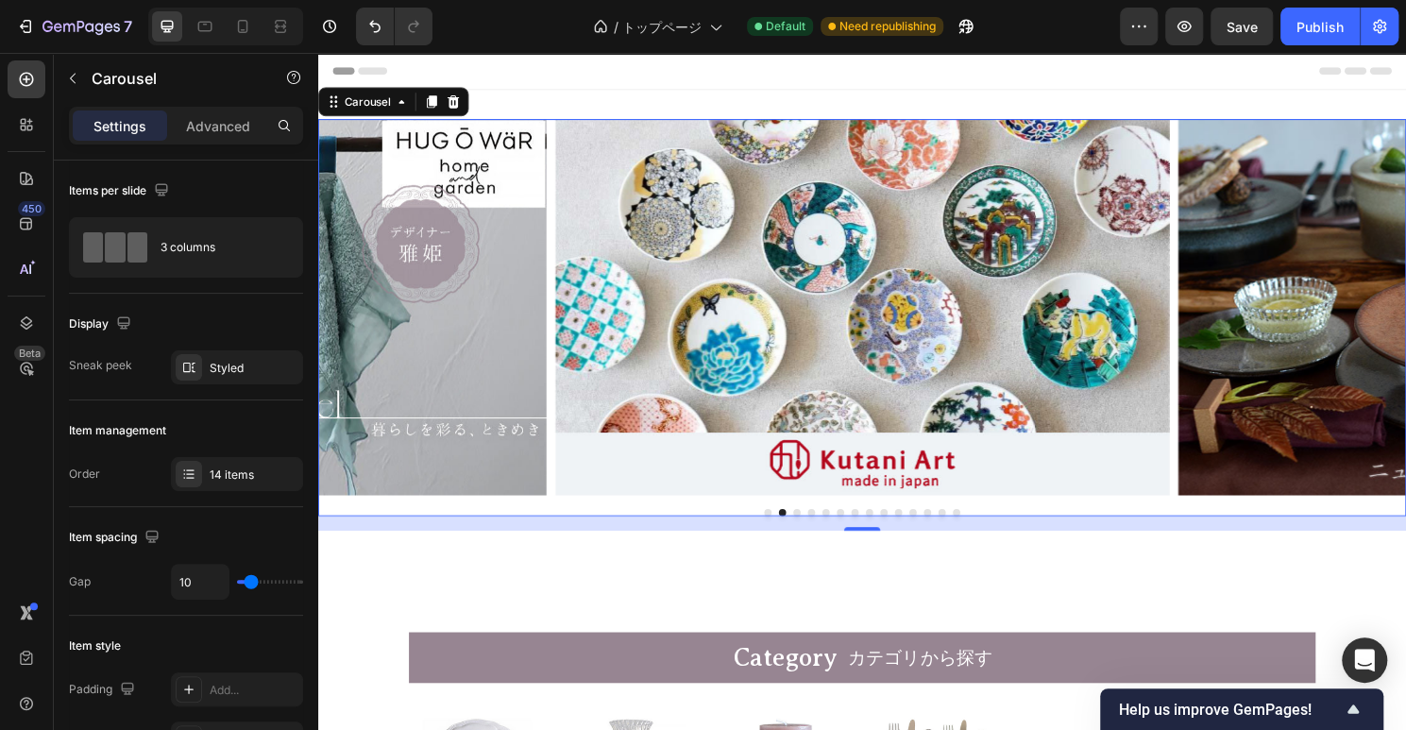
click at [815, 530] on button "Dot" at bounding box center [817, 532] width 8 height 8
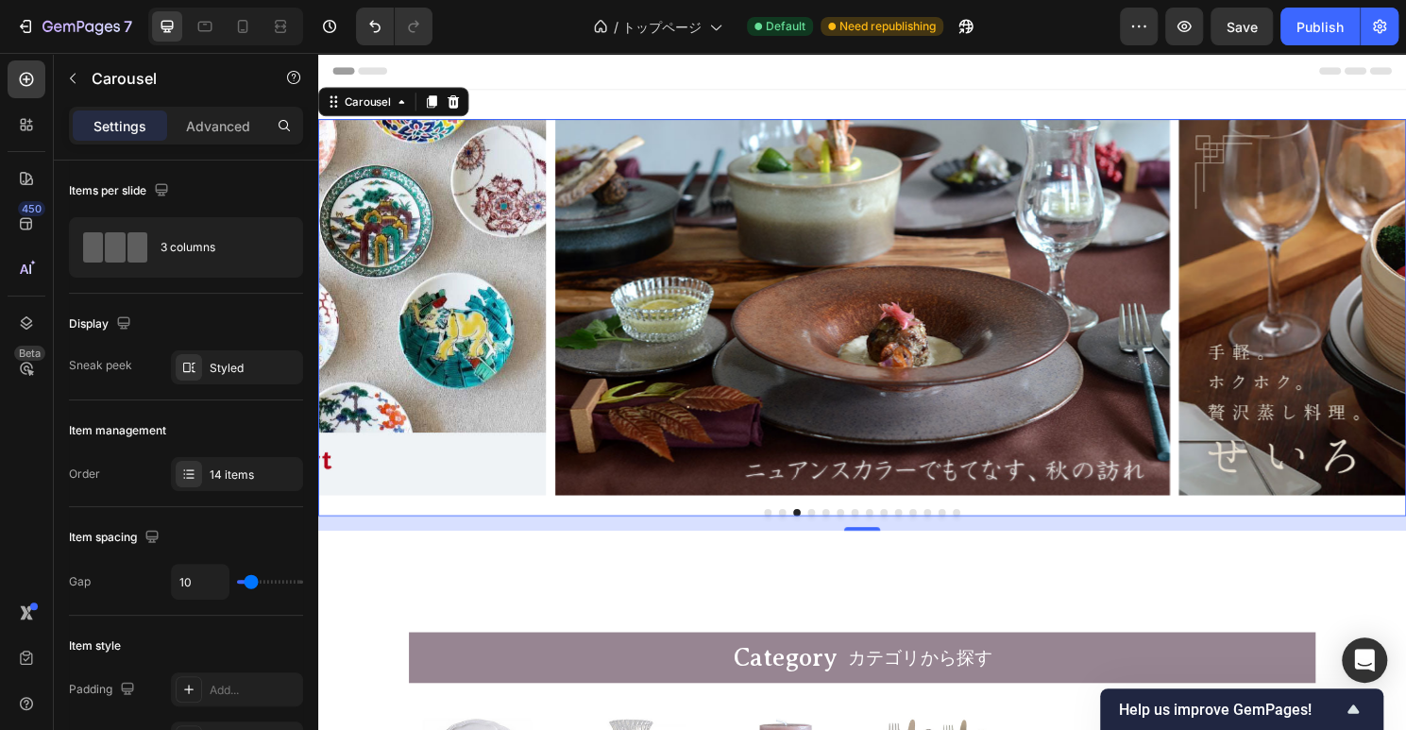
click at [833, 528] on button "Dot" at bounding box center [832, 532] width 8 height 8
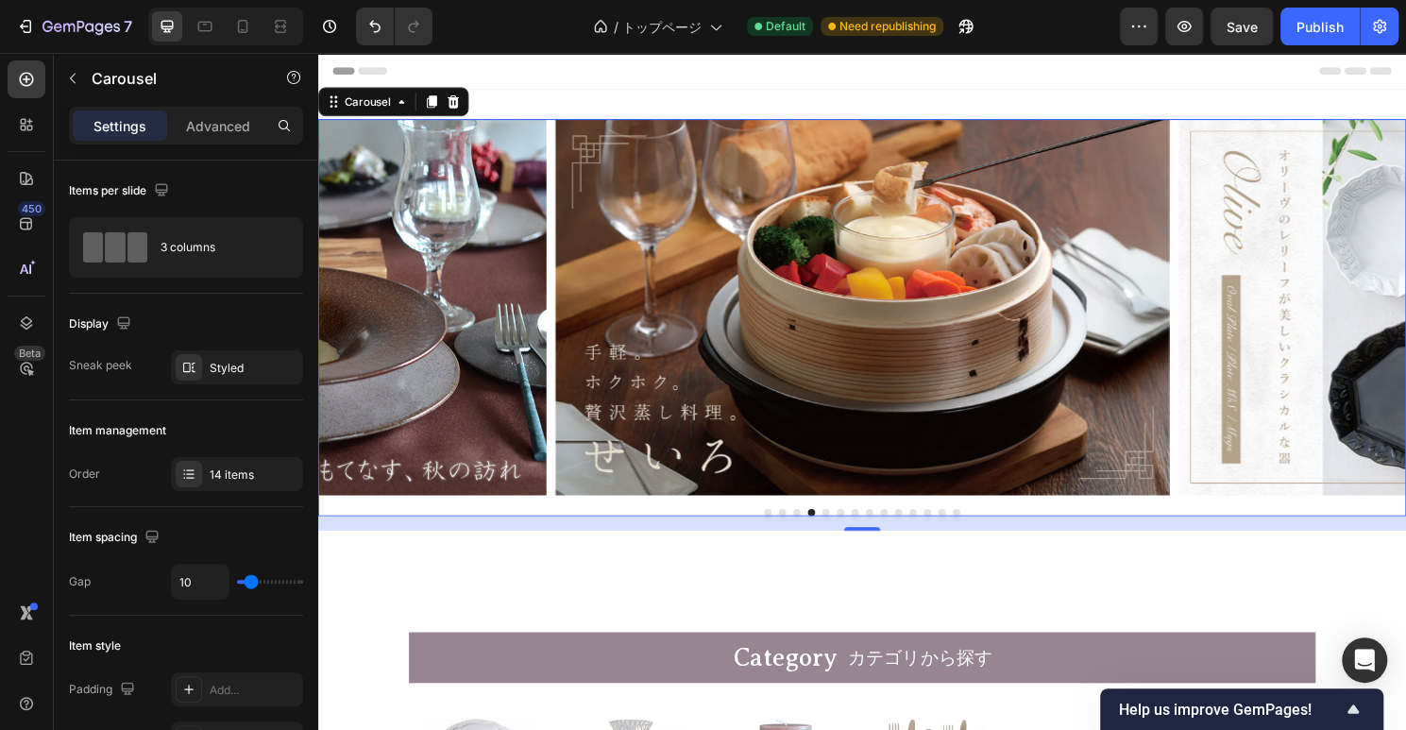
click at [849, 533] on button "Dot" at bounding box center [847, 532] width 8 height 8
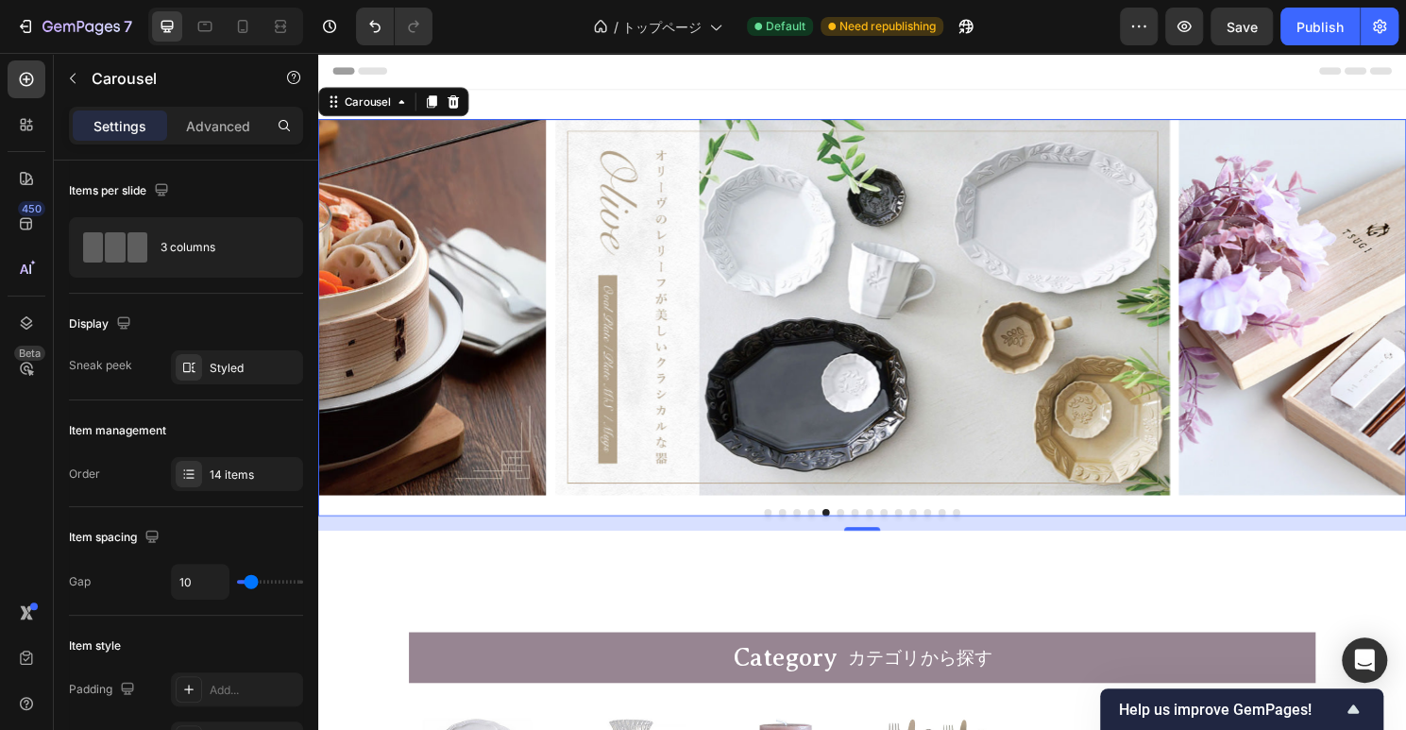
click at [862, 530] on button "Dot" at bounding box center [862, 532] width 8 height 8
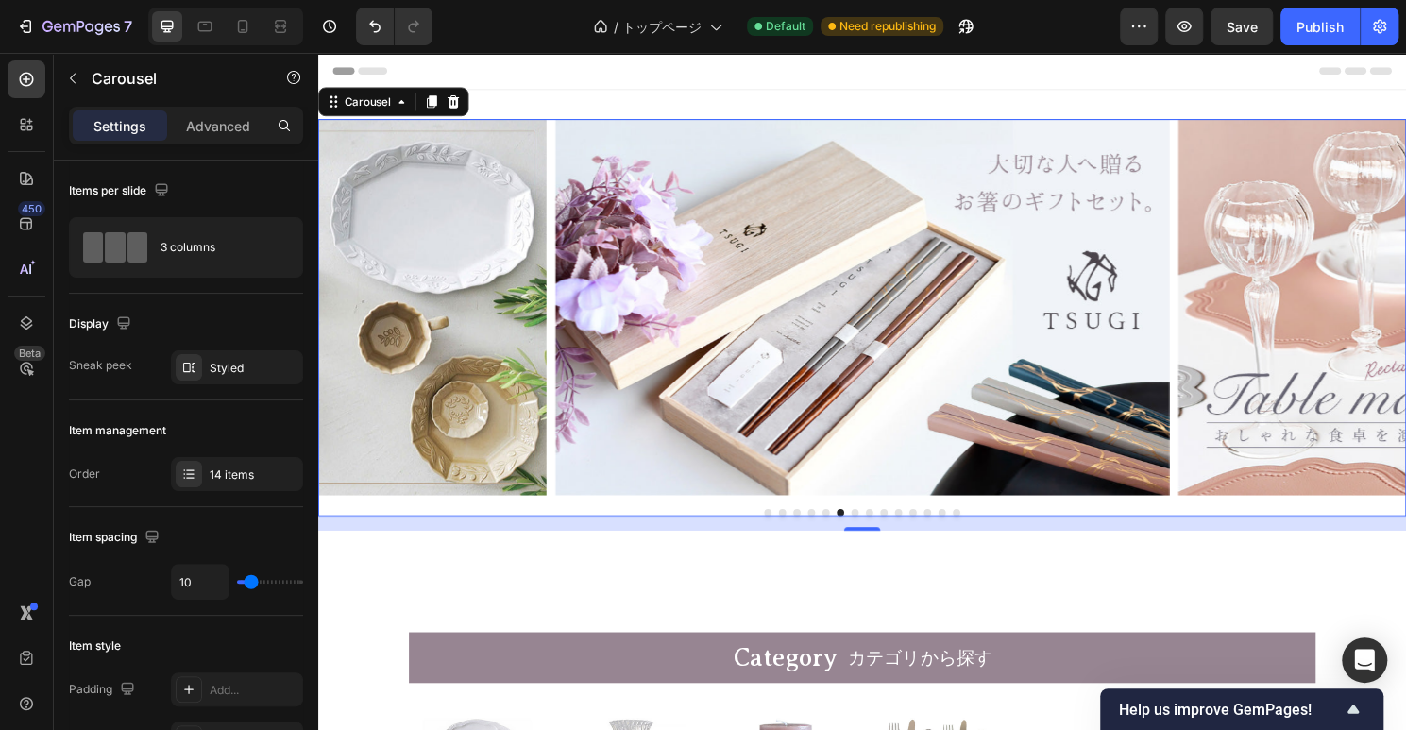
click at [875, 531] on button "Dot" at bounding box center [877, 532] width 8 height 8
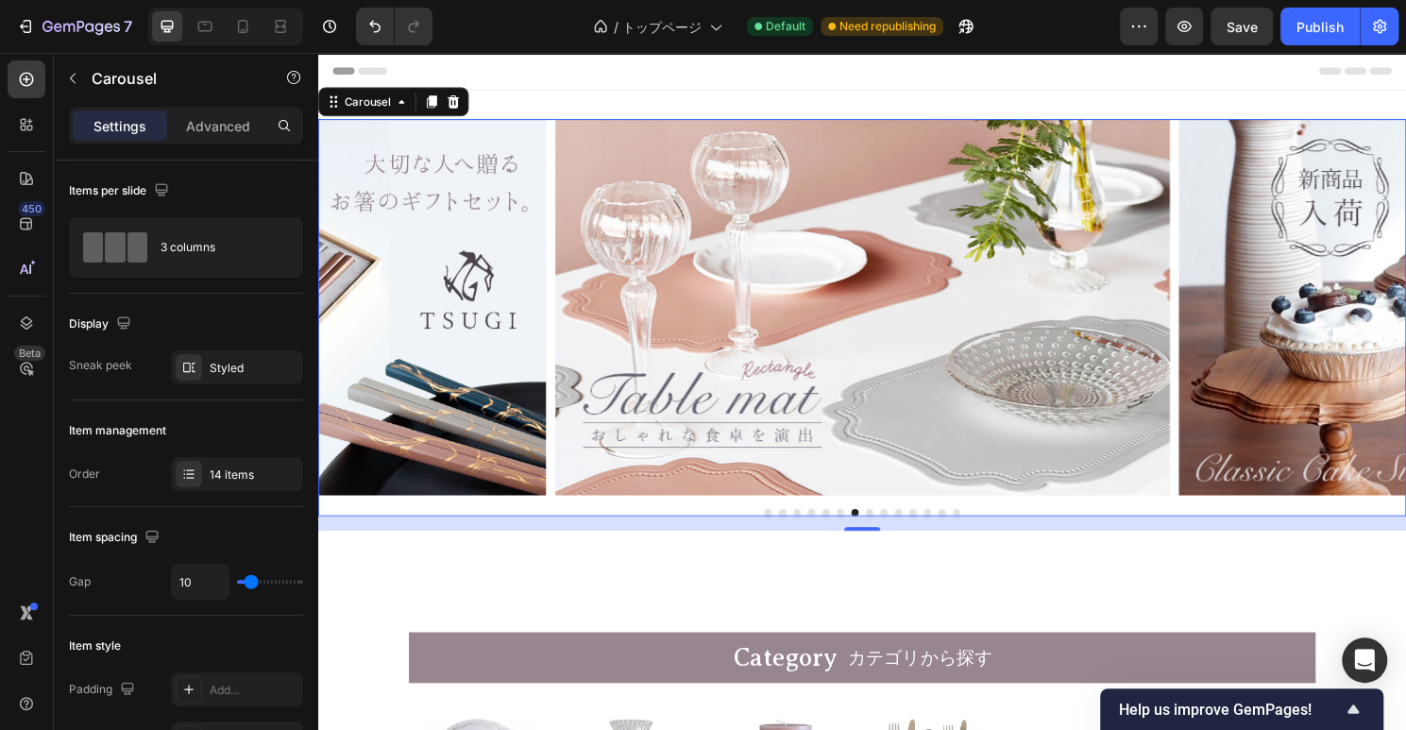
click at [891, 533] on button "Dot" at bounding box center [893, 532] width 8 height 8
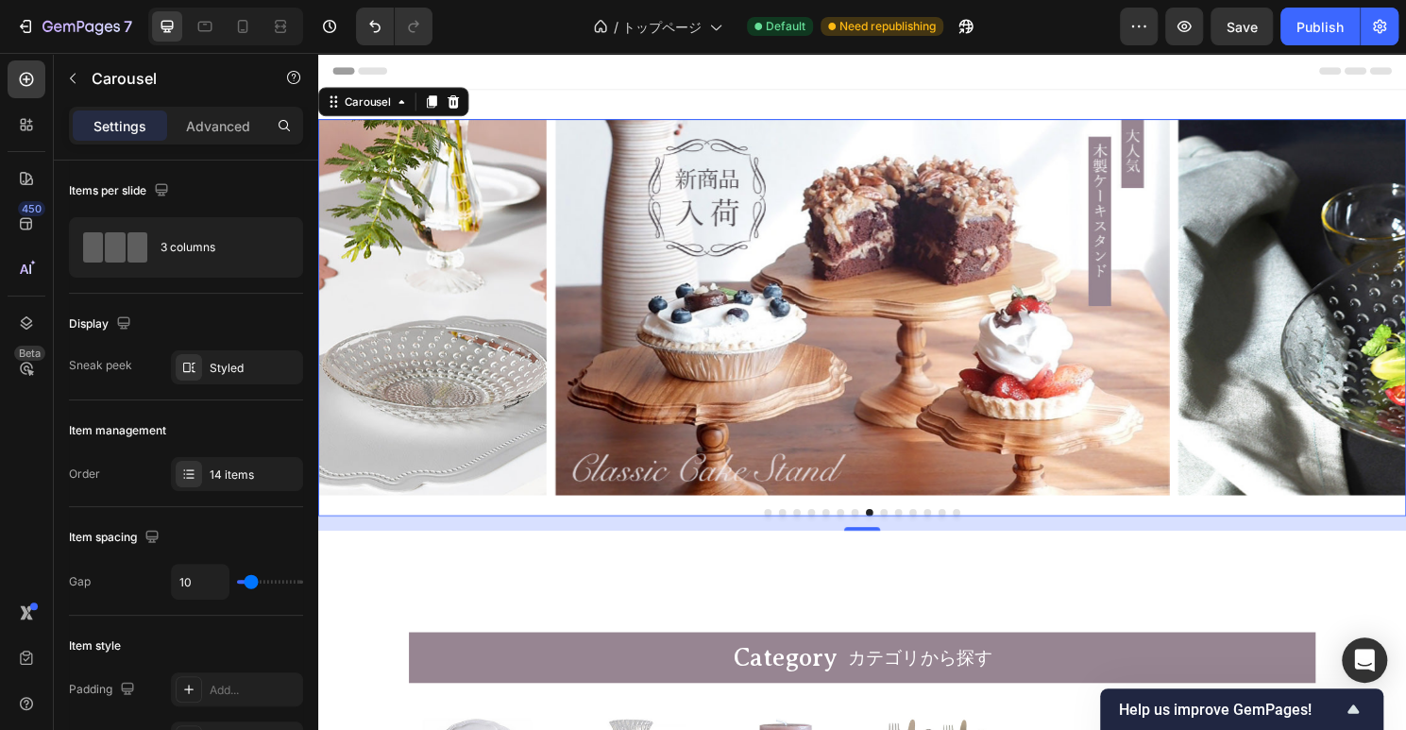
click at [905, 529] on button "Dot" at bounding box center [908, 532] width 8 height 8
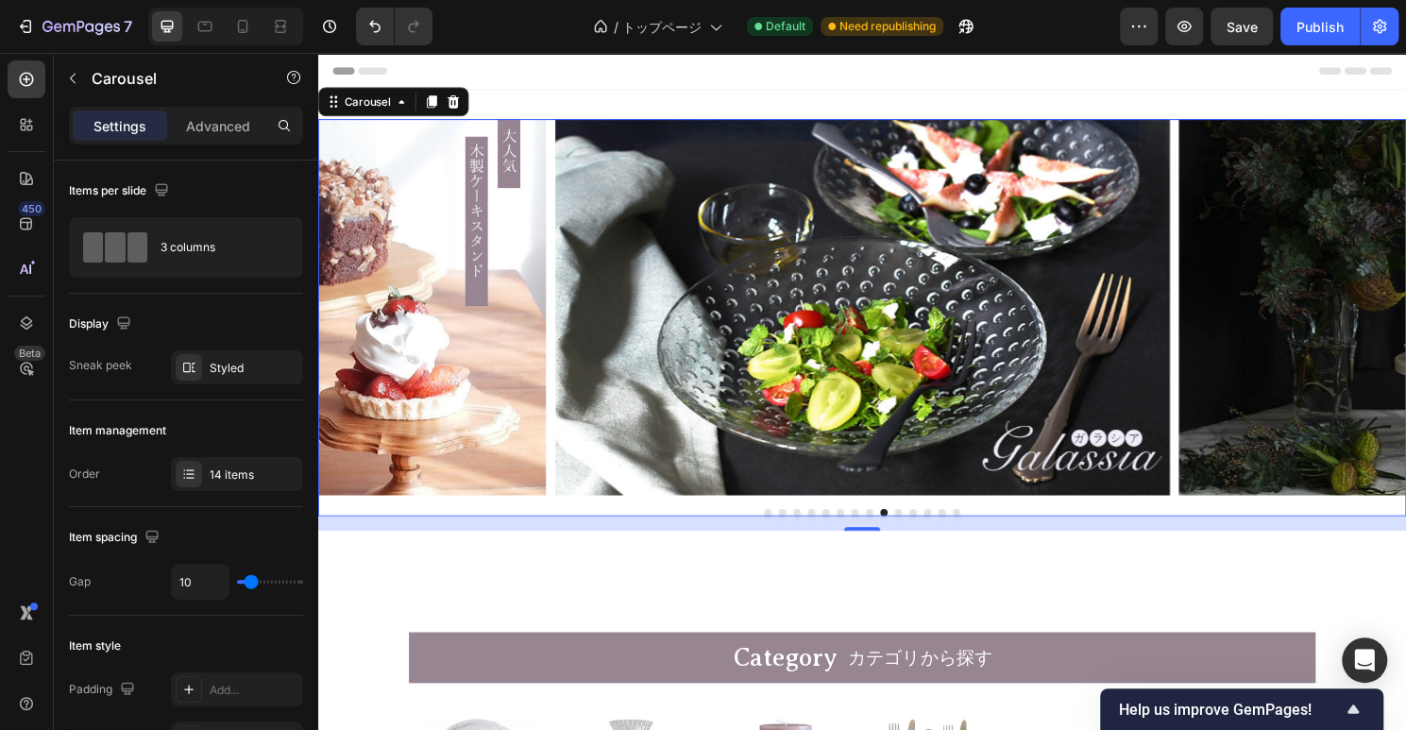
click at [921, 530] on button "Dot" at bounding box center [923, 532] width 8 height 8
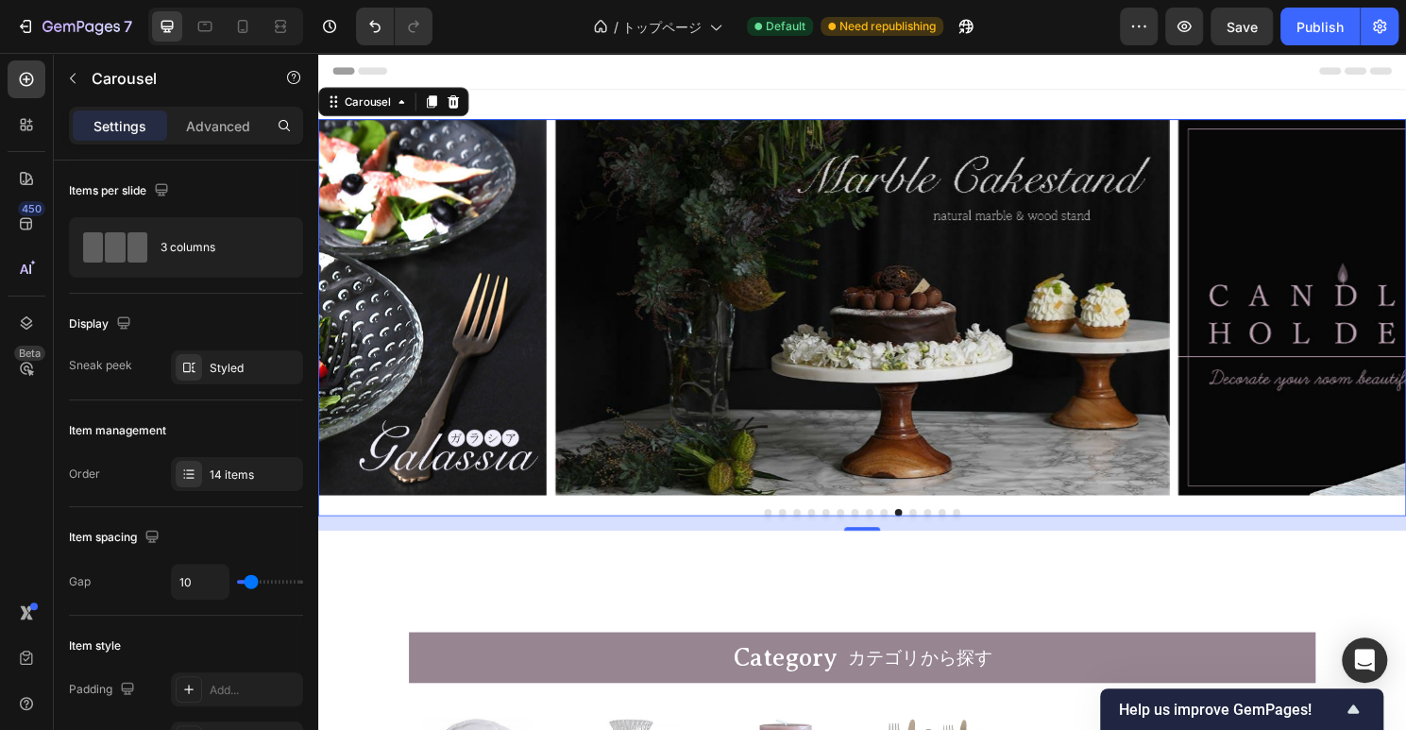
click at [936, 530] on button "Dot" at bounding box center [938, 532] width 8 height 8
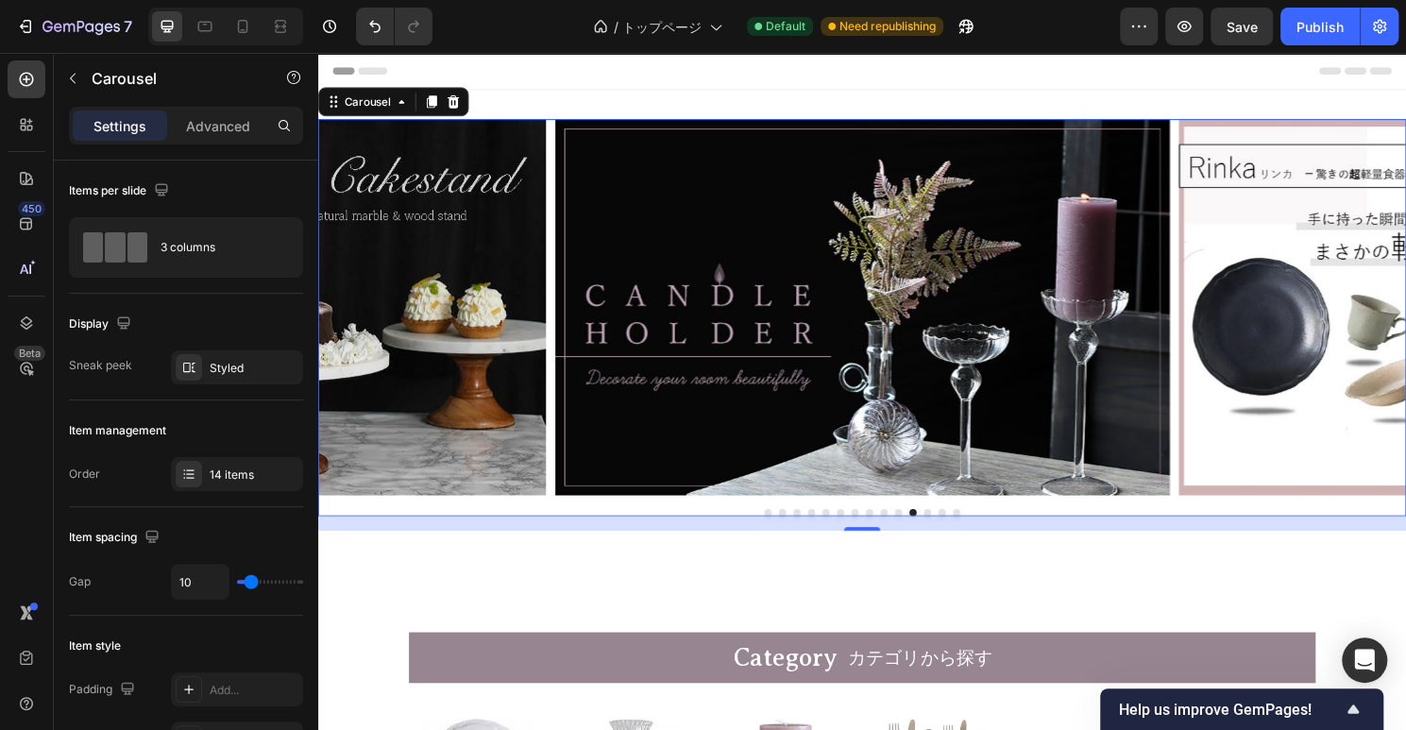
click at [982, 531] on button "Dot" at bounding box center [983, 532] width 8 height 8
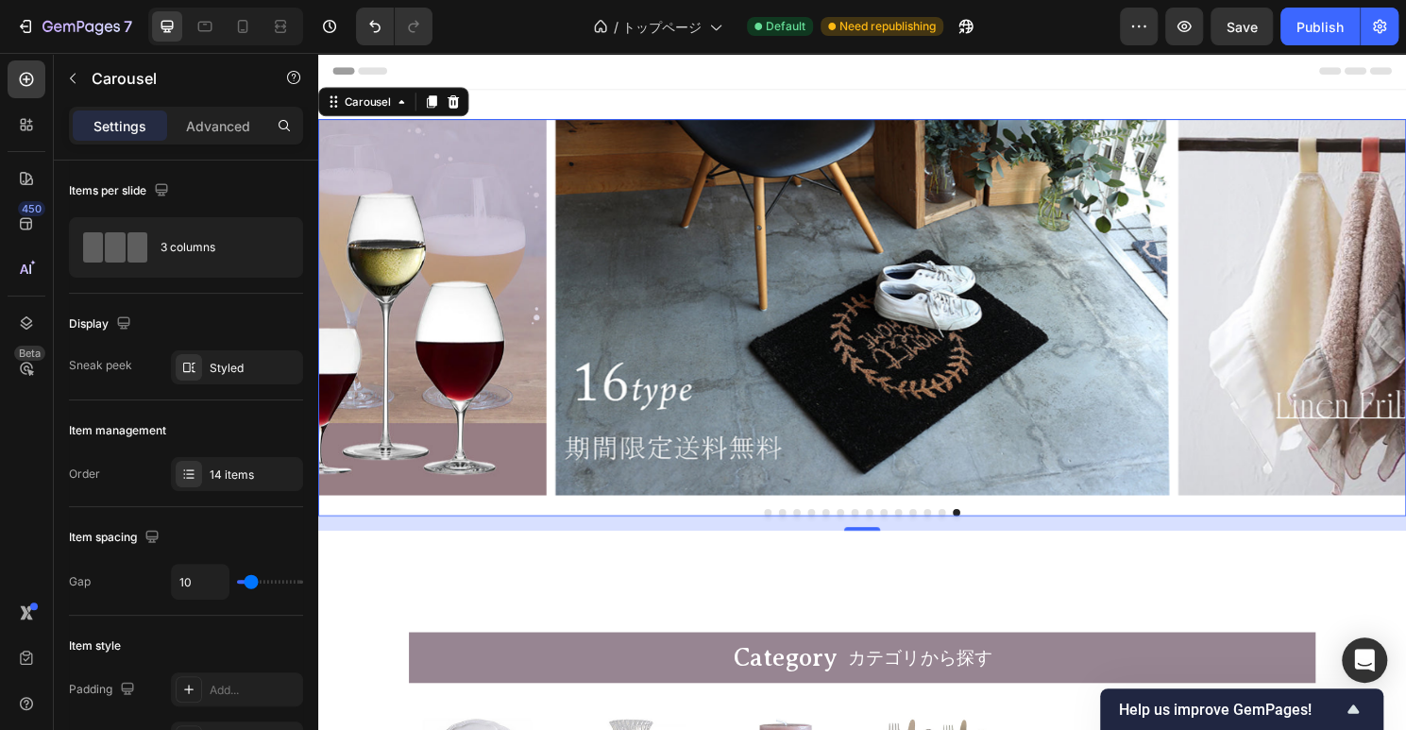
click at [789, 529] on div at bounding box center [884, 532] width 1133 height 8
click at [876, 531] on button "Dot" at bounding box center [877, 532] width 8 height 8
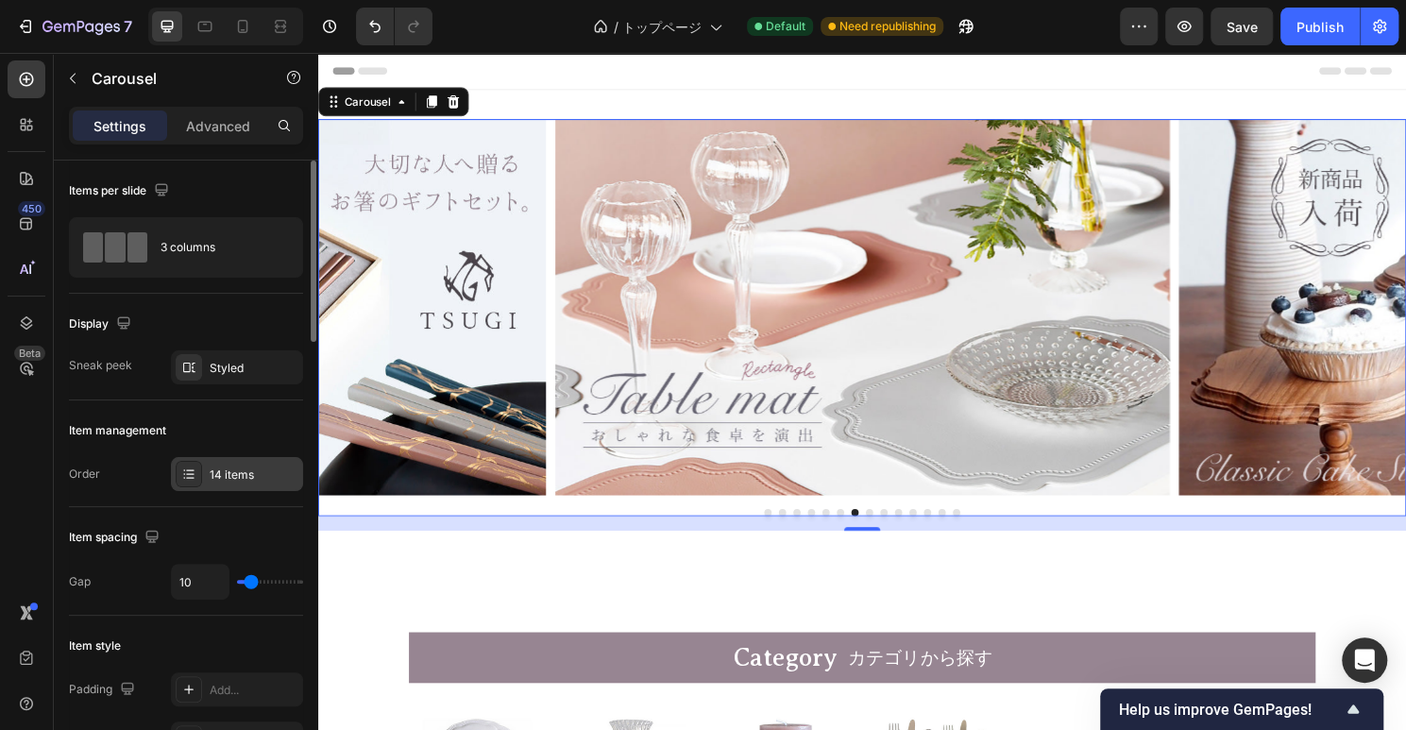
click at [243, 463] on div "14 items" at bounding box center [237, 474] width 132 height 34
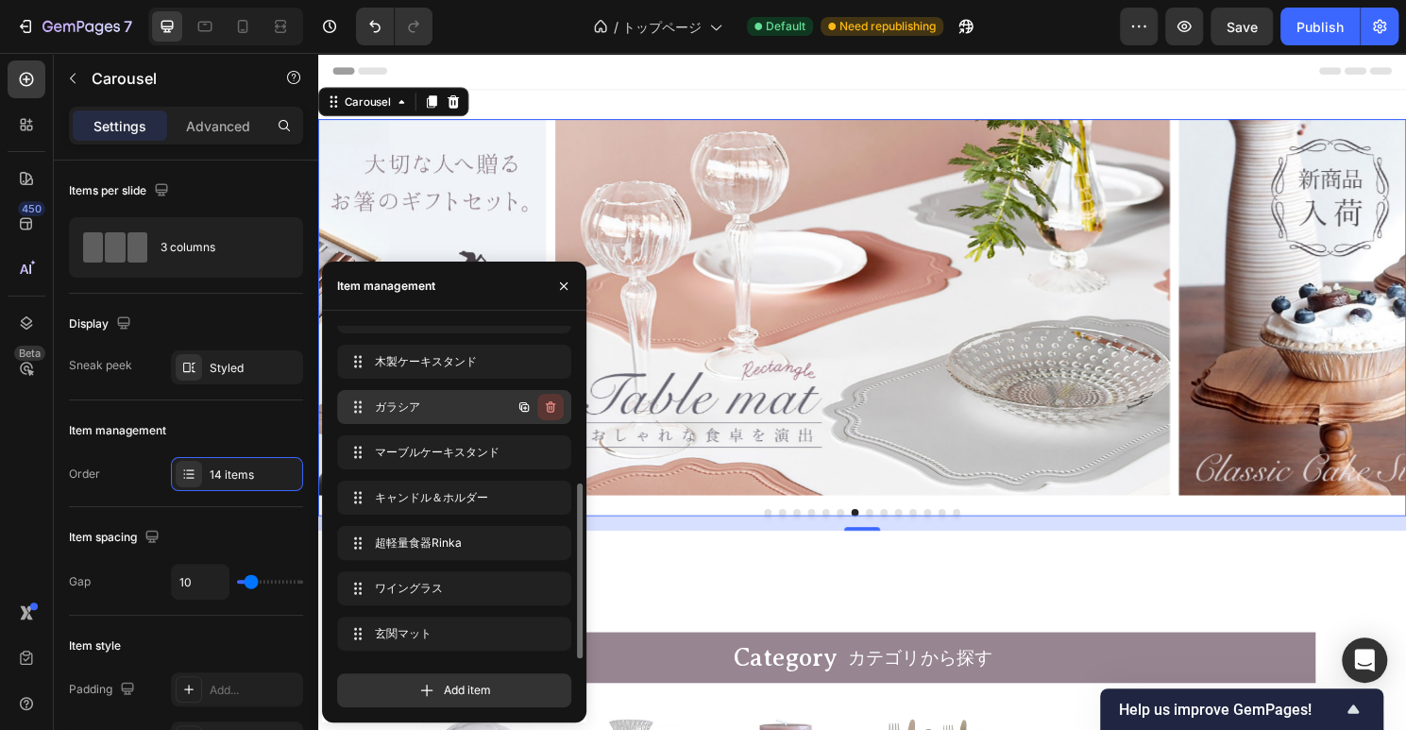
click at [557, 407] on icon "button" at bounding box center [550, 406] width 15 height 15
click at [543, 409] on div "Delete" at bounding box center [537, 406] width 35 height 17
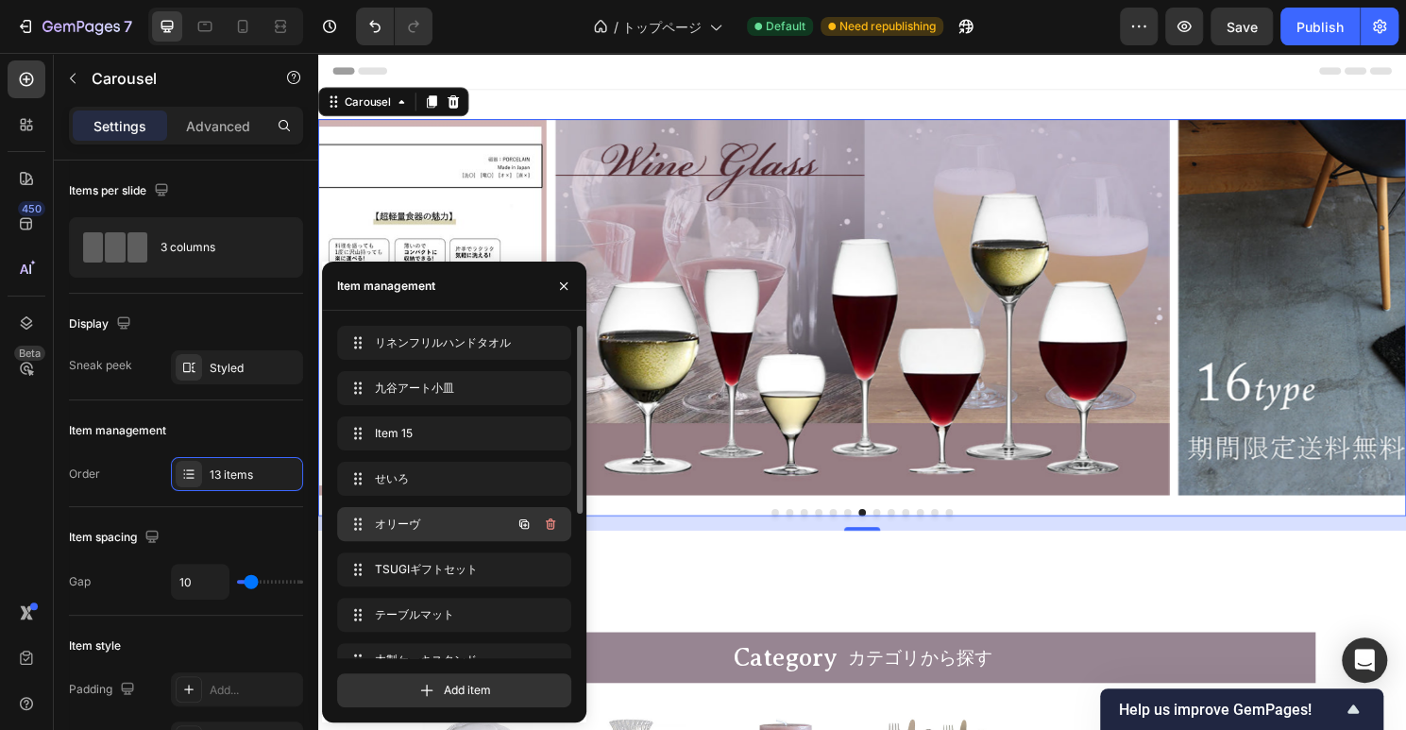
scroll to position [253, 0]
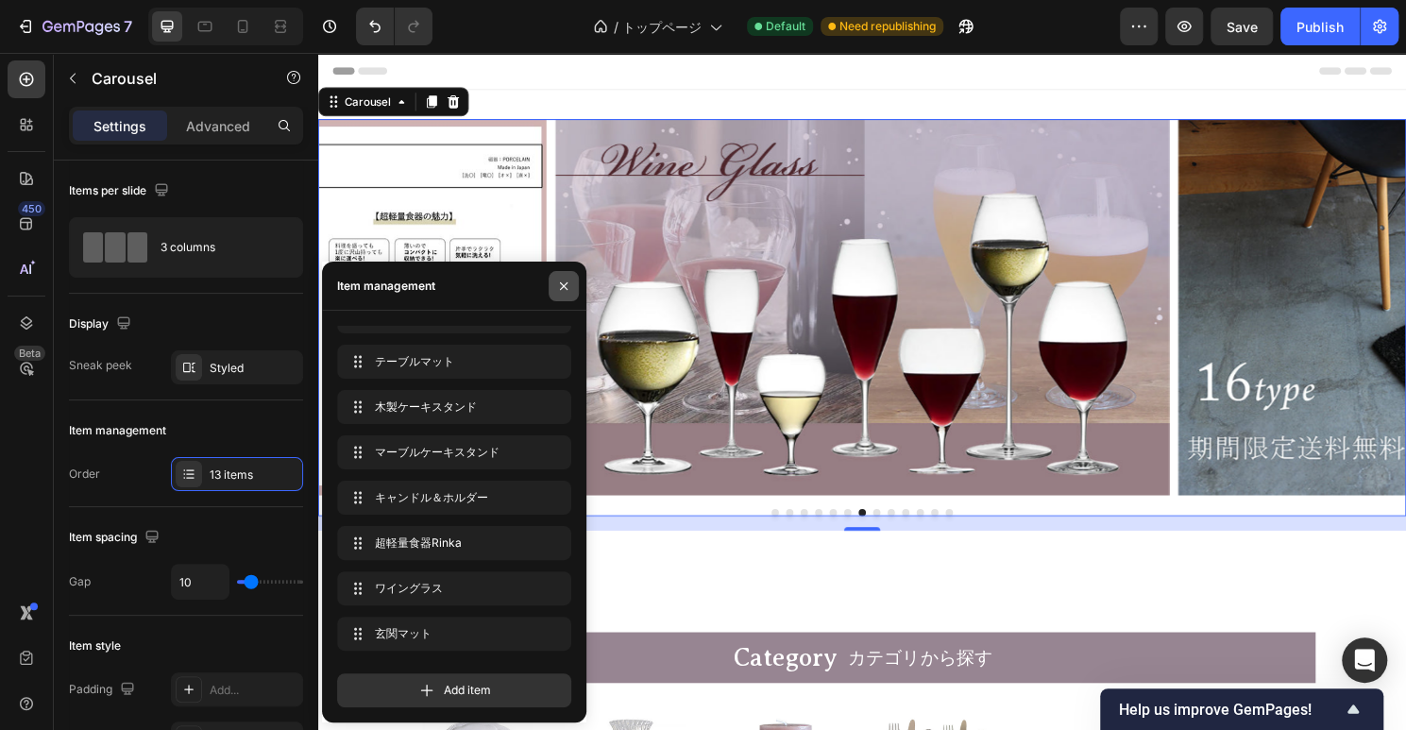
click at [560, 282] on icon "button" at bounding box center [563, 286] width 15 height 15
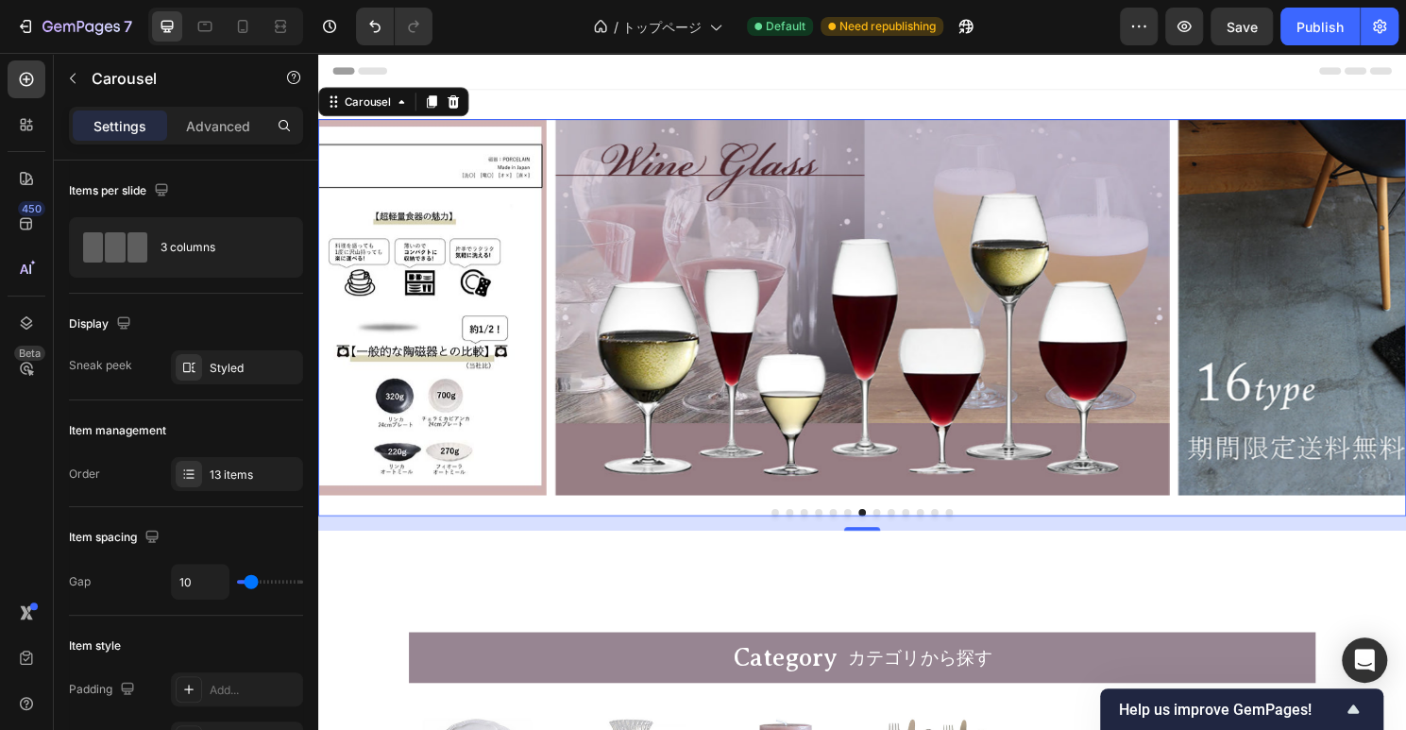
click at [795, 531] on button "Dot" at bounding box center [794, 532] width 8 height 8
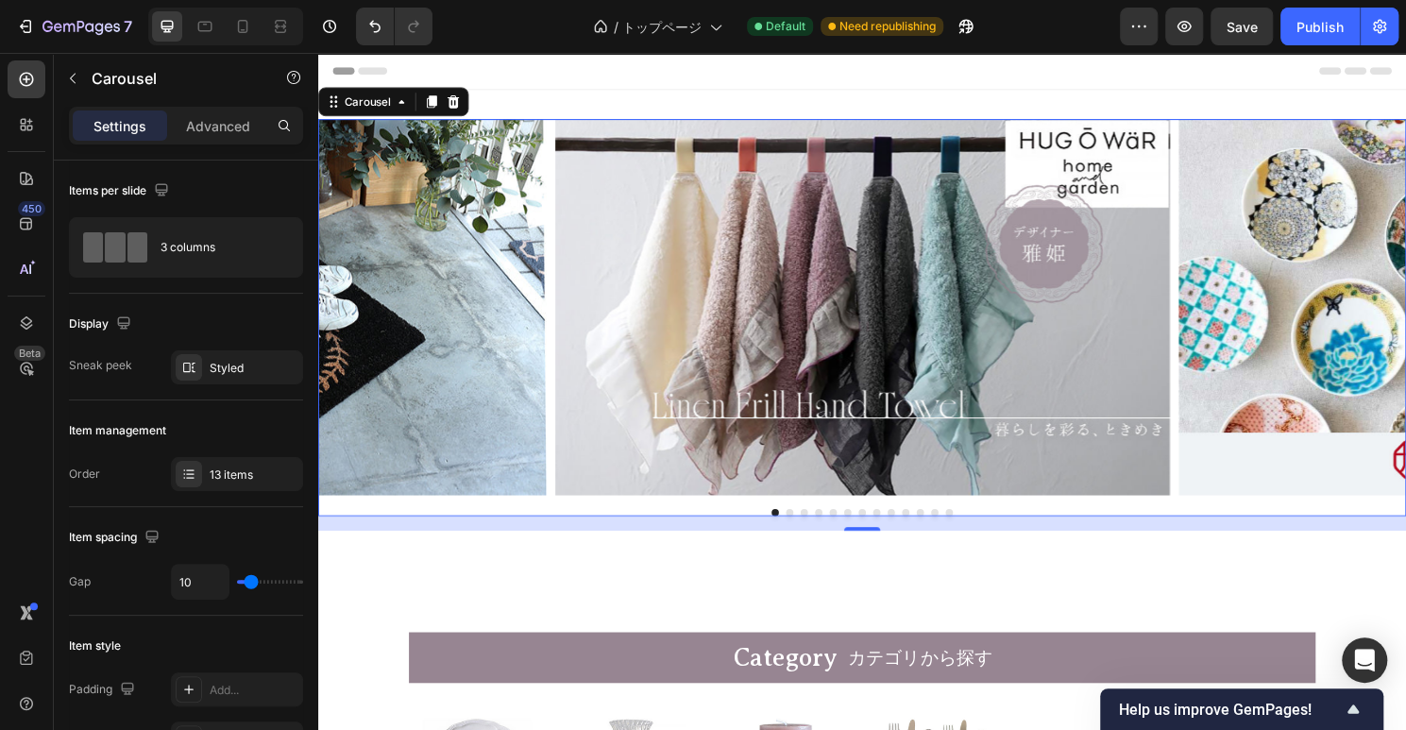
click at [810, 531] on button "Dot" at bounding box center [809, 532] width 8 height 8
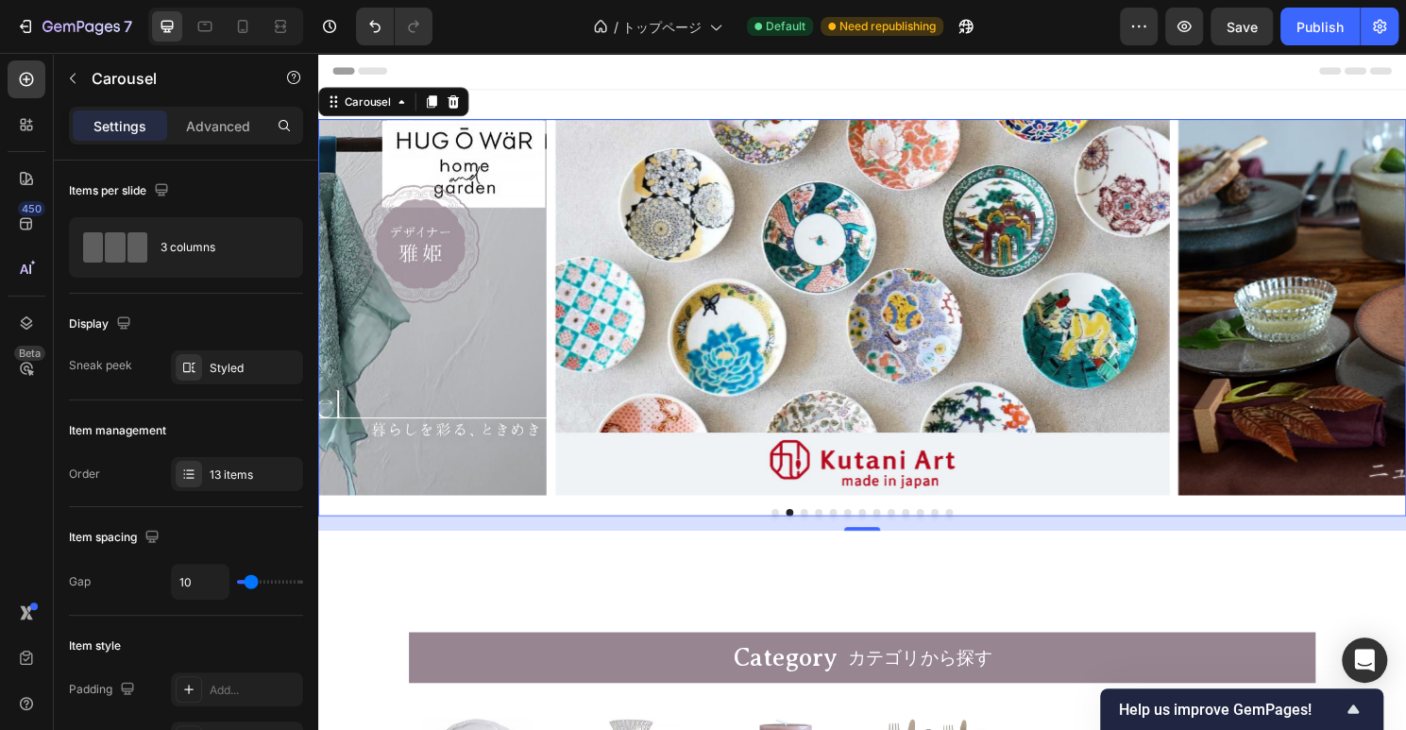
click at [821, 531] on button "Dot" at bounding box center [825, 532] width 8 height 8
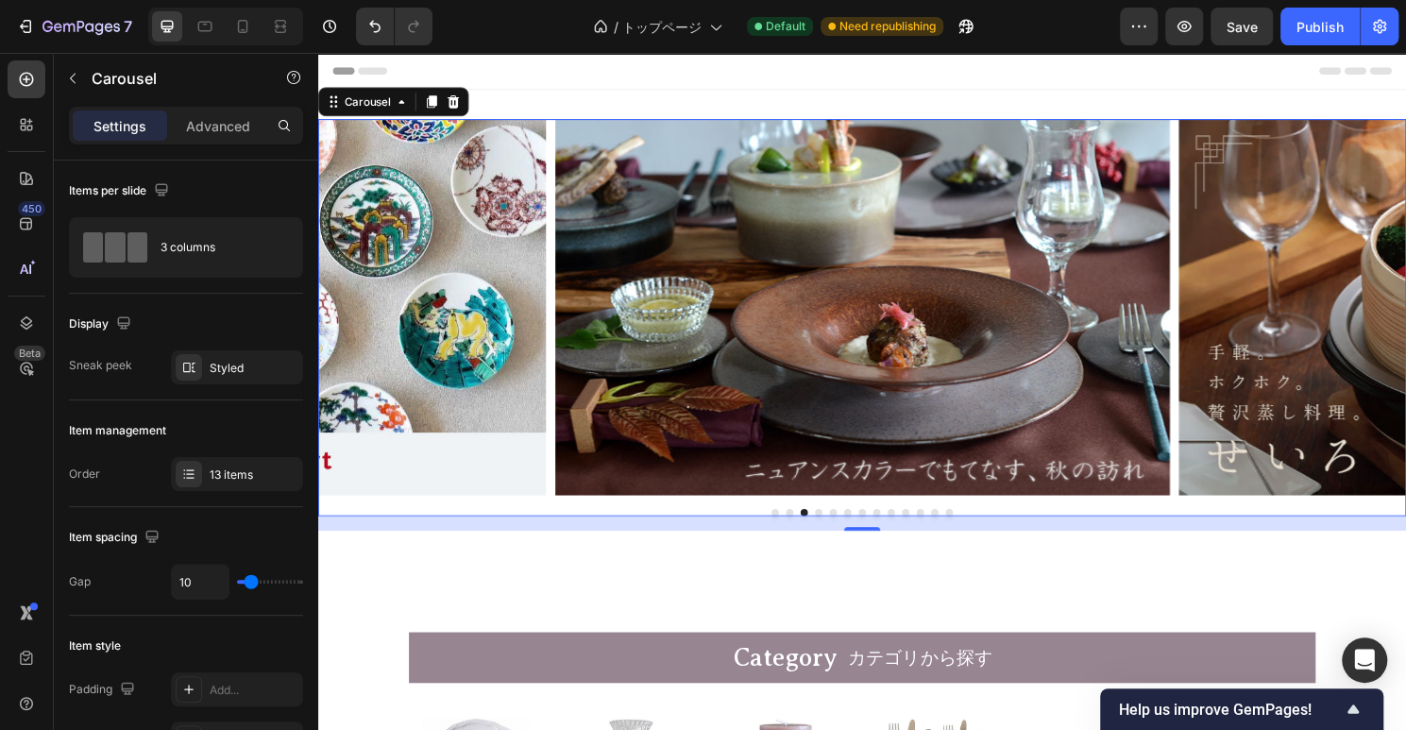
click at [839, 528] on div "Image Image Image Image Image Image Image Image Image Image Image Image Image C…" at bounding box center [884, 329] width 1133 height 414
click at [838, 531] on button "Dot" at bounding box center [840, 532] width 8 height 8
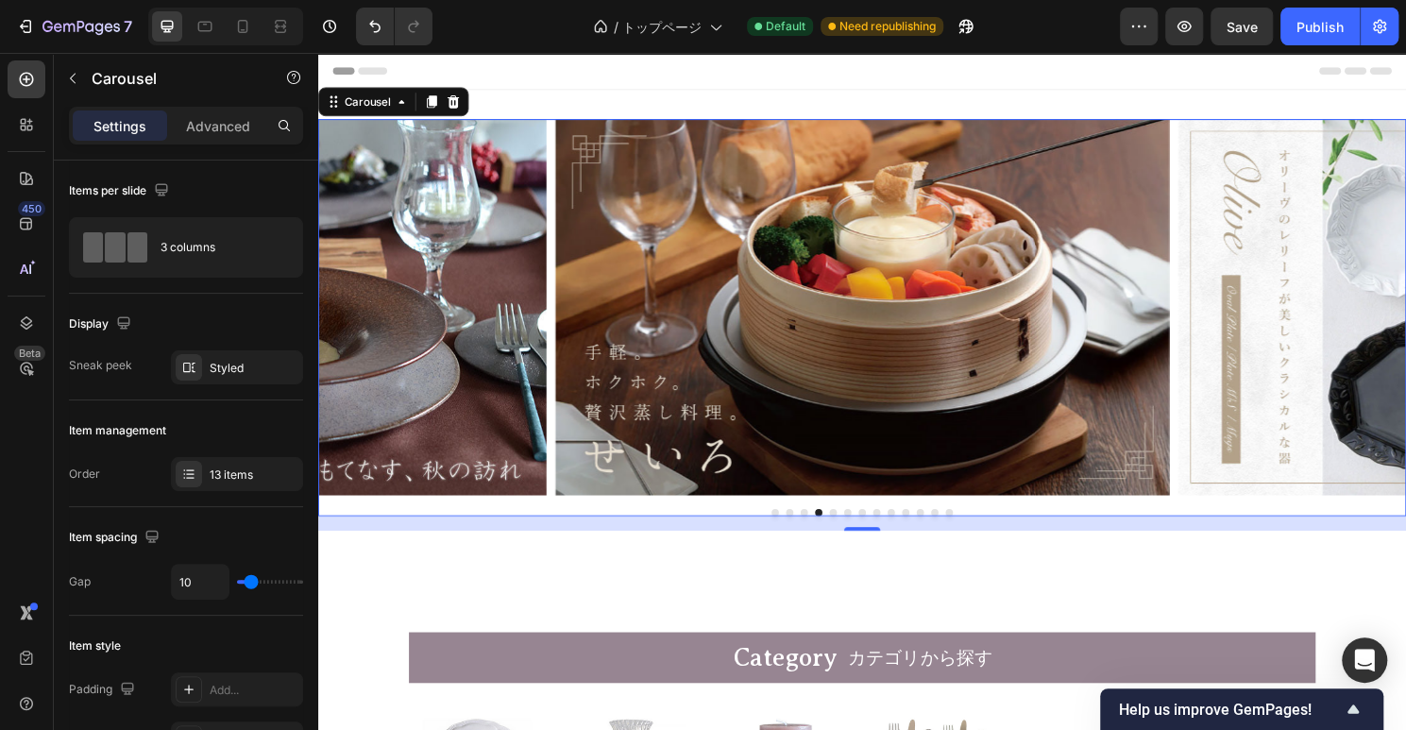
click at [855, 531] on button "Dot" at bounding box center [855, 532] width 8 height 8
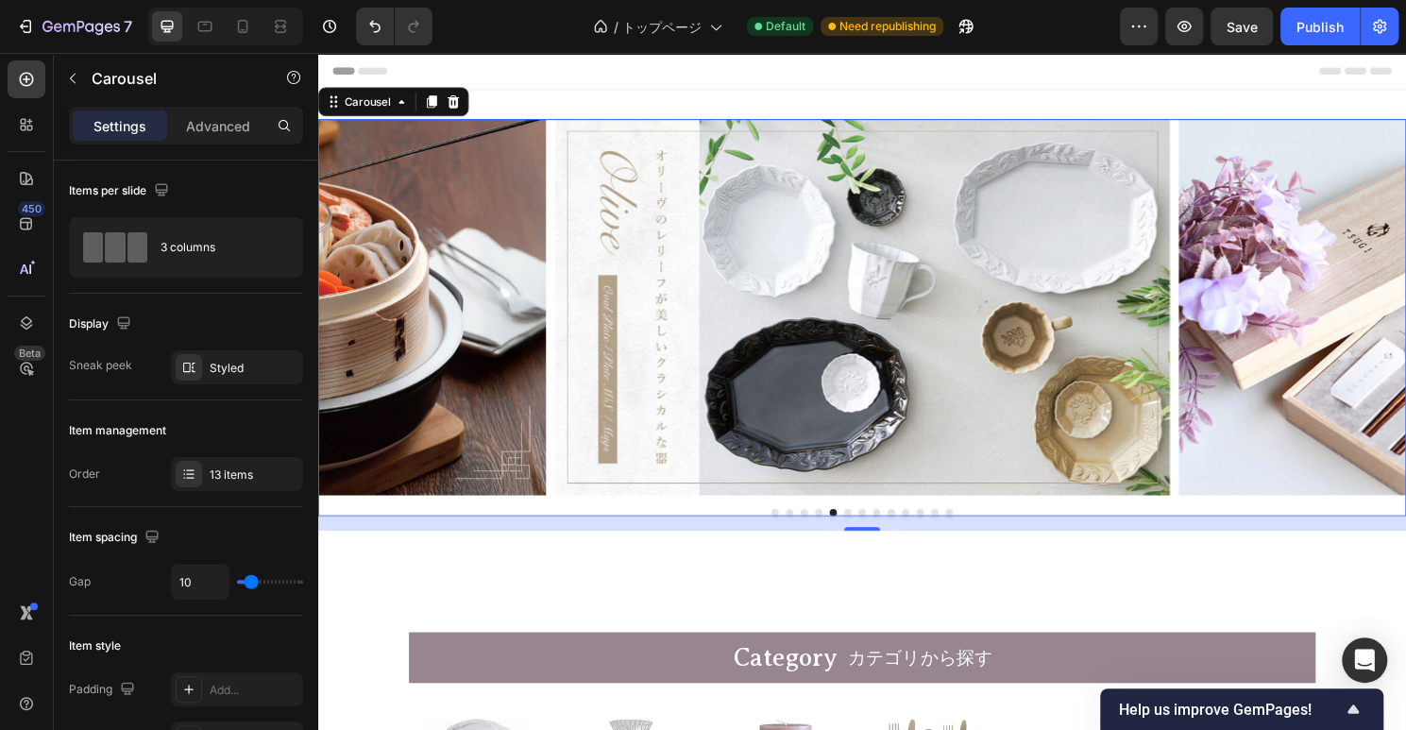
click at [871, 531] on button "Dot" at bounding box center [870, 532] width 8 height 8
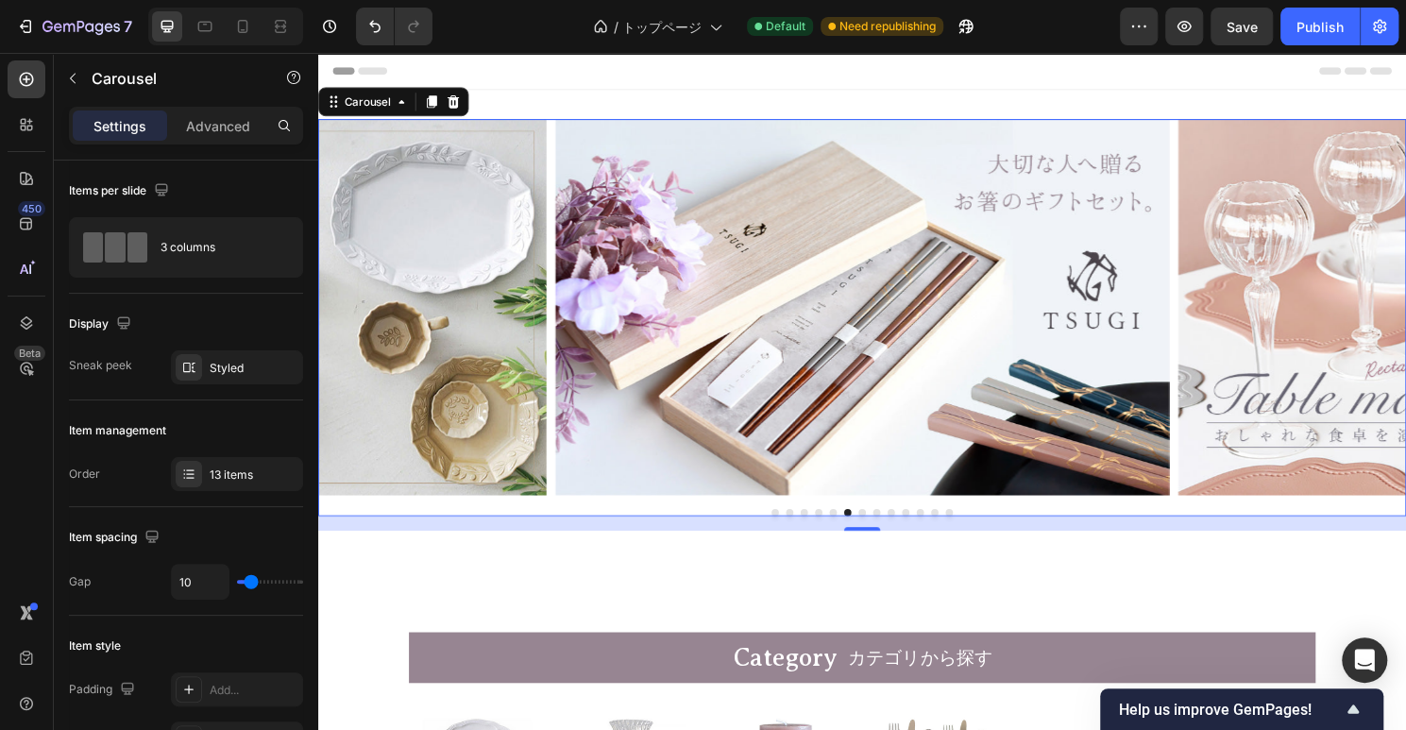
click at [887, 531] on button "Dot" at bounding box center [885, 532] width 8 height 8
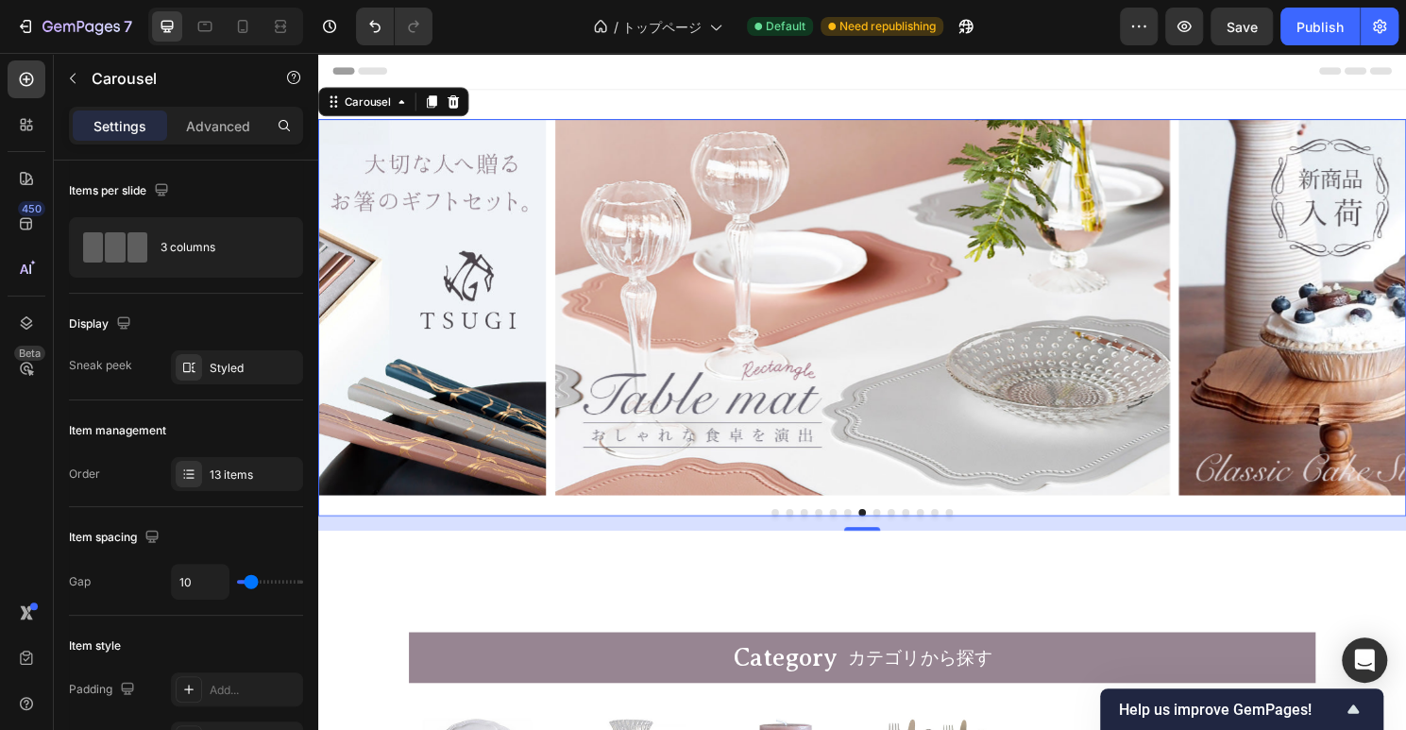
click at [902, 531] on button "Dot" at bounding box center [900, 532] width 8 height 8
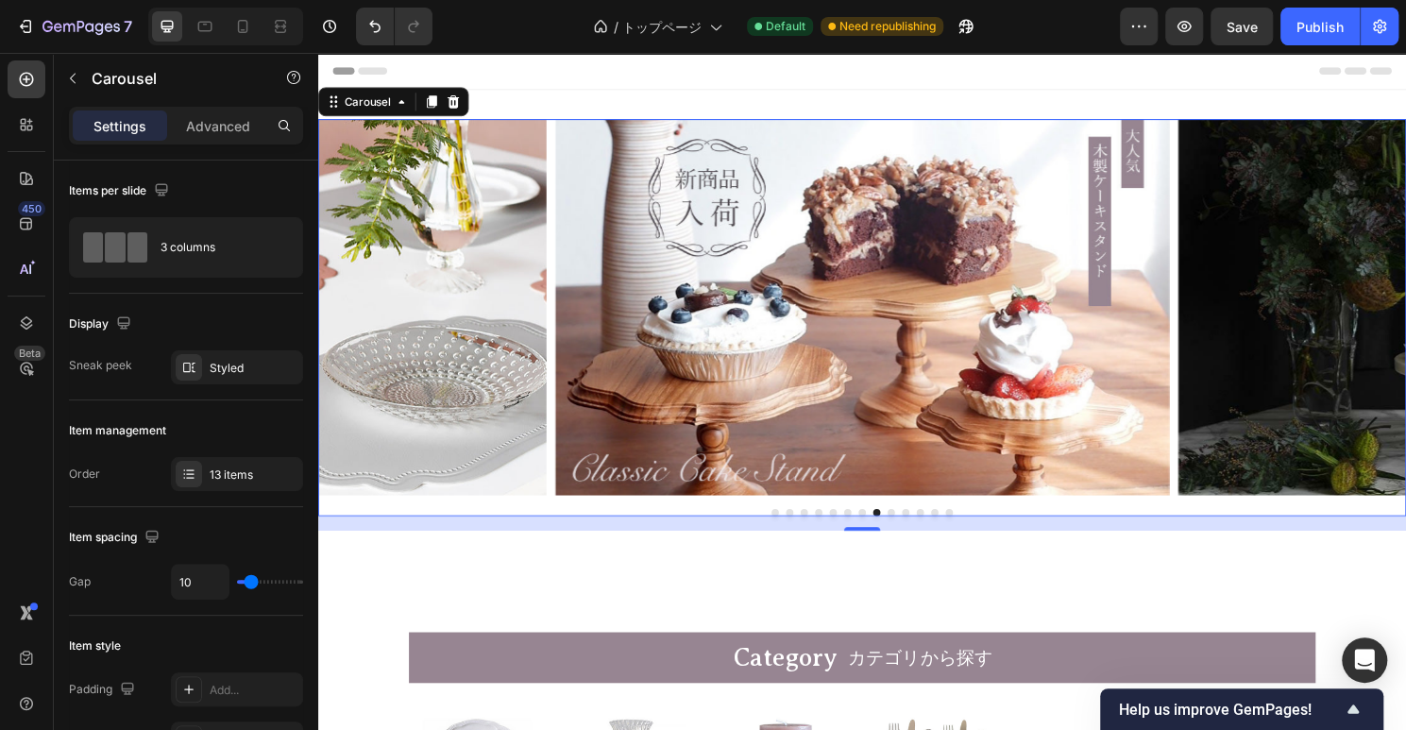
click at [915, 531] on button "Dot" at bounding box center [915, 532] width 8 height 8
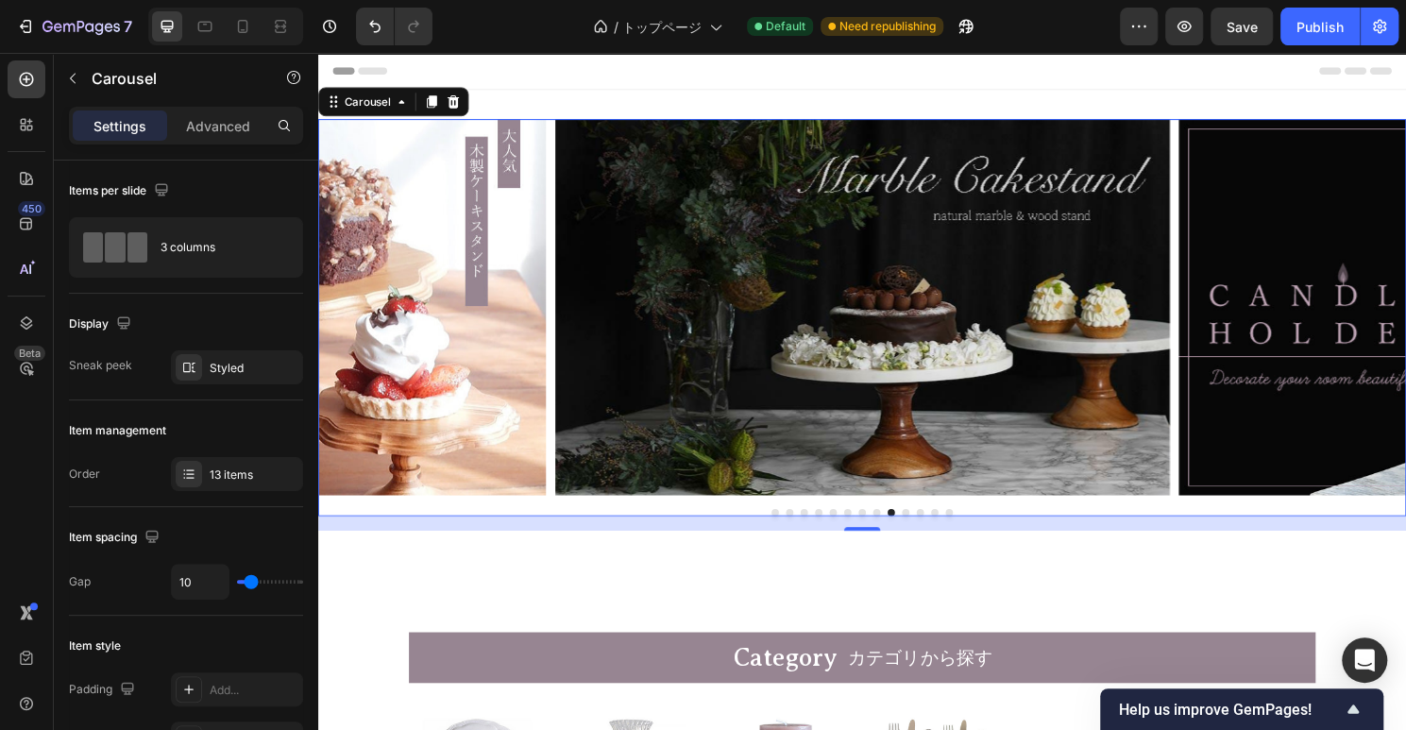
click at [933, 531] on button "Dot" at bounding box center [930, 532] width 8 height 8
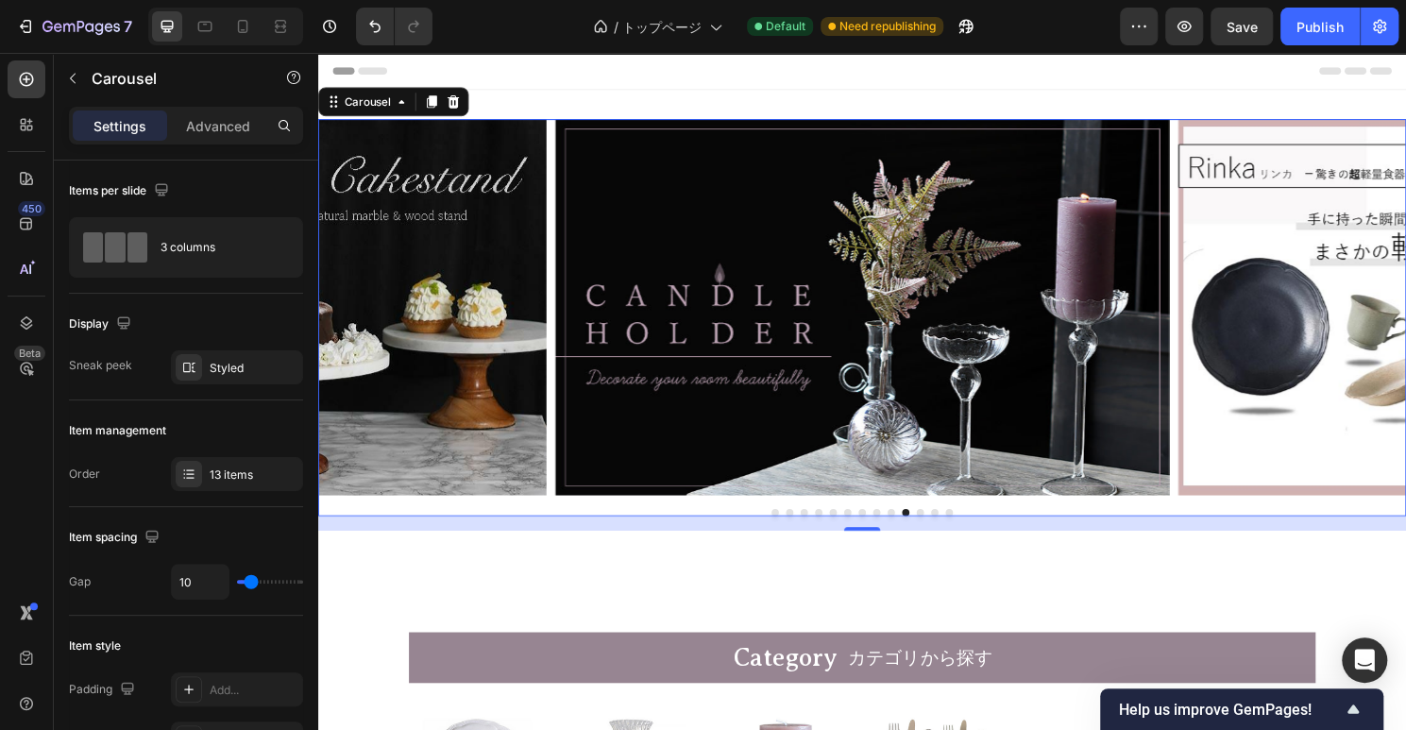
click at [944, 531] on button "Dot" at bounding box center [945, 532] width 8 height 8
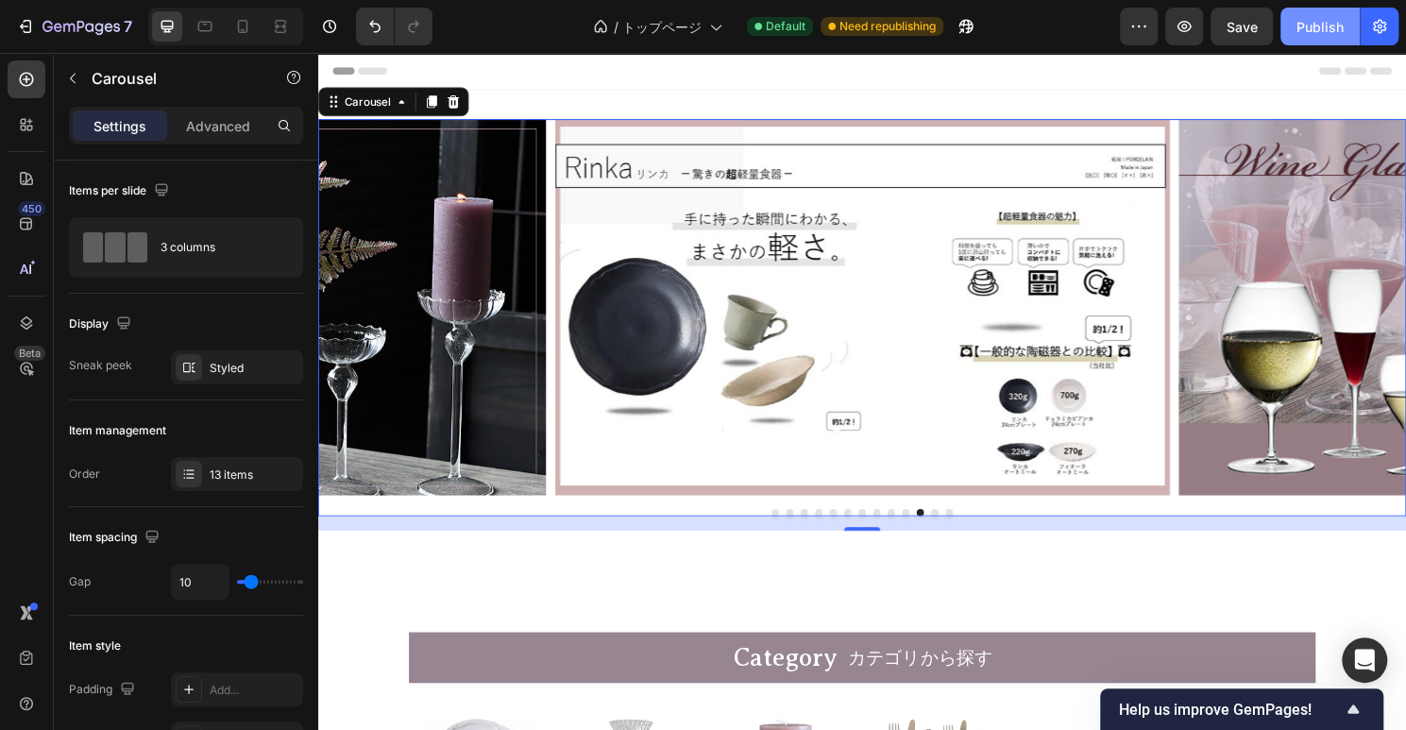
click at [1329, 31] on div "Publish" at bounding box center [1319, 27] width 47 height 20
click at [838, 528] on div "Image Image Image Image Image Image Image Image Image Image Image Image Image C…" at bounding box center [884, 329] width 1133 height 414
click at [840, 530] on button "Dot" at bounding box center [840, 532] width 8 height 8
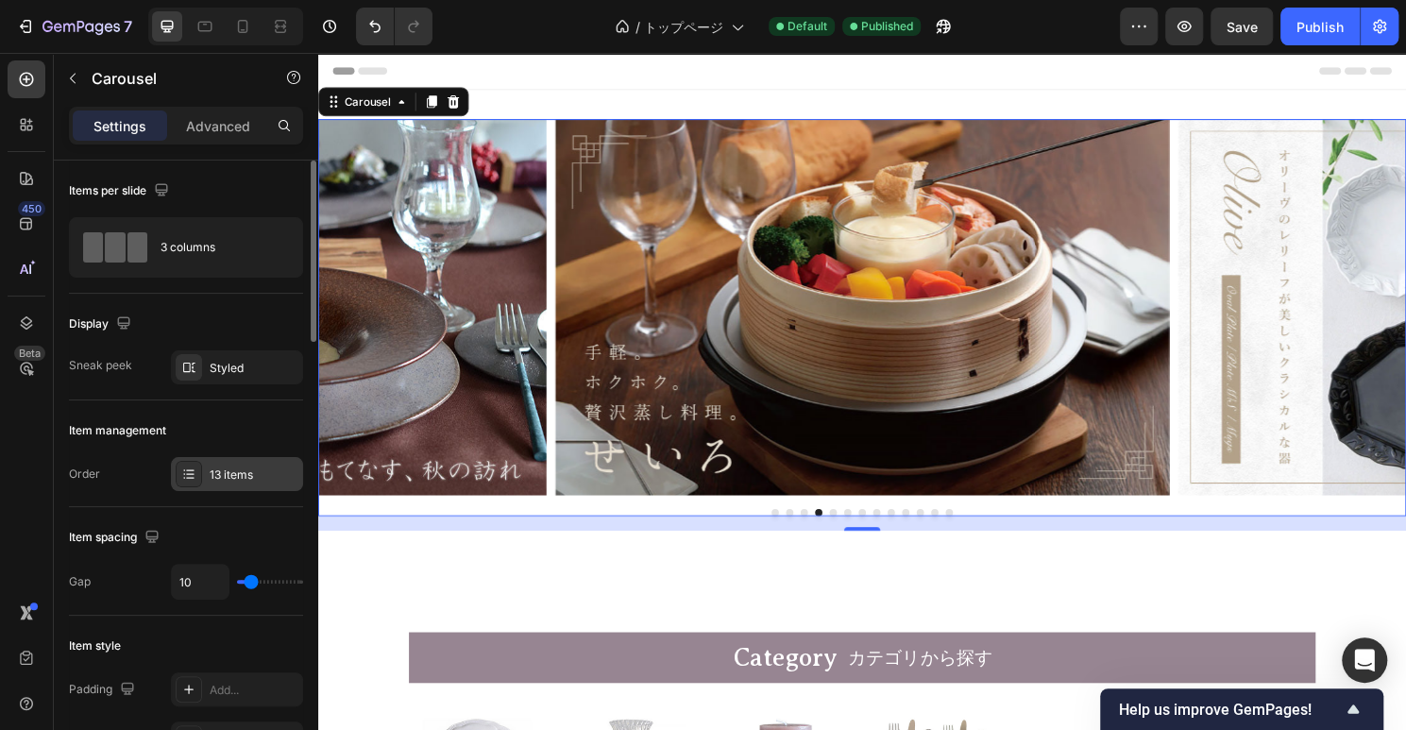
click at [247, 469] on div "13 items" at bounding box center [254, 474] width 89 height 17
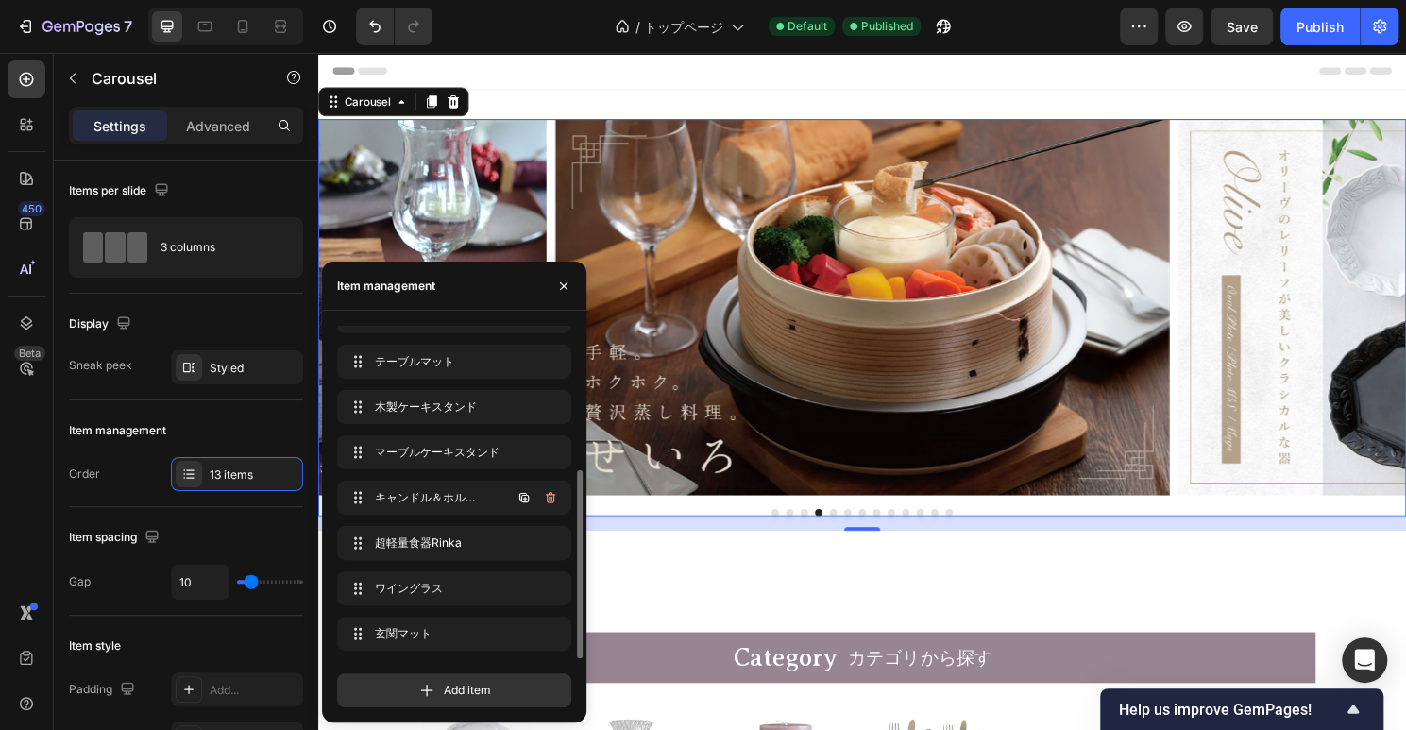
scroll to position [0, 0]
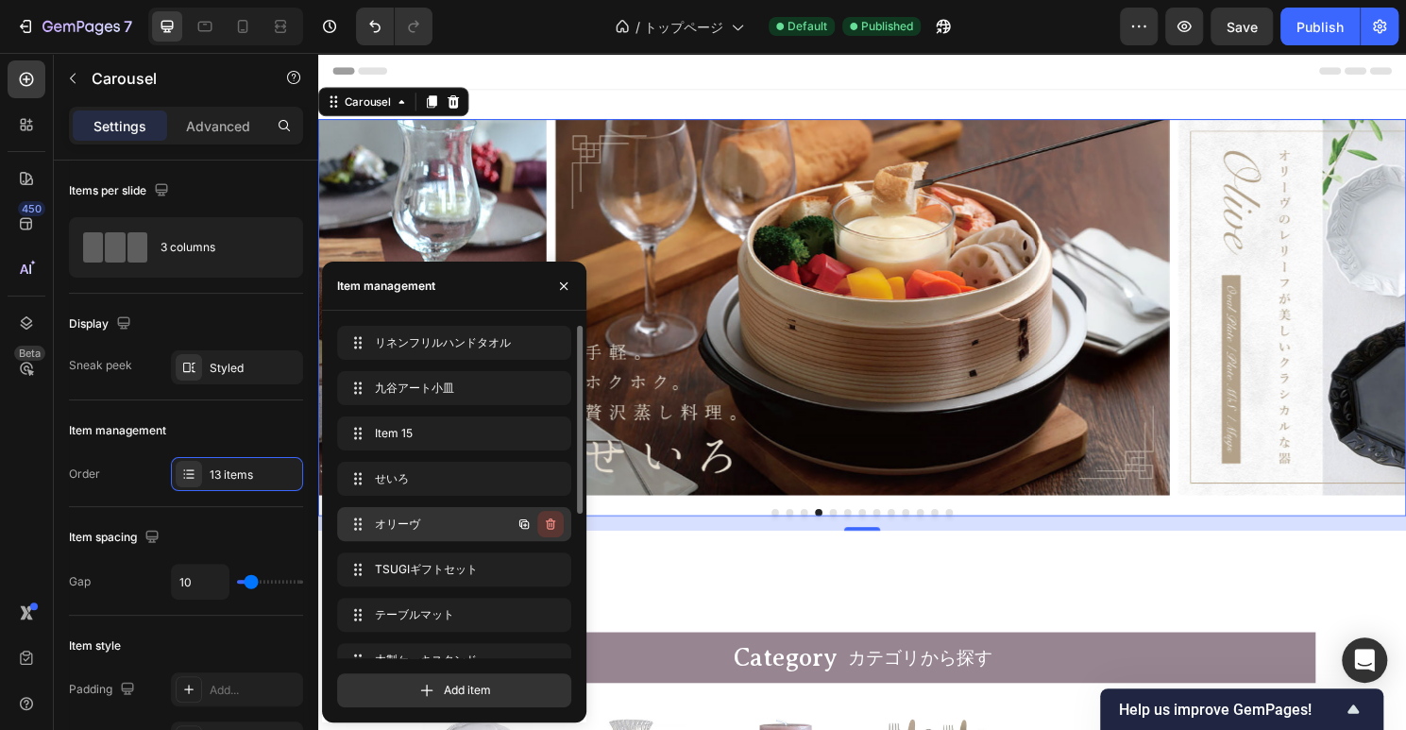
click at [543, 523] on icon "button" at bounding box center [550, 523] width 15 height 15
click at [546, 524] on div "Delete" at bounding box center [537, 524] width 35 height 17
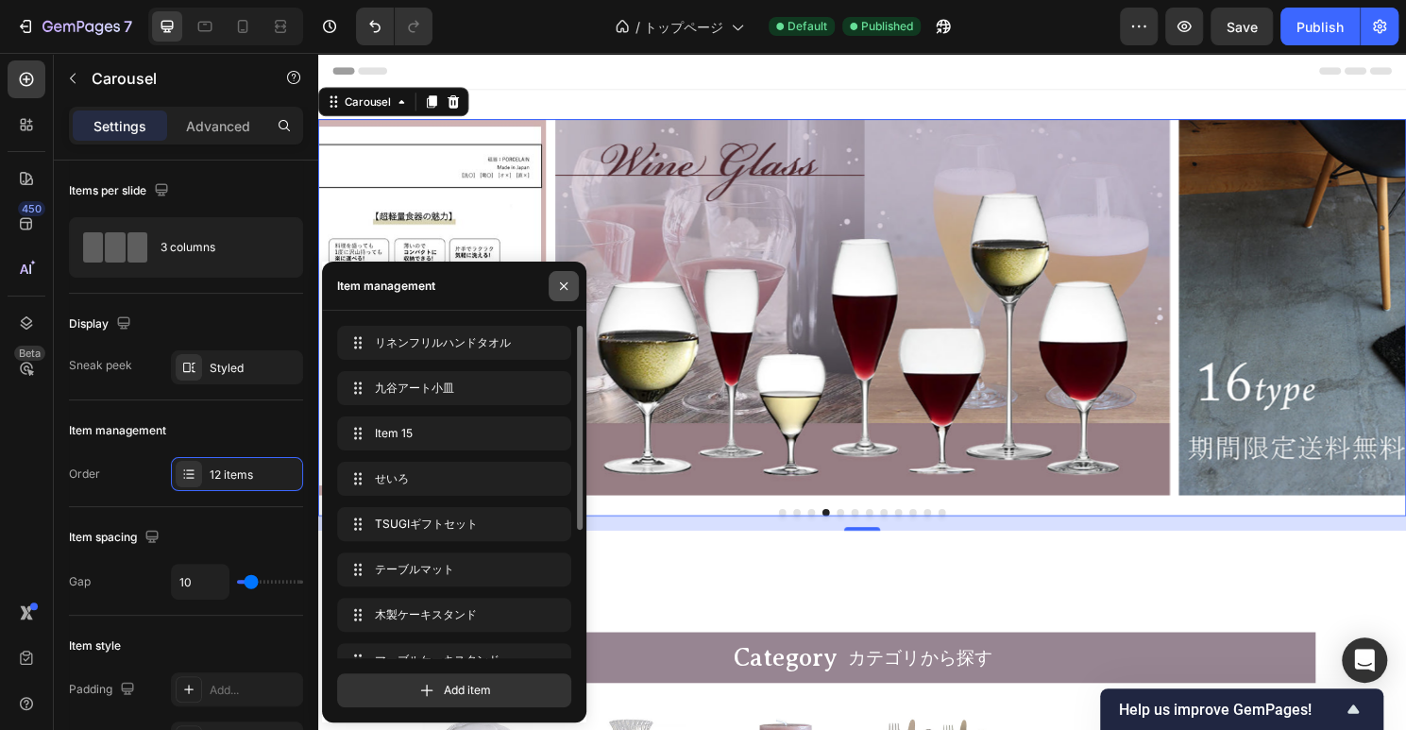
click at [567, 284] on icon "button" at bounding box center [564, 286] width 8 height 8
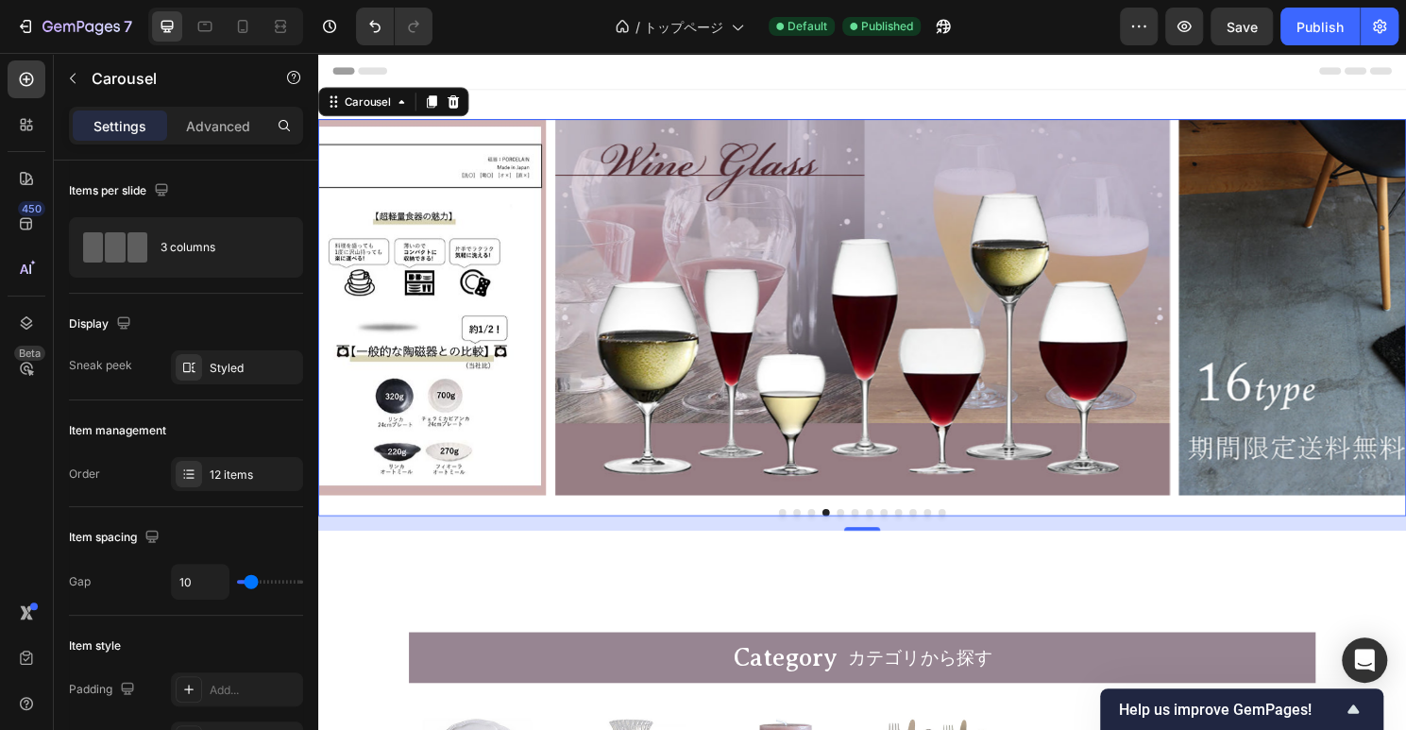
click at [801, 528] on button "Dot" at bounding box center [802, 532] width 8 height 8
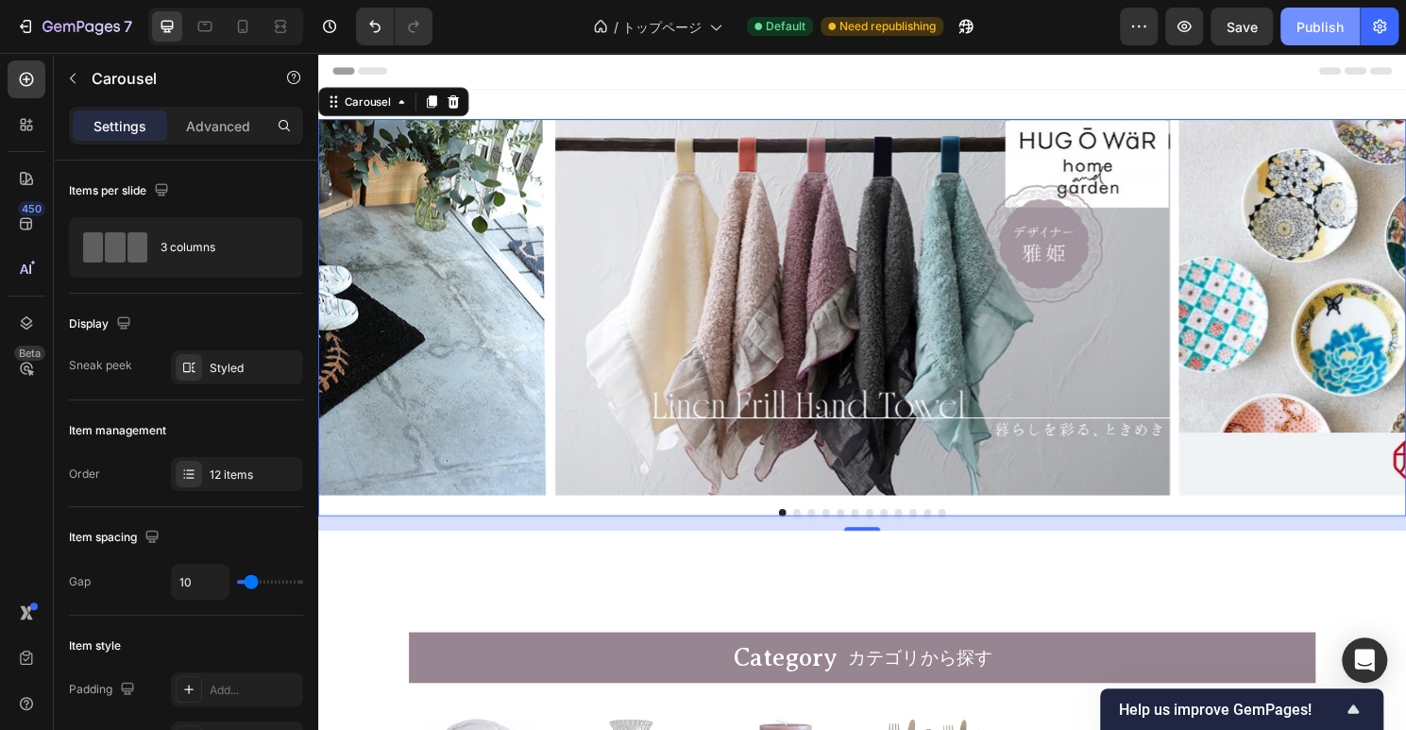
click at [1316, 28] on div "Publish" at bounding box center [1319, 27] width 47 height 20
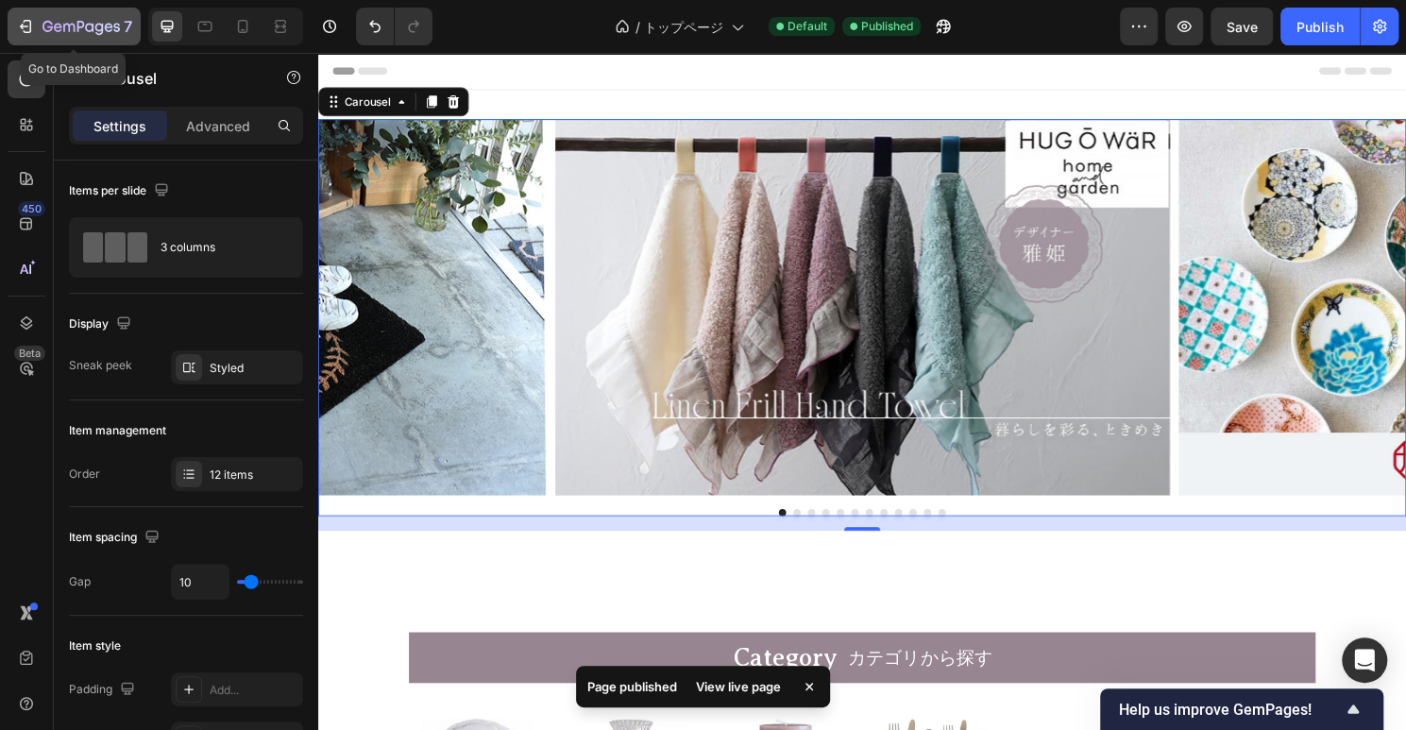
click at [20, 35] on icon "button" at bounding box center [25, 26] width 19 height 19
